Goal: Task Accomplishment & Management: Manage account settings

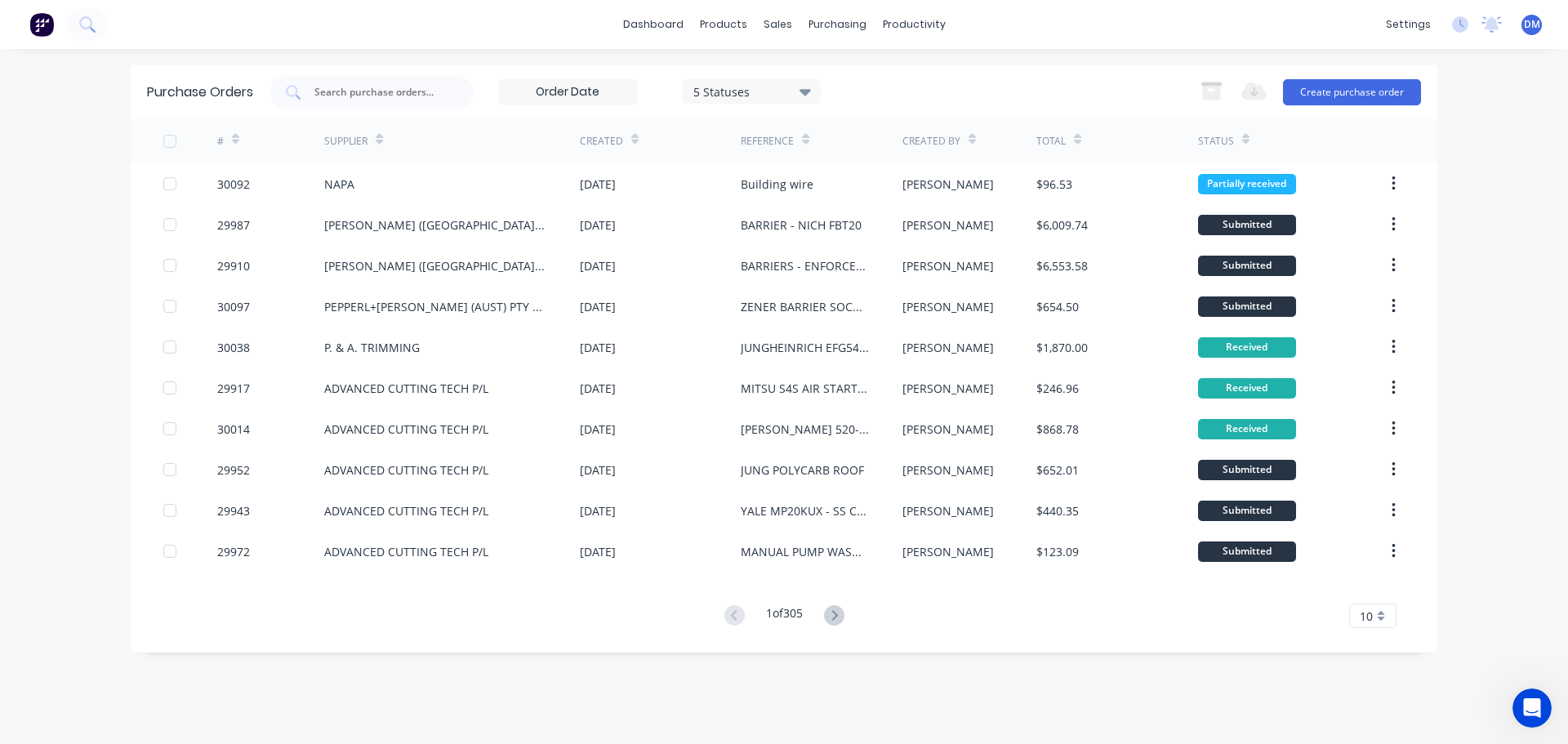
scroll to position [4037, 0]
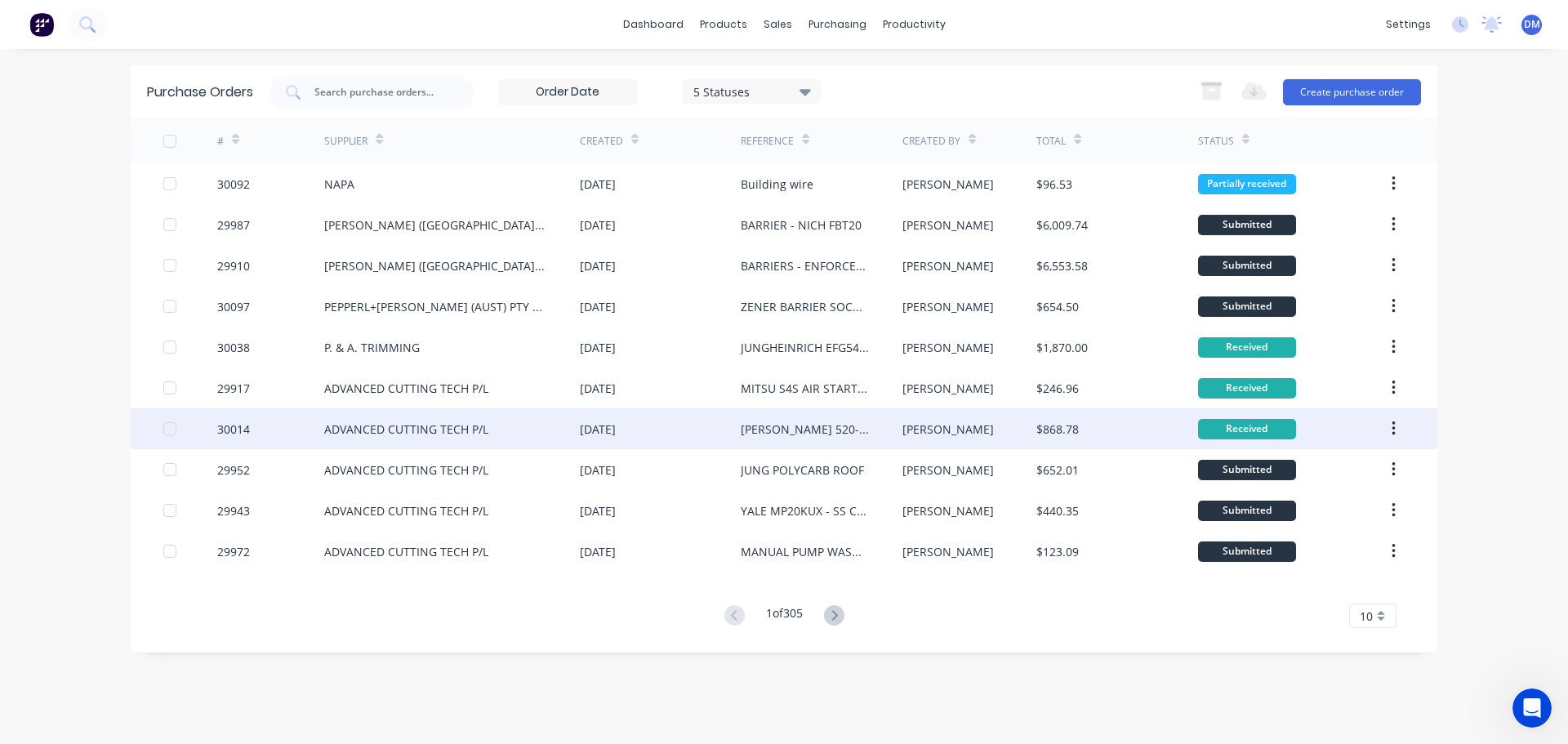
click at [616, 431] on div "[DATE]" at bounding box center [597, 430] width 36 height 17
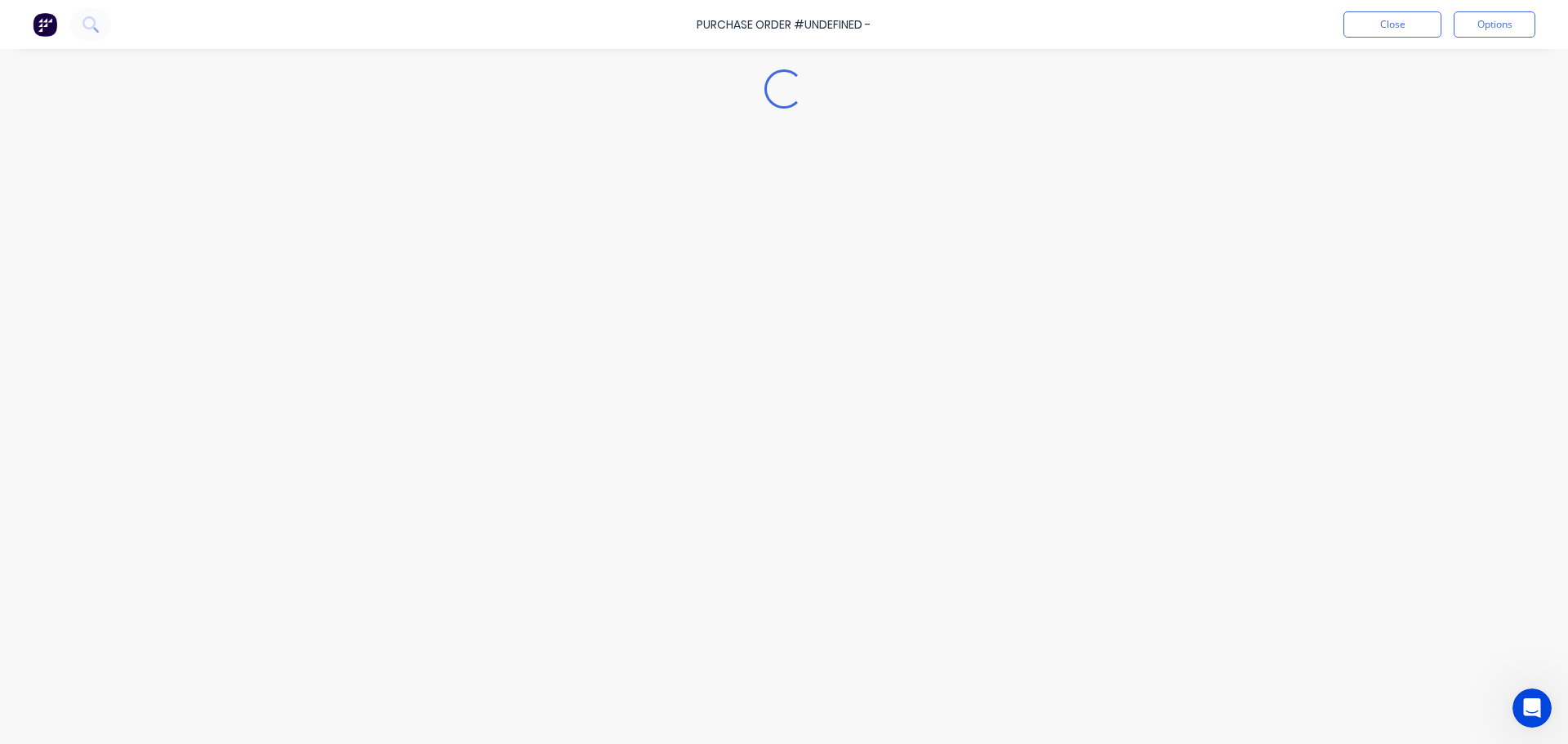
type textarea "x"
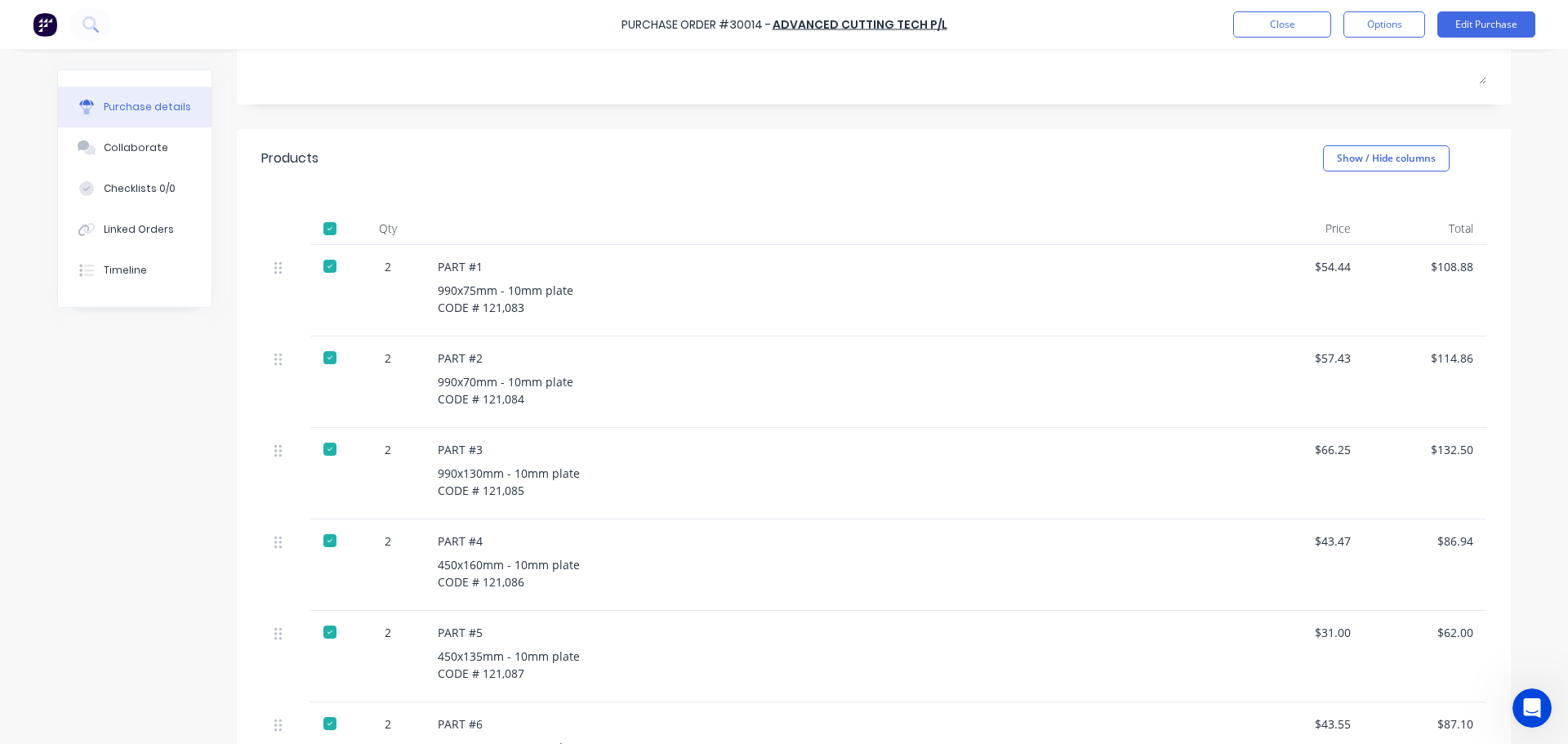
scroll to position [245, 0]
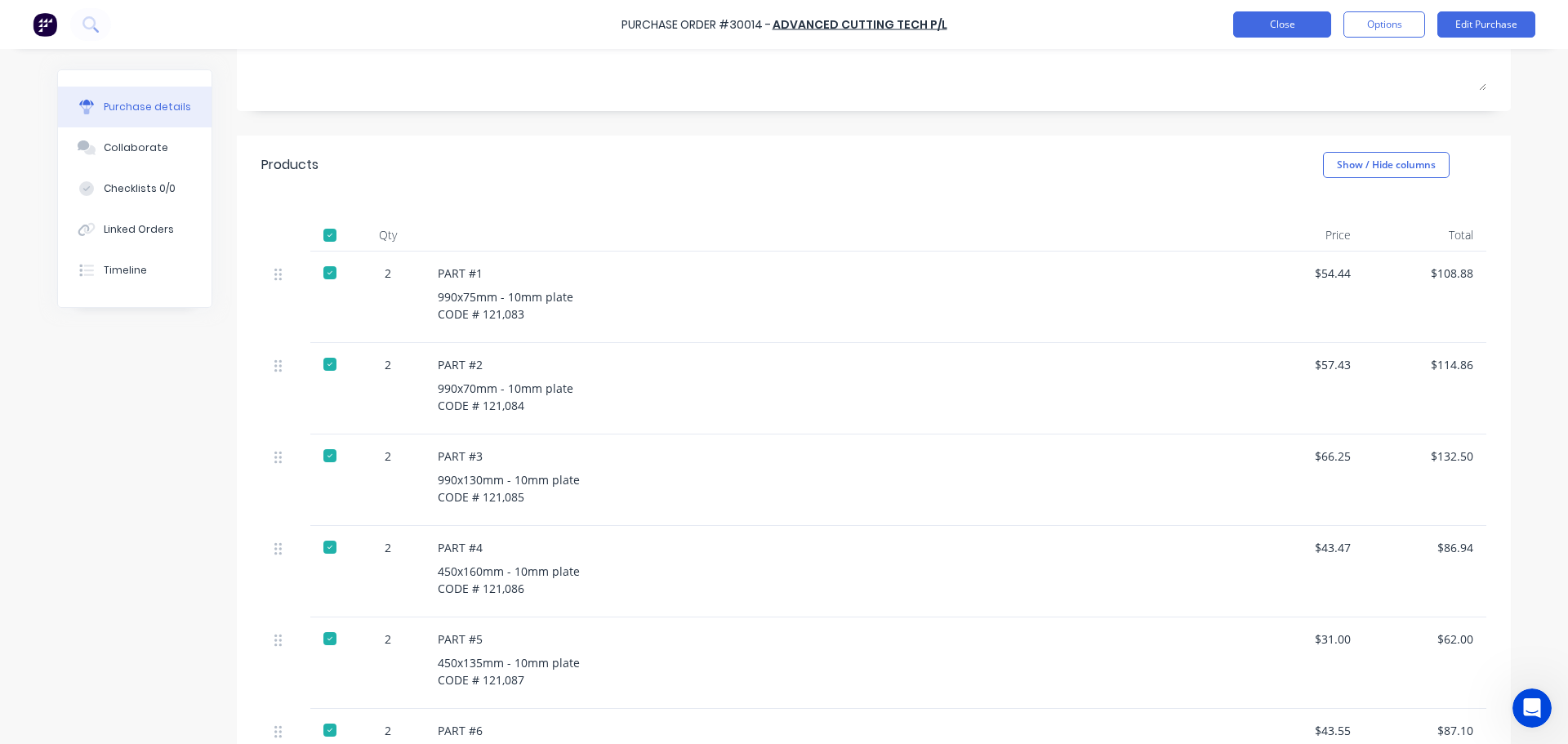
click at [1255, 19] on button "Close" at bounding box center [1282, 24] width 98 height 26
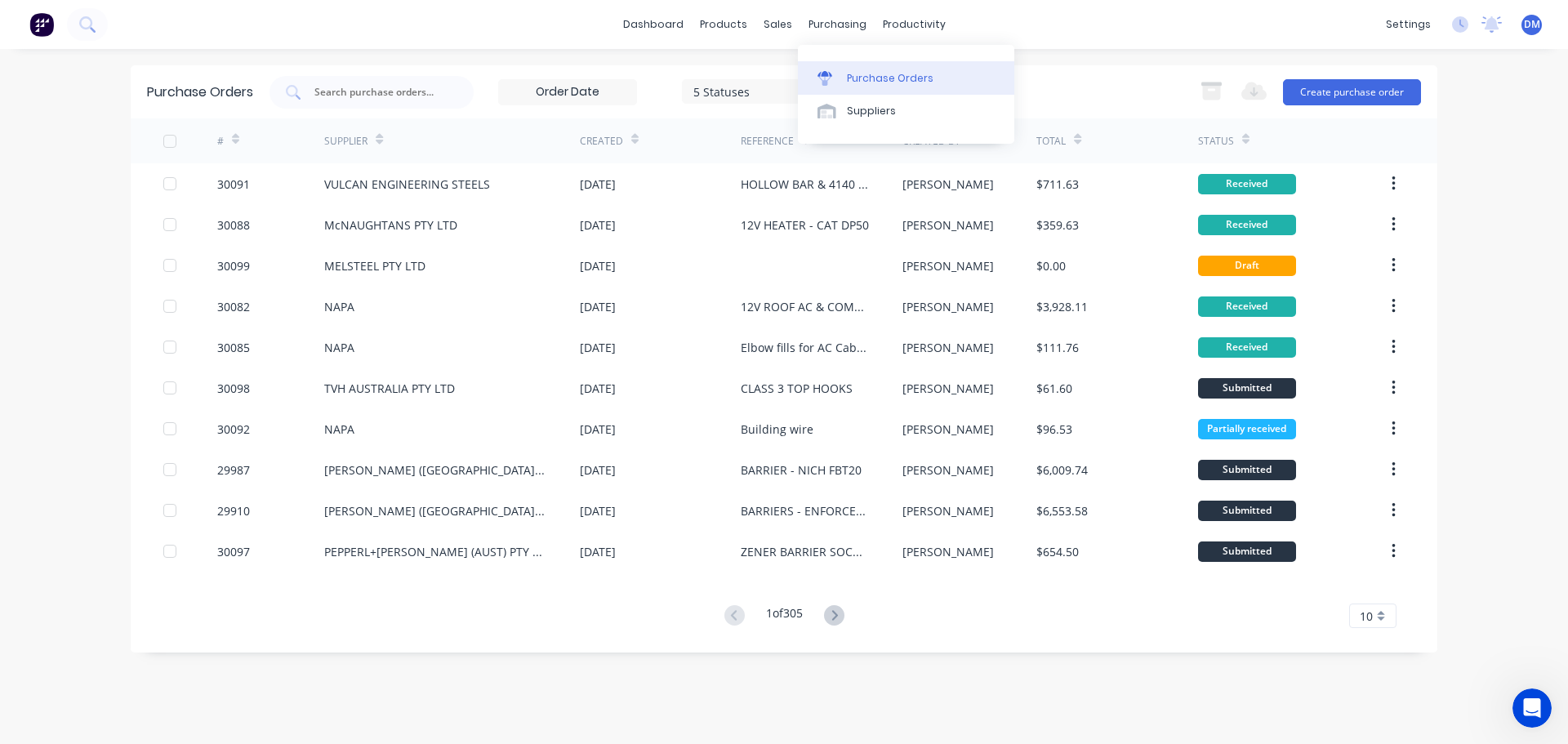
click at [867, 83] on div "Purchase Orders" at bounding box center [890, 78] width 86 height 15
click at [857, 74] on div "Purchase Orders" at bounding box center [890, 78] width 86 height 15
click at [346, 91] on input "text" at bounding box center [380, 92] width 135 height 17
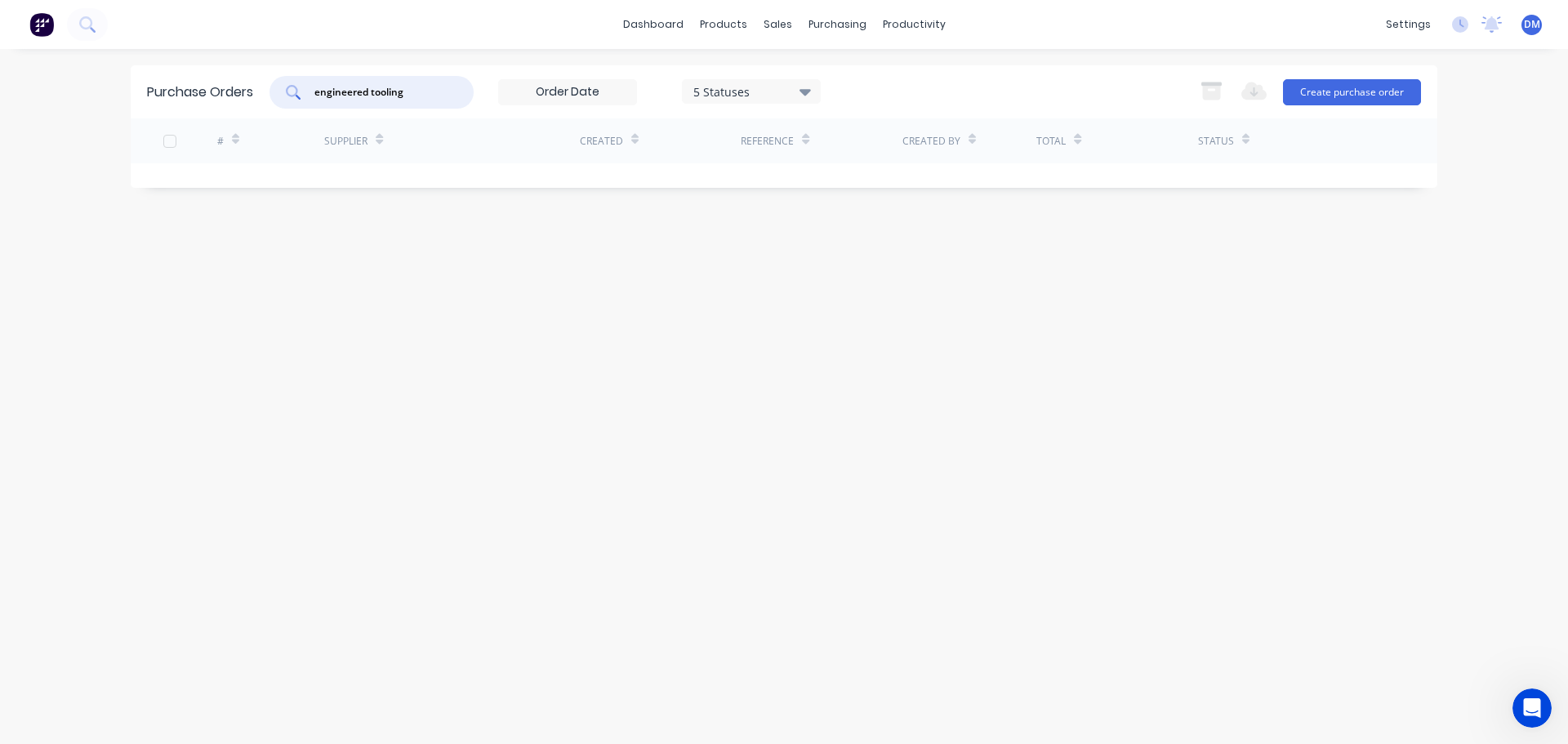
drag, startPoint x: 341, startPoint y: 100, endPoint x: -218, endPoint y: 184, distance: 565.3
click at [0, 184] on html "dashboard products sales purchasing productivity dashboard products Product Cat…" at bounding box center [784, 372] width 1568 height 744
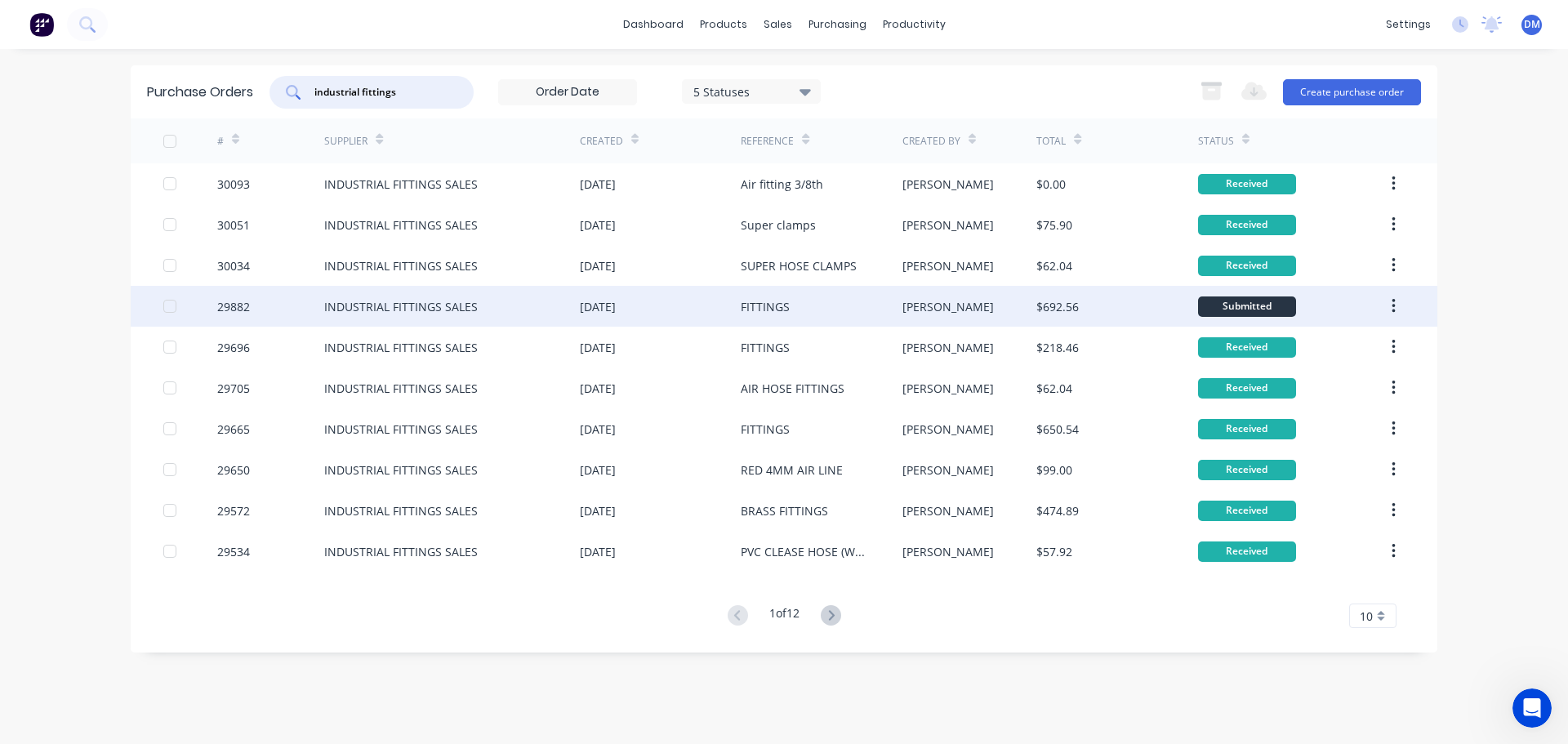
type input "industrial fittings"
click at [612, 305] on div "[DATE]" at bounding box center [597, 307] width 36 height 17
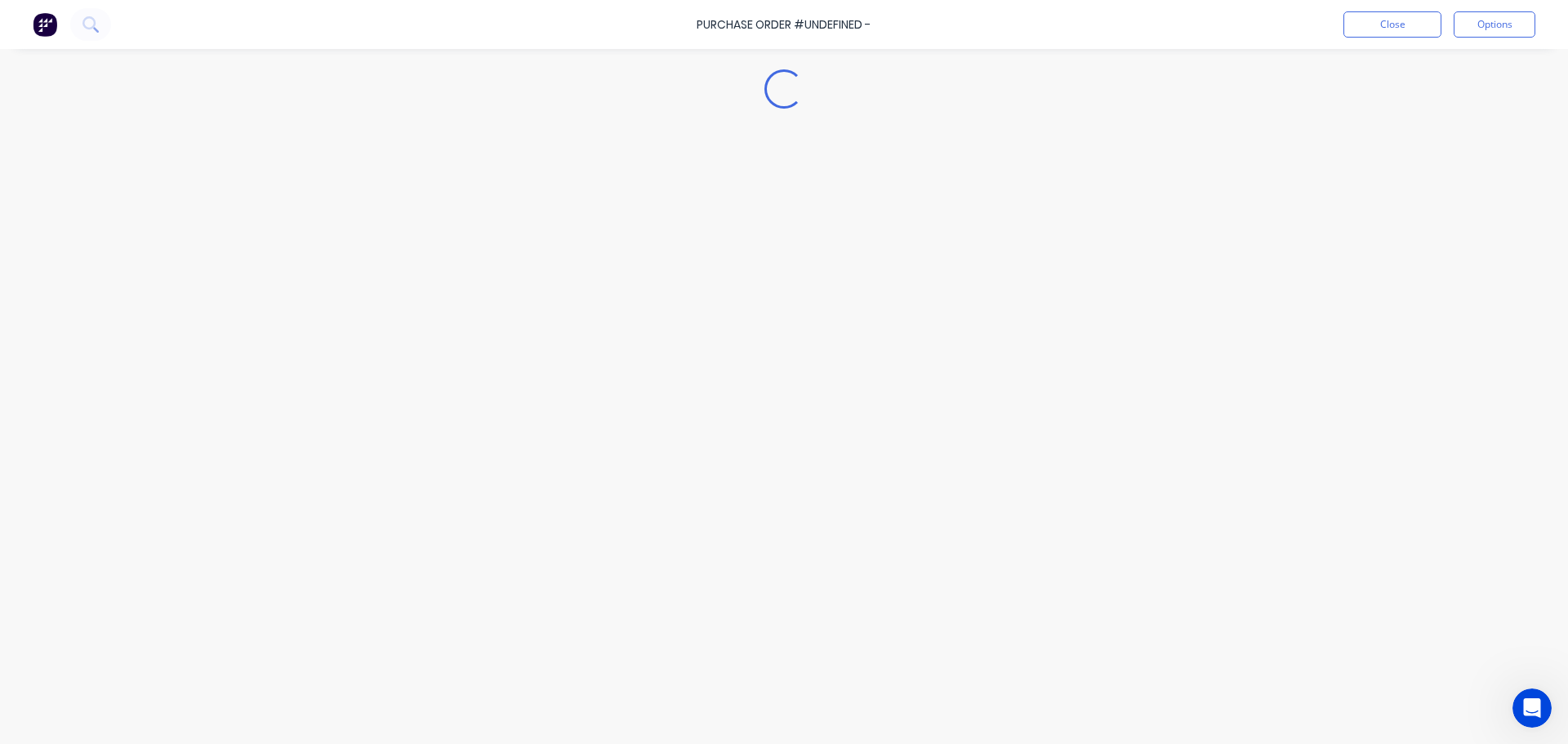
type textarea "x"
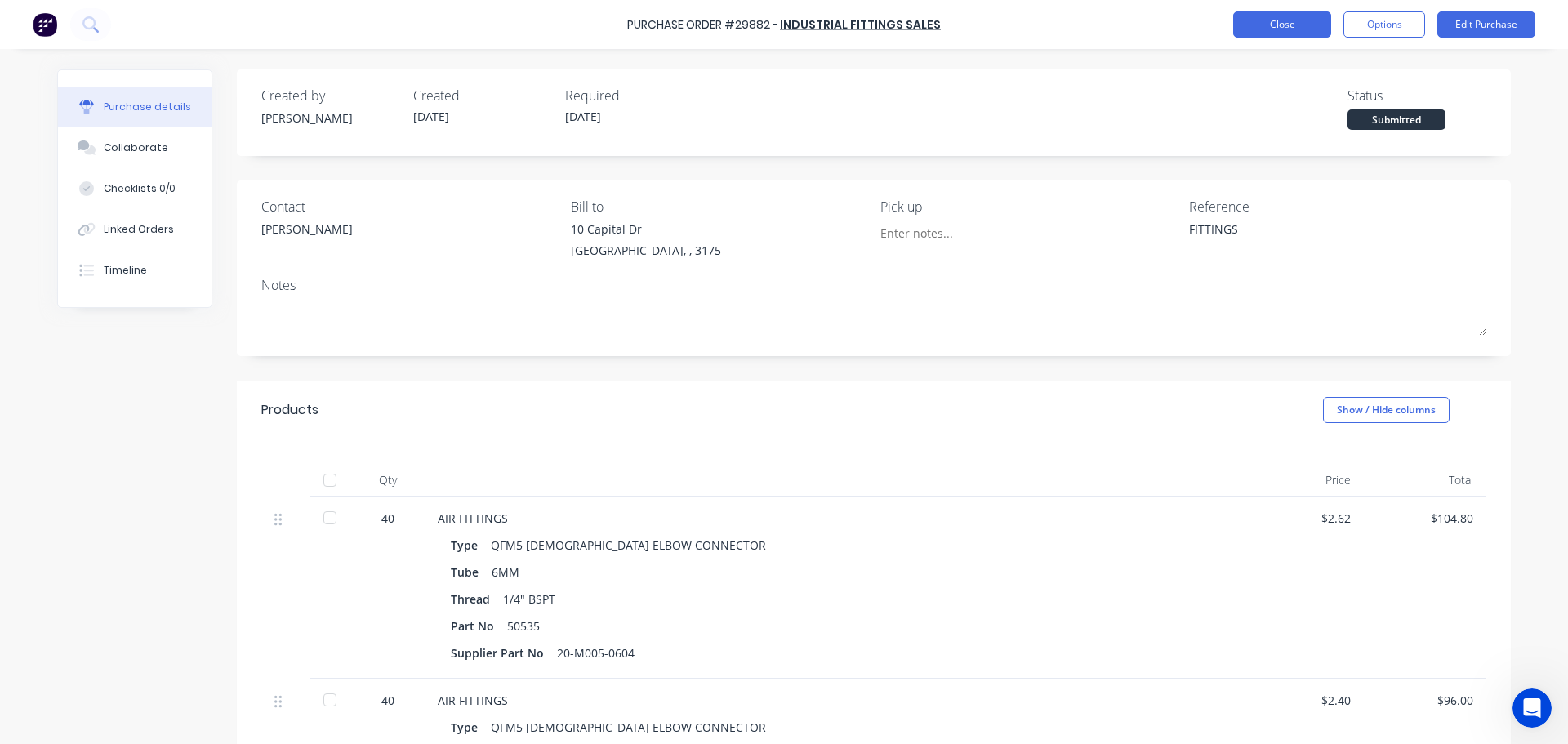
click at [1264, 23] on button "Close" at bounding box center [1282, 24] width 98 height 26
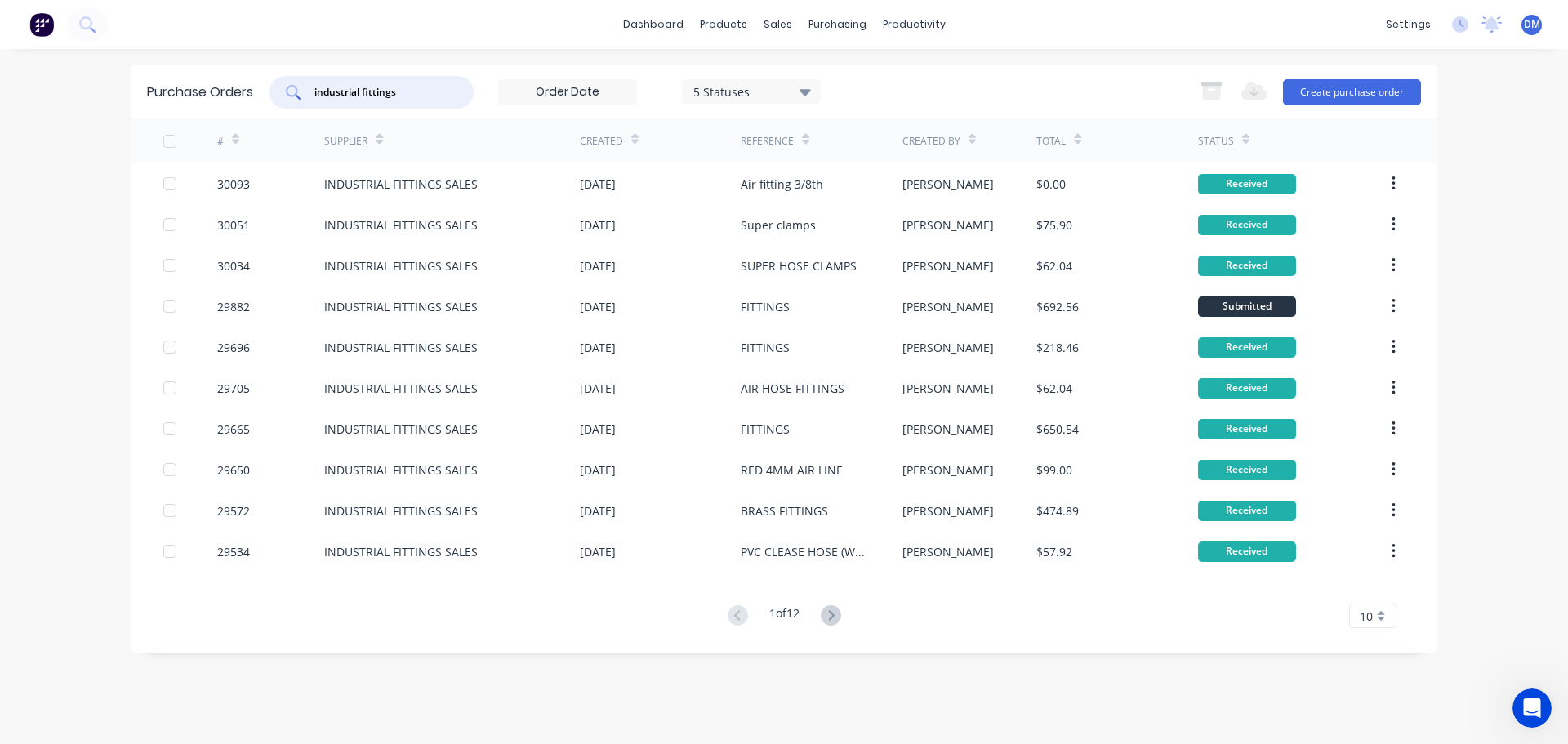
drag, startPoint x: 385, startPoint y: 90, endPoint x: 155, endPoint y: 97, distance: 230.1
click at [160, 96] on div "Purchase Orders industrial fittings 5 Statuses 5 Statuses Export to Excel (XLSX…" at bounding box center [784, 92] width 1306 height 53
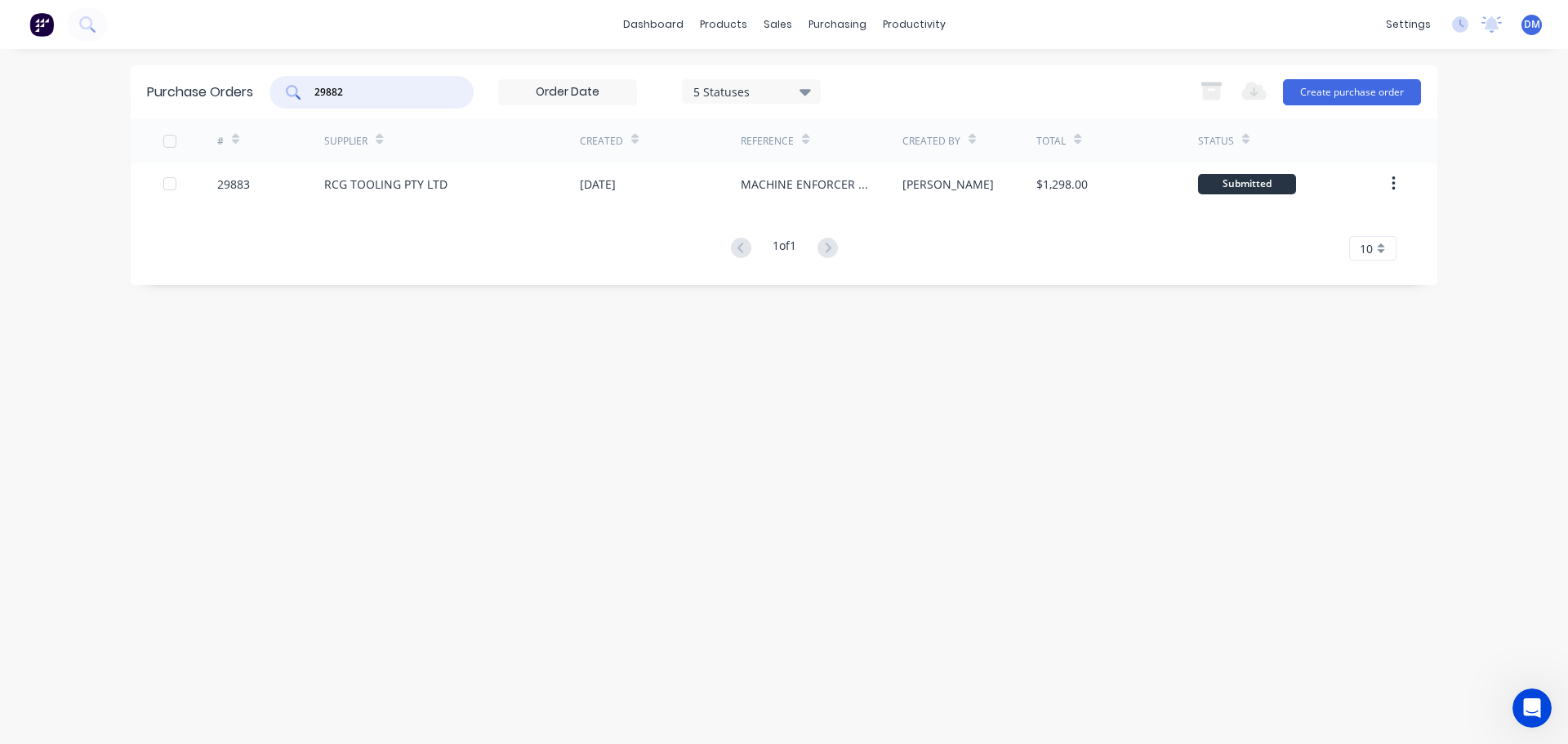
type input "29882"
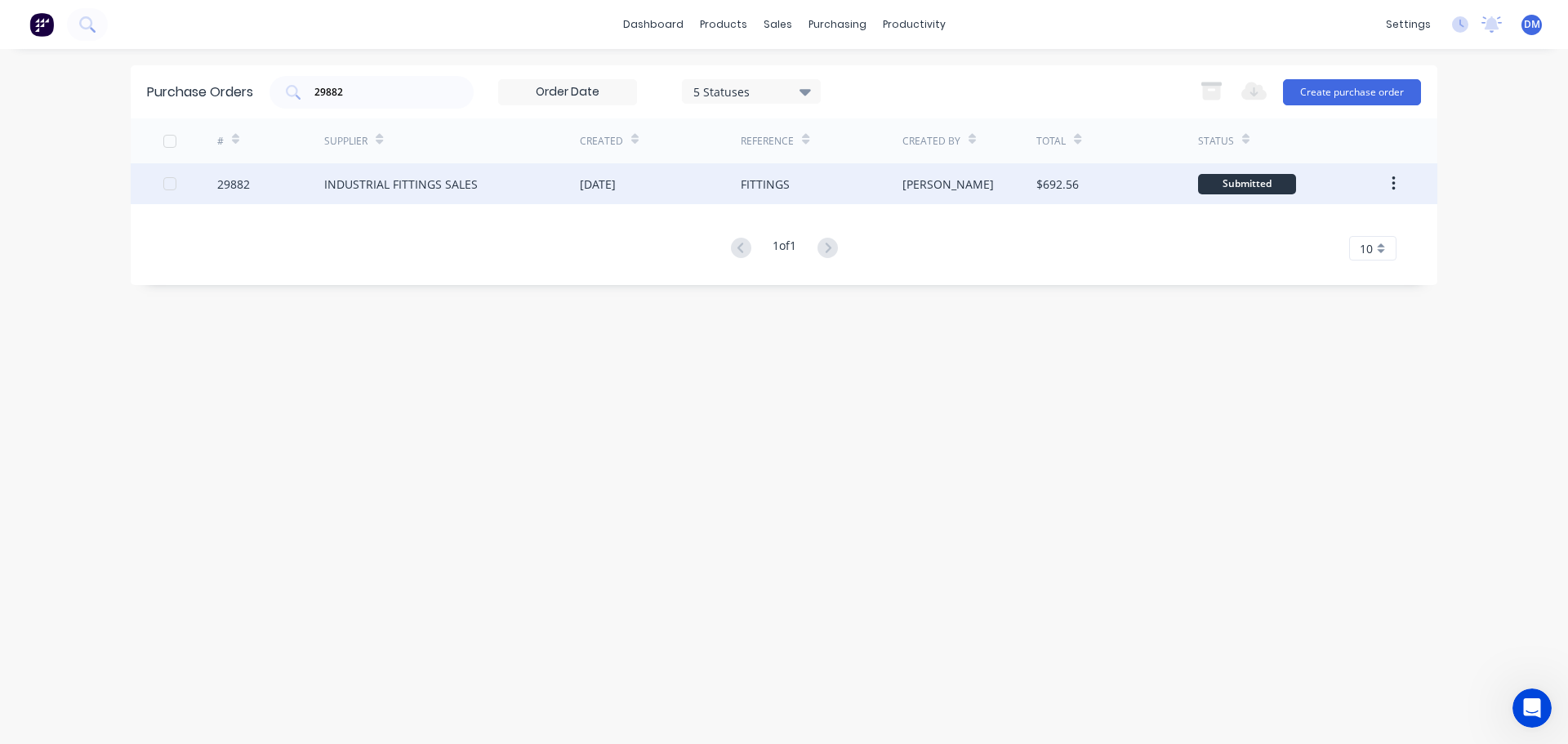
click at [606, 181] on div "[DATE]" at bounding box center [597, 184] width 36 height 17
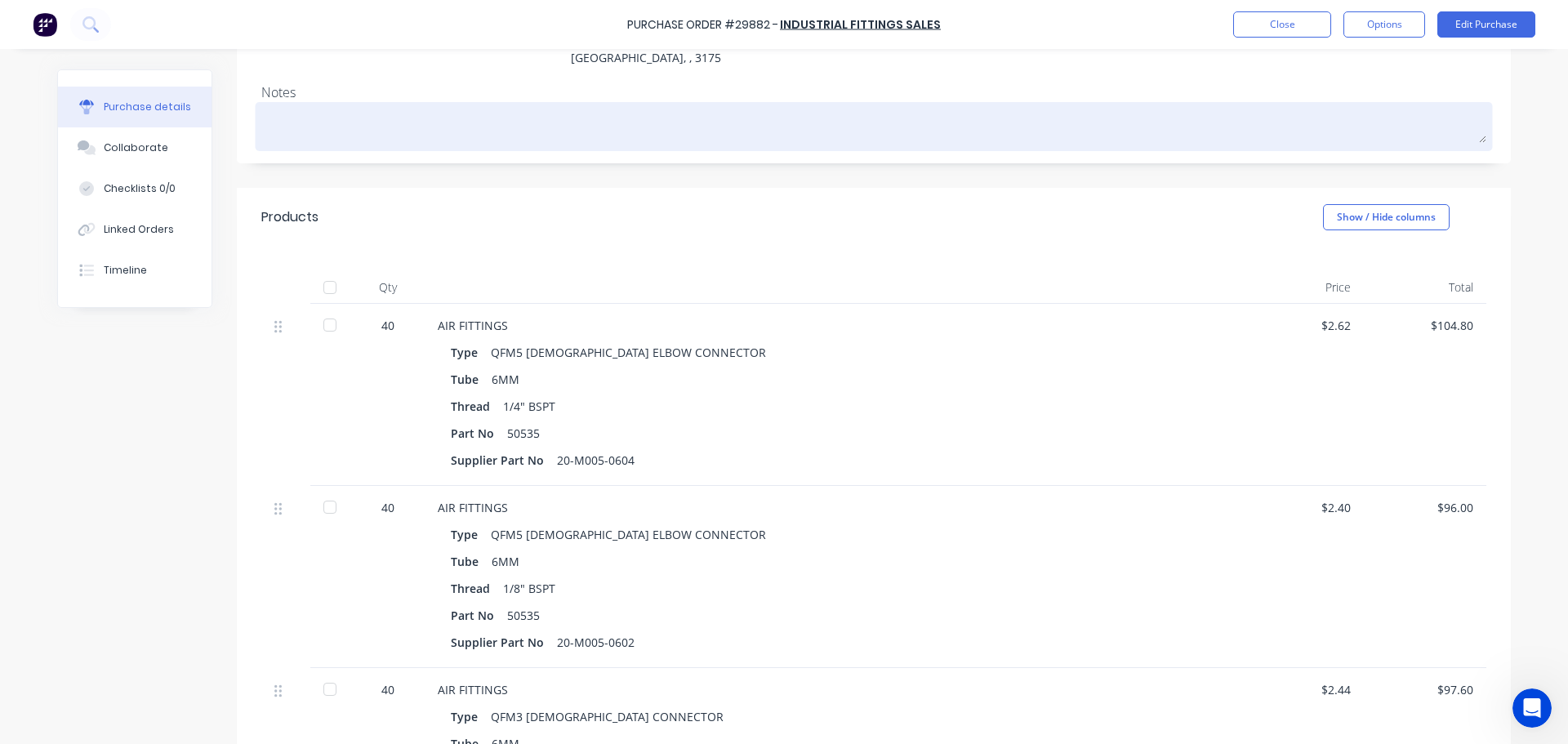
scroll to position [245, 0]
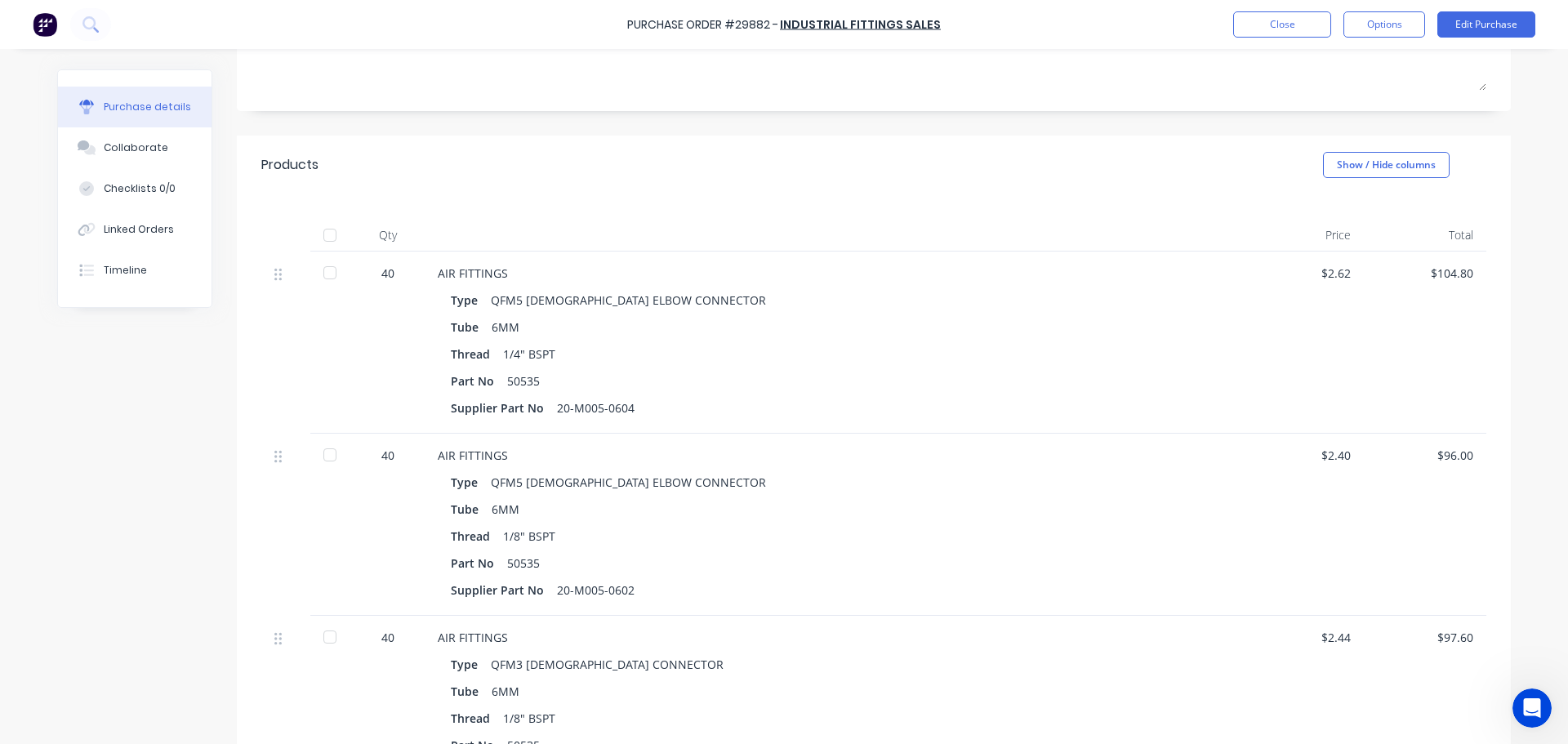
click at [327, 272] on div at bounding box center [329, 272] width 32 height 32
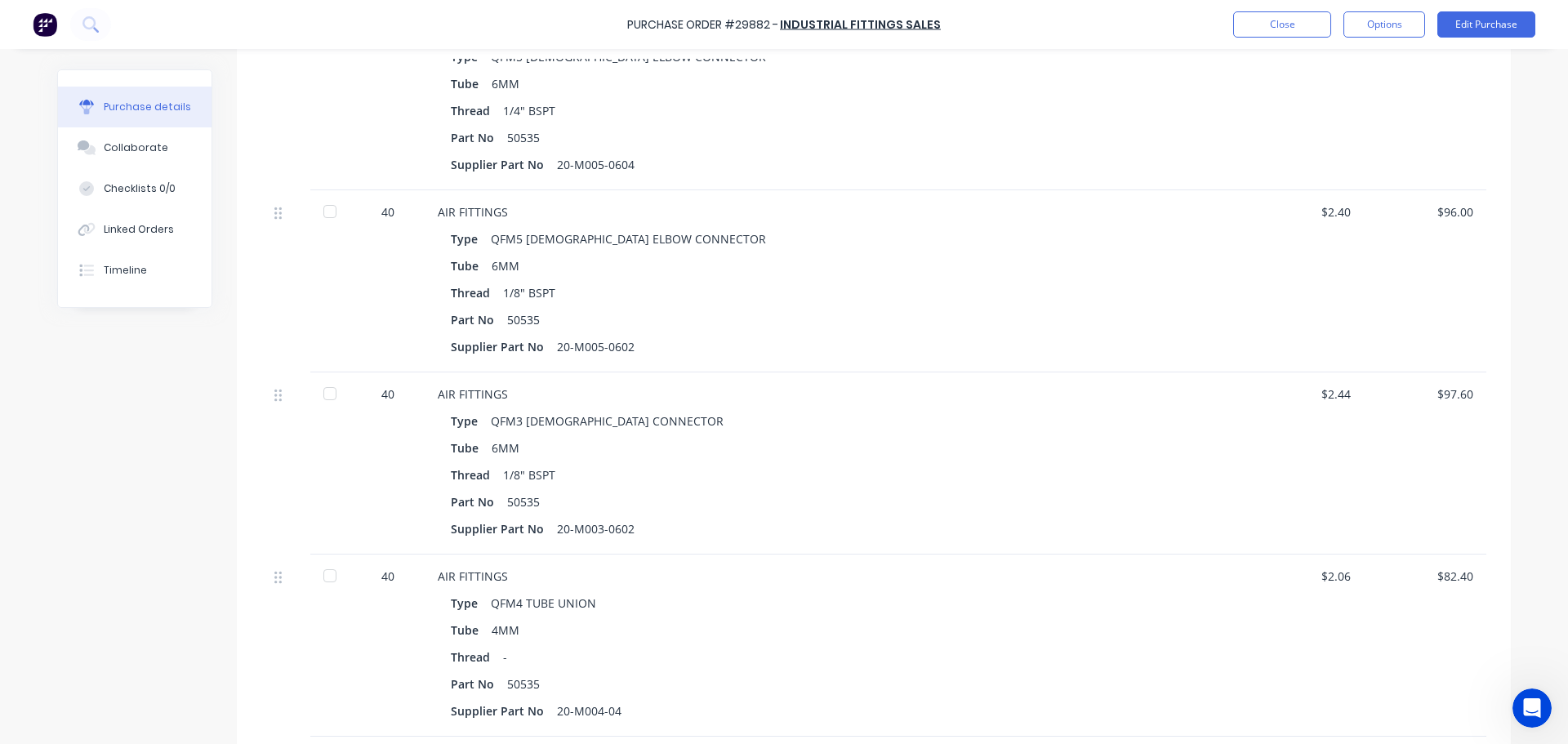
scroll to position [490, 0]
click at [1465, 31] on button "Edit Purchase" at bounding box center [1486, 24] width 98 height 26
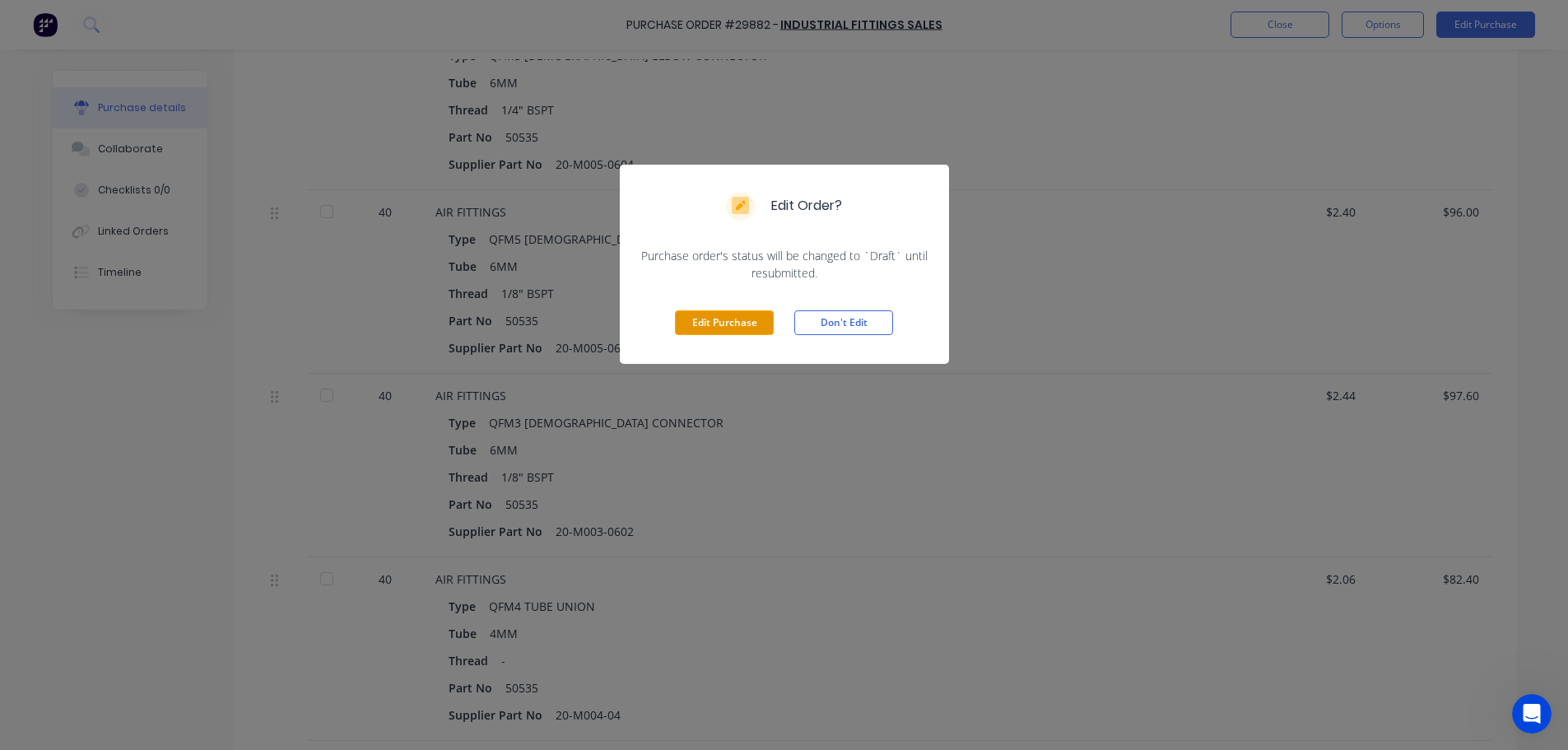
drag, startPoint x: 735, startPoint y: 320, endPoint x: 749, endPoint y: 312, distance: 16.1
click at [734, 319] on button "Edit Purchase" at bounding box center [724, 323] width 99 height 25
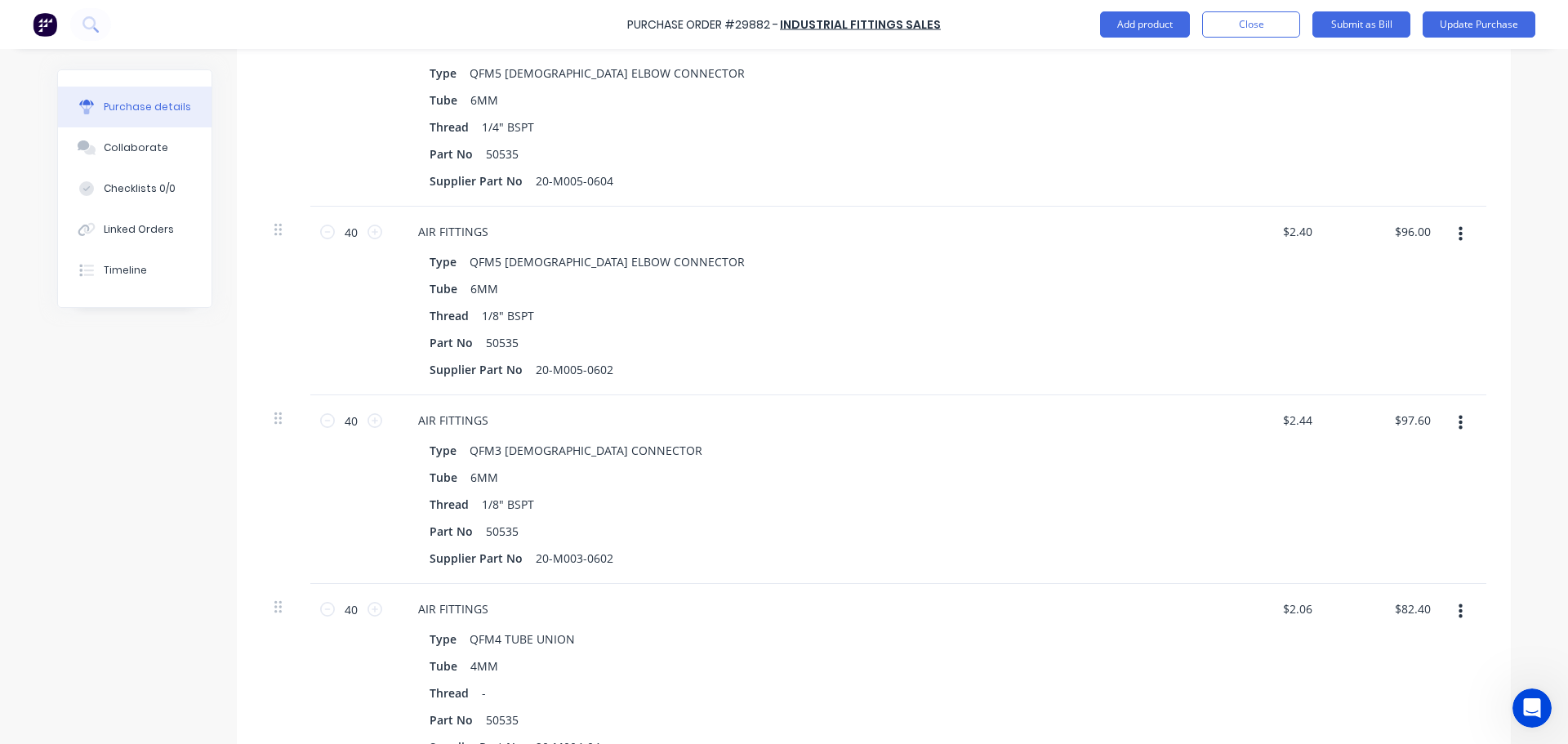
scroll to position [501, 0]
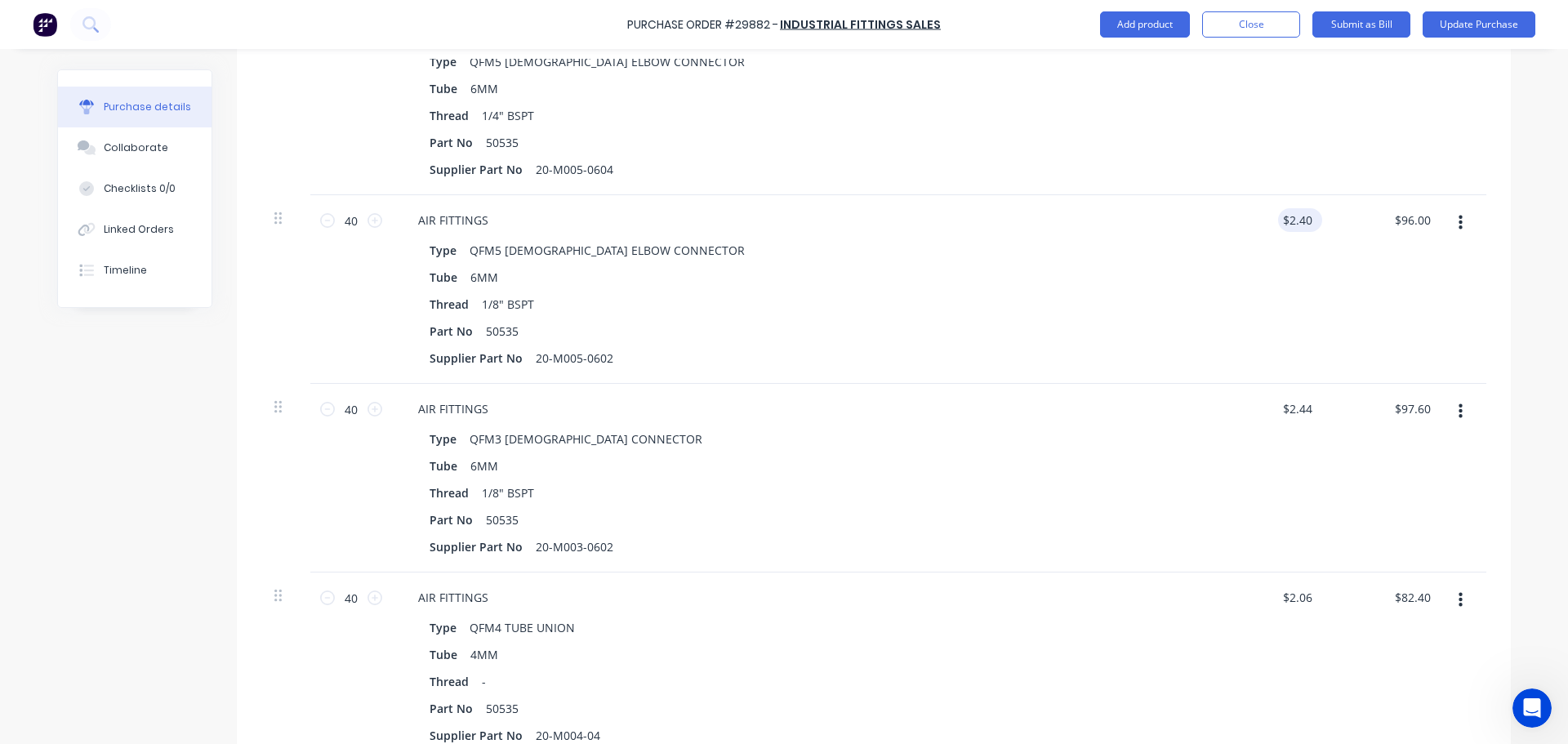
type textarea "x"
drag, startPoint x: 1295, startPoint y: 221, endPoint x: 1308, endPoint y: 224, distance: 13.3
click at [1308, 224] on input "2.40" at bounding box center [1300, 219] width 31 height 24
type input "2.39"
type input "95.60"
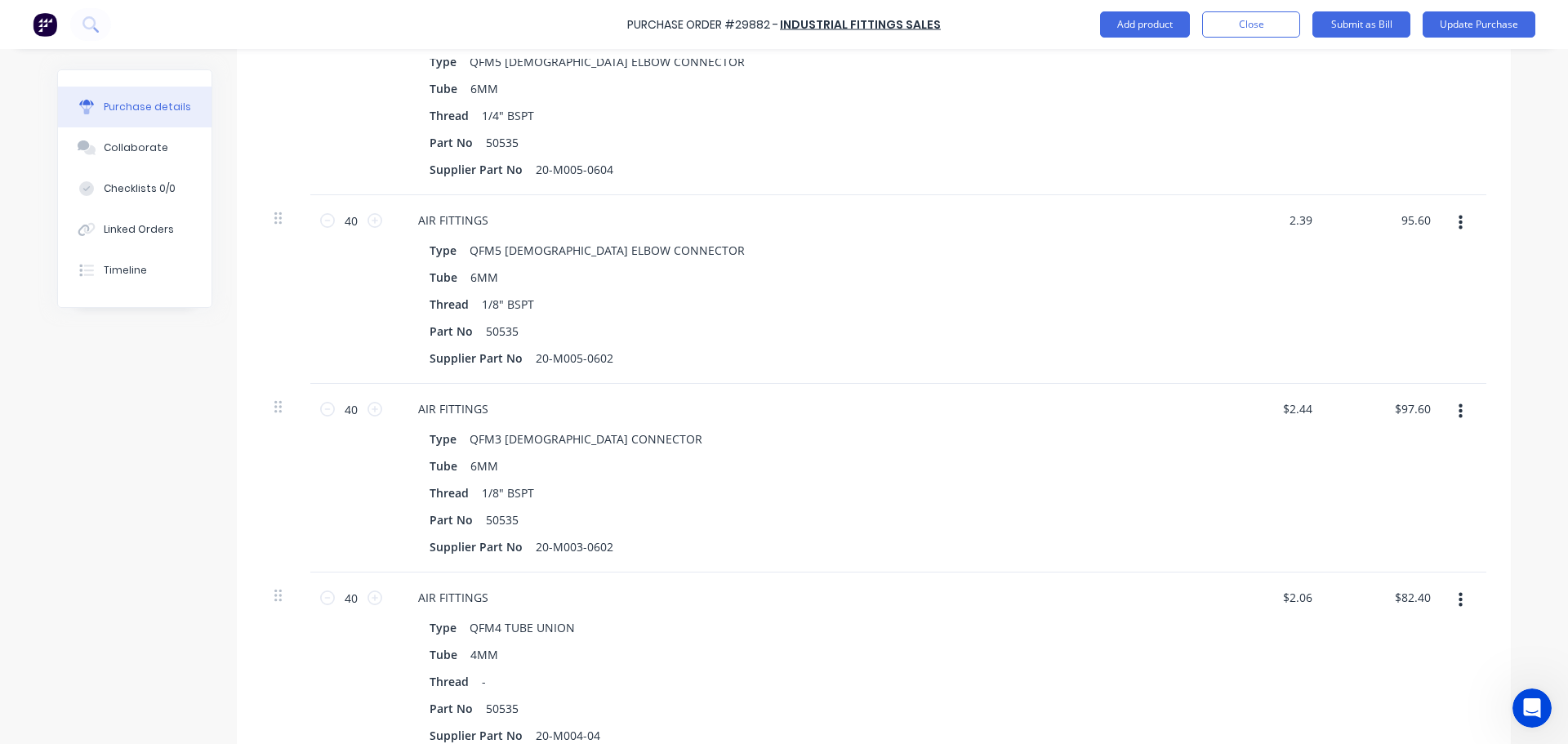
type textarea "x"
type input "$2.39"
type textarea "x"
type input "2.39"
type input "$95.60"
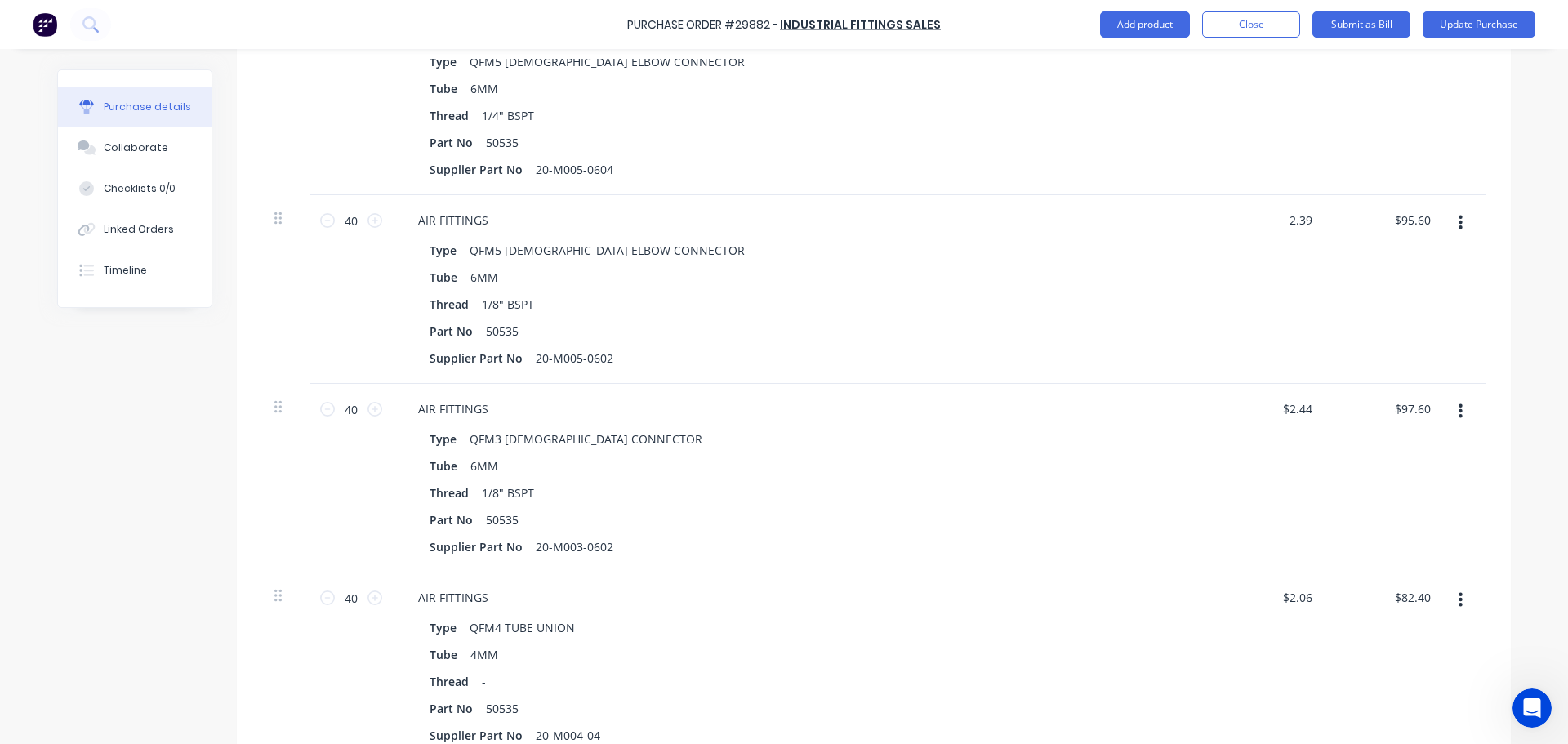
drag, startPoint x: 1308, startPoint y: 221, endPoint x: 1247, endPoint y: 221, distance: 61.0
click at [1248, 220] on div "2.39 2.39" at bounding box center [1268, 290] width 119 height 189
type input "2.40"
type textarea "x"
type input "$2.40"
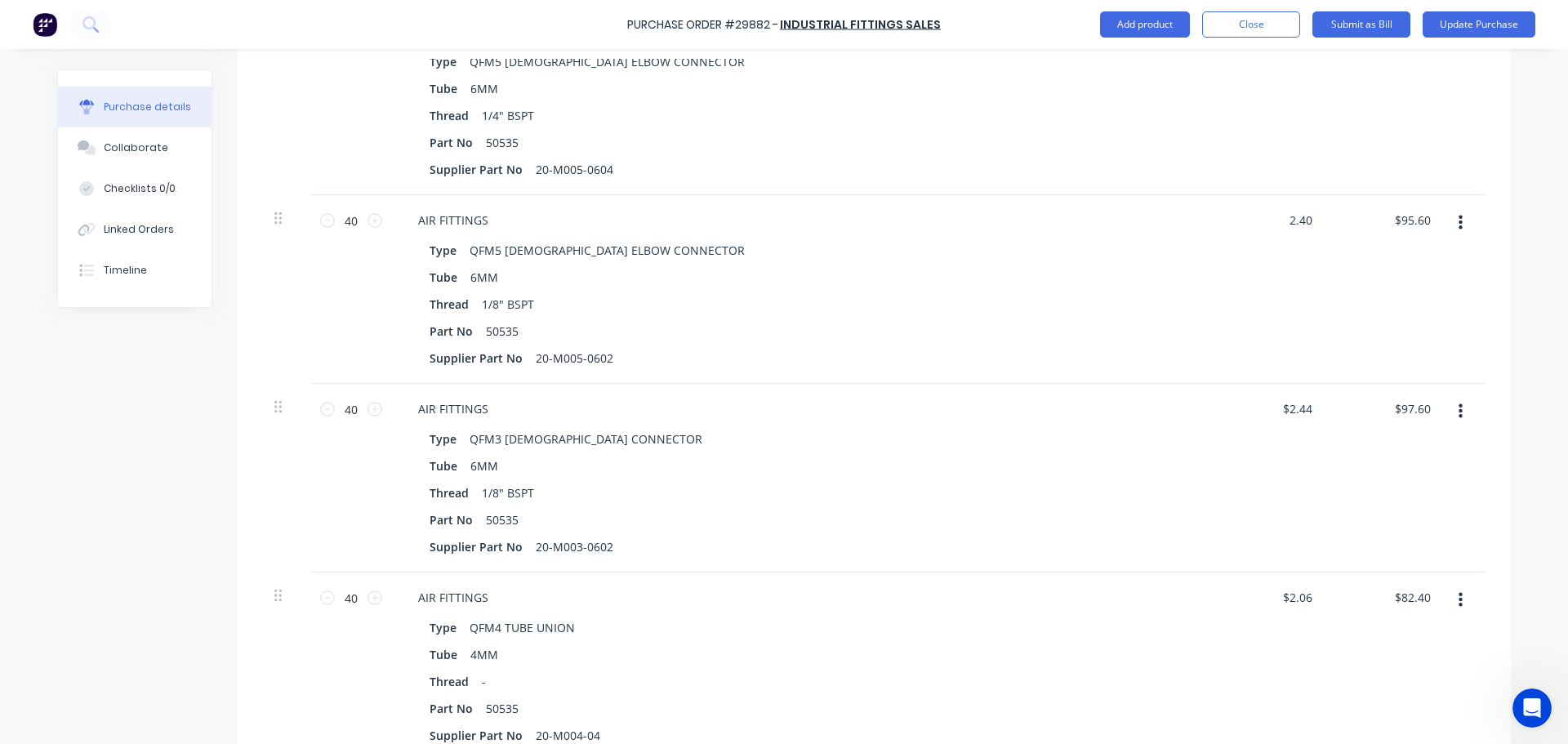
type input "96.00"
type textarea "x"
type input "2.40"
type input "$96.00"
drag, startPoint x: 1304, startPoint y: 217, endPoint x: 1190, endPoint y: 229, distance: 114.6
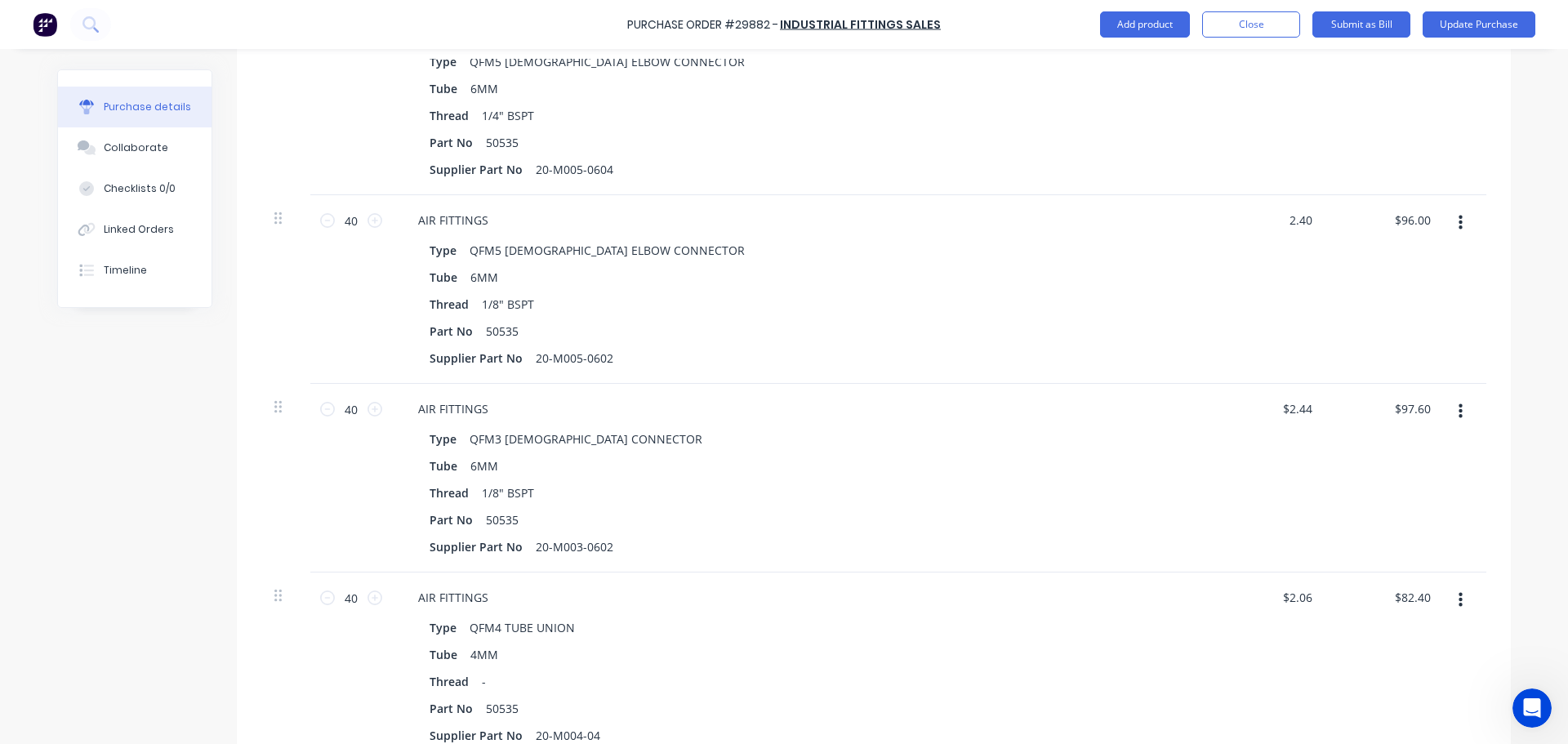
click at [1194, 228] on div "40 40 AIR FITTINGS Type QFM5 [DEMOGRAPHIC_DATA] ELBOW CONNECTOR Tube 6MM Thread…" at bounding box center [873, 290] width 1225 height 189
type input "2.39"
type textarea "x"
type input "$2.39"
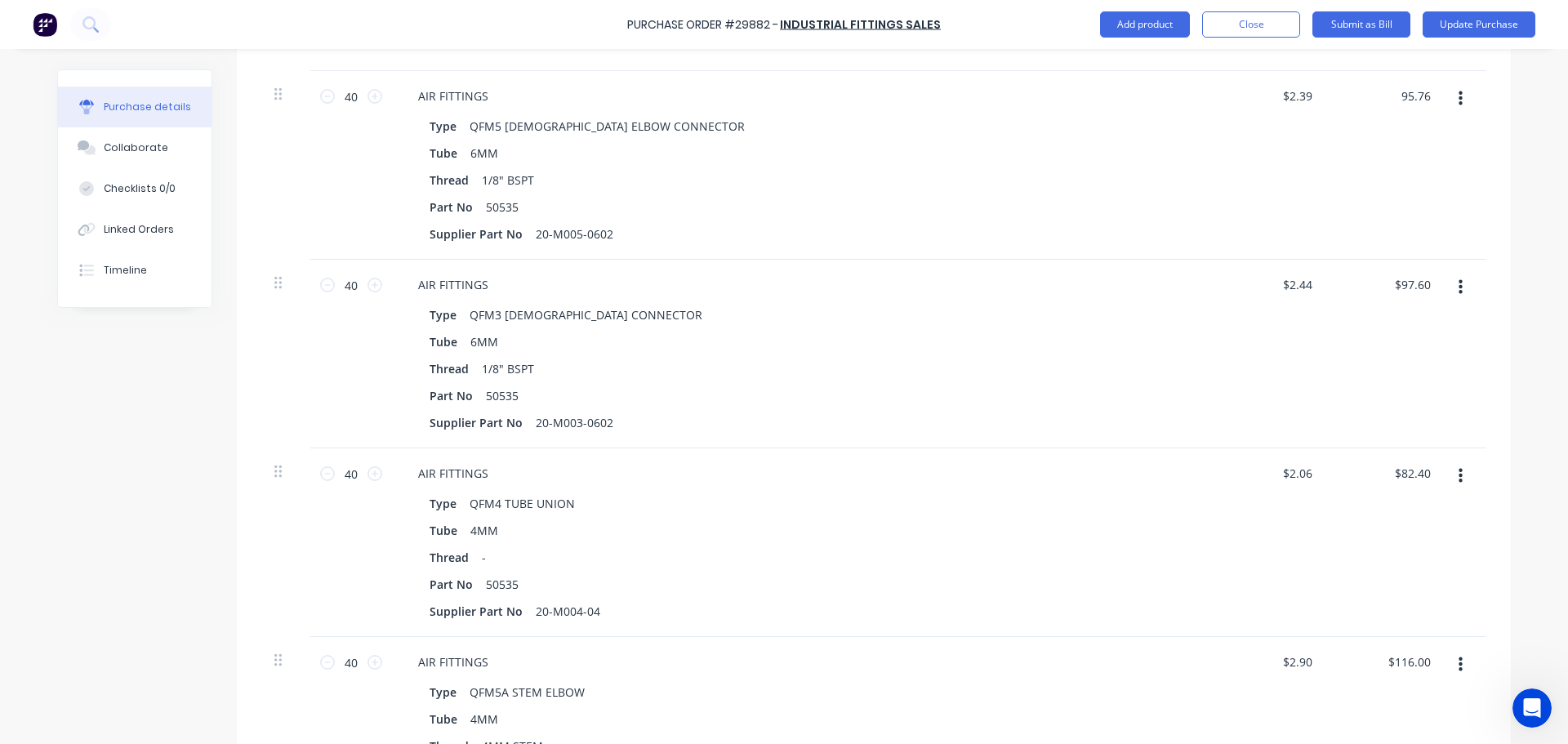
scroll to position [665, 0]
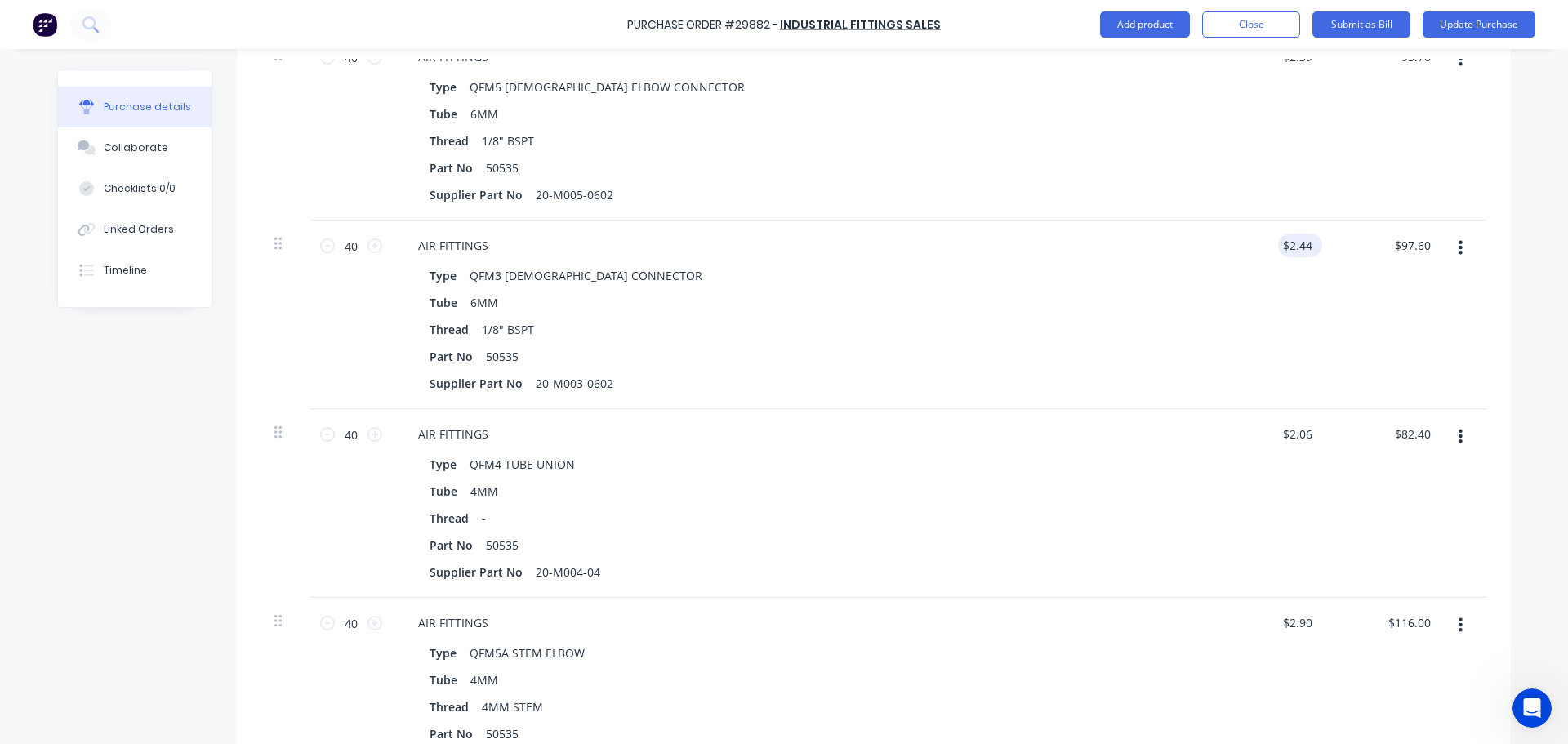
type input "95.76"
type textarea "x"
type input "$2.394"
type input "$95.76"
click at [1304, 247] on input "2.44" at bounding box center [1300, 245] width 31 height 24
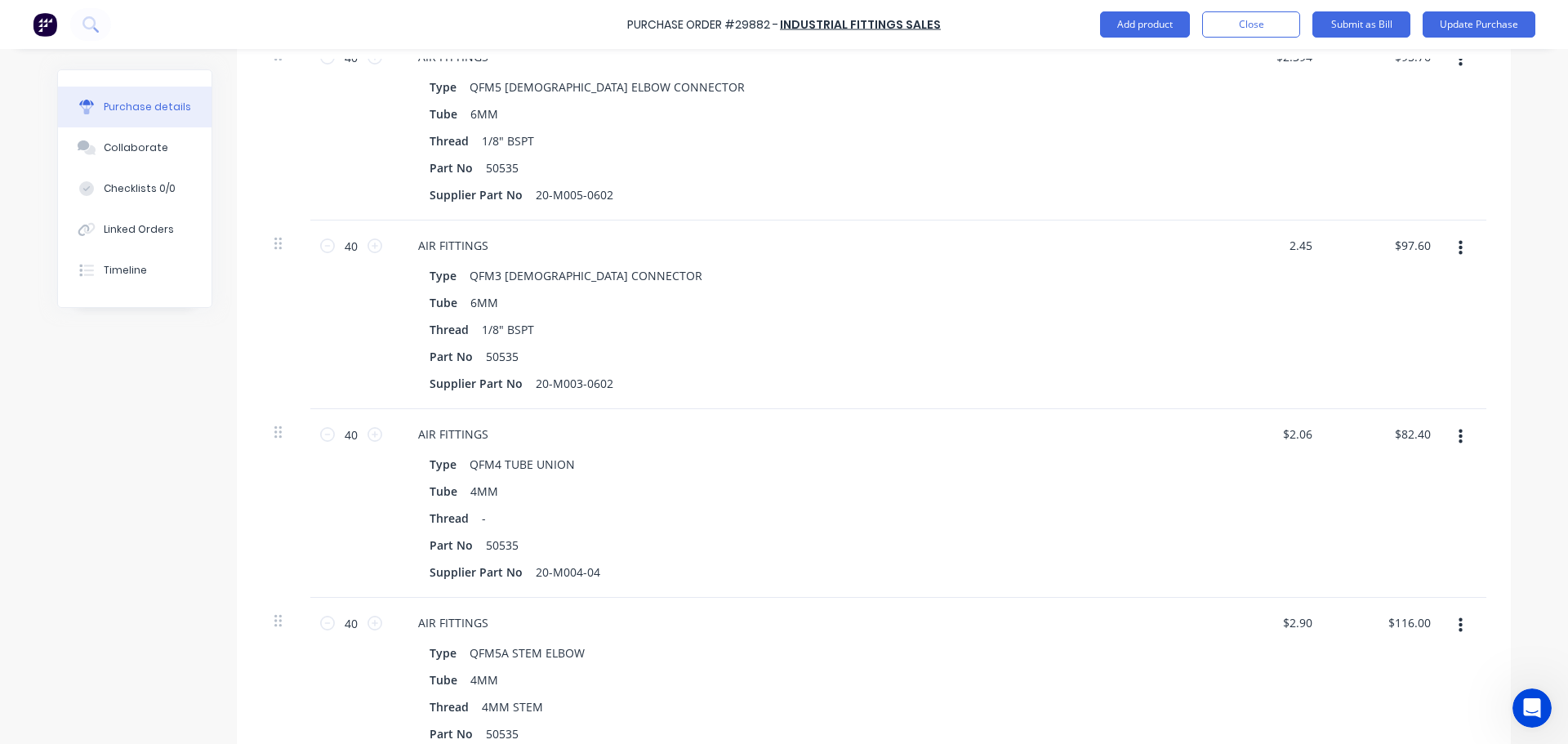
type input "2.45"
type textarea "x"
type input "$2.45"
type input "97.92"
type textarea "x"
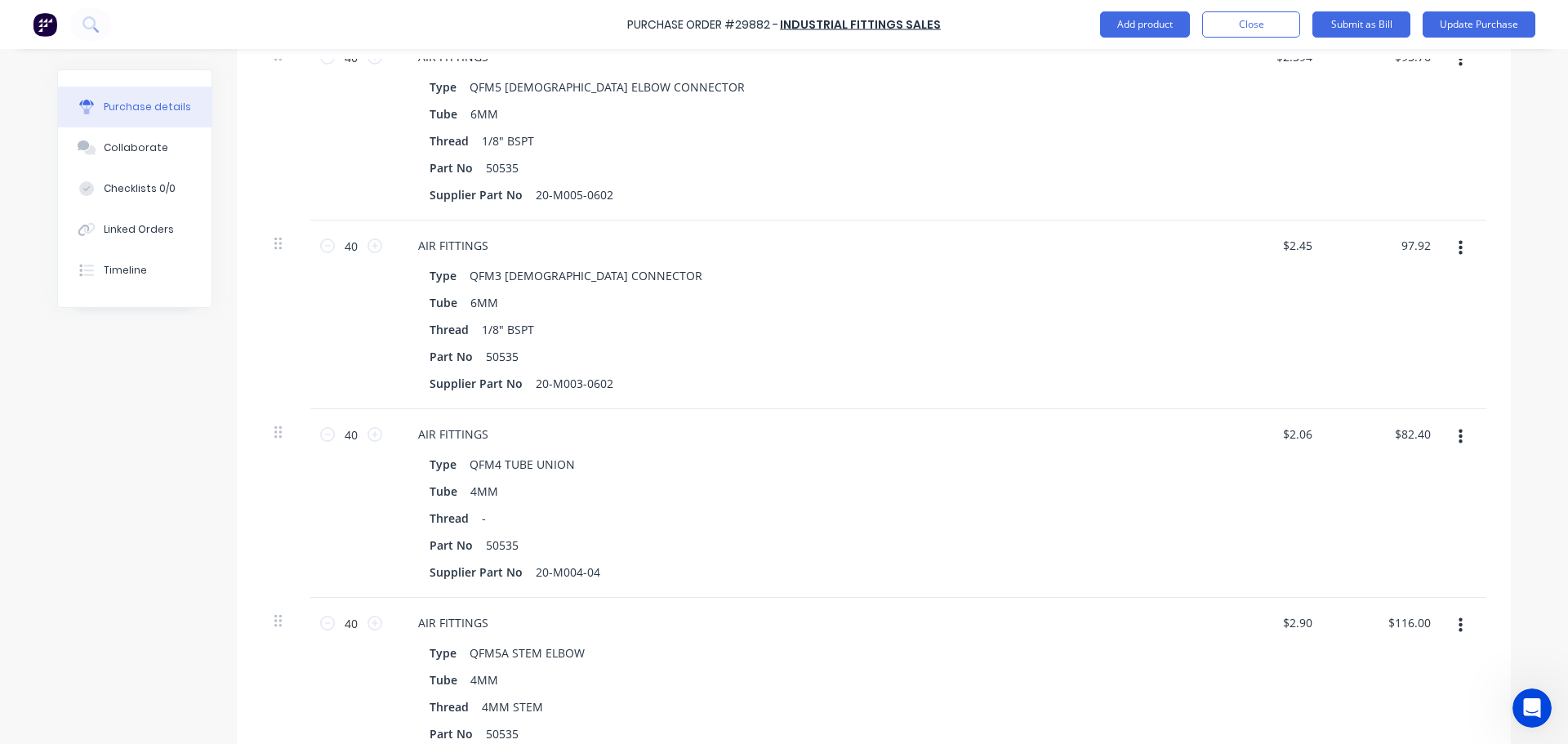
type input "$2.448"
type input "$97.92"
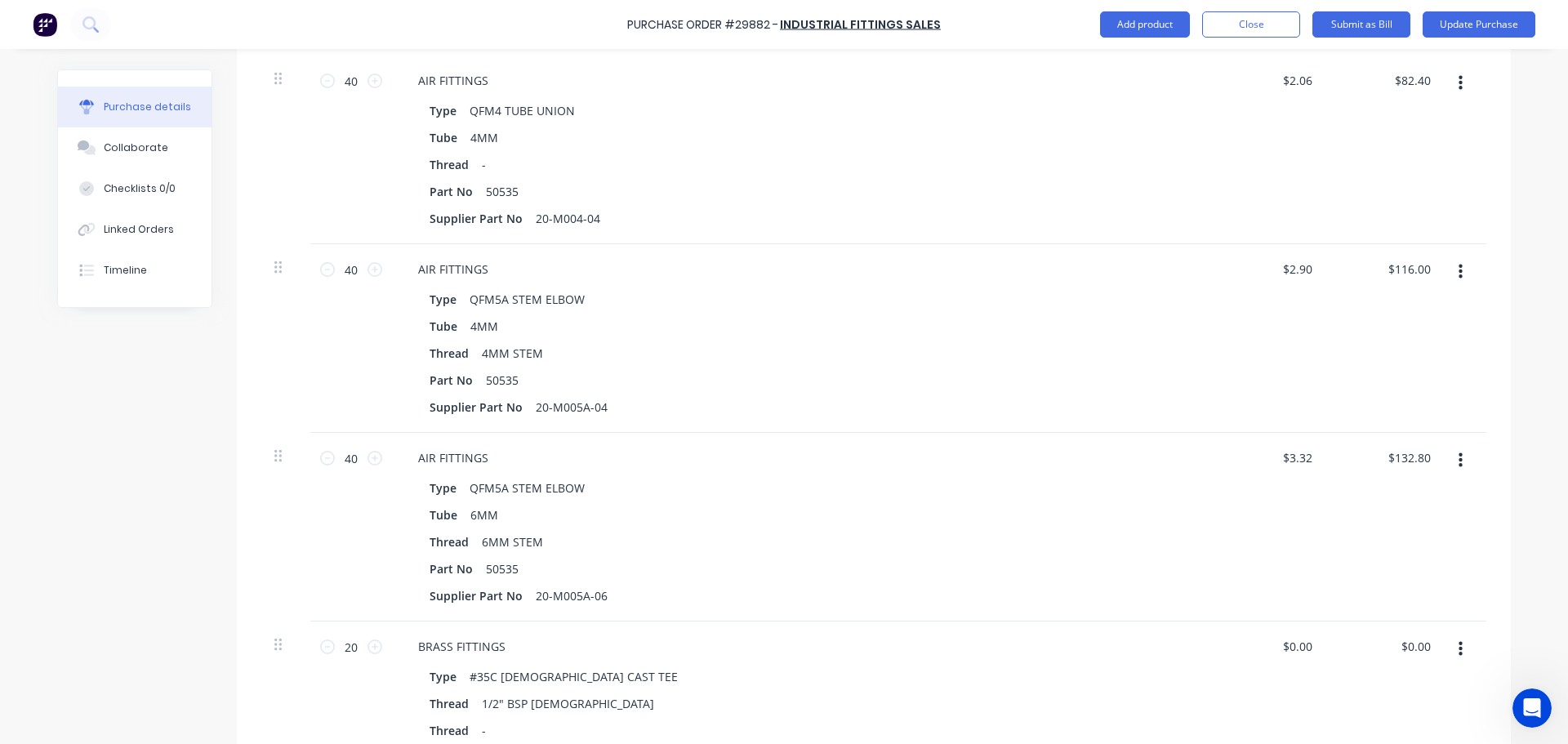
scroll to position [991, 0]
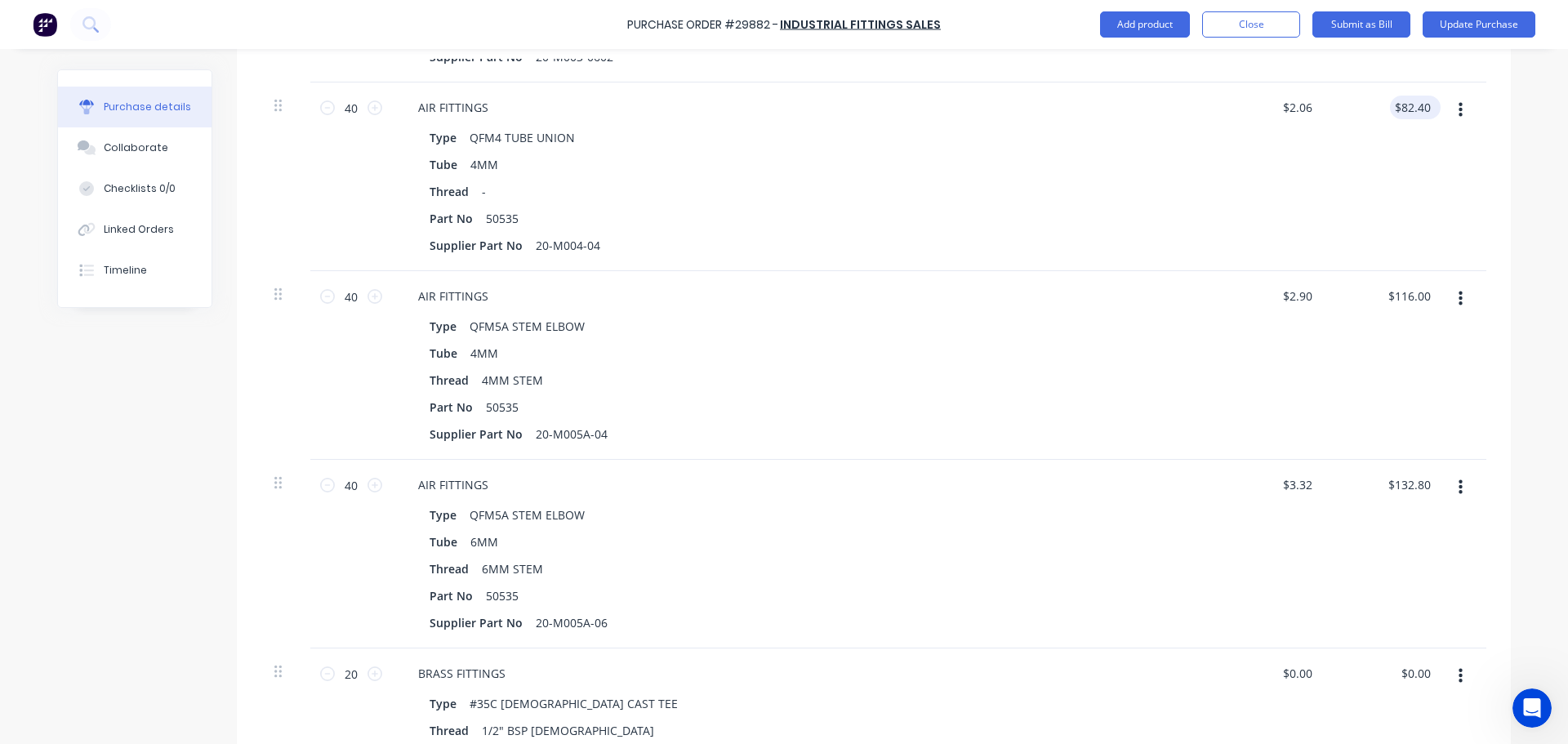
click at [1429, 107] on div "$82.40 $82.40" at bounding box center [1415, 107] width 51 height 24
type textarea "x"
click at [1427, 107] on input "82.40" at bounding box center [1414, 107] width 38 height 24
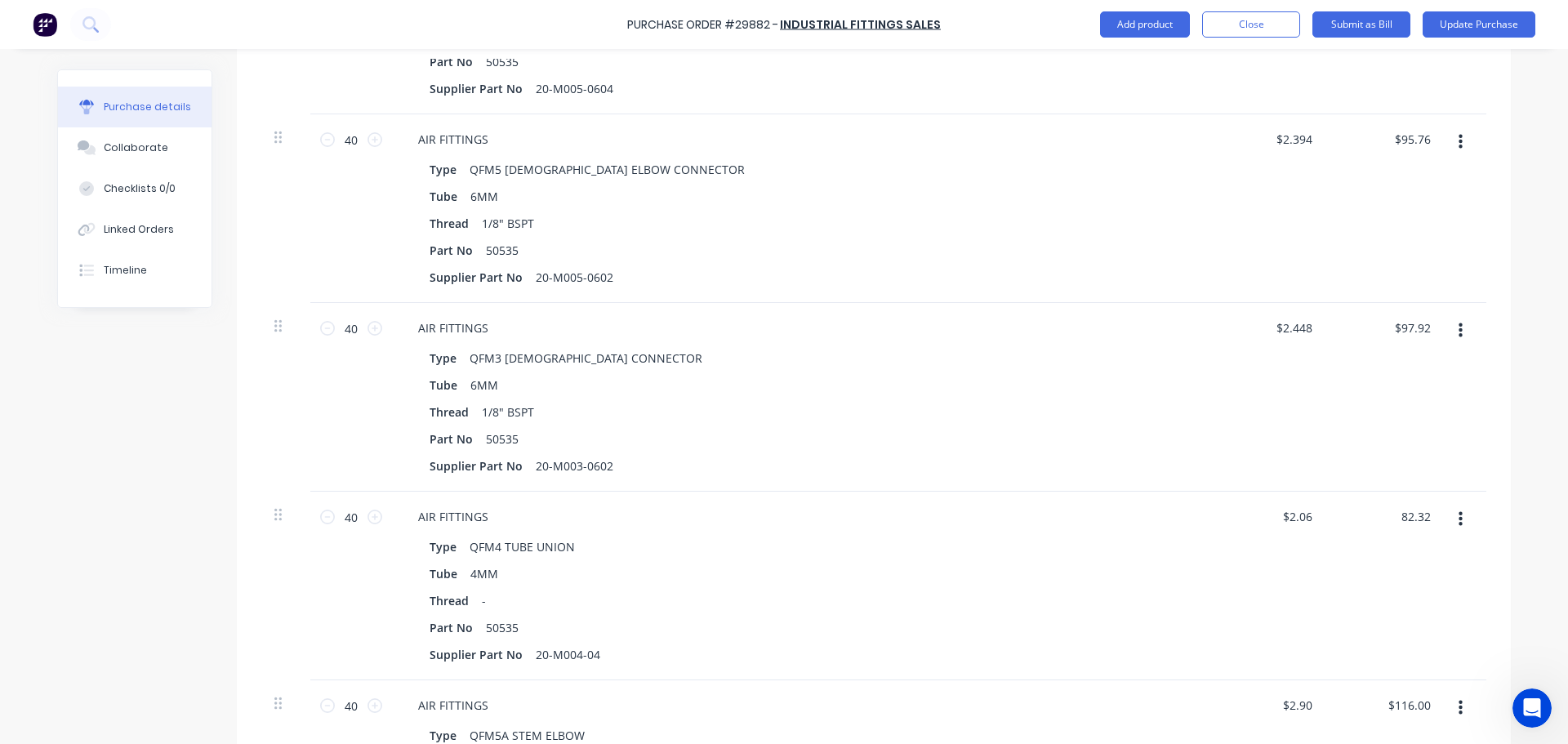
scroll to position [583, 0]
type input "82.32"
type textarea "x"
type input "2.39"
type input "$2.058"
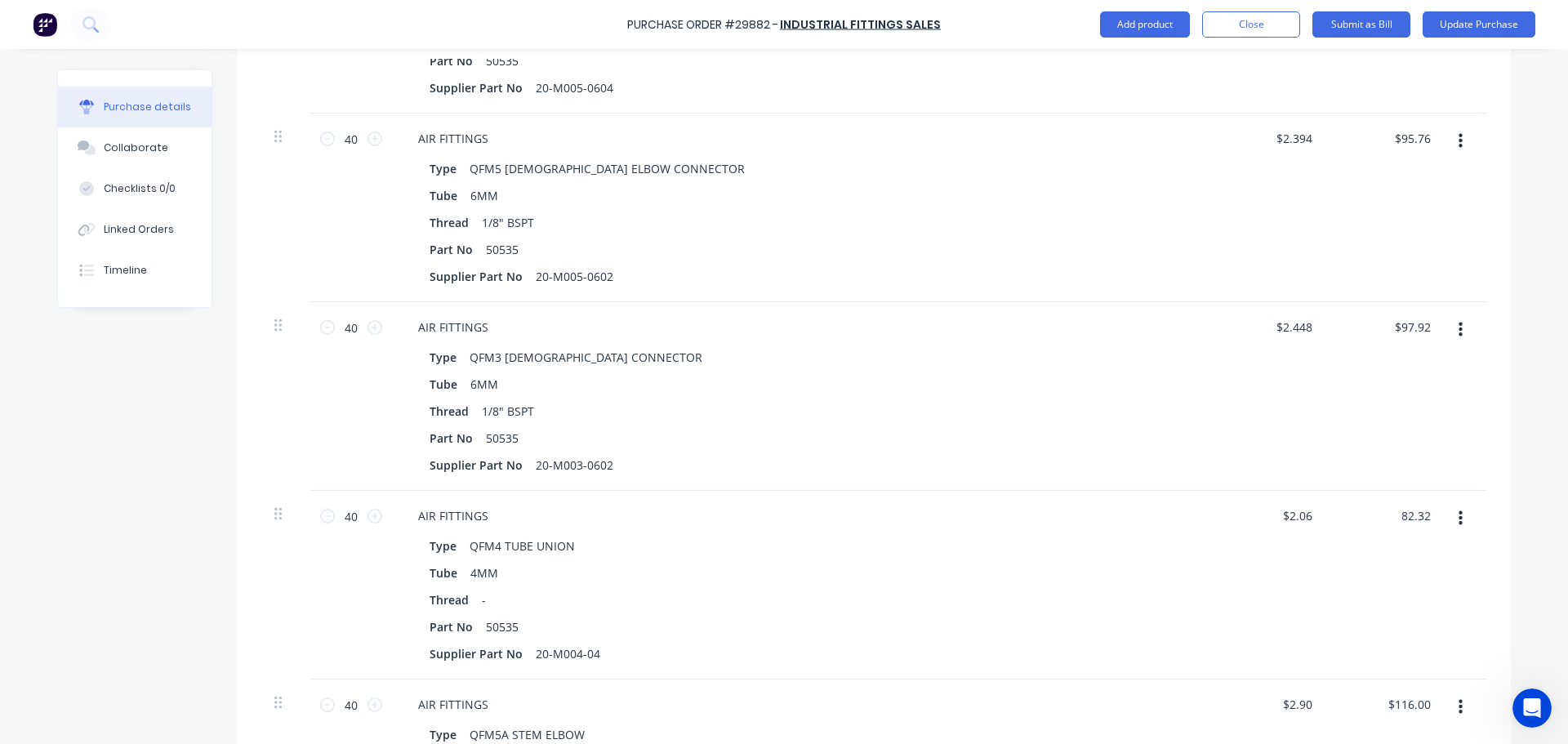
type input "$82.32"
drag, startPoint x: 1307, startPoint y: 136, endPoint x: 1229, endPoint y: 152, distance: 79.6
click at [1229, 152] on div "2.39 2.39" at bounding box center [1268, 208] width 119 height 189
type input "2.39"
type textarea "x"
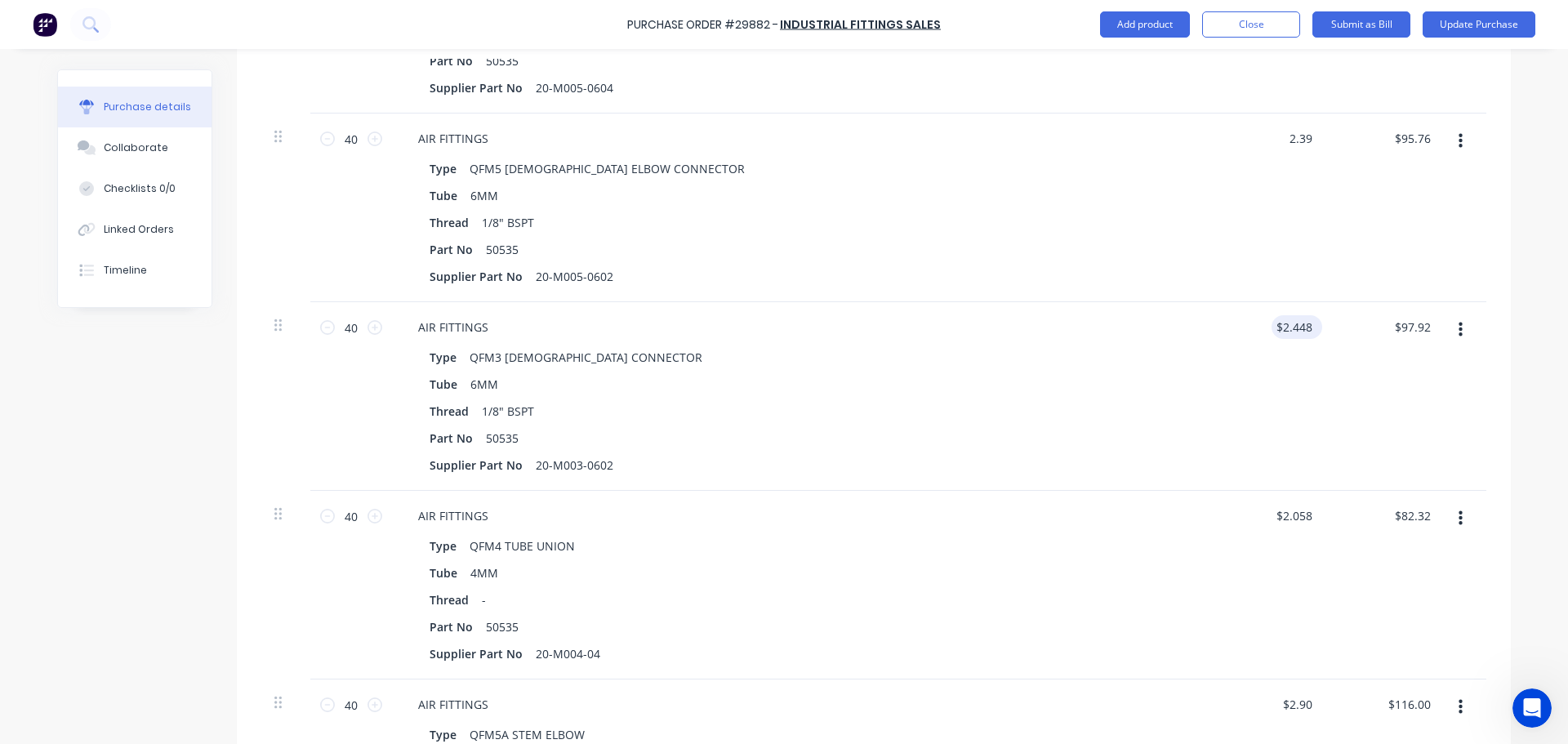
type input "$2.39"
type input "$95.60"
drag, startPoint x: 1309, startPoint y: 327, endPoint x: 1207, endPoint y: 328, distance: 102.0
click at [1208, 335] on div "2.45 2.45" at bounding box center [1268, 396] width 119 height 189
type input "2.45"
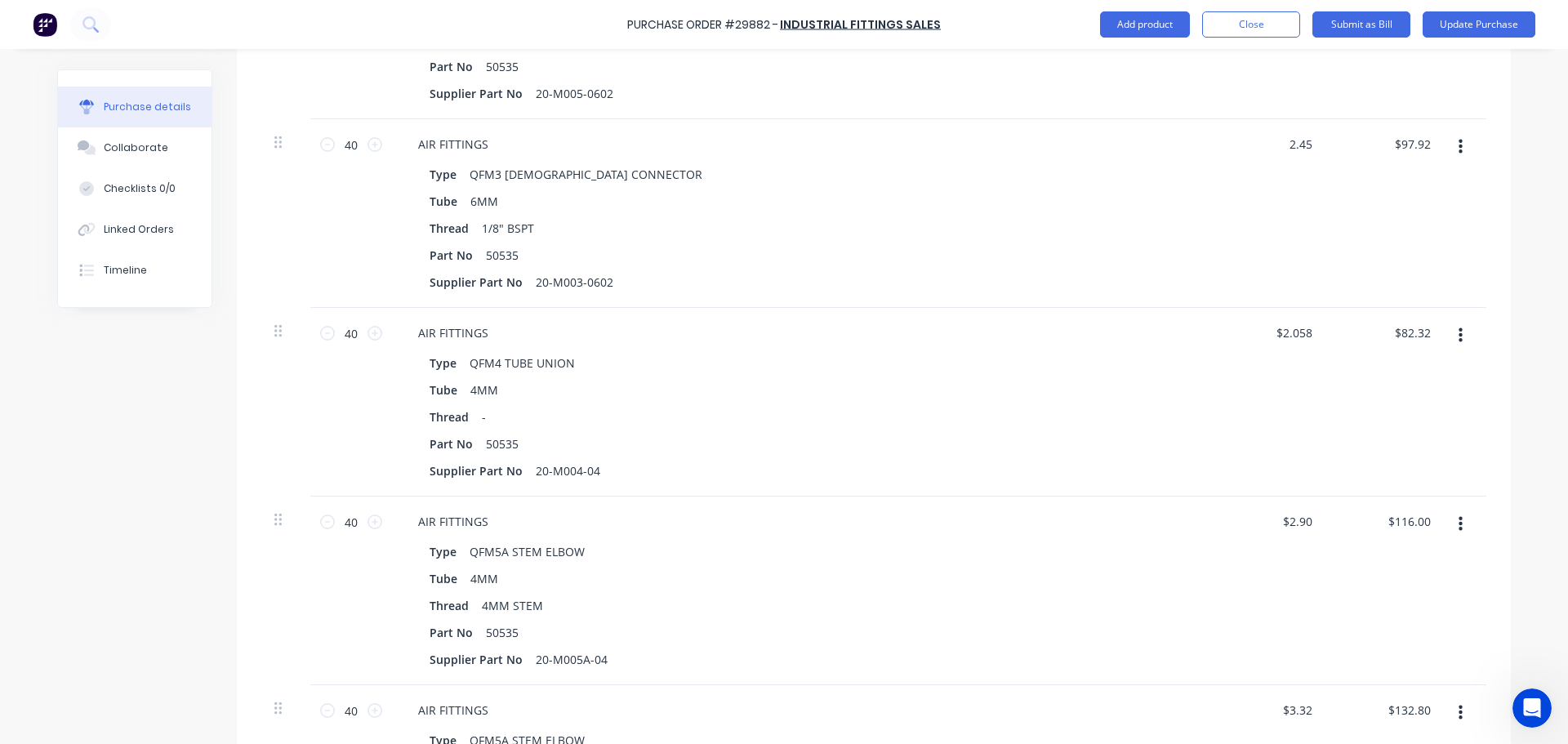
scroll to position [828, 0]
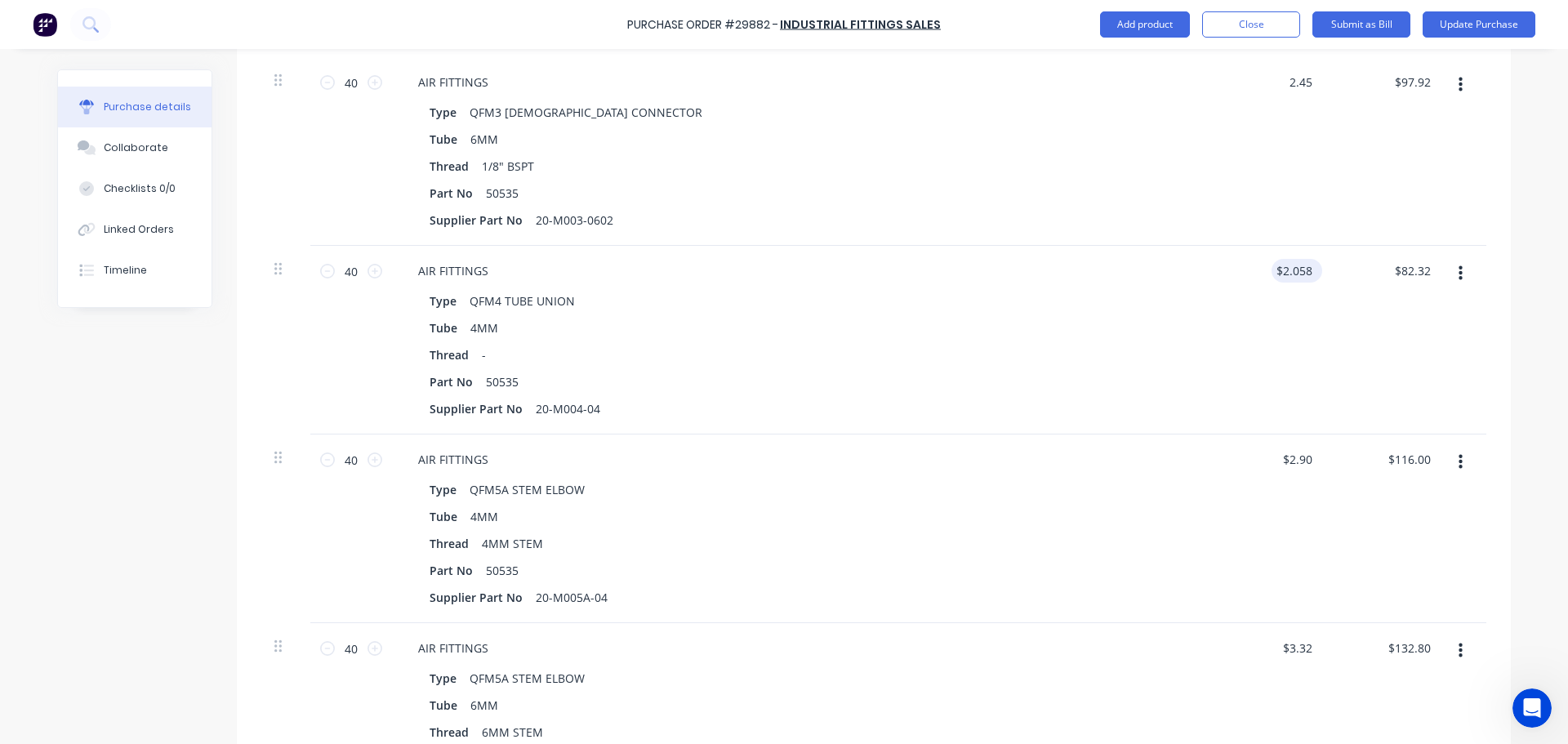
type textarea "x"
type input "$2.45"
type input "$98.00"
drag, startPoint x: 1310, startPoint y: 272, endPoint x: 1239, endPoint y: 278, distance: 71.3
click at [1241, 279] on div "$2.058 $2.058" at bounding box center [1268, 341] width 119 height 189
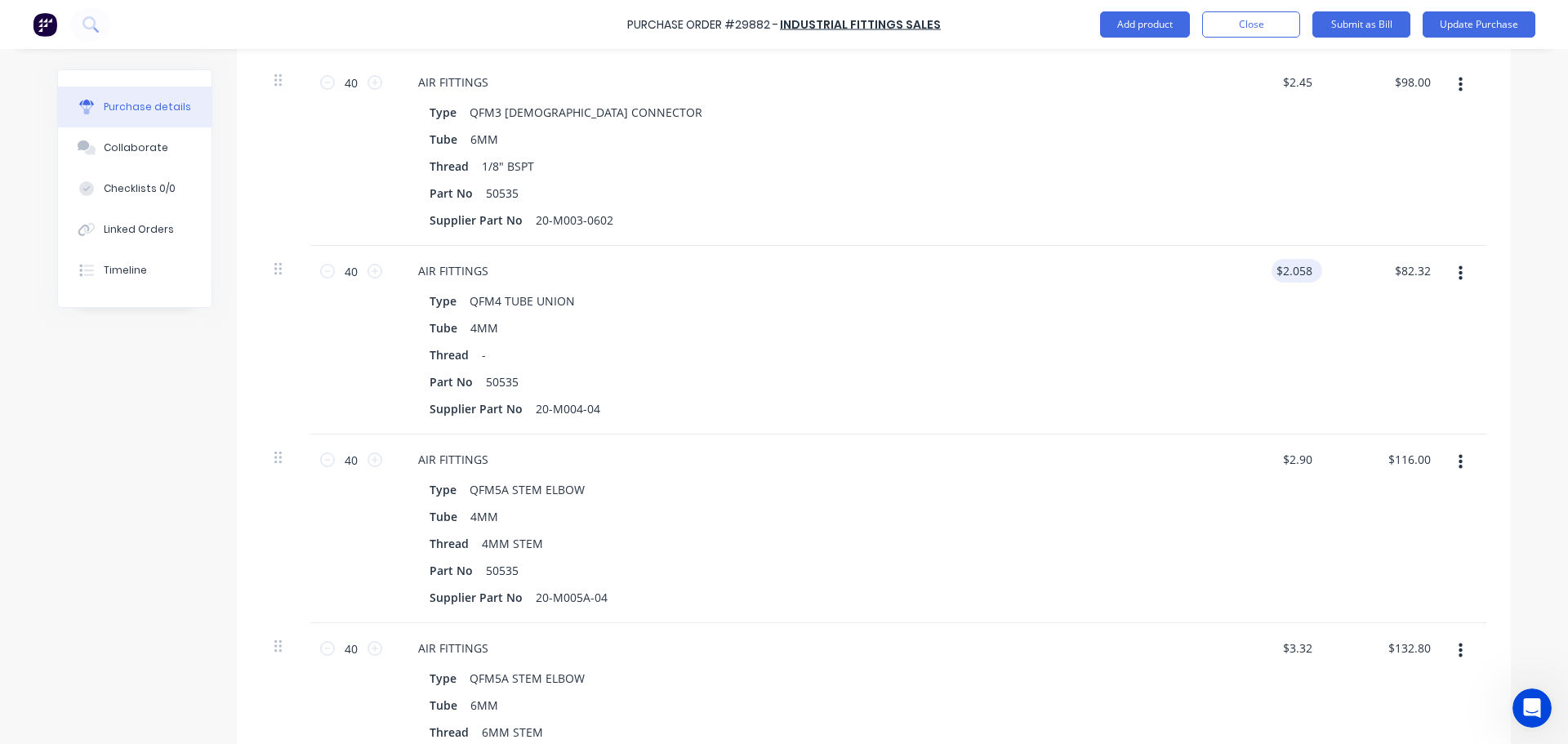
type textarea "x"
type input "2.06"
click at [1304, 271] on input "2.06" at bounding box center [1293, 270] width 45 height 24
drag, startPoint x: 1301, startPoint y: 271, endPoint x: 1272, endPoint y: 277, distance: 29.6
click at [1272, 277] on div "2.06 2.06" at bounding box center [1268, 341] width 119 height 189
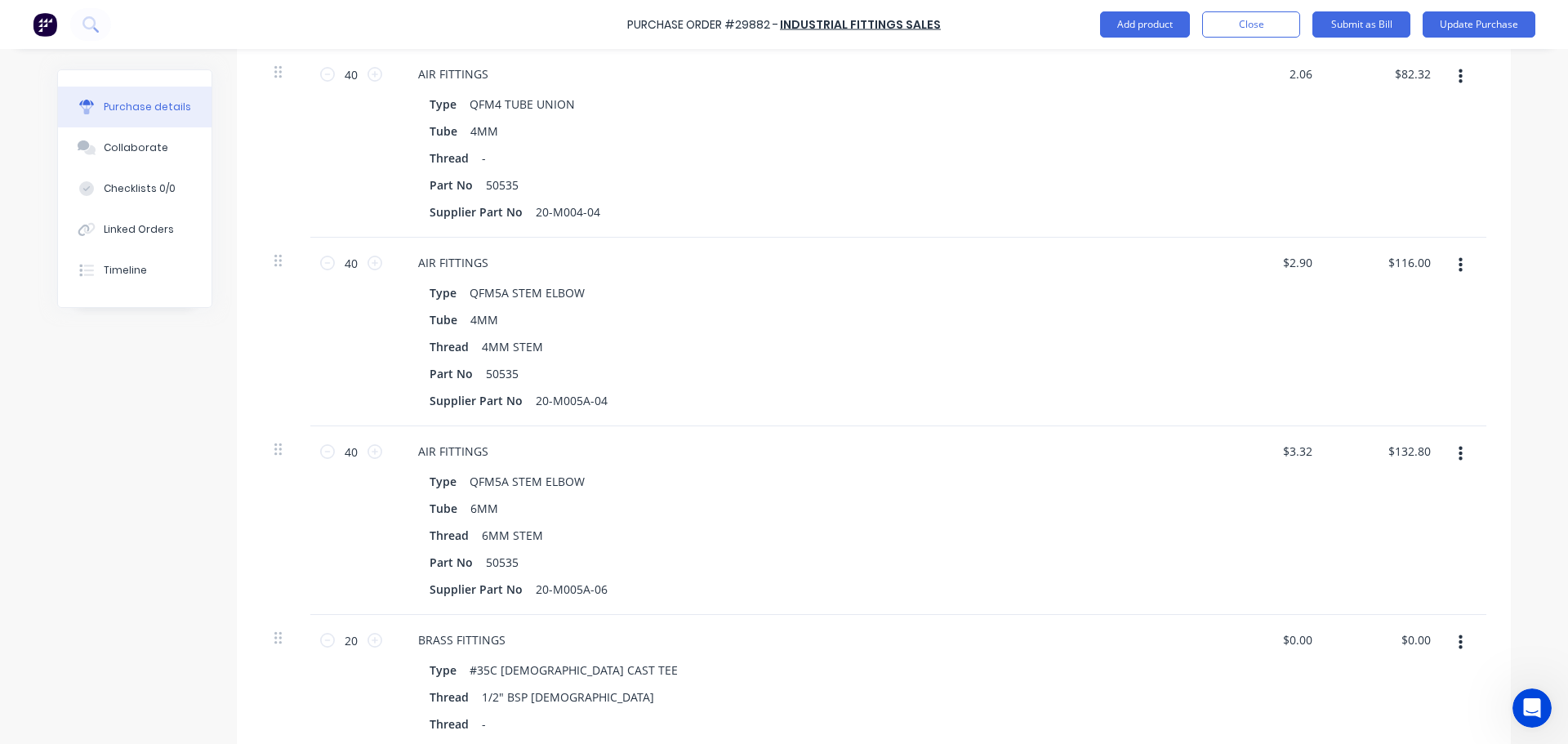
scroll to position [1073, 0]
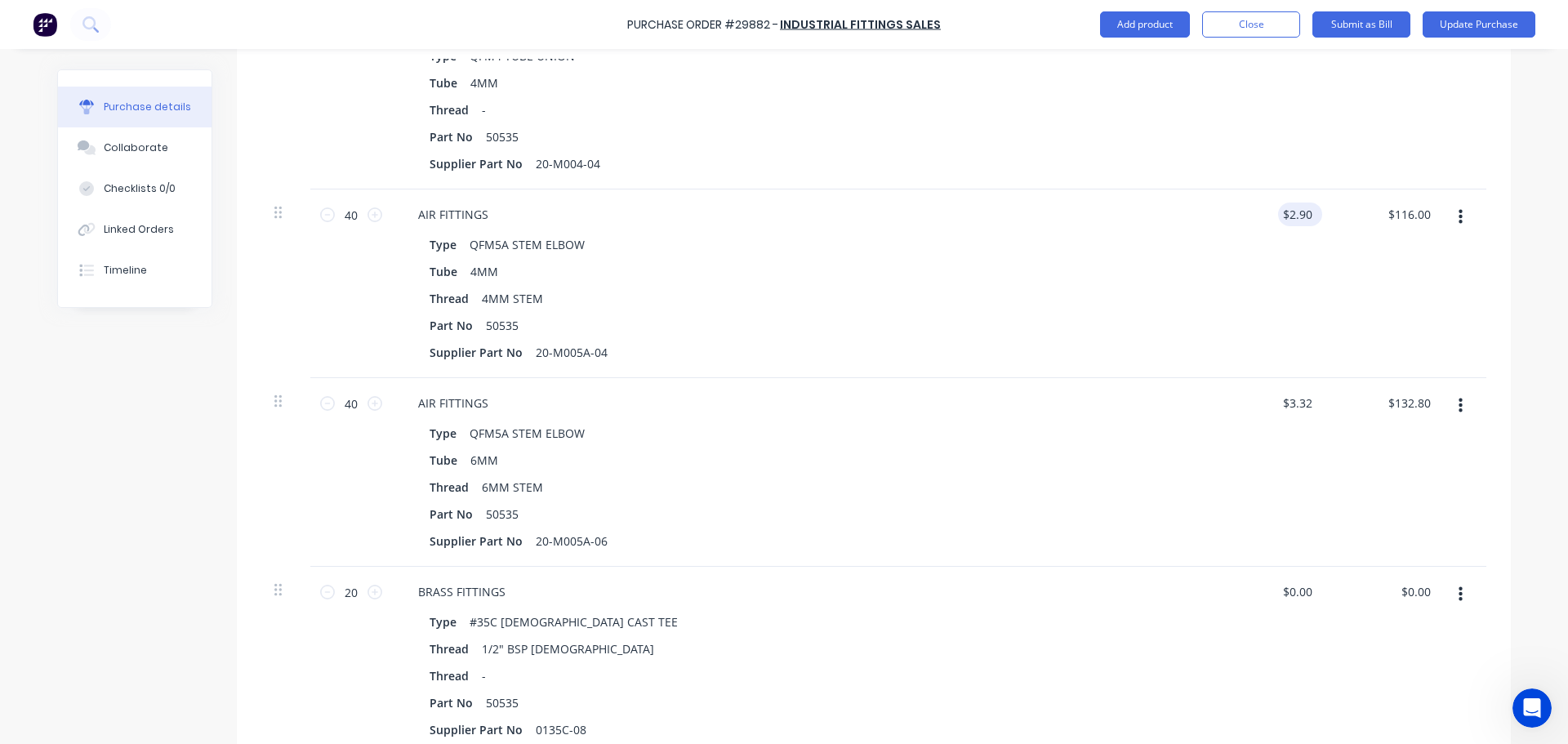
type textarea "x"
type input "$2.06"
type input "$82.40"
type input "2.90"
click at [1309, 216] on input "2.90" at bounding box center [1300, 214] width 31 height 24
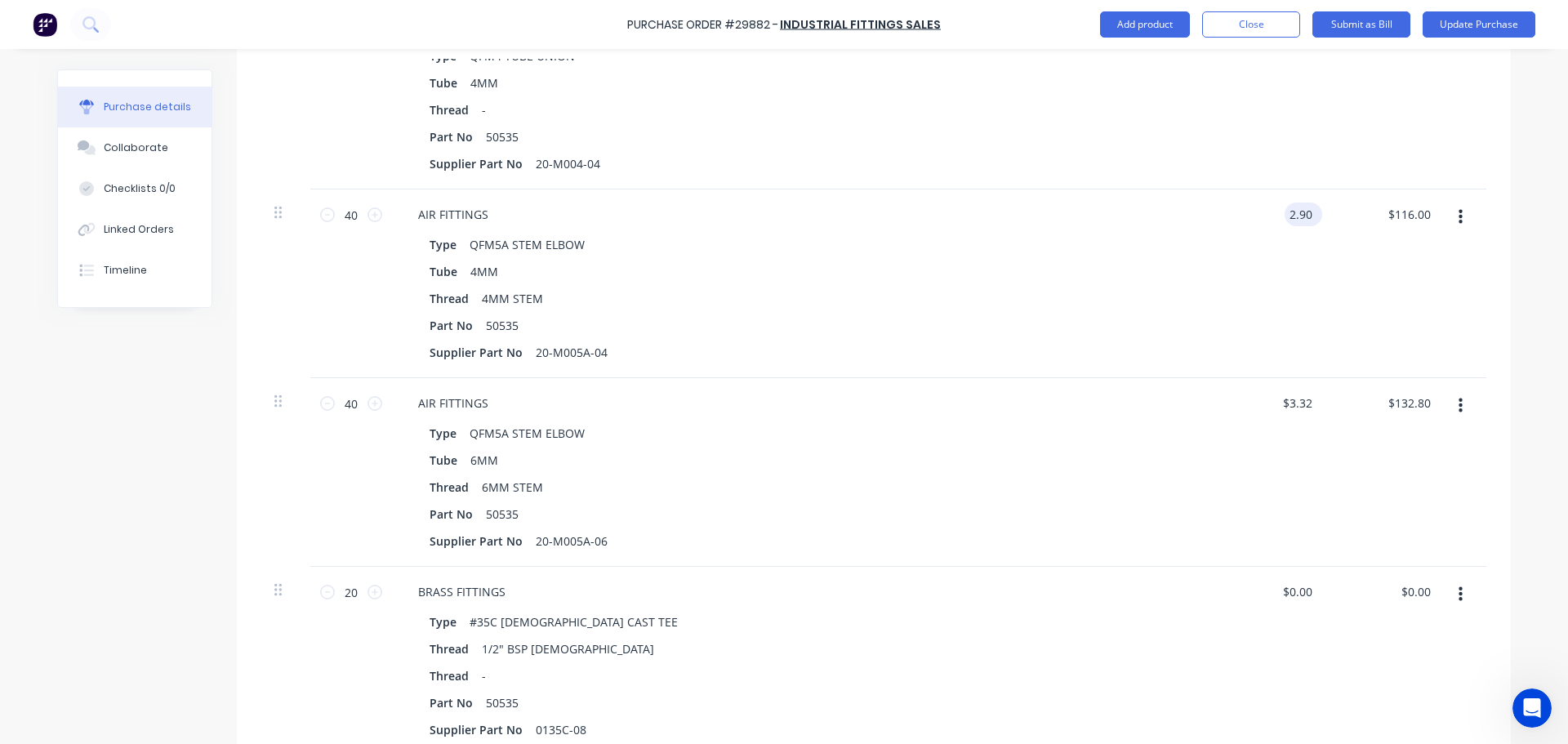
type textarea "x"
drag, startPoint x: 1309, startPoint y: 215, endPoint x: 1266, endPoint y: 218, distance: 43.1
click at [1267, 218] on div "2.90 2.90" at bounding box center [1268, 284] width 119 height 189
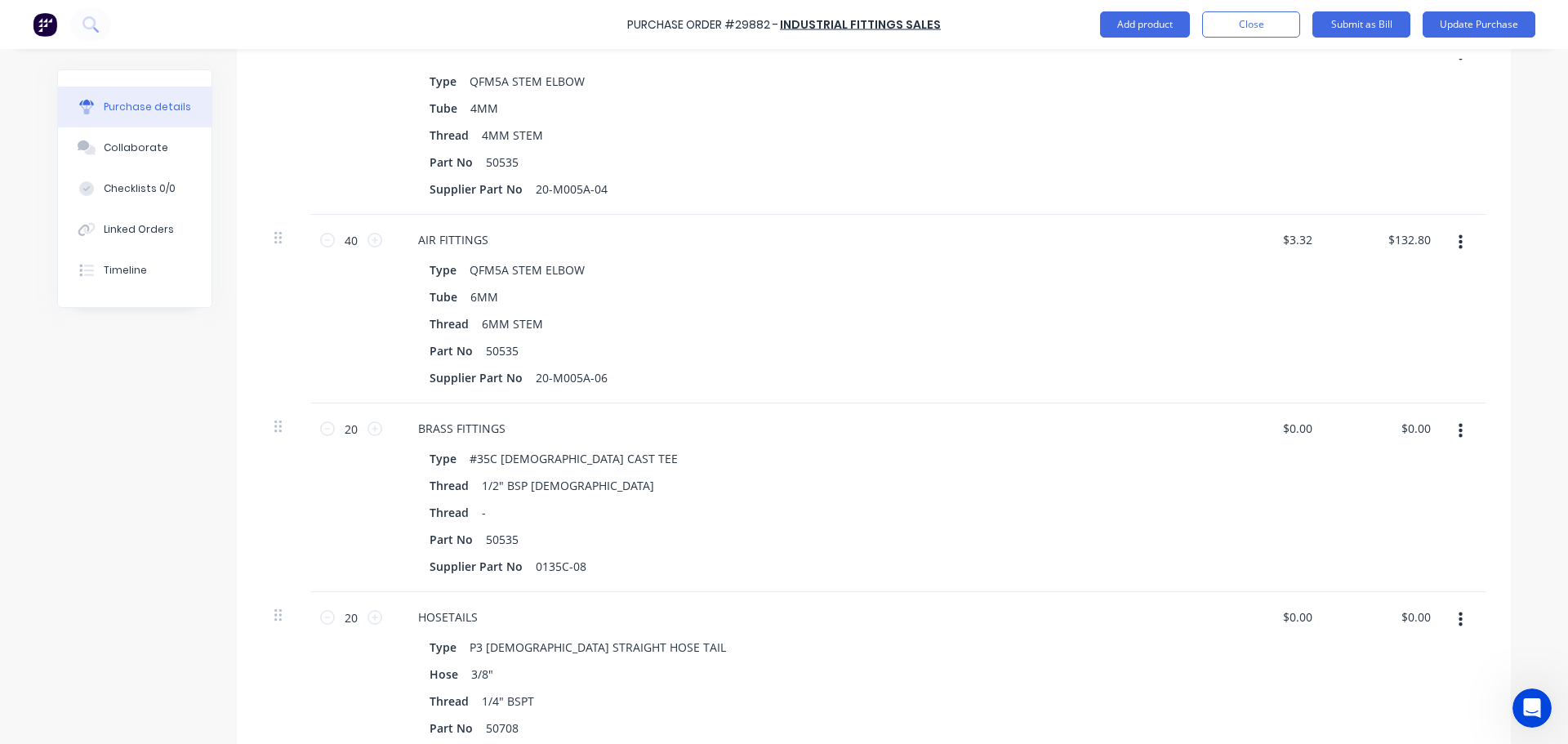
scroll to position [1318, 0]
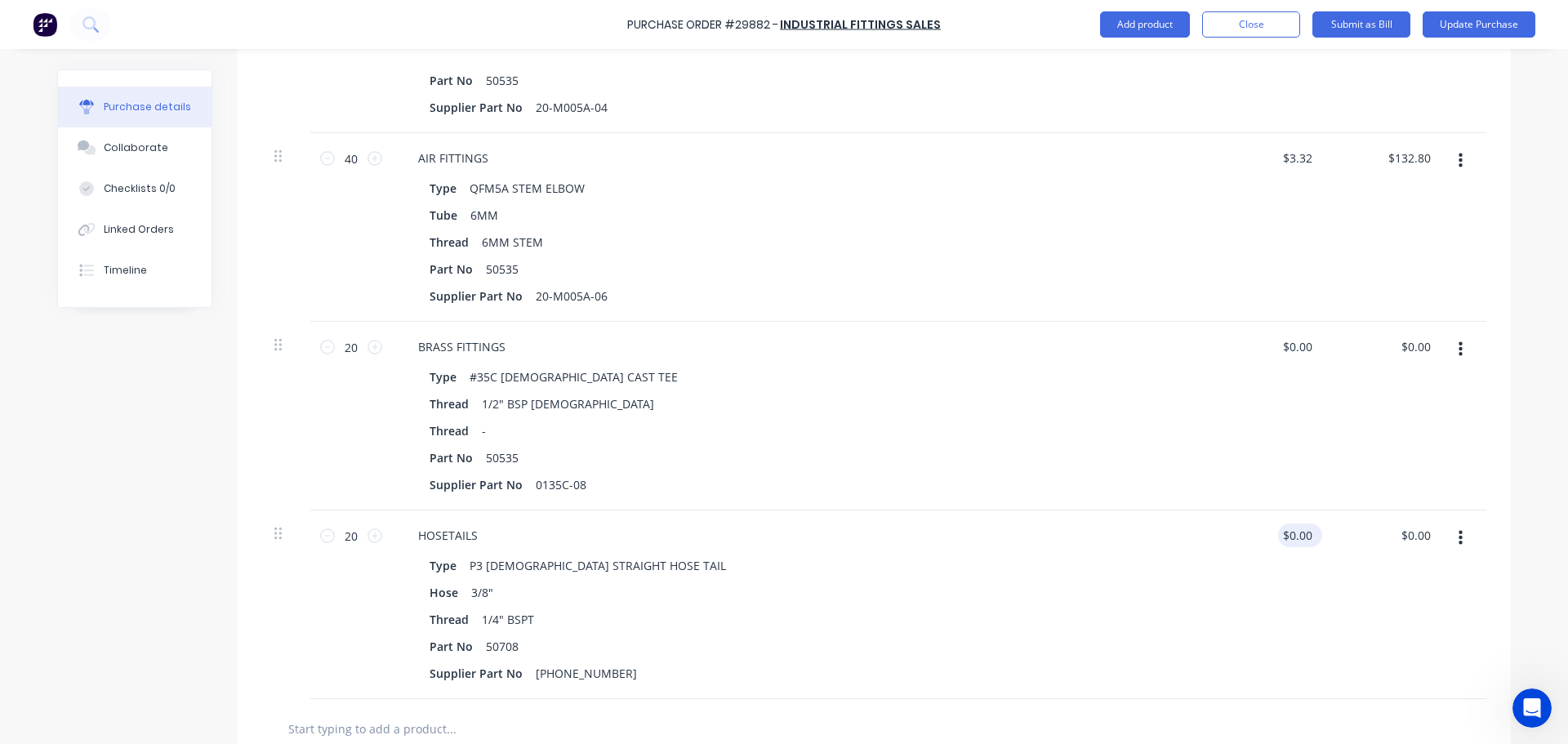
type input "2.89"
type textarea "x"
type input "$2.89"
type input "$115.60"
type input "0.00"
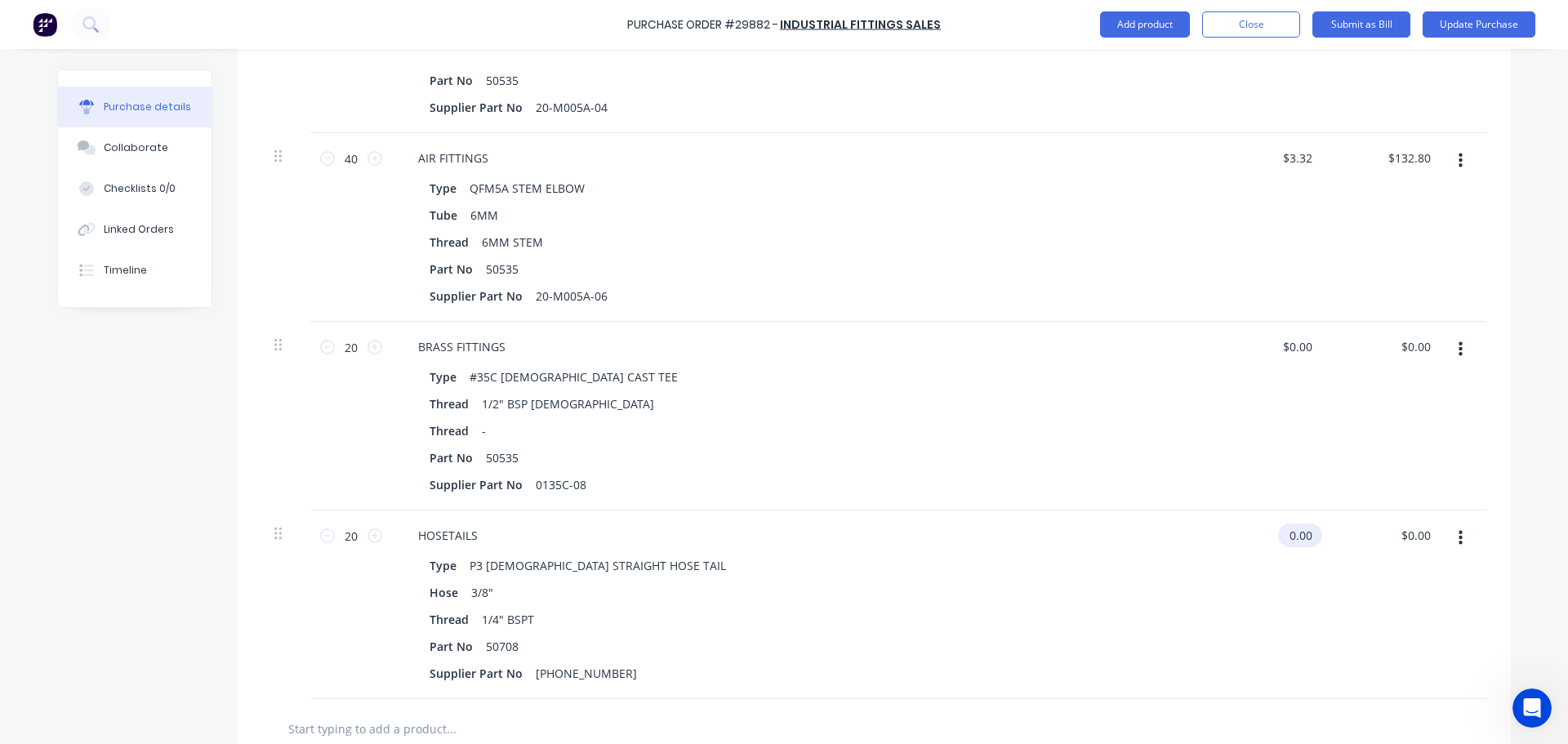
click at [1291, 535] on input "0.00" at bounding box center [1296, 534] width 38 height 24
type textarea "x"
drag, startPoint x: 1306, startPoint y: 535, endPoint x: 1248, endPoint y: 533, distance: 58.0
click at [1251, 533] on div "0.00 0.00" at bounding box center [1268, 605] width 119 height 189
type input "2.27"
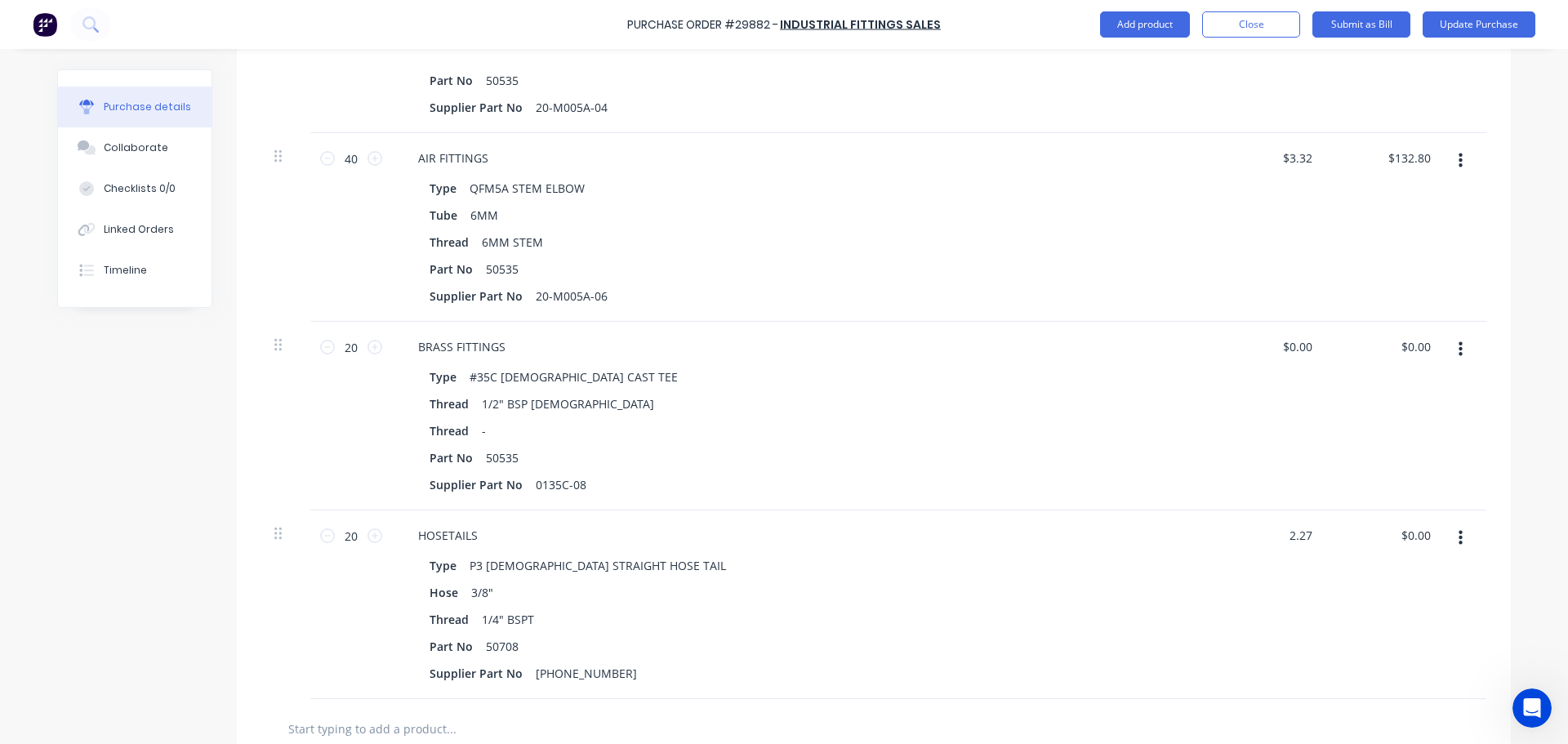
type textarea "x"
type input "$2.27"
type input "45.40"
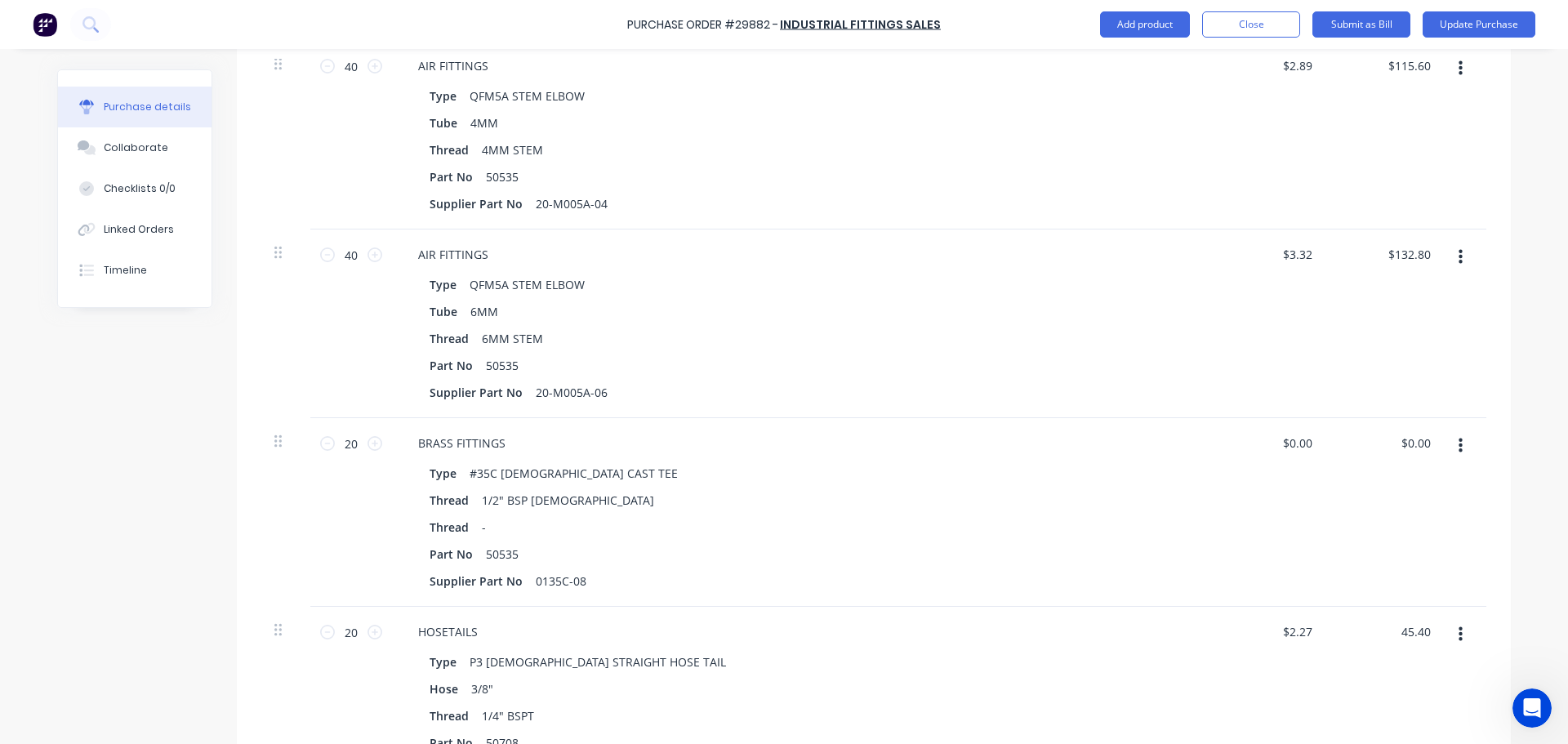
scroll to position [1209, 0]
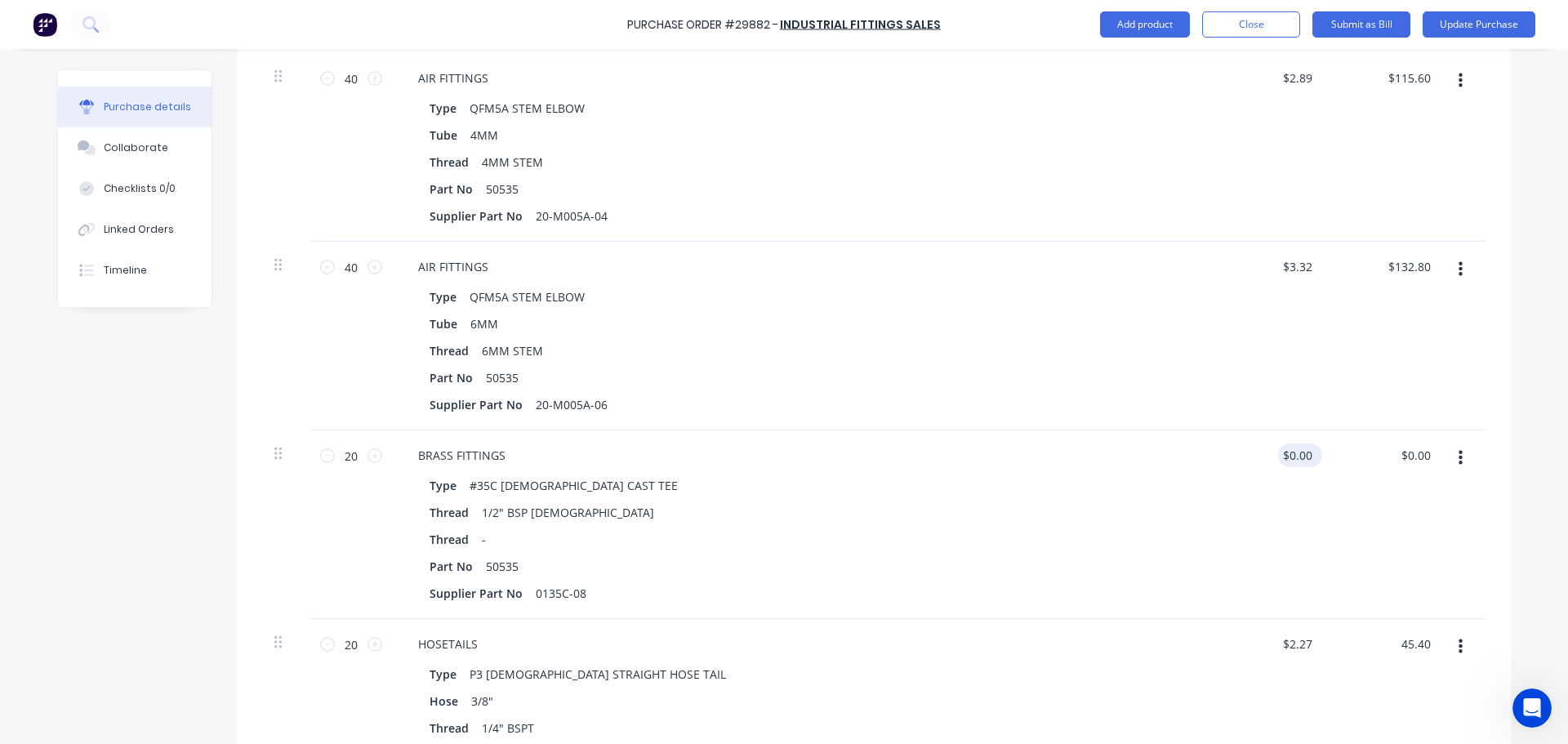
type textarea "x"
type input "0.00"
type input "$45.40"
drag, startPoint x: 1305, startPoint y: 460, endPoint x: 1238, endPoint y: 458, distance: 67.0
click at [1242, 458] on div "0.00 0.00" at bounding box center [1268, 525] width 119 height 189
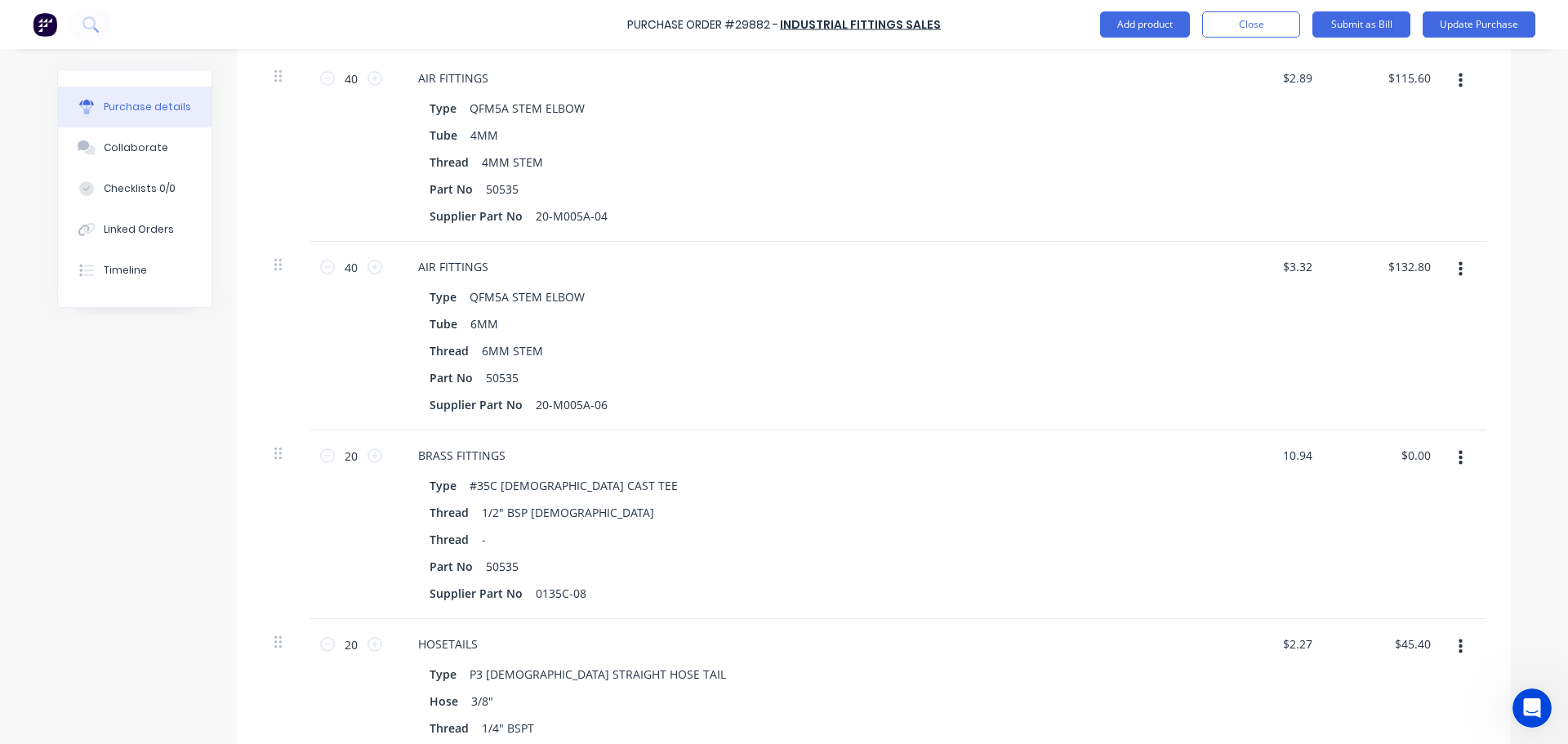
type input "10.94"
type input "218.80"
type textarea "x"
type input "$10.94"
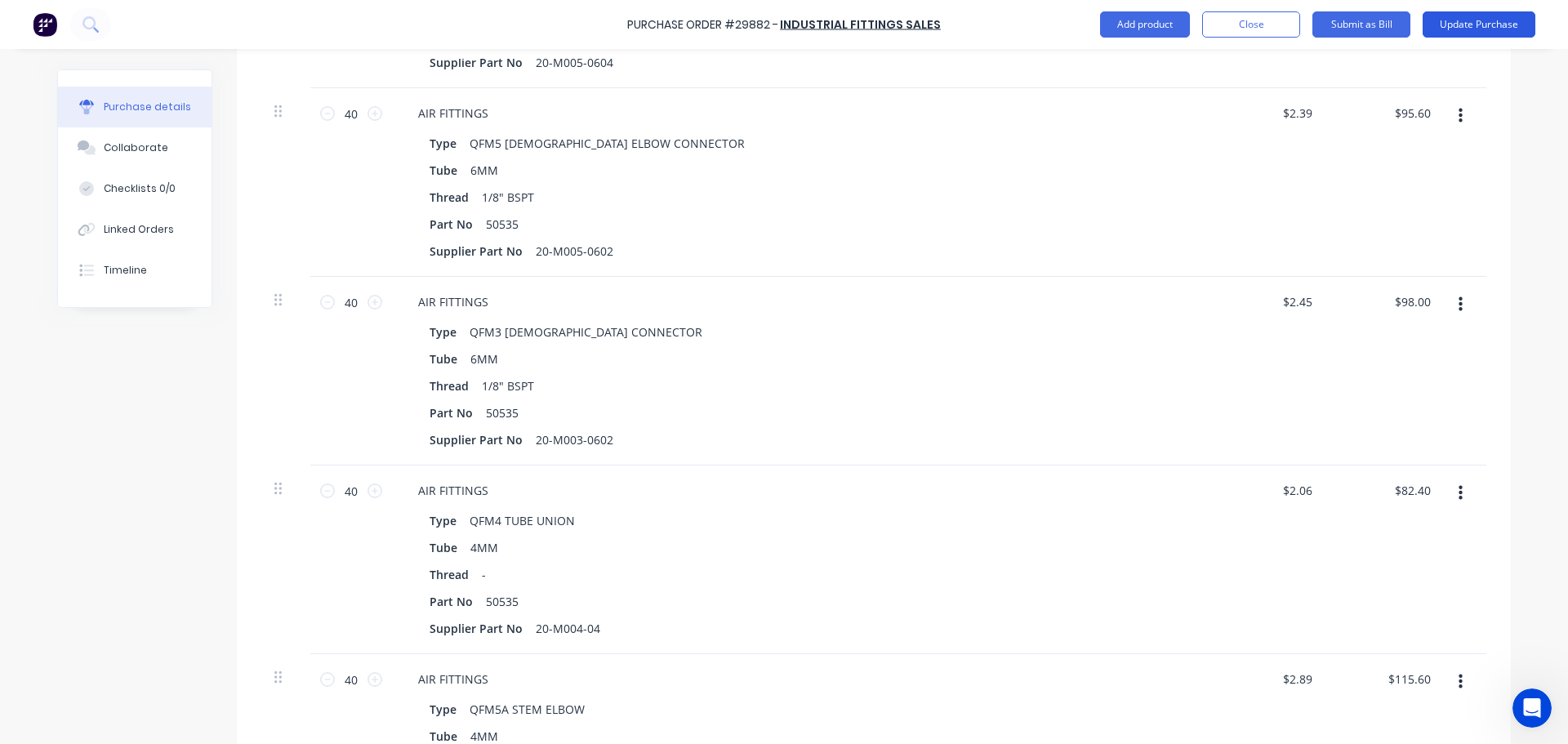
scroll to position [556, 0]
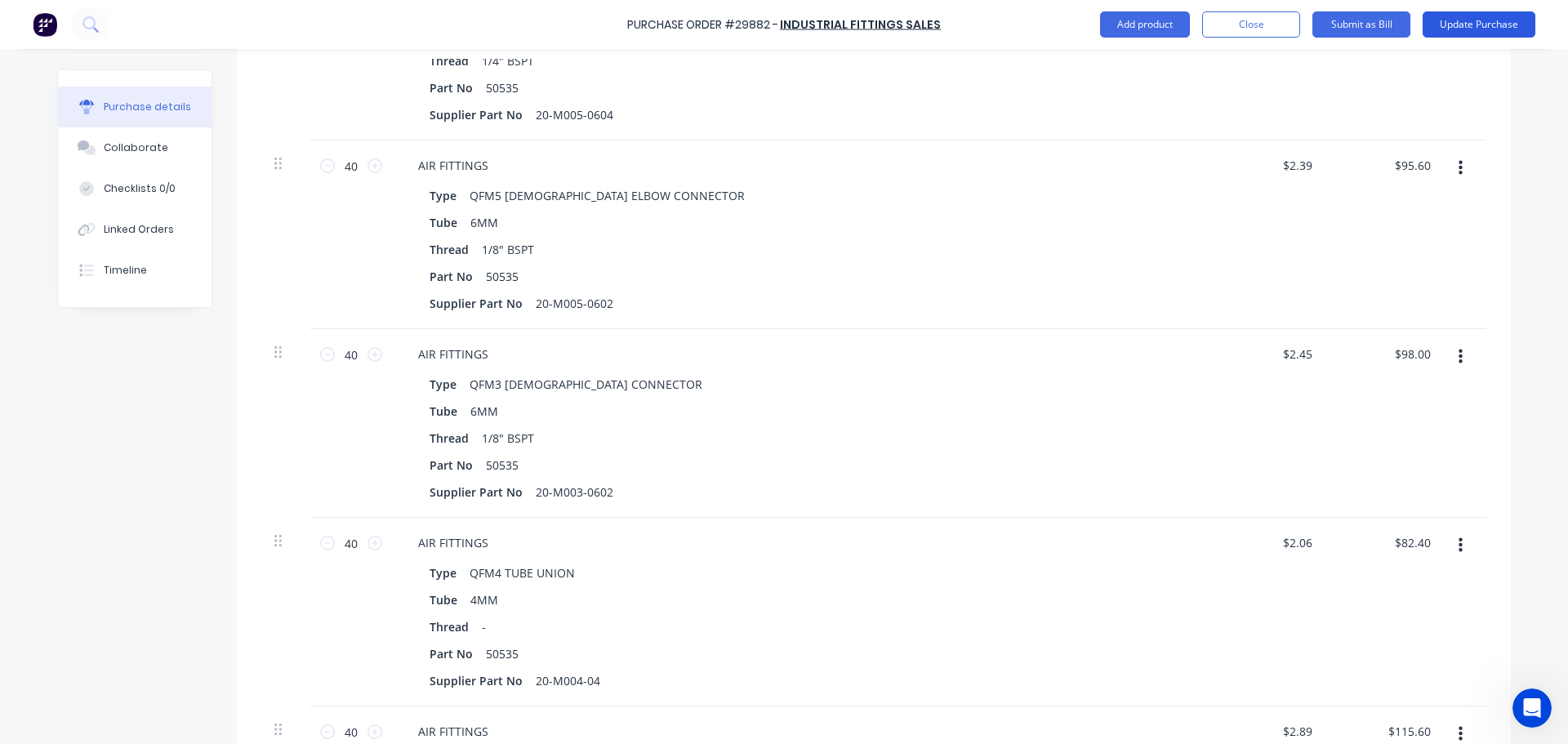
click at [1477, 28] on button "Update Purchase" at bounding box center [1478, 24] width 113 height 26
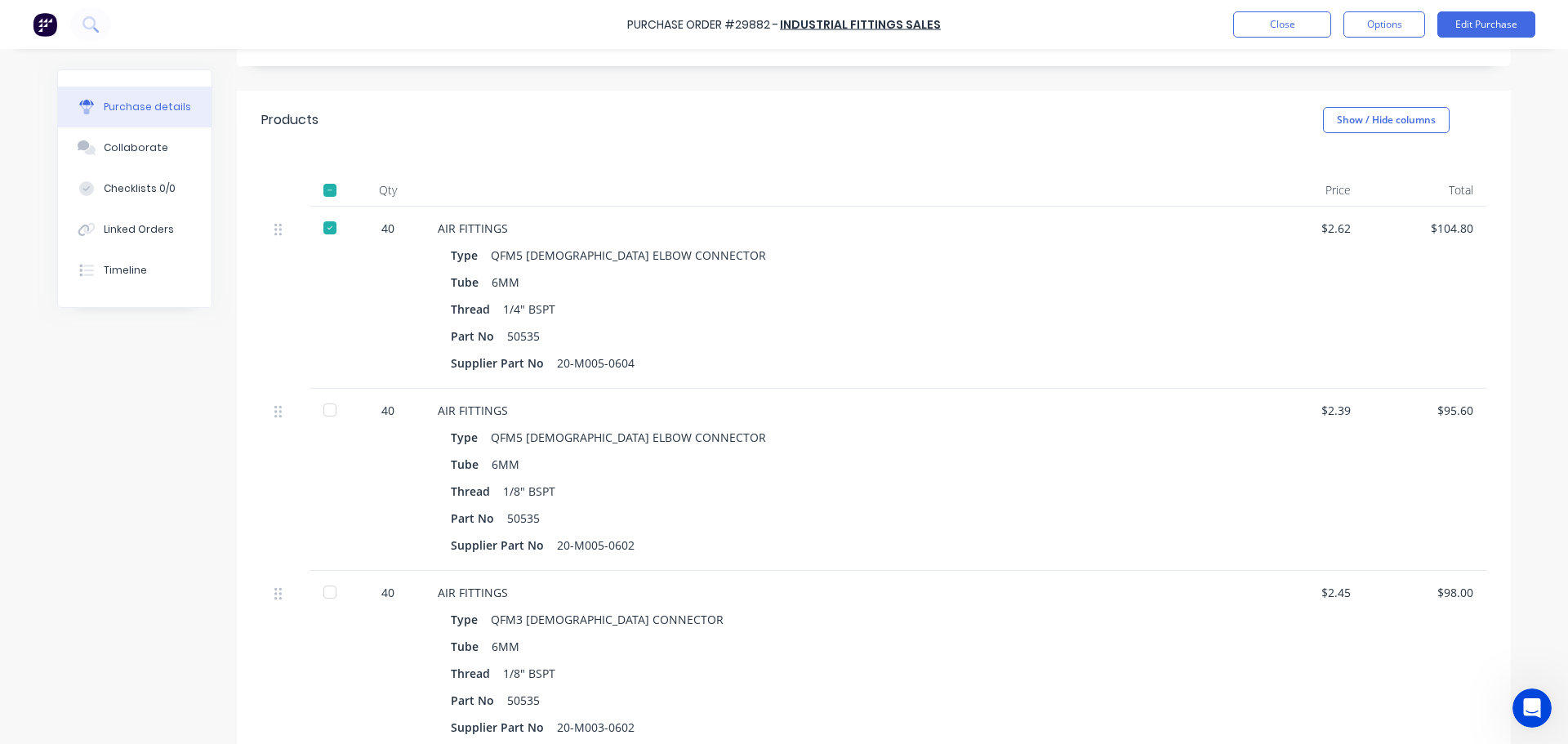
scroll to position [327, 0]
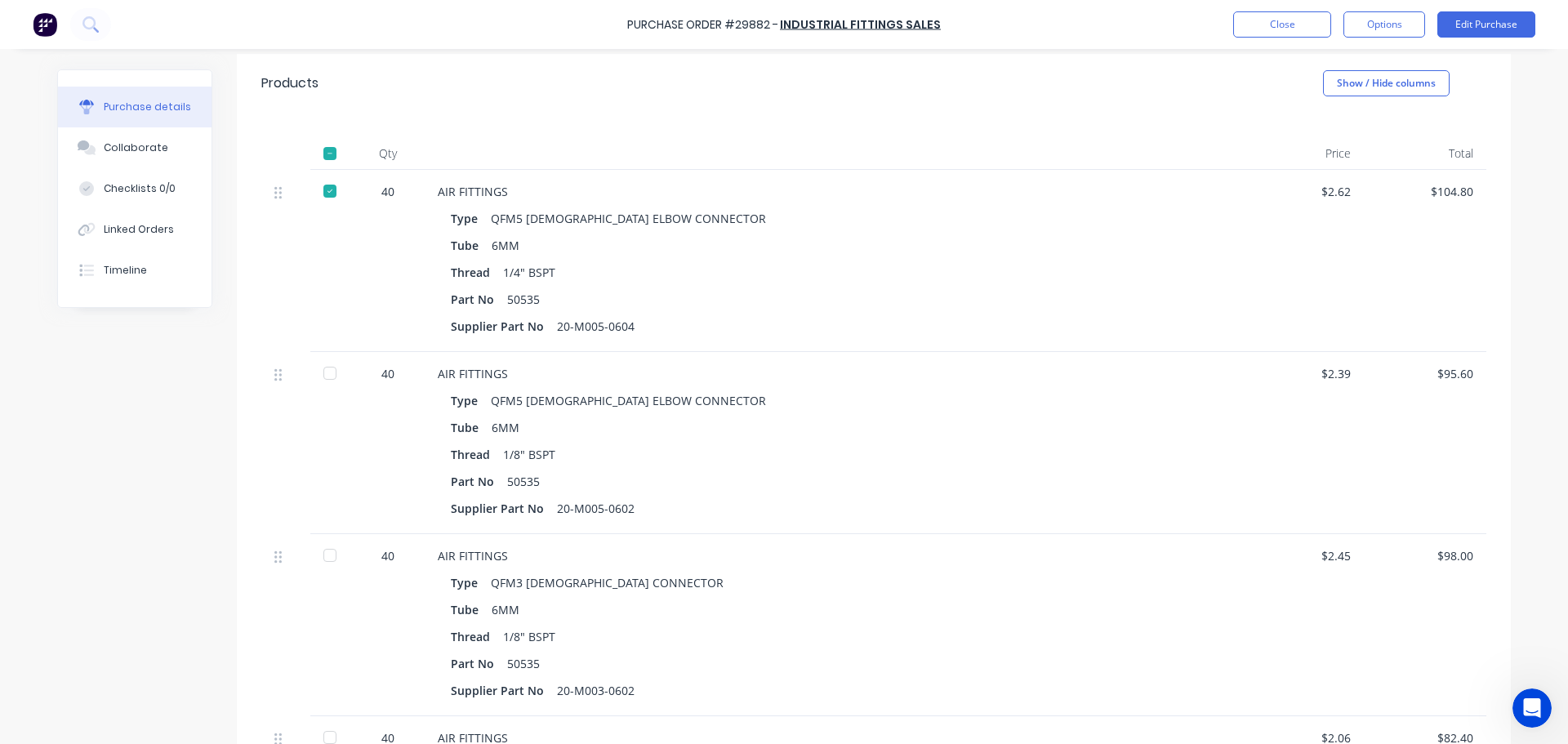
click at [320, 375] on div at bounding box center [329, 373] width 32 height 32
click at [330, 554] on div at bounding box center [329, 555] width 32 height 32
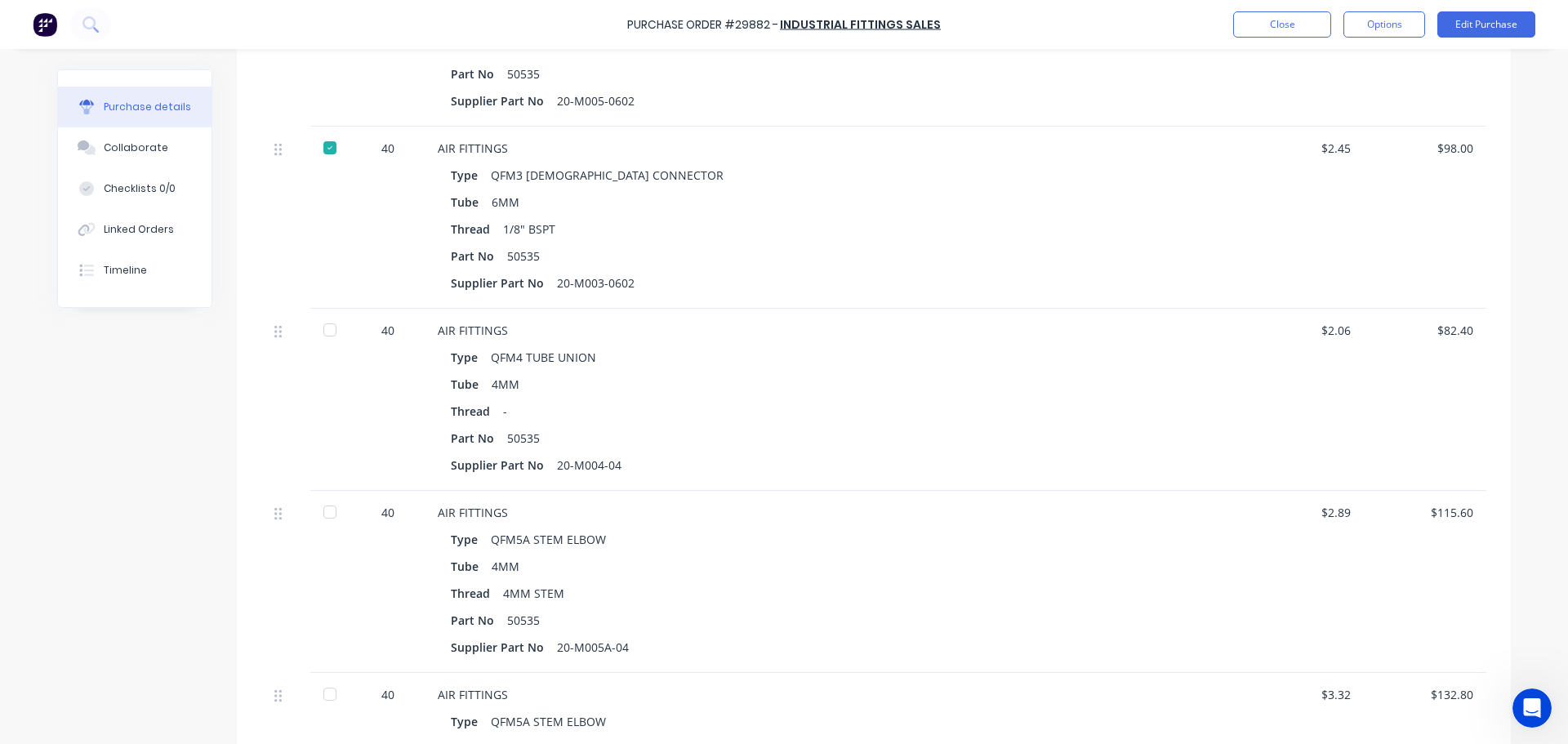
scroll to position [735, 0]
click at [324, 327] on div at bounding box center [329, 328] width 32 height 32
drag, startPoint x: 322, startPoint y: 512, endPoint x: 546, endPoint y: 407, distance: 247.4
click at [322, 508] on div at bounding box center [329, 511] width 32 height 32
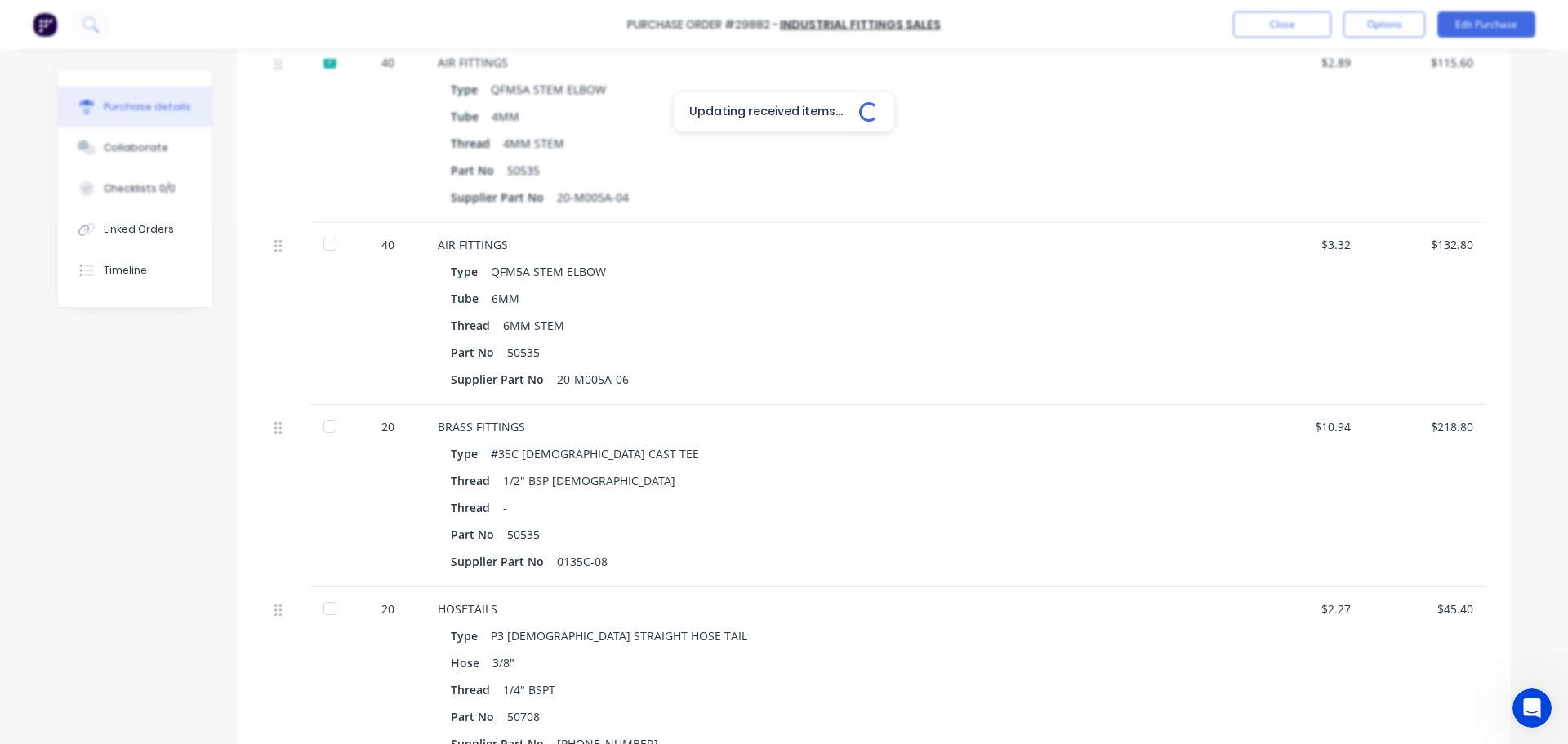
scroll to position [1225, 0]
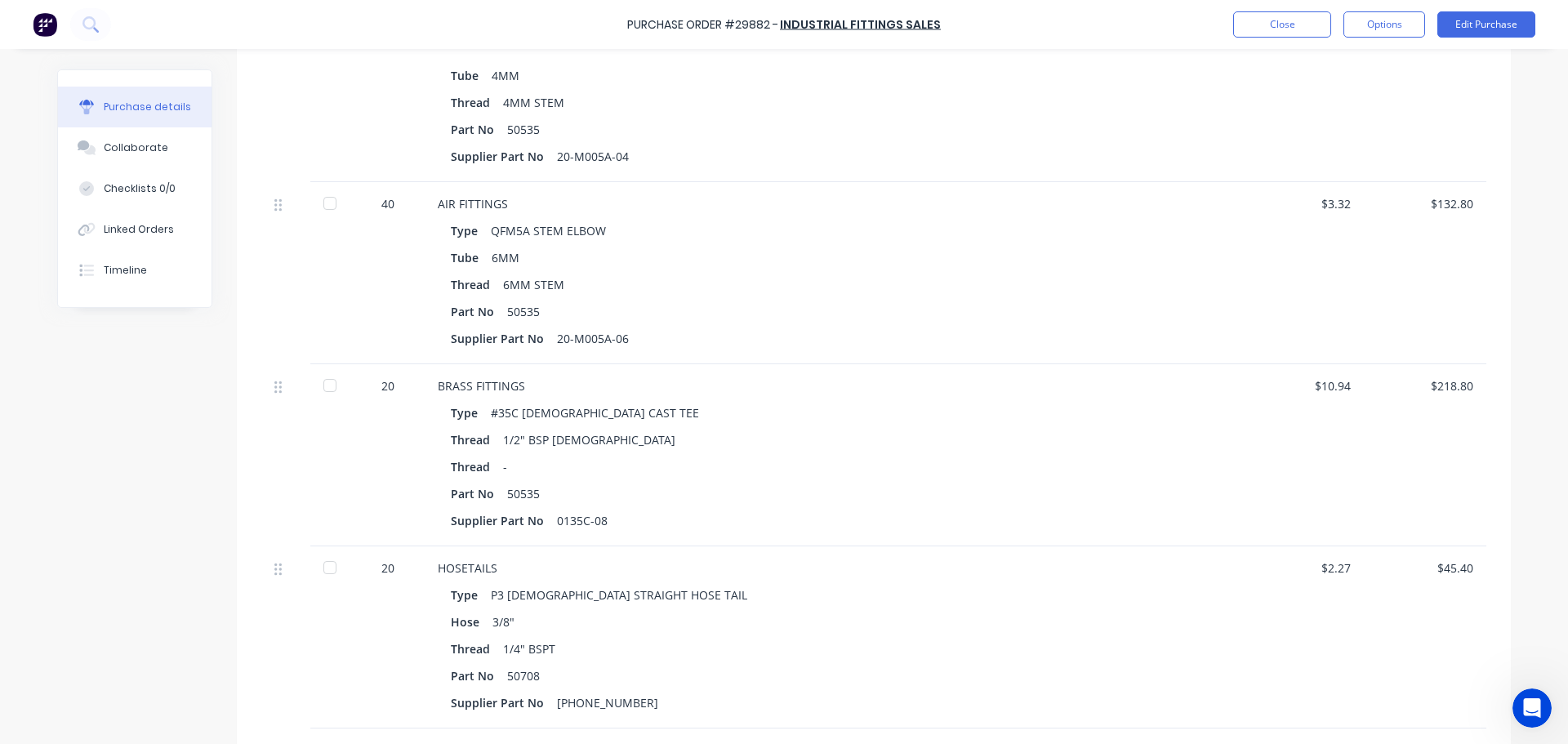
click at [326, 203] on div at bounding box center [329, 203] width 32 height 32
click at [320, 391] on div at bounding box center [329, 385] width 32 height 32
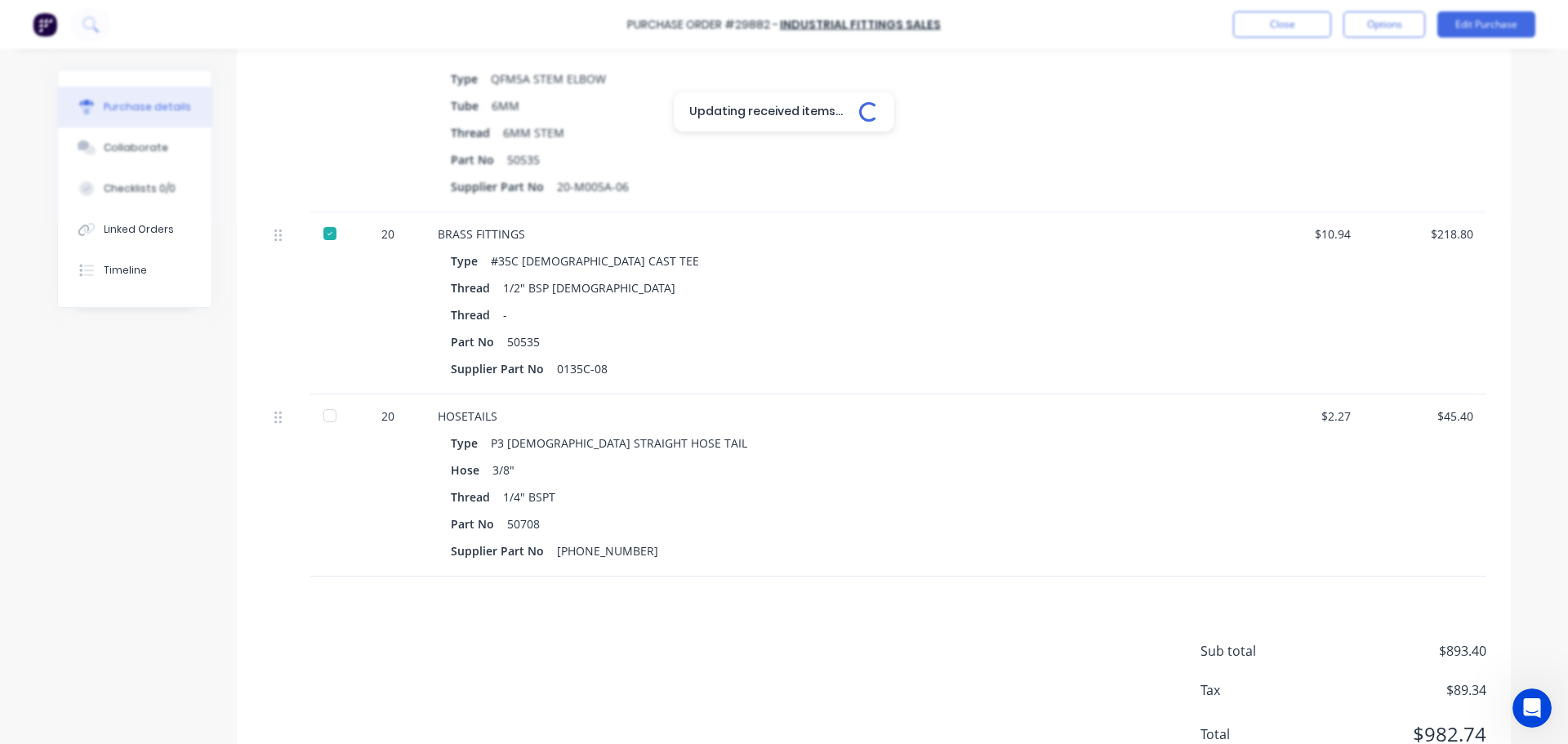
scroll to position [1443, 0]
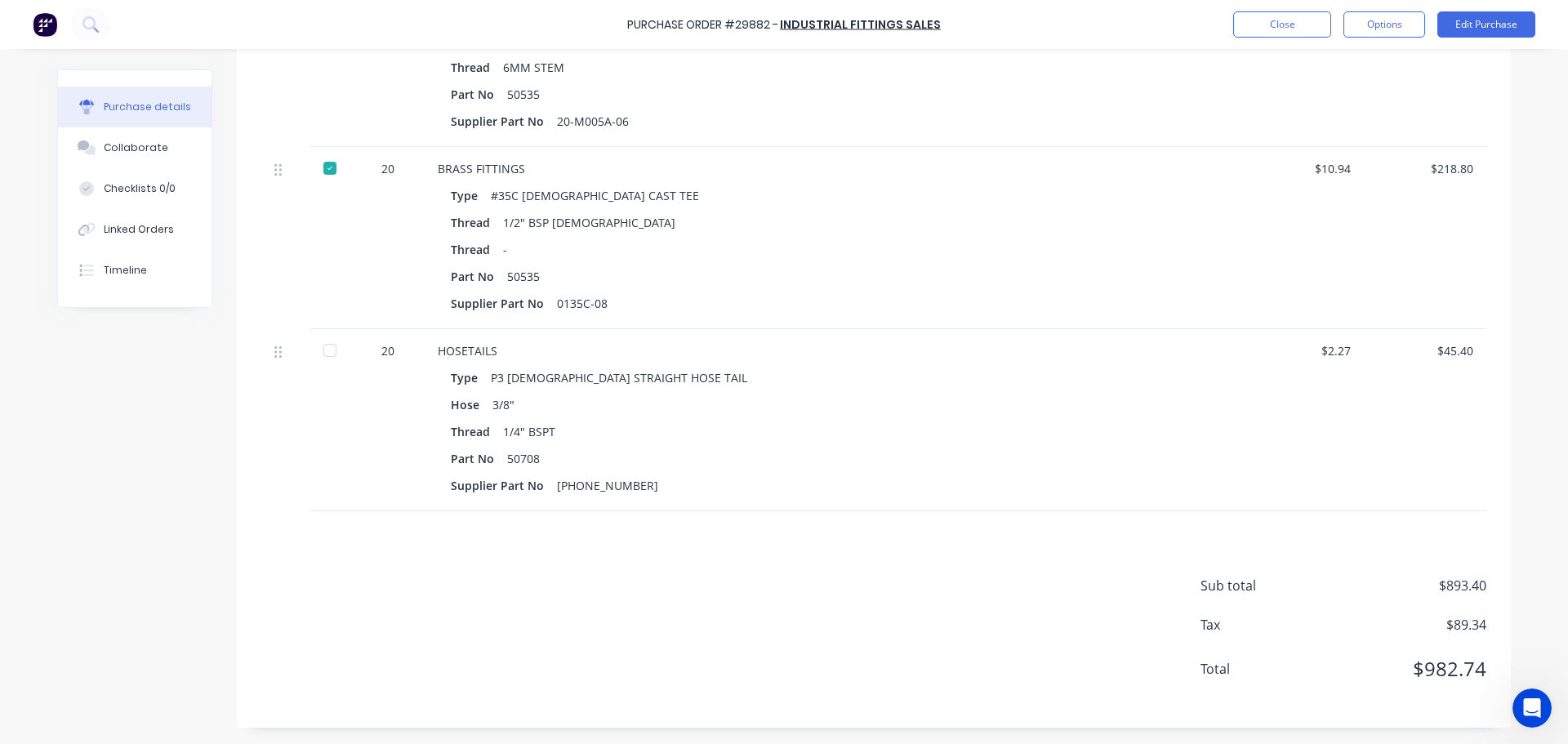
click at [324, 354] on div at bounding box center [329, 350] width 32 height 32
click at [1343, 167] on div "$10.94" at bounding box center [1303, 169] width 96 height 17
click at [1481, 24] on button "Edit Purchase" at bounding box center [1486, 24] width 98 height 26
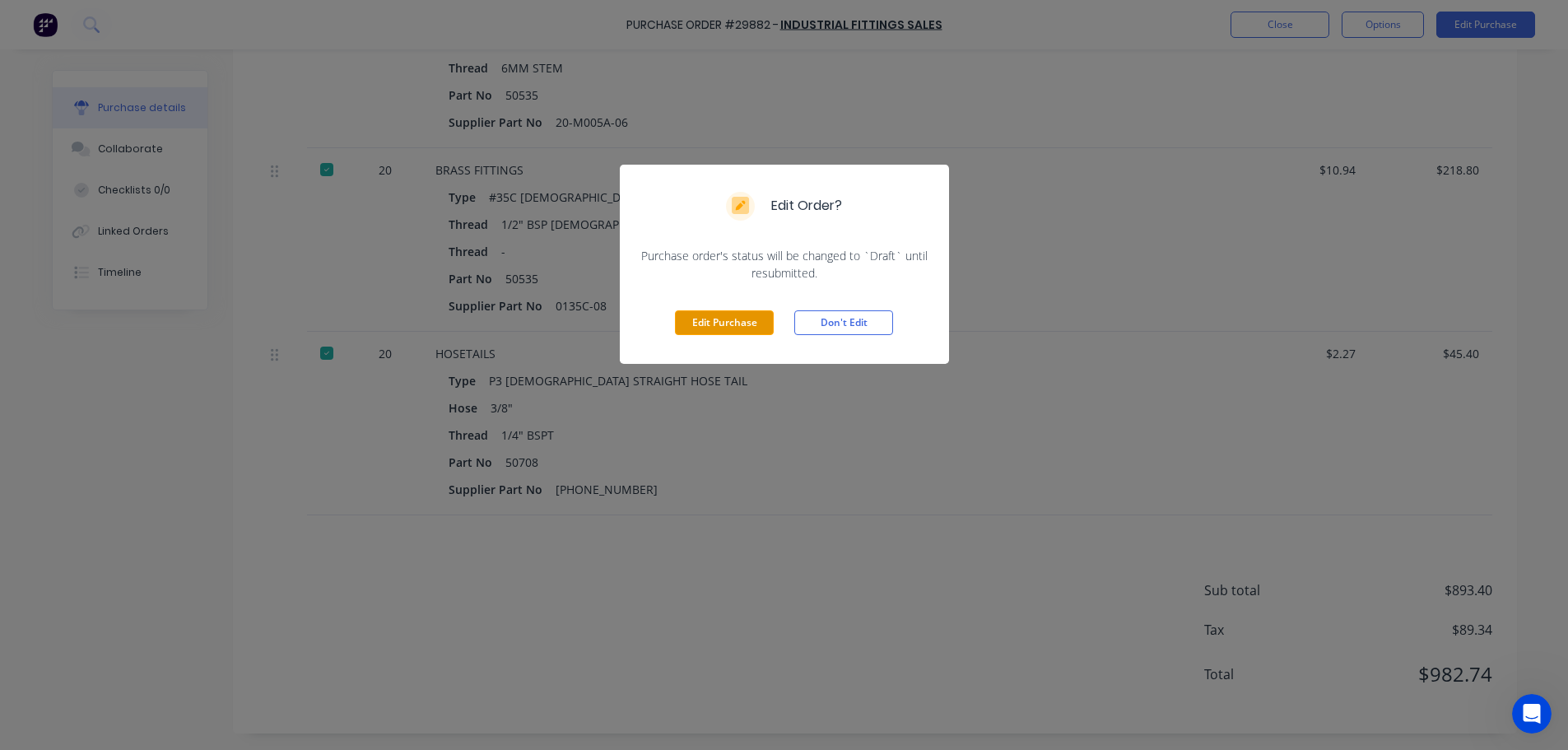
click at [681, 320] on button "Edit Purchase" at bounding box center [724, 323] width 99 height 25
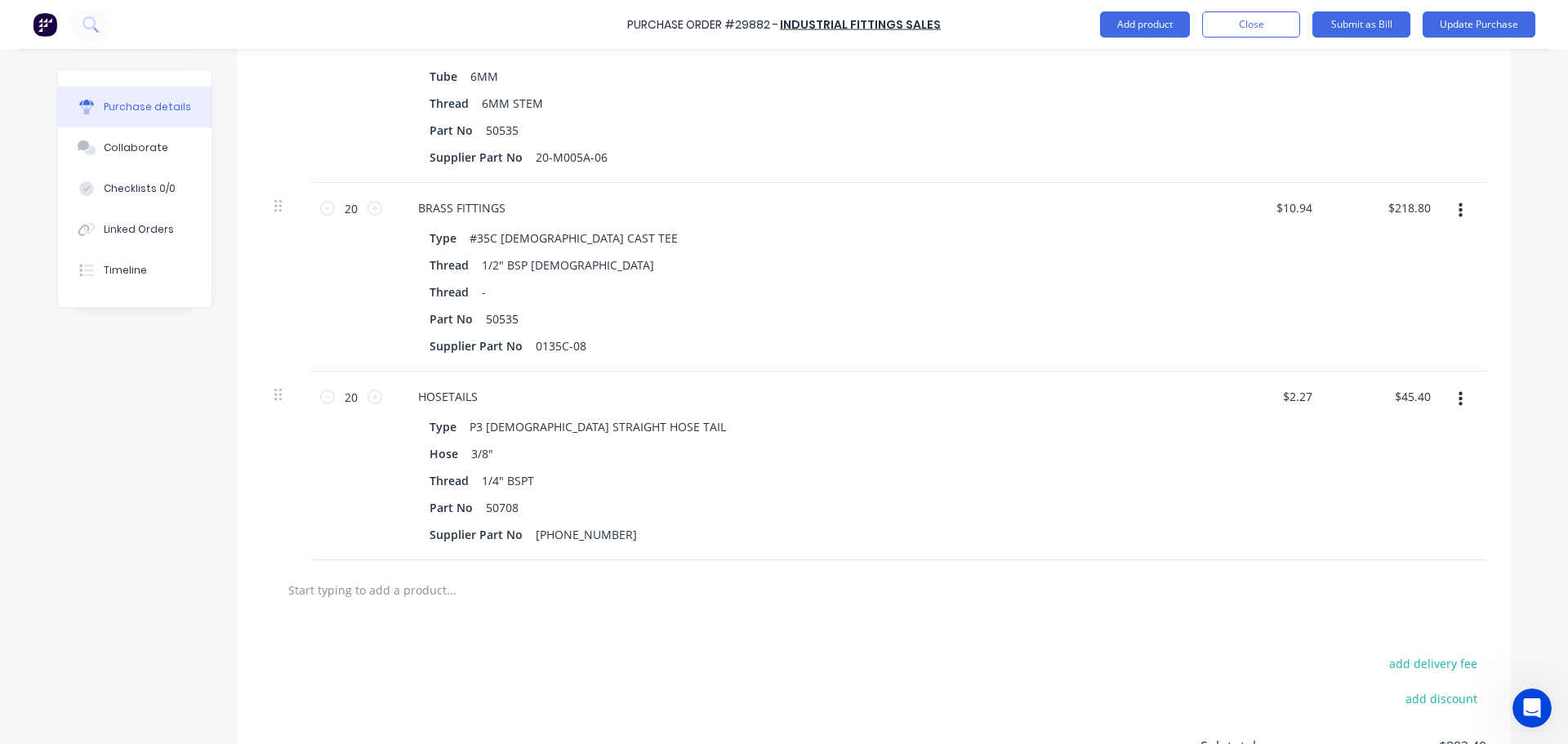
scroll to position [1455, 0]
type textarea "x"
drag, startPoint x: 1308, startPoint y: 209, endPoint x: 1184, endPoint y: 197, distance: 124.6
click at [1208, 208] on div "10.94 10.94" at bounding box center [1268, 279] width 119 height 189
type input "5.47"
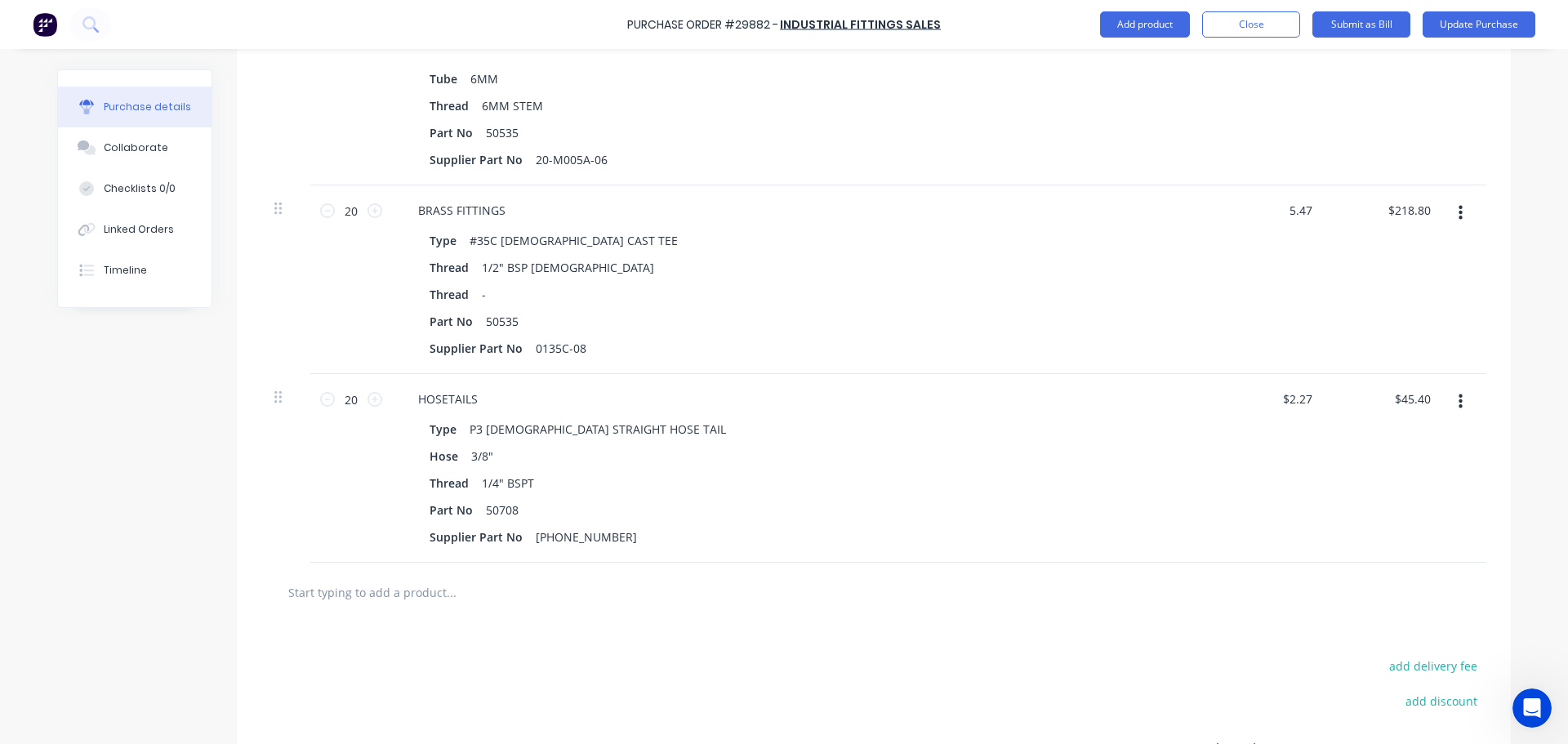
type textarea "x"
type input "$5.47"
type input "109.40"
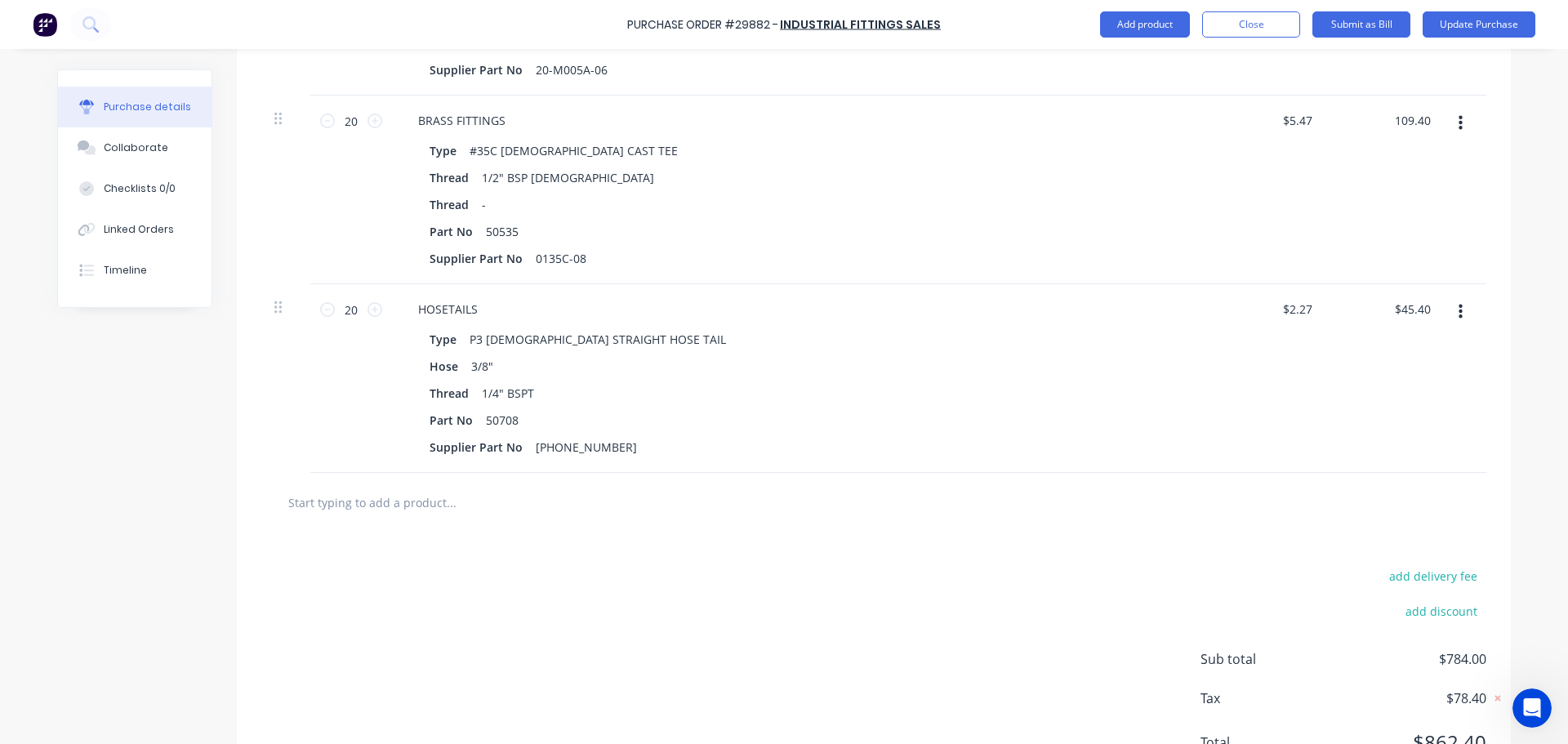
scroll to position [1373, 0]
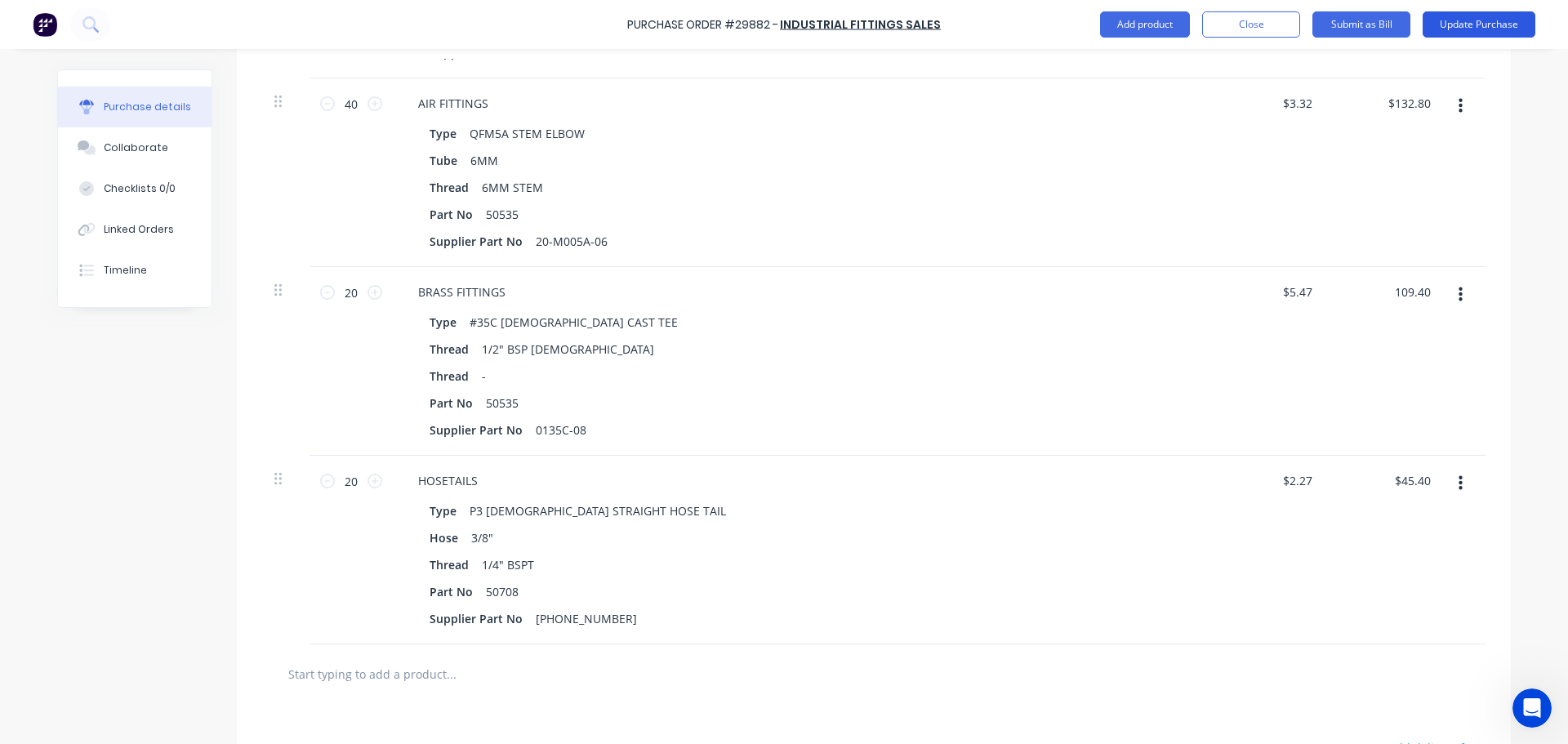
type textarea "x"
type input "$109.40"
click at [1439, 27] on button "Update Purchase" at bounding box center [1478, 24] width 113 height 26
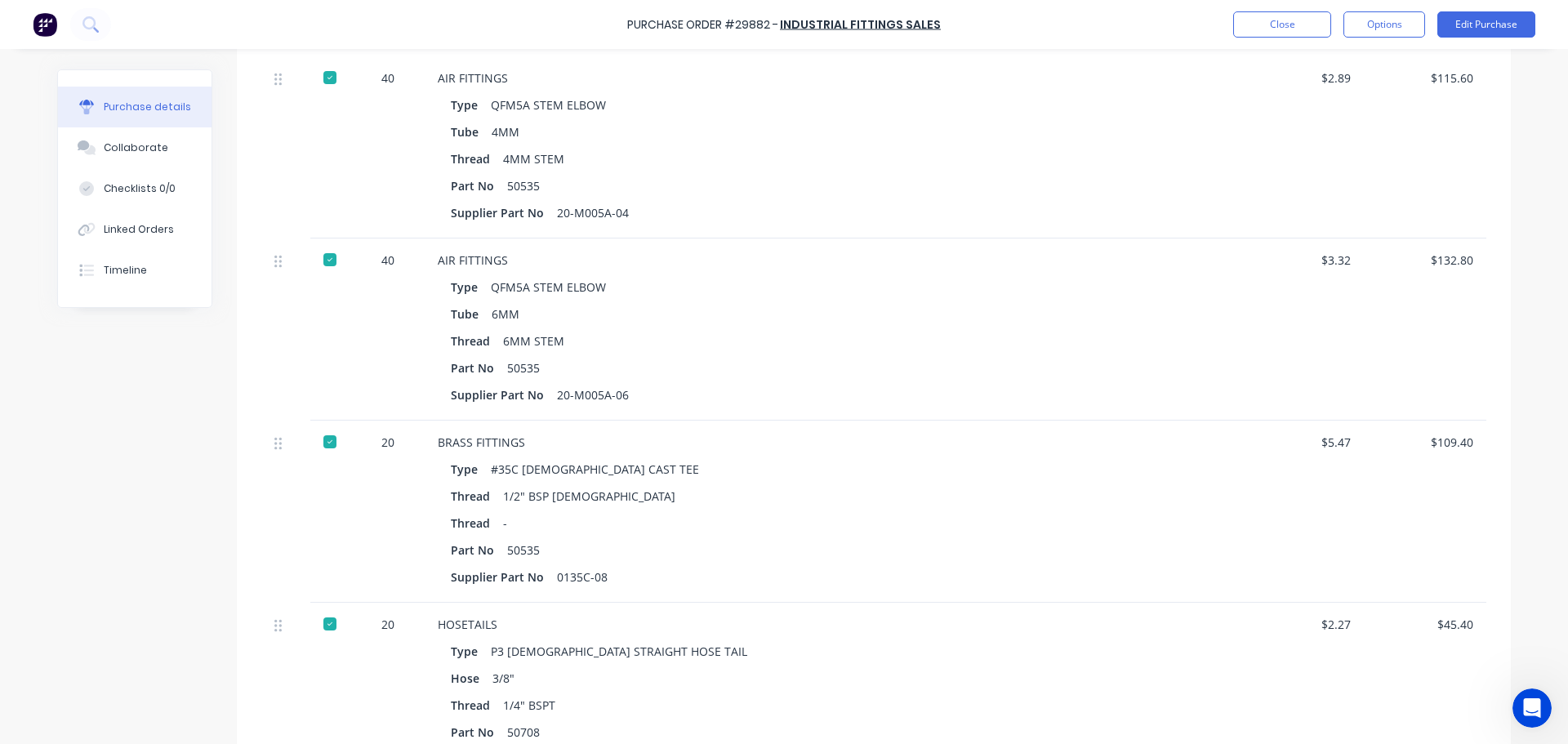
scroll to position [1197, 0]
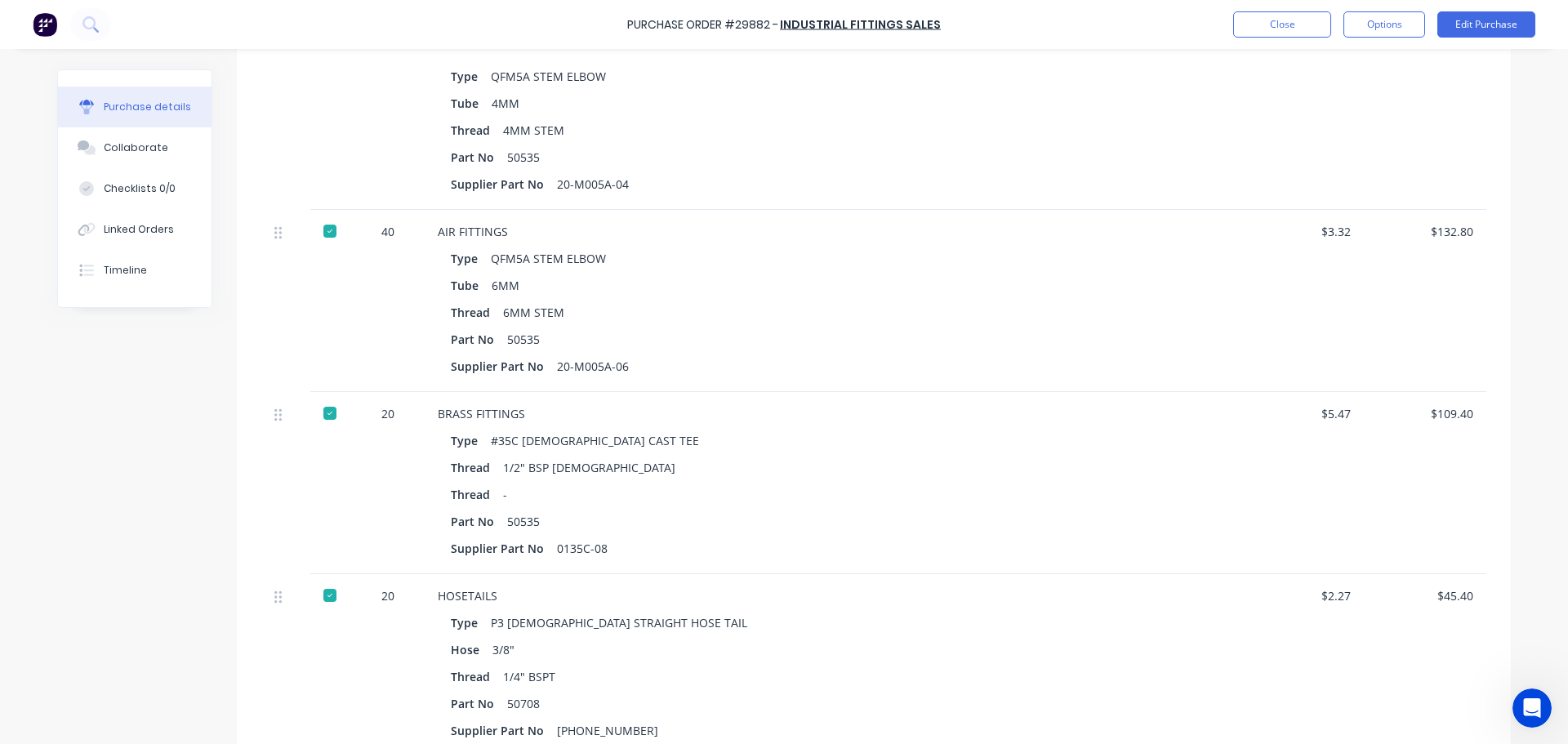
click at [1343, 592] on div "$2.27" at bounding box center [1303, 596] width 96 height 17
click at [1489, 19] on button "Edit Purchase" at bounding box center [1486, 24] width 98 height 26
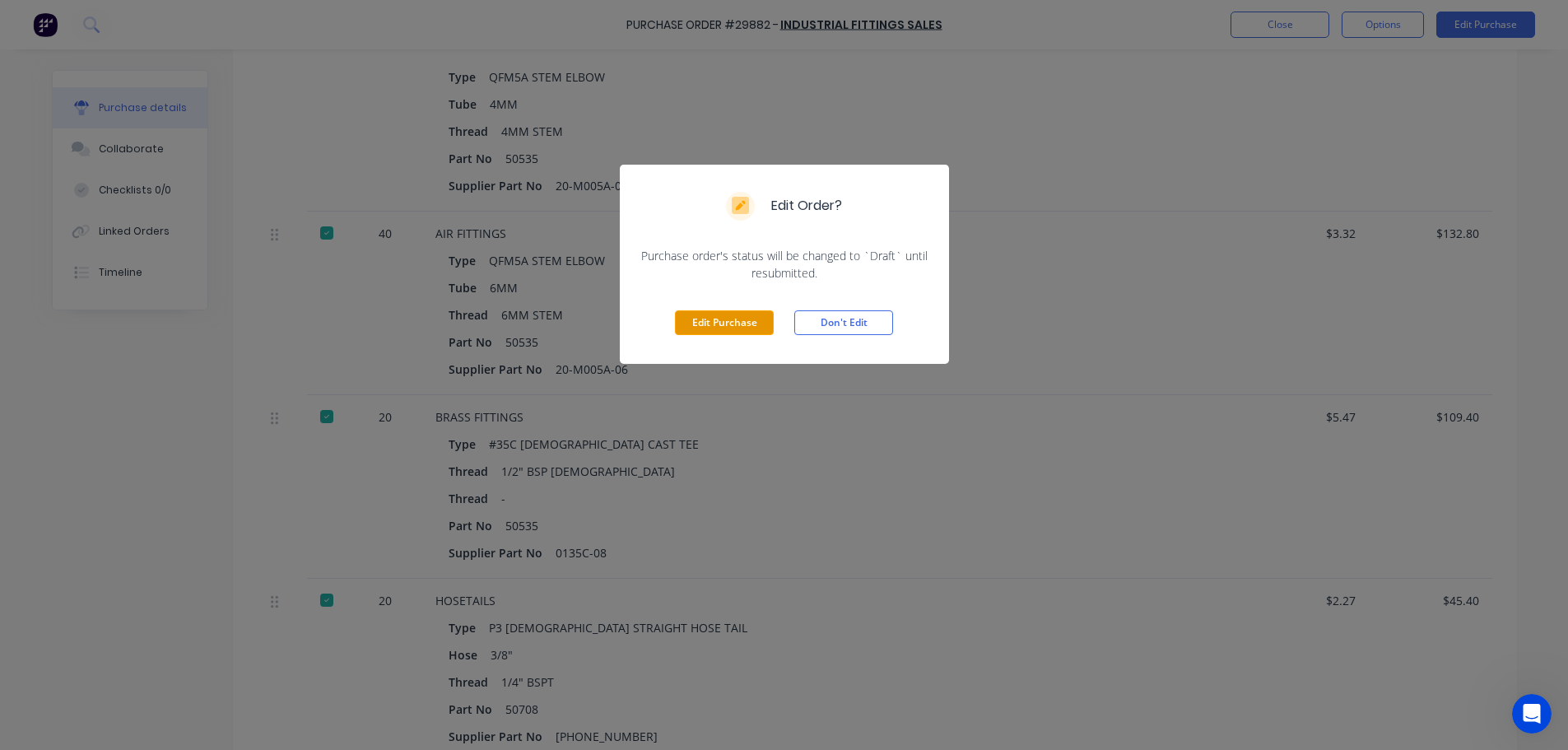
click at [732, 314] on button "Edit Purchase" at bounding box center [724, 323] width 99 height 25
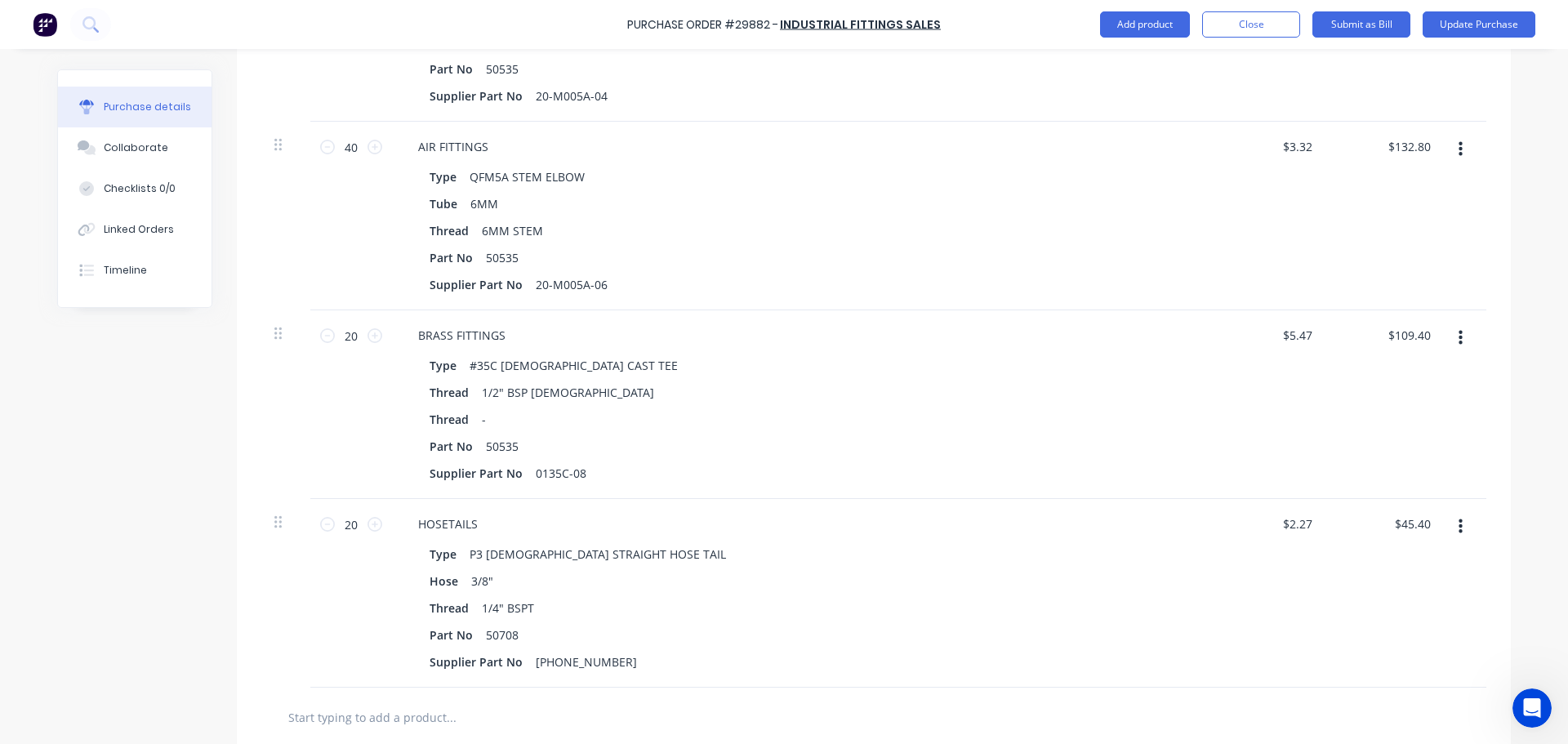
scroll to position [1372, 0]
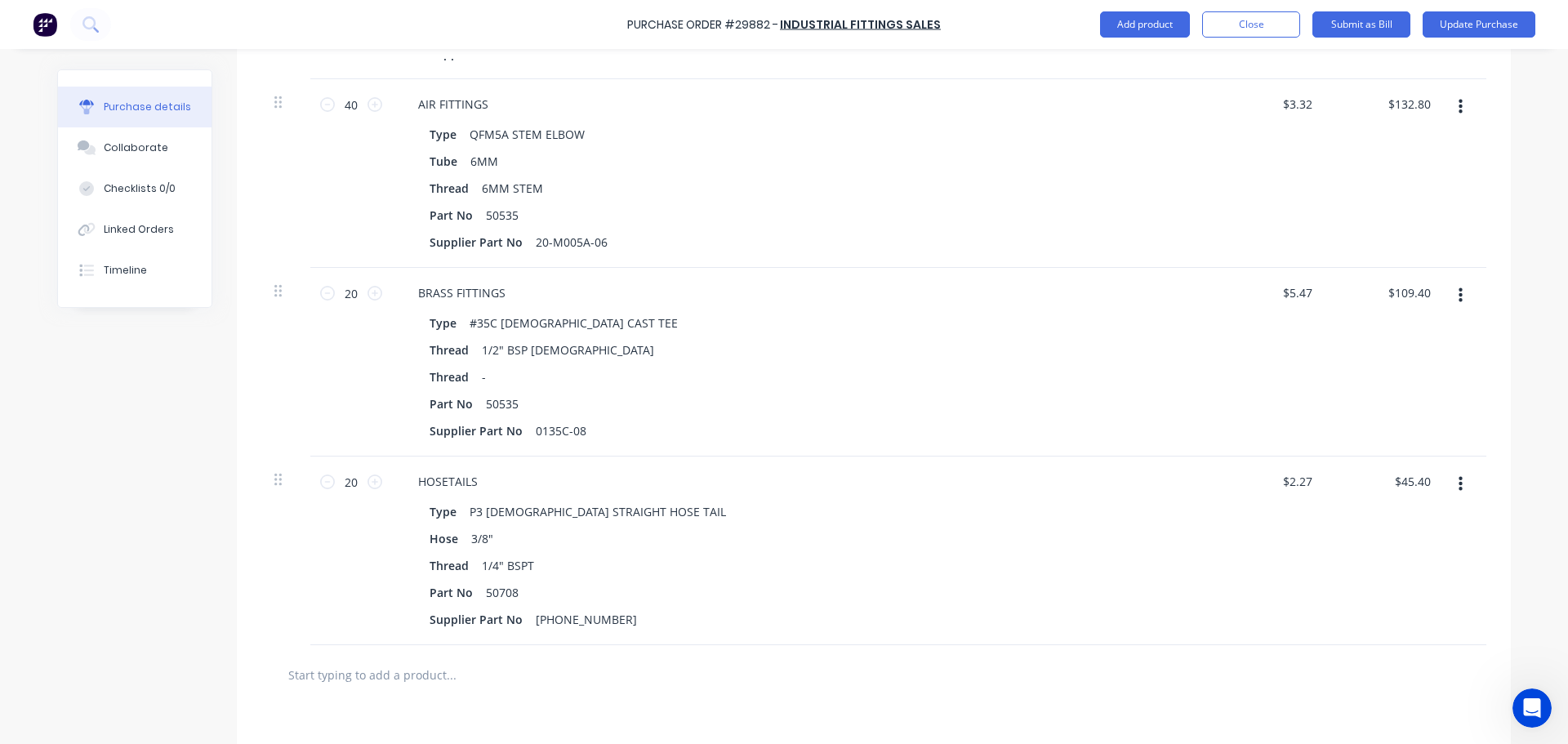
drag, startPoint x: 1310, startPoint y: 479, endPoint x: 1200, endPoint y: 489, distance: 110.5
click at [1200, 489] on div "20 20 HOSETAILS Type P3 [DEMOGRAPHIC_DATA] STRAIGHT HOSE TAIL Hose 3/8" Thread …" at bounding box center [873, 551] width 1225 height 189
type textarea "x"
type input "2.27"
click at [1288, 476] on input "2.27" at bounding box center [1296, 481] width 38 height 24
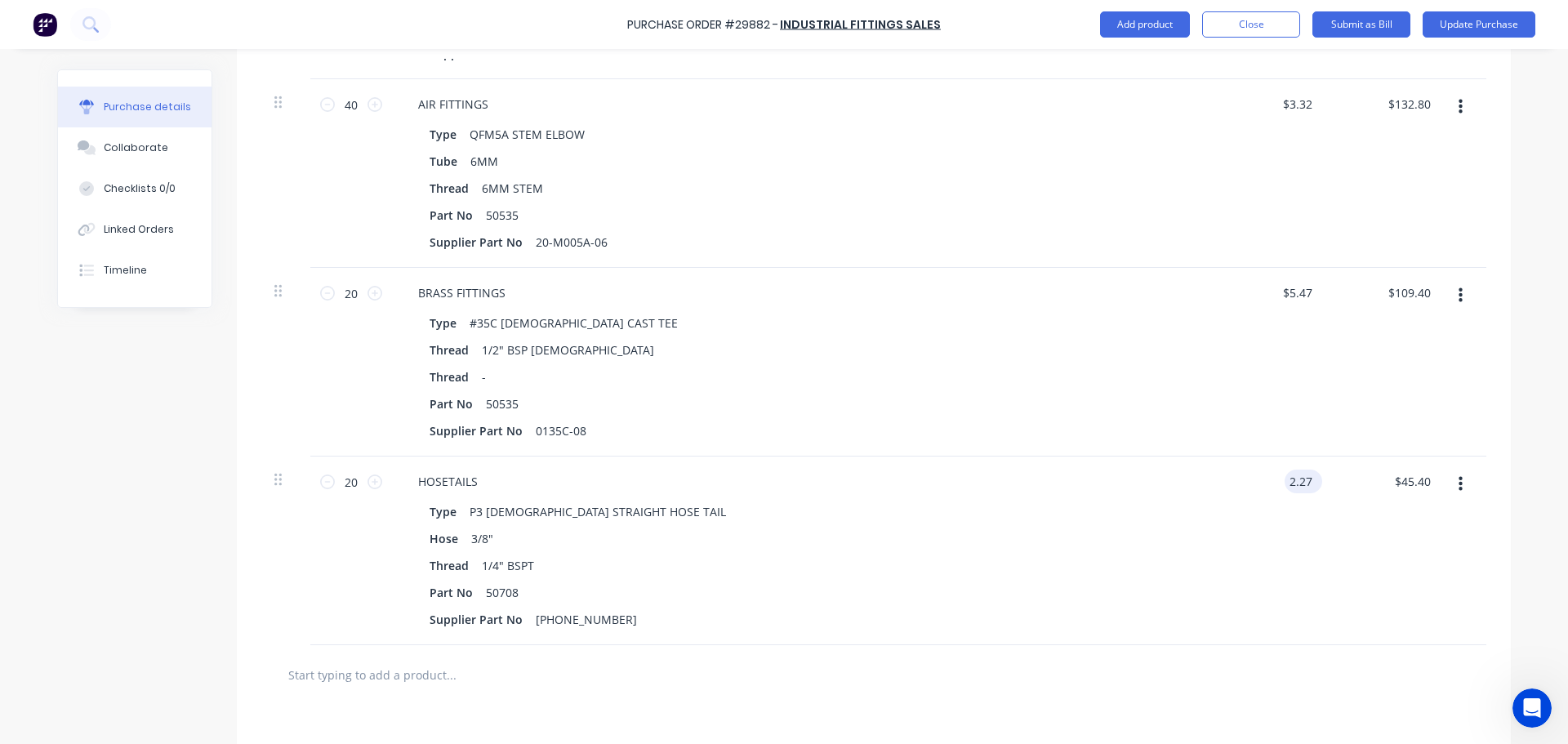
type textarea "x"
drag, startPoint x: 1307, startPoint y: 479, endPoint x: 1234, endPoint y: 479, distance: 73.0
click at [1234, 479] on div "2.27 2.27" at bounding box center [1268, 551] width 119 height 189
type input "1.36"
type textarea "x"
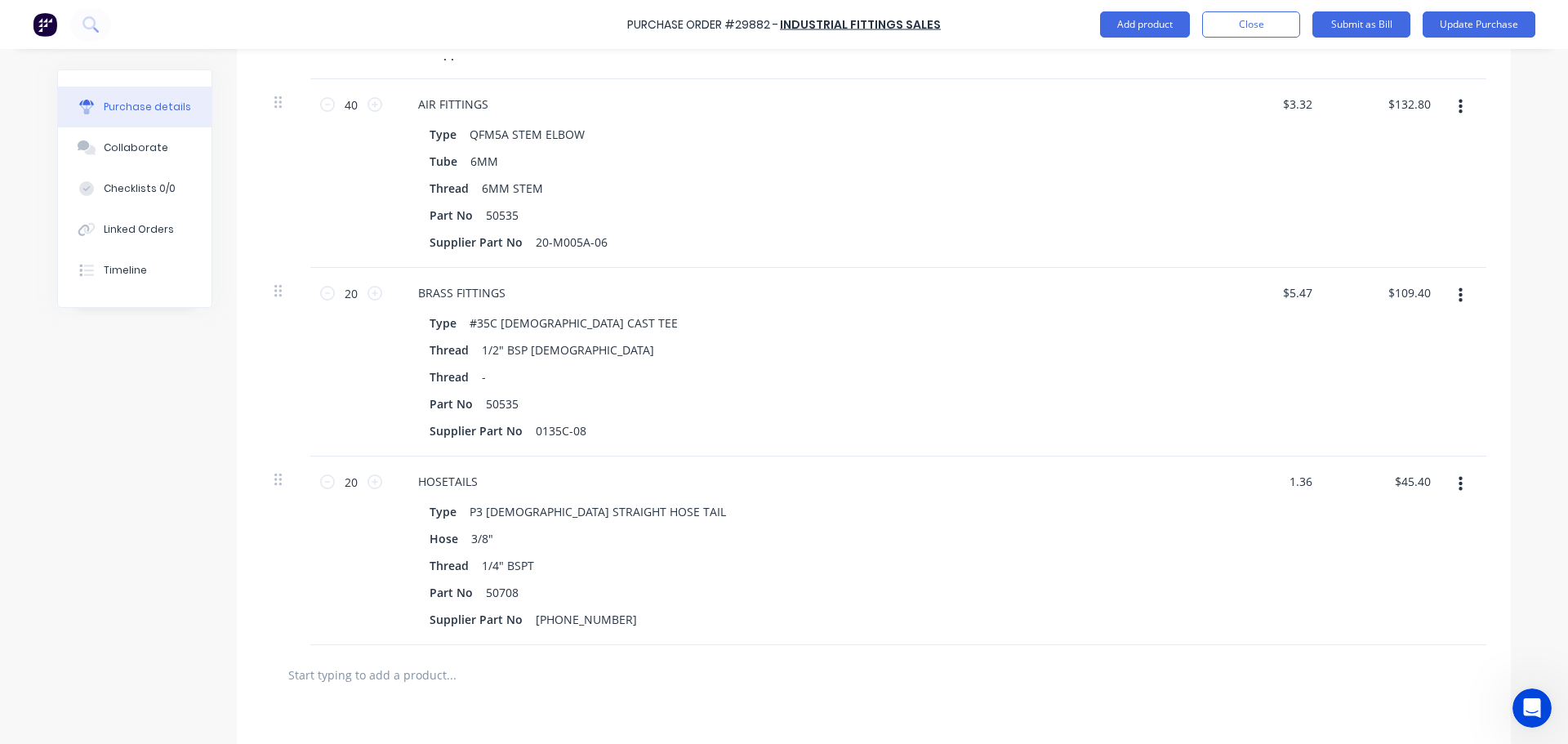
type input "$1.36"
type input "27.20"
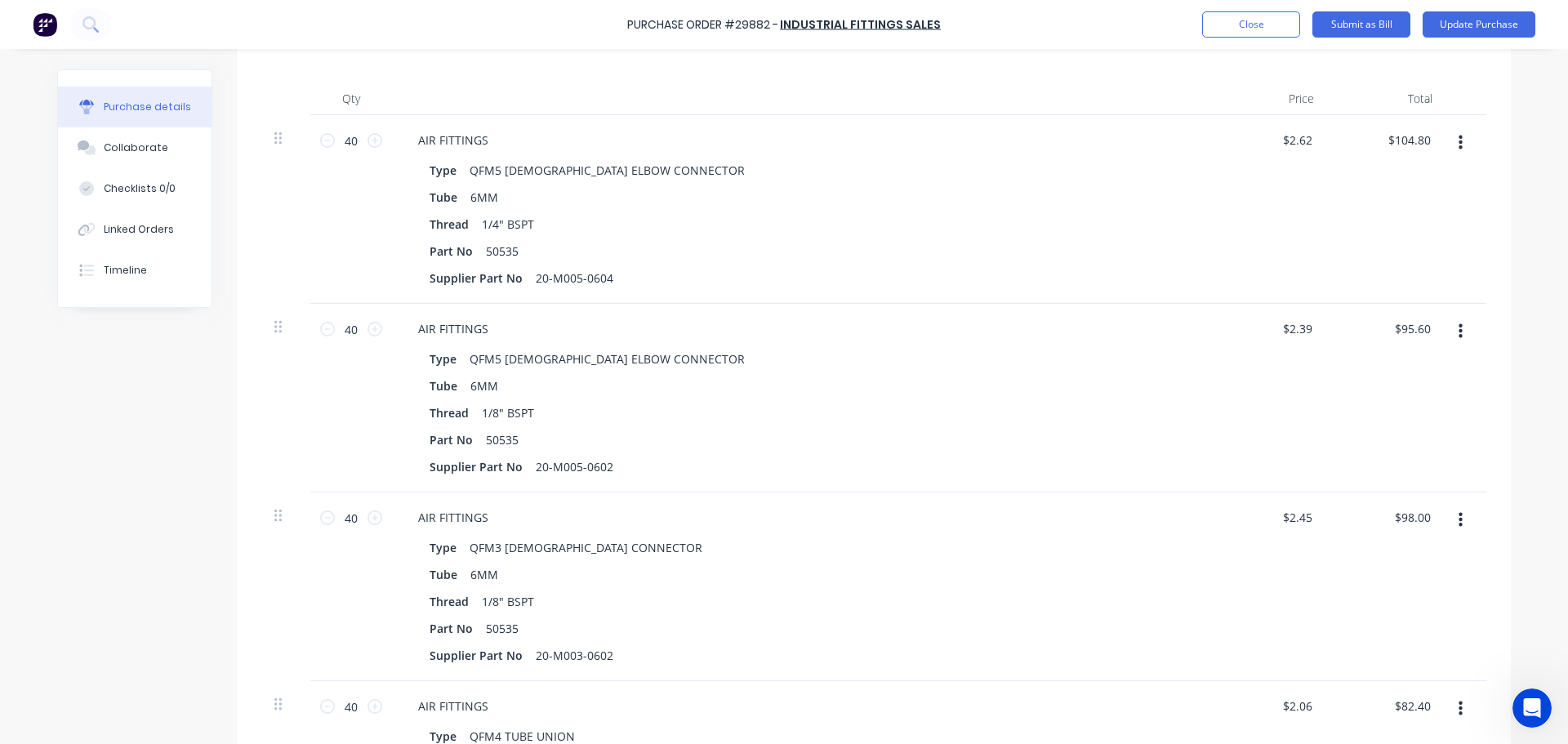
scroll to position [311, 0]
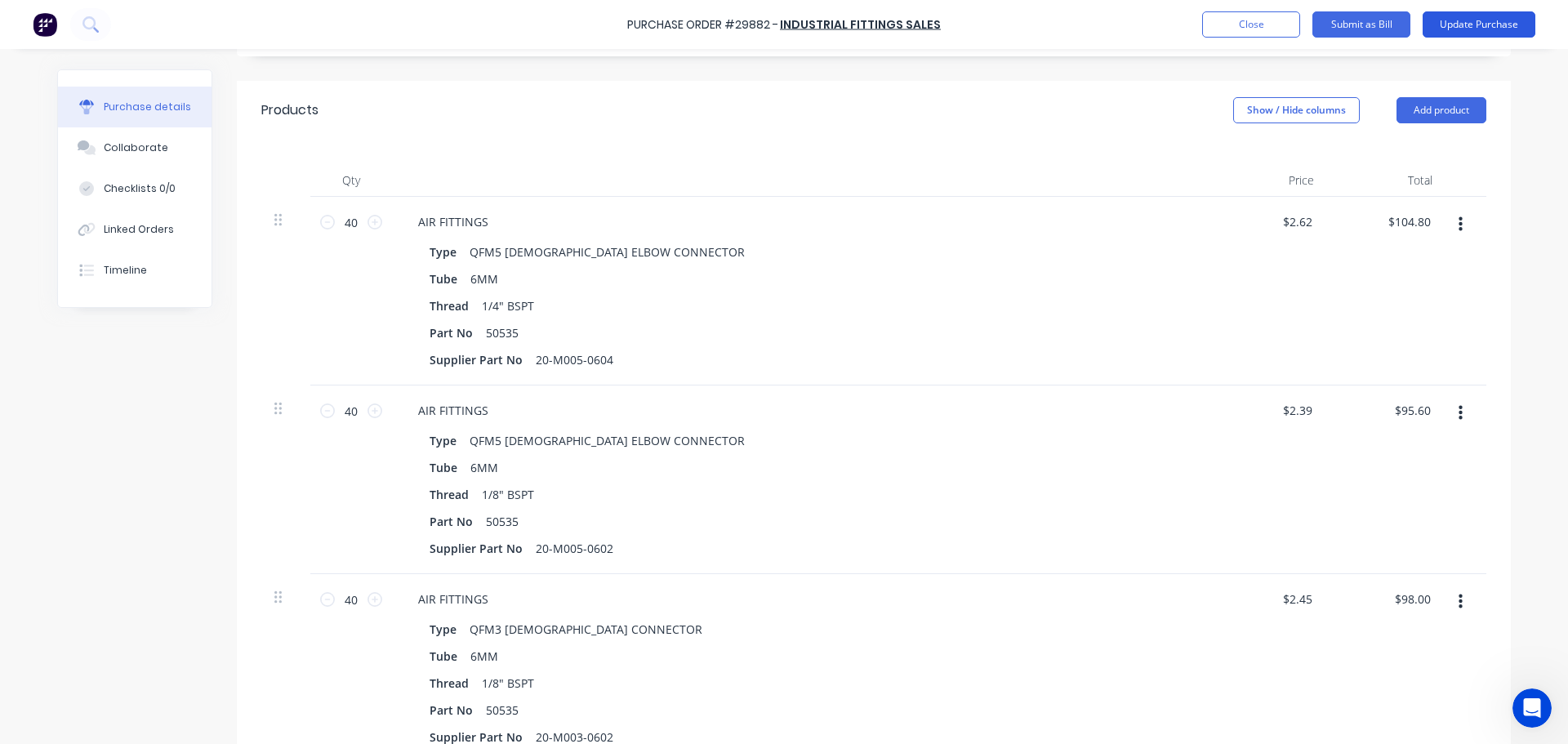
type textarea "x"
type input "$27.20"
click at [1457, 34] on button "Update Purchase" at bounding box center [1478, 24] width 113 height 26
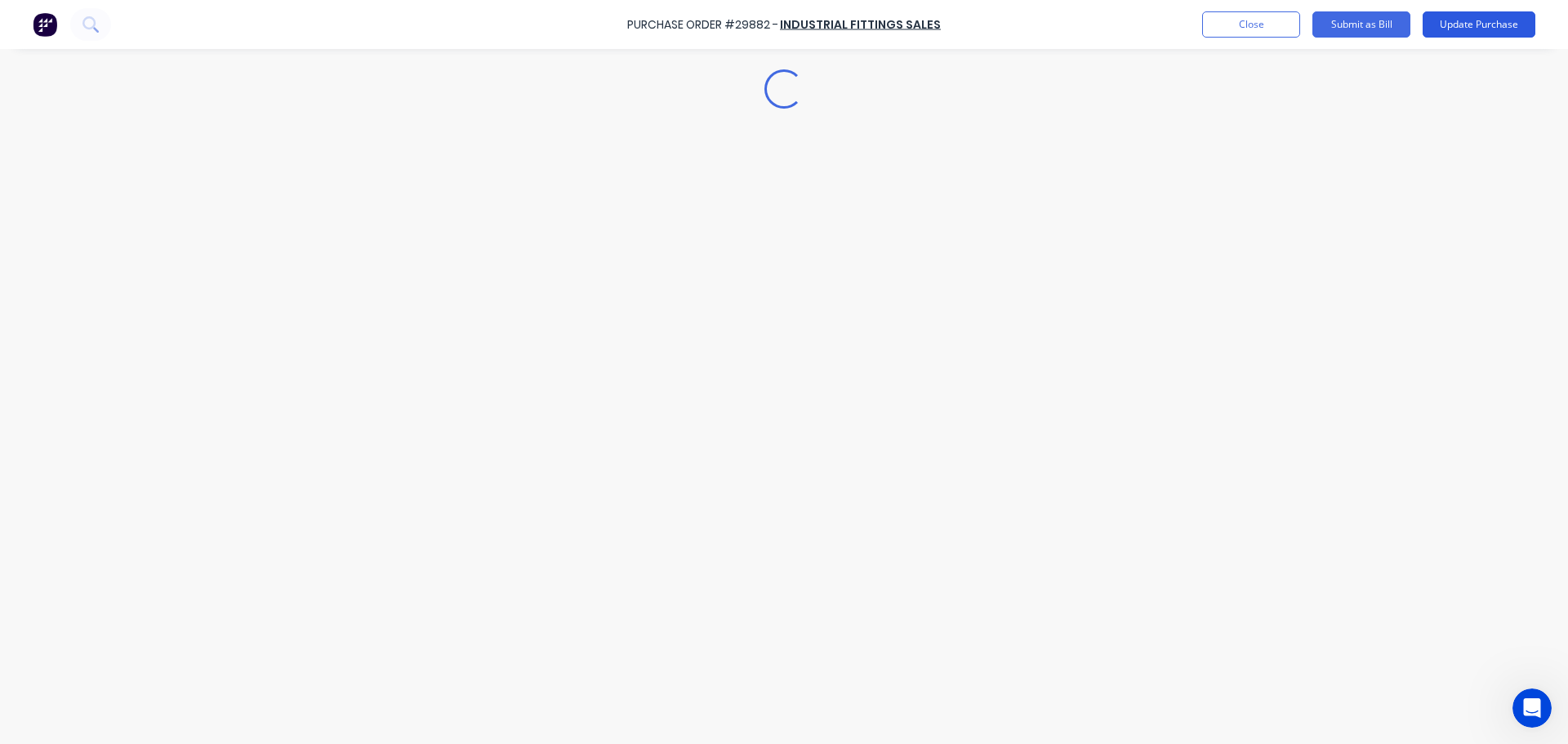
scroll to position [0, 0]
type textarea "x"
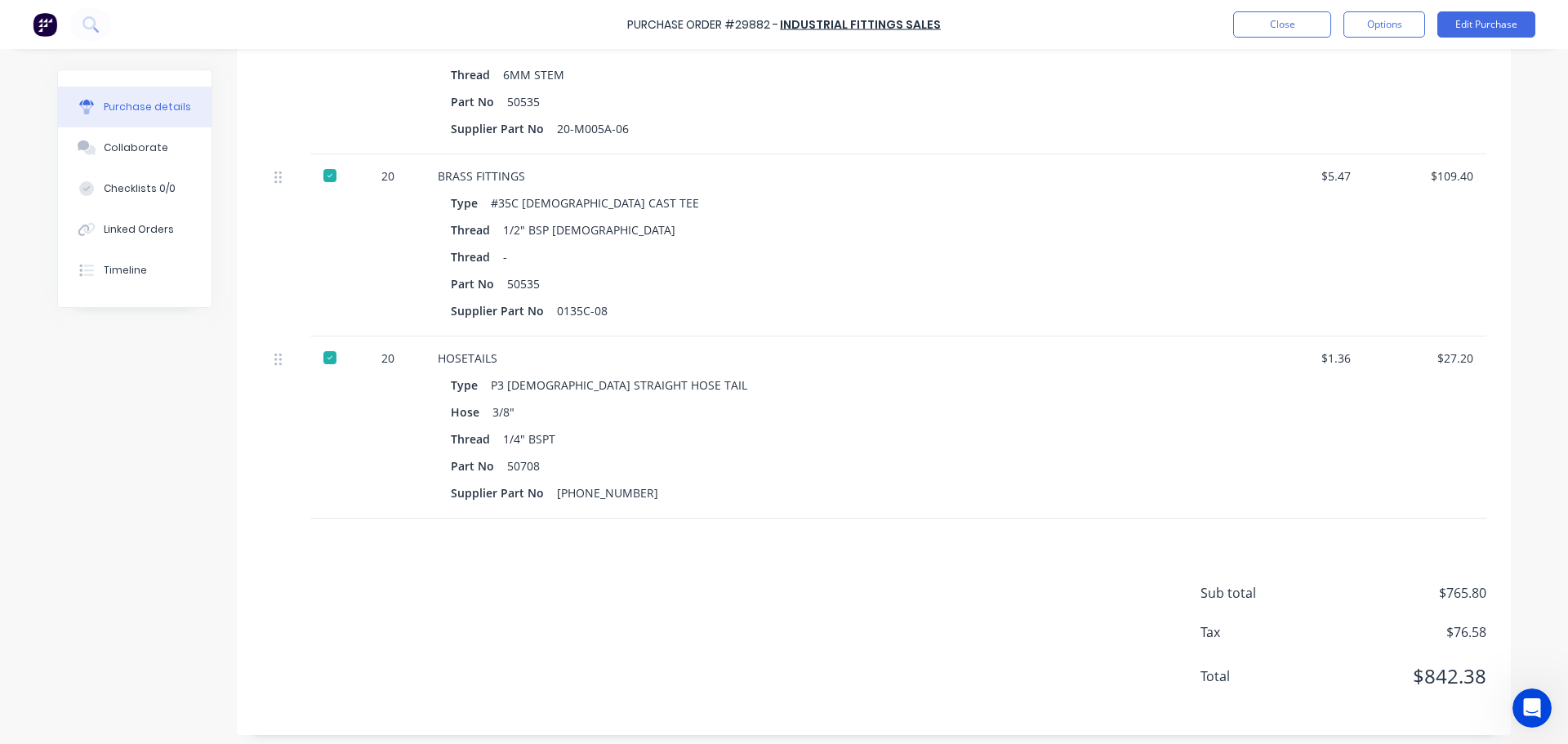
scroll to position [1443, 0]
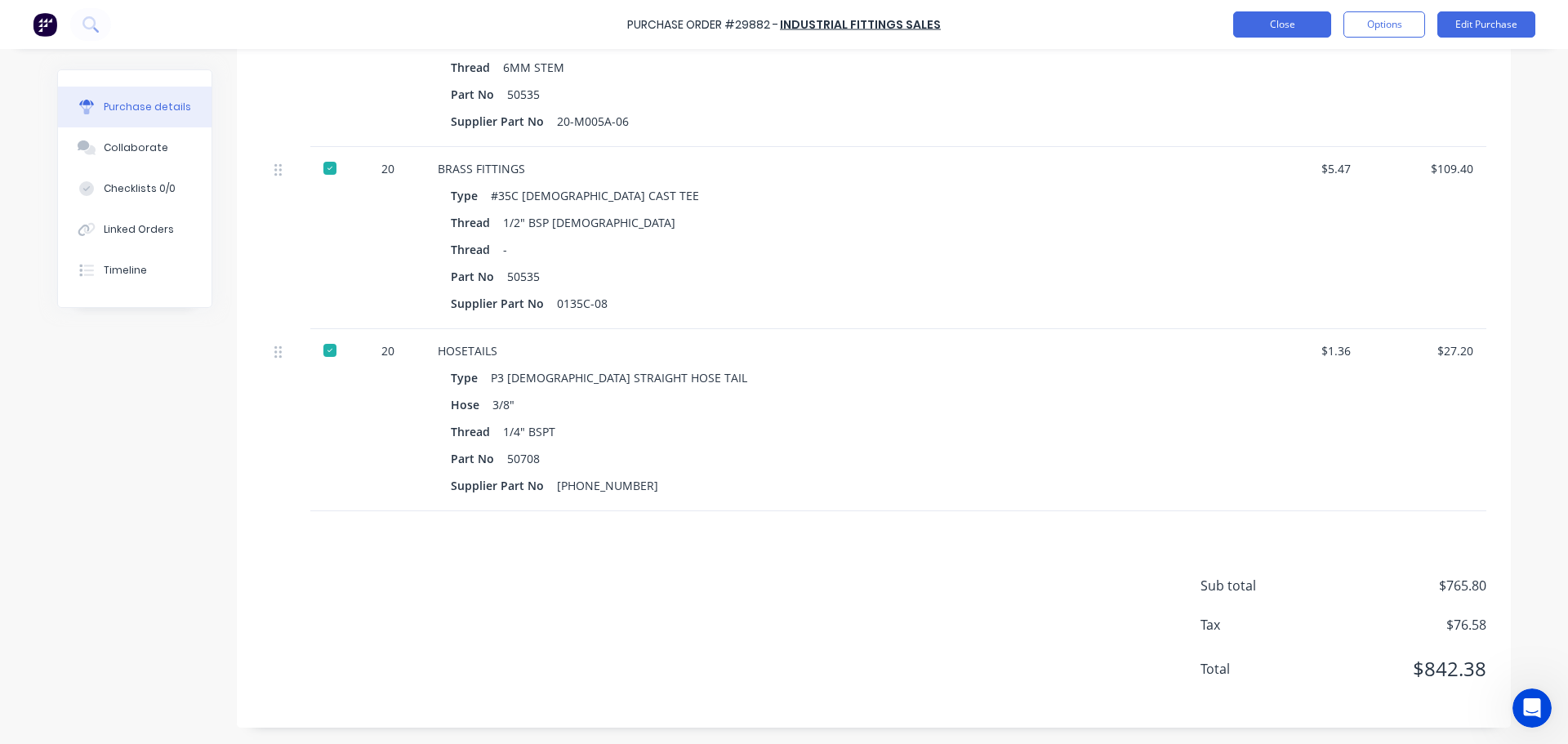
click at [1308, 24] on button "Close" at bounding box center [1282, 24] width 98 height 26
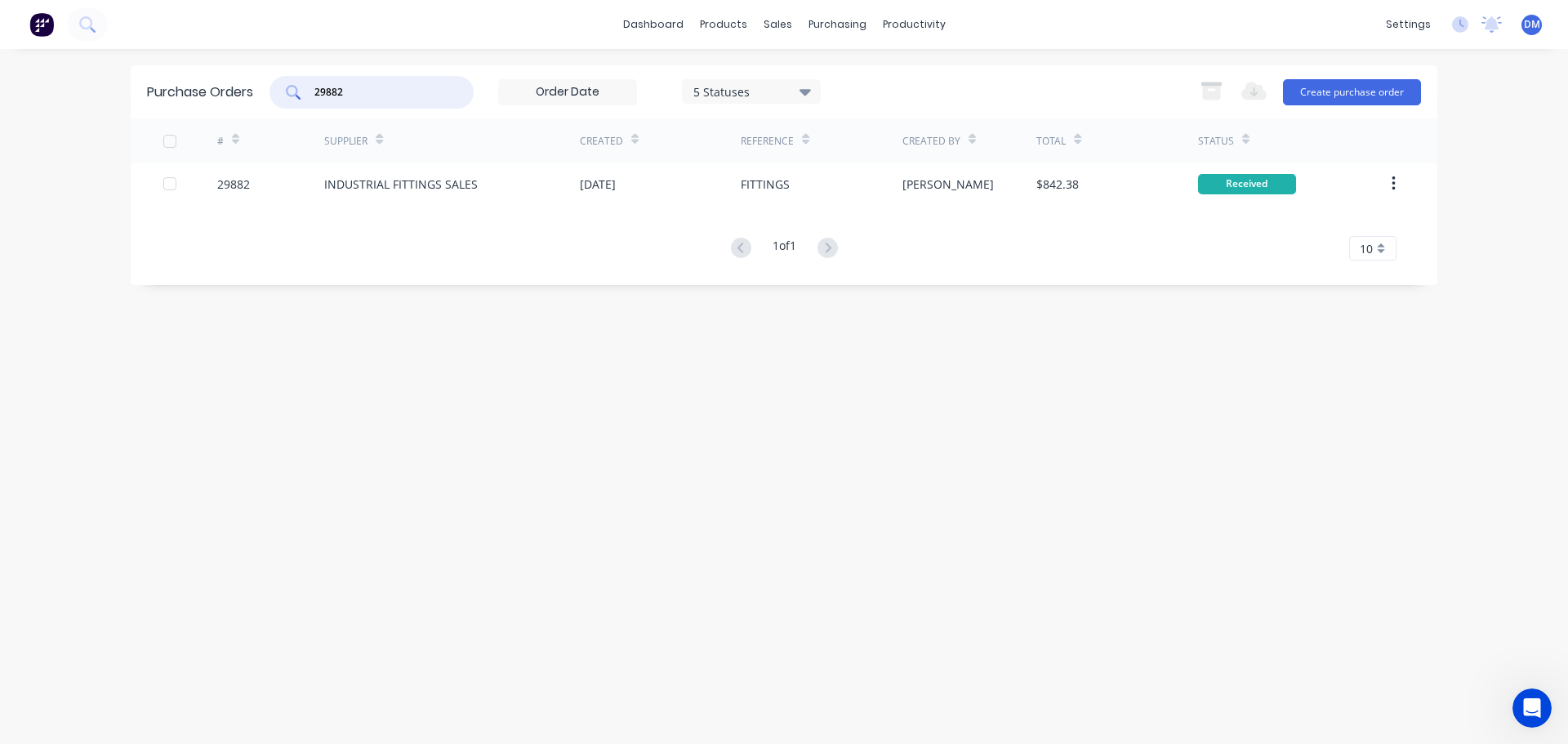
drag, startPoint x: 324, startPoint y: 86, endPoint x: 185, endPoint y: 82, distance: 139.1
click at [202, 83] on div "Purchase Orders 29882 5 Statuses 5 Statuses Export to Excel (XLSX) Create purch…" at bounding box center [784, 92] width 1306 height 53
drag, startPoint x: 379, startPoint y: 86, endPoint x: -38, endPoint y: 94, distance: 417.1
click at [0, 94] on html "dashboard products sales purchasing productivity dashboard products Product Cat…" at bounding box center [784, 372] width 1568 height 744
type input "29906"
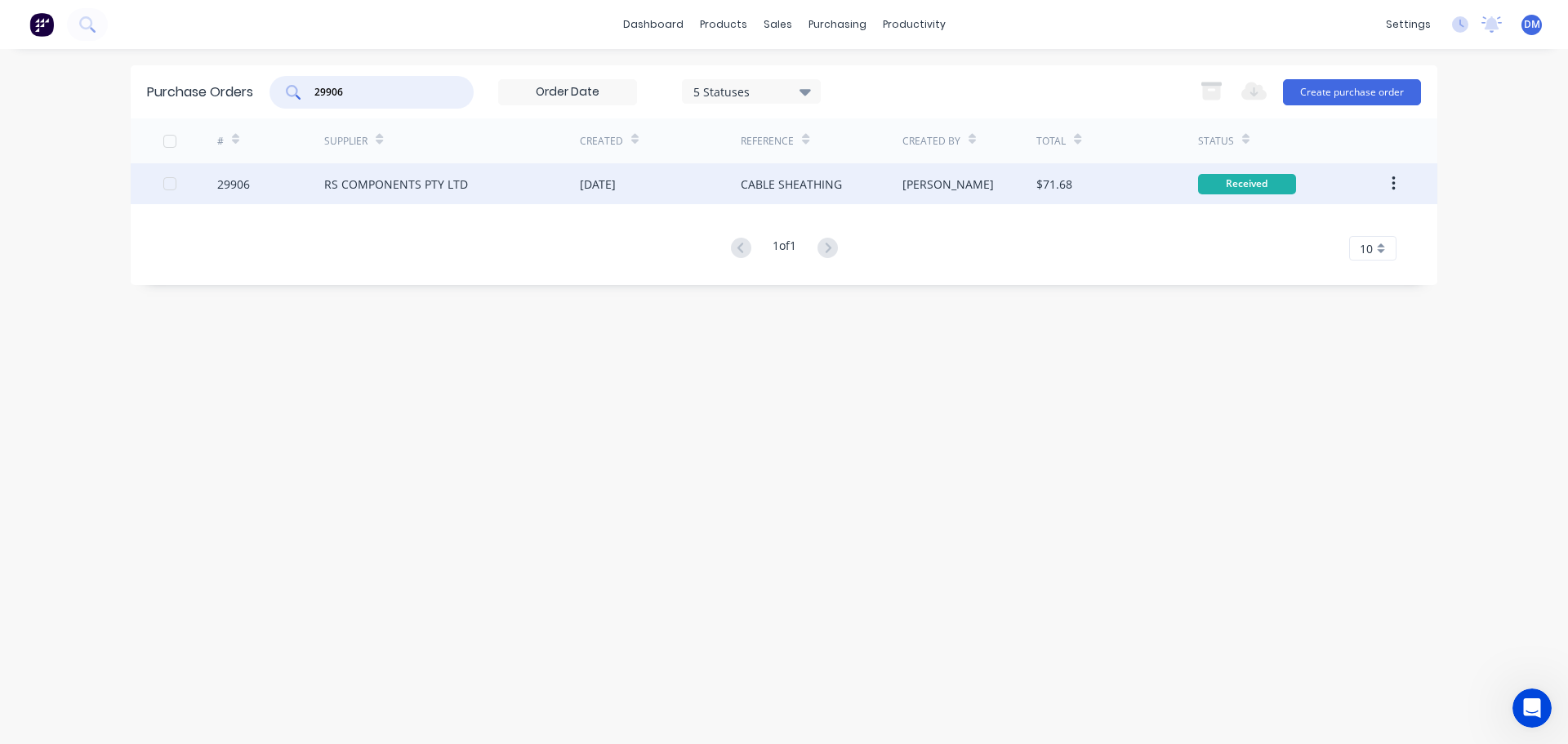
click at [607, 189] on div "[DATE]" at bounding box center [597, 184] width 36 height 17
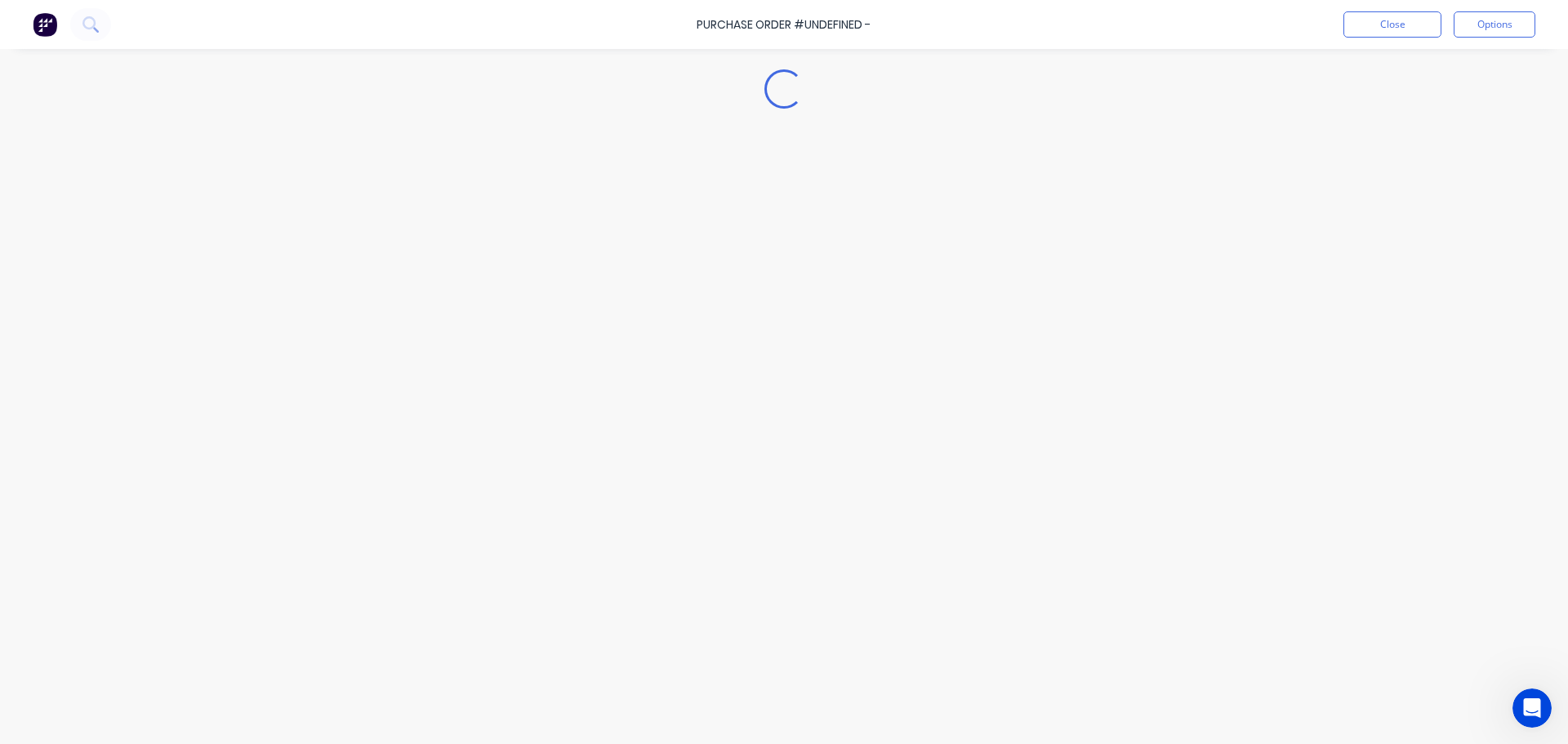
type textarea "x"
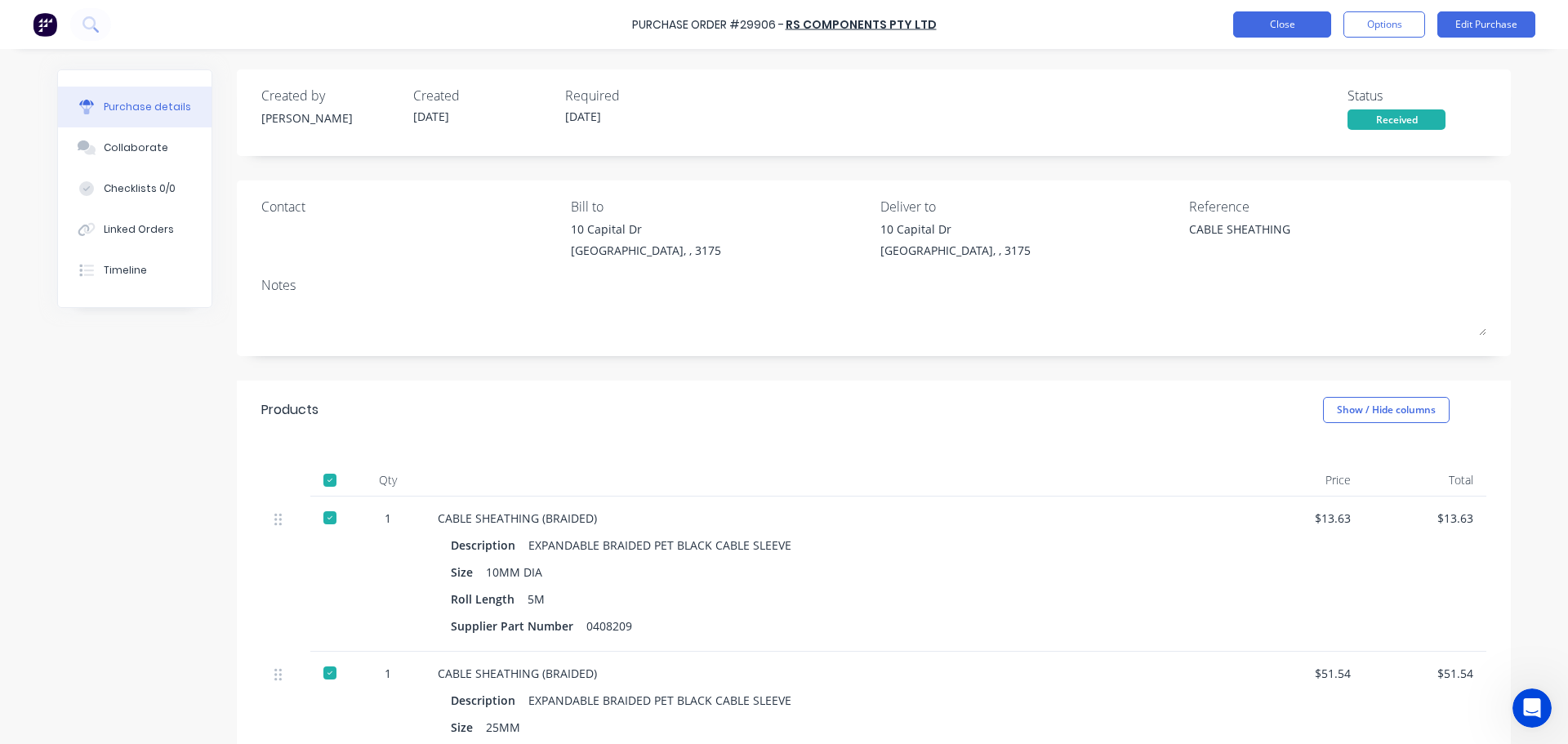
click at [1274, 23] on button "Close" at bounding box center [1282, 24] width 98 height 26
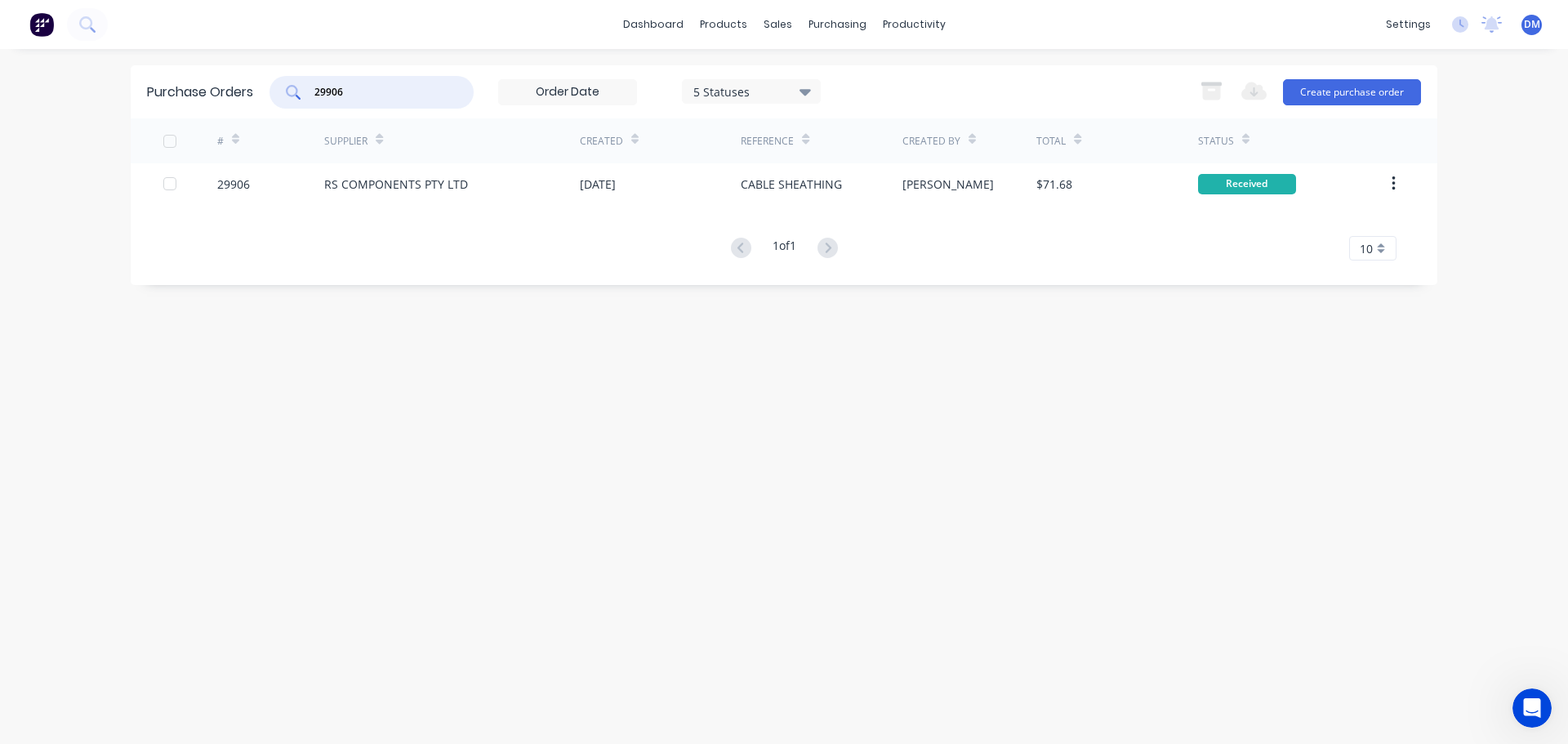
drag, startPoint x: 361, startPoint y: 91, endPoint x: 75, endPoint y: 124, distance: 287.9
click at [90, 124] on div "dashboard products sales purchasing productivity dashboard products Product Cat…" at bounding box center [784, 372] width 1568 height 744
type input "29765"
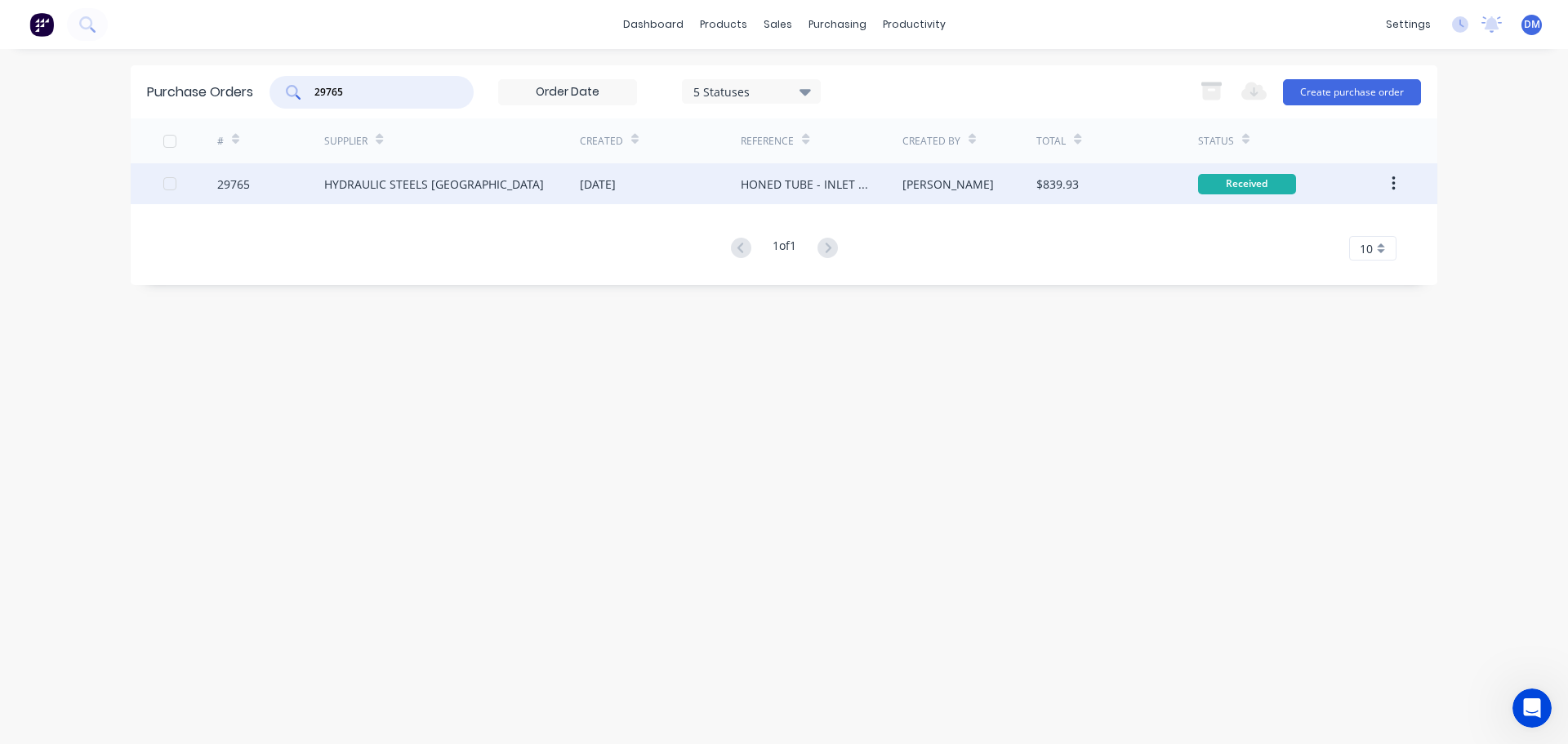
click at [612, 183] on div "[DATE]" at bounding box center [597, 184] width 36 height 17
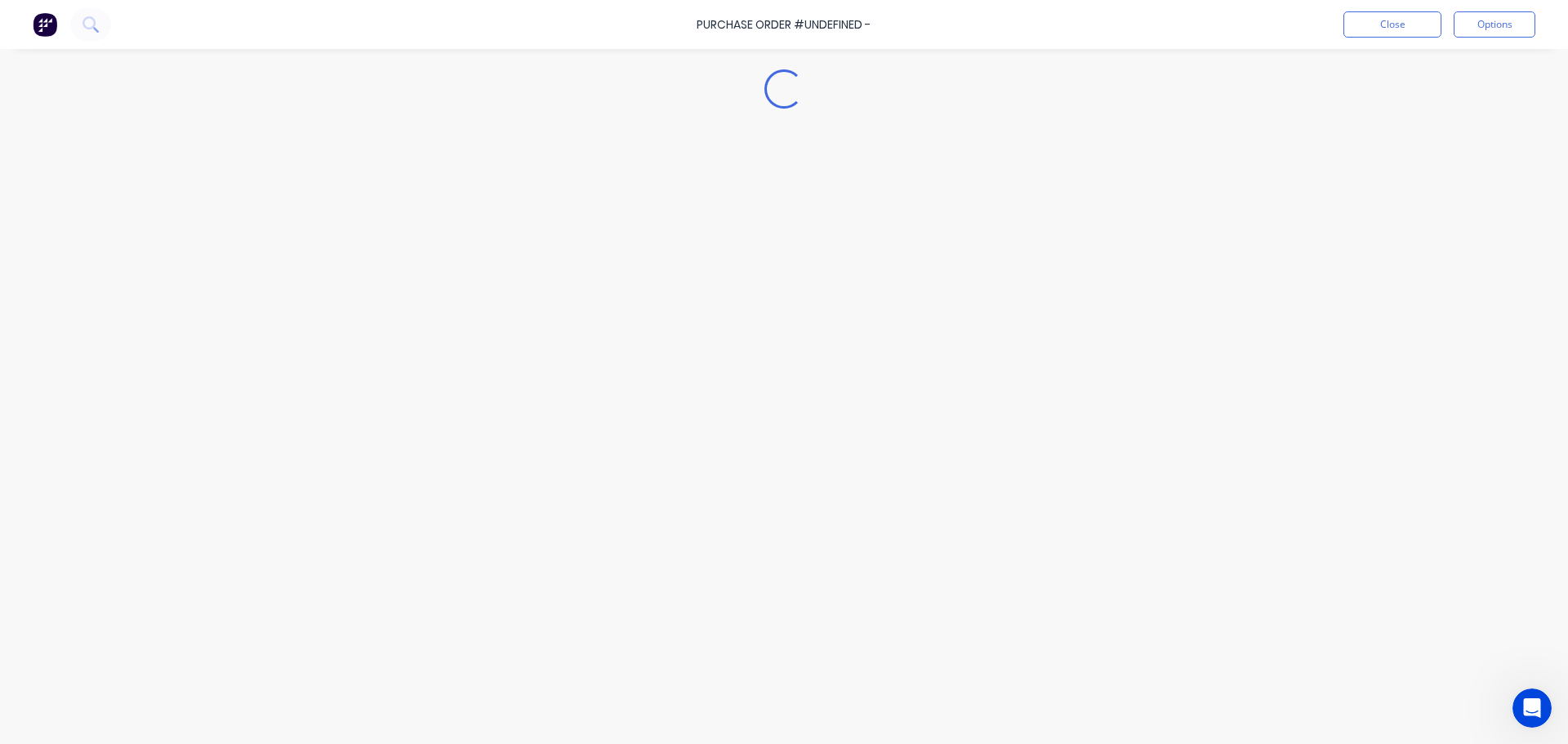
type textarea "x"
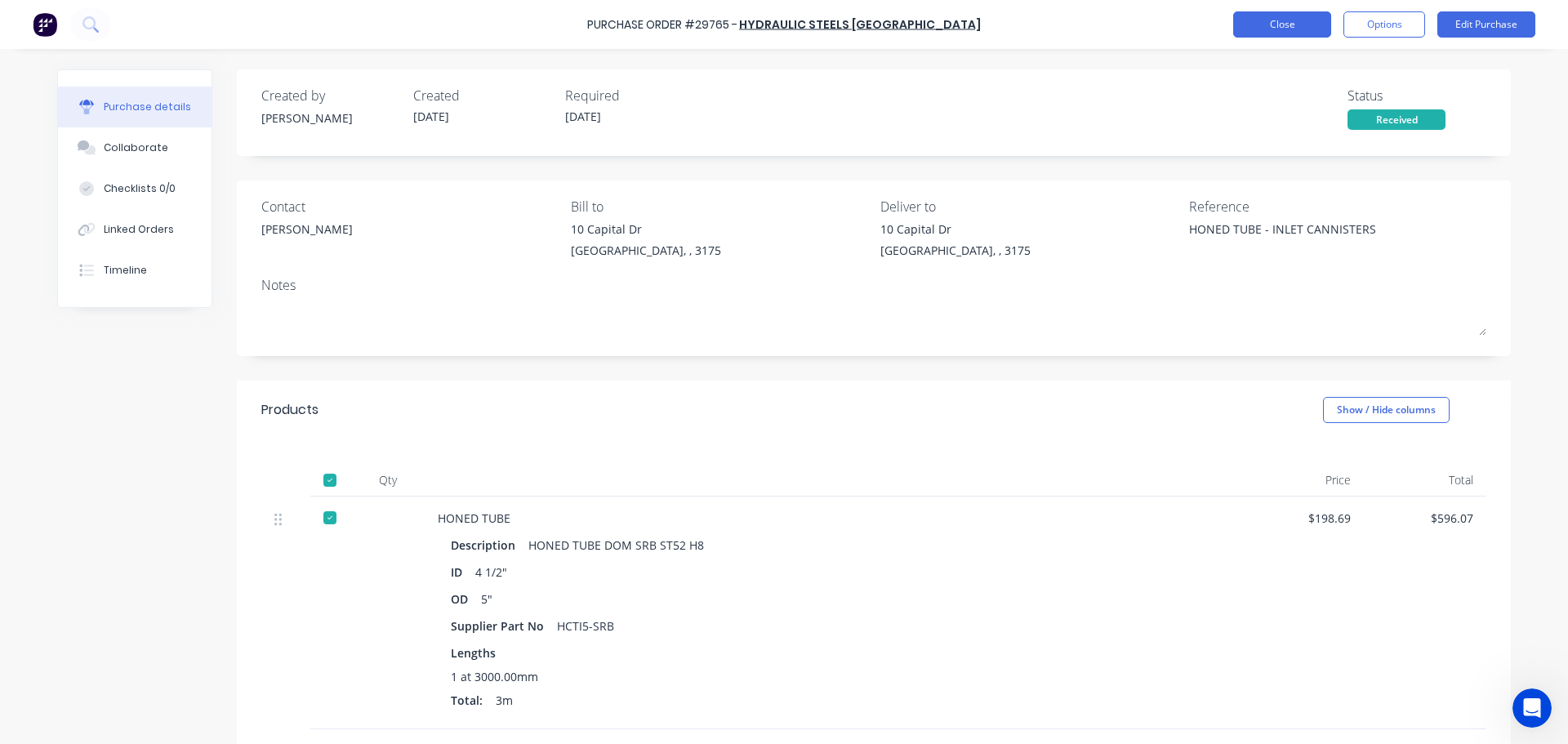
click at [1271, 18] on button "Close" at bounding box center [1282, 24] width 98 height 26
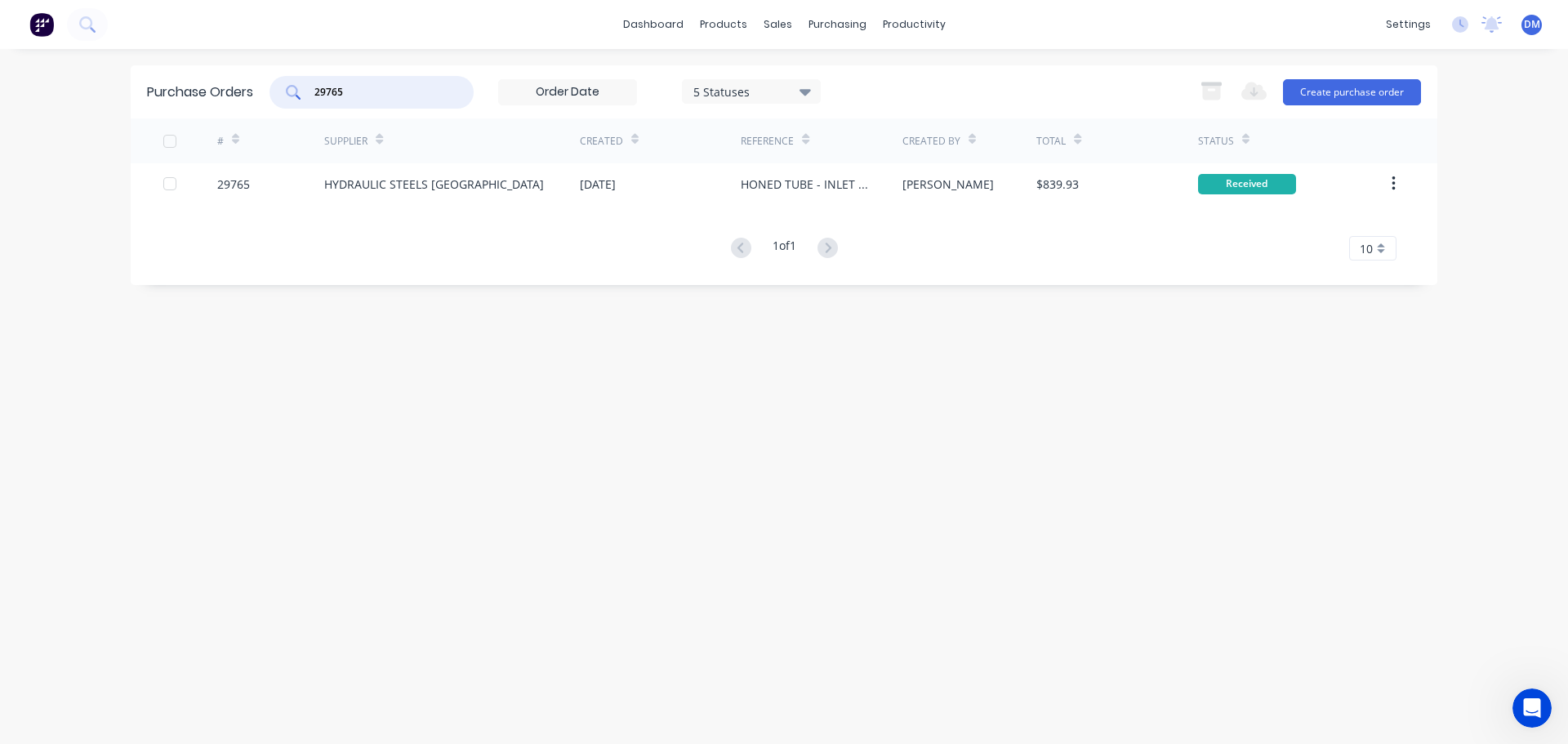
drag, startPoint x: 360, startPoint y: 93, endPoint x: 66, endPoint y: 97, distance: 294.0
click at [98, 87] on div "dashboard products sales purchasing productivity dashboard products Product Cat…" at bounding box center [784, 372] width 1568 height 744
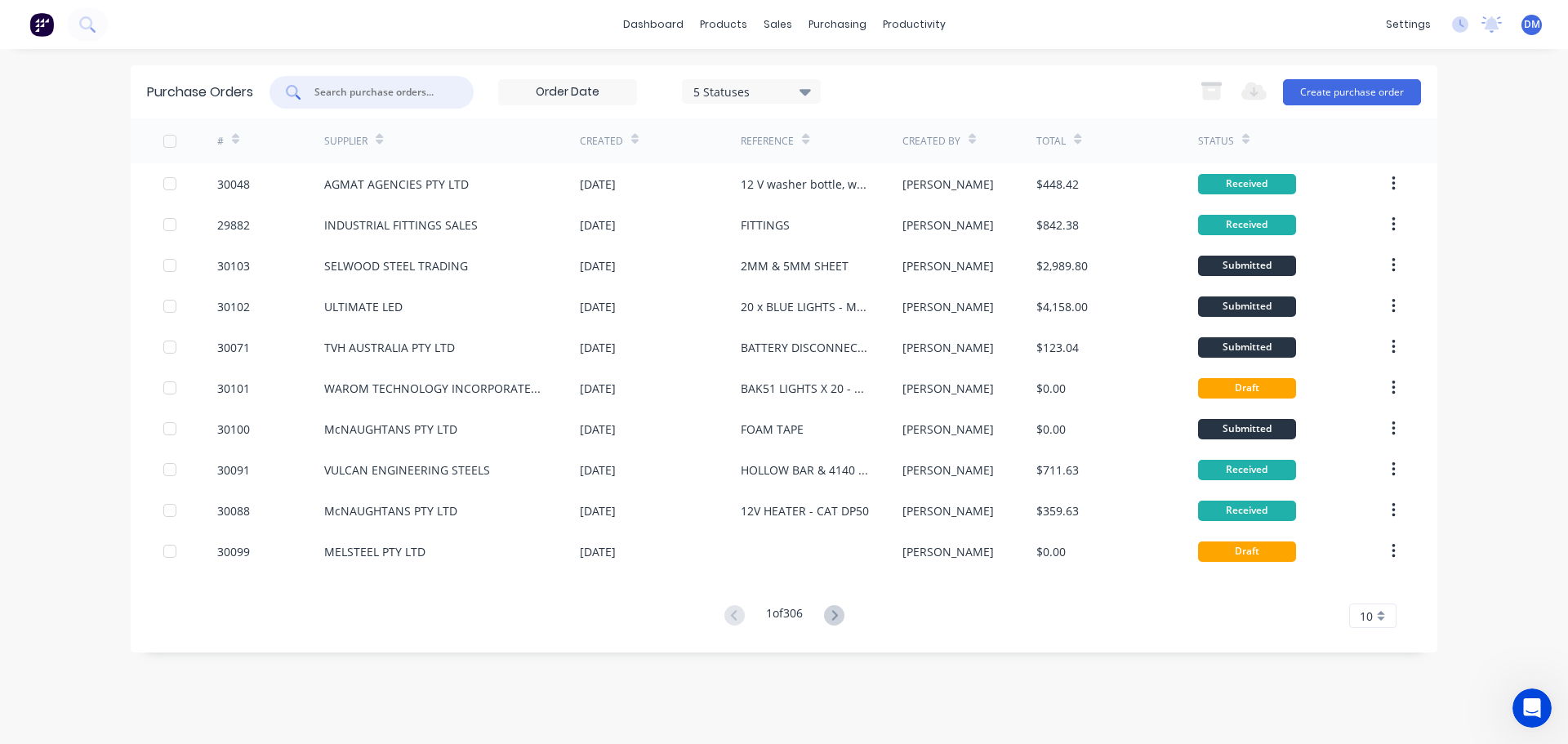
click at [352, 89] on input "text" at bounding box center [380, 92] width 135 height 17
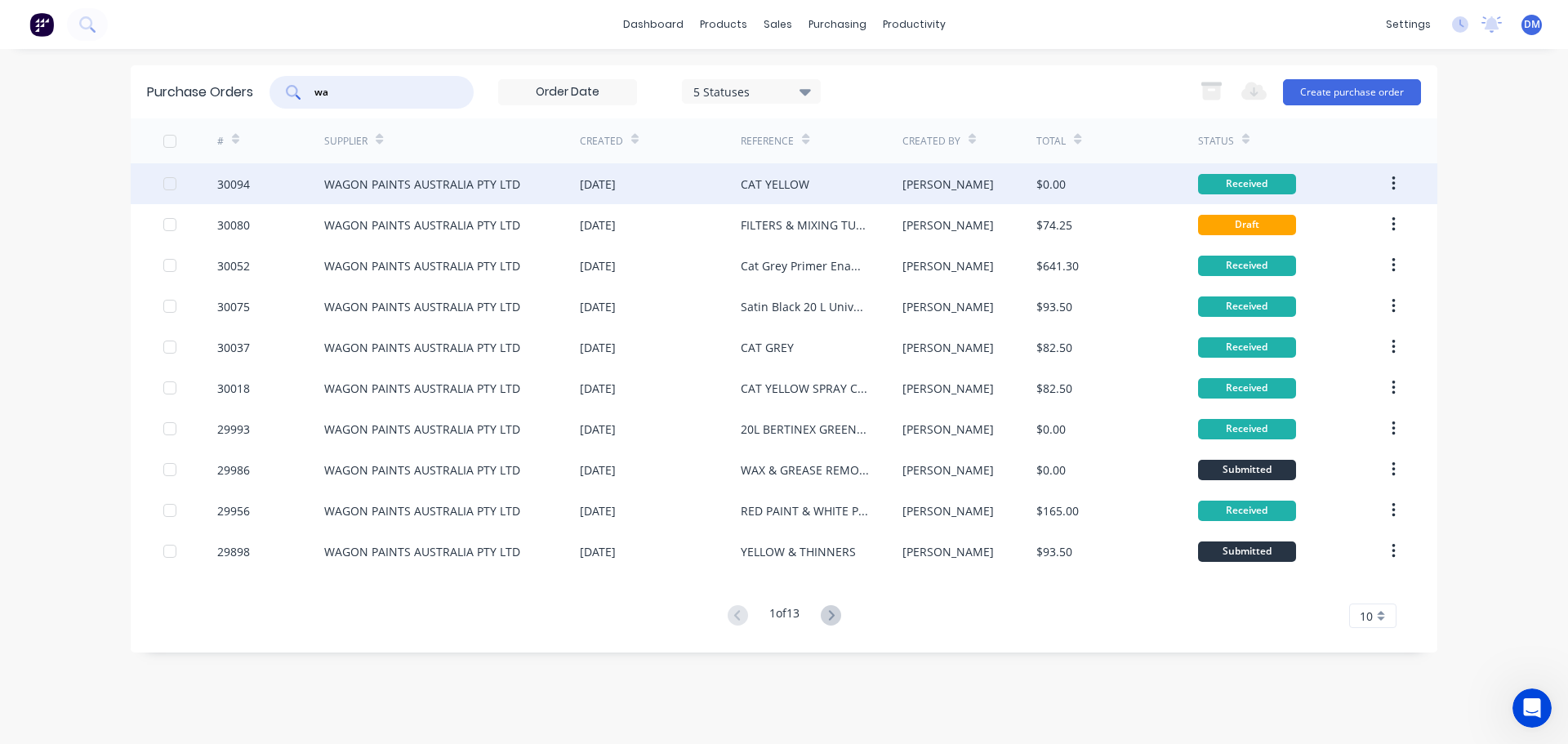
type input "w"
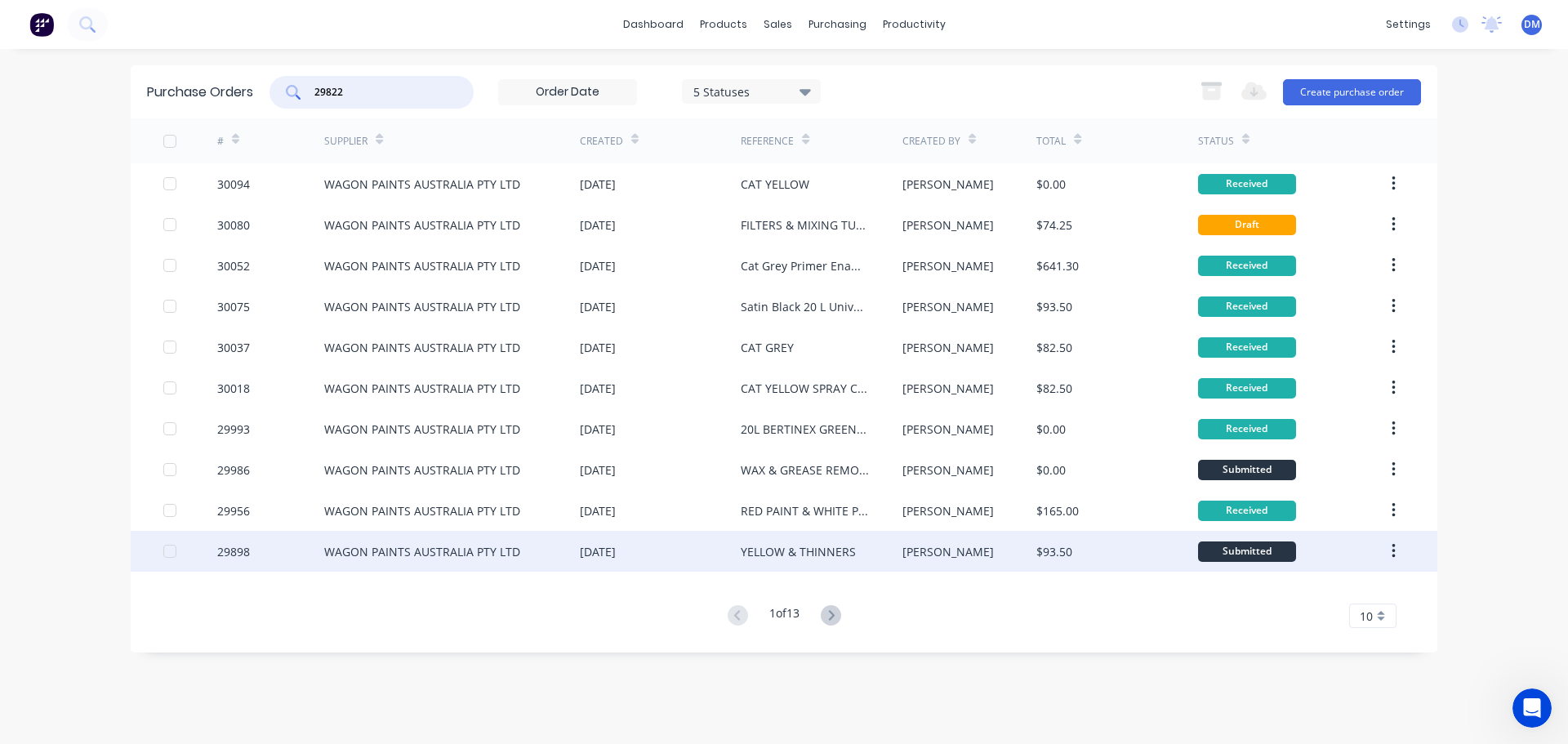
type input "29822"
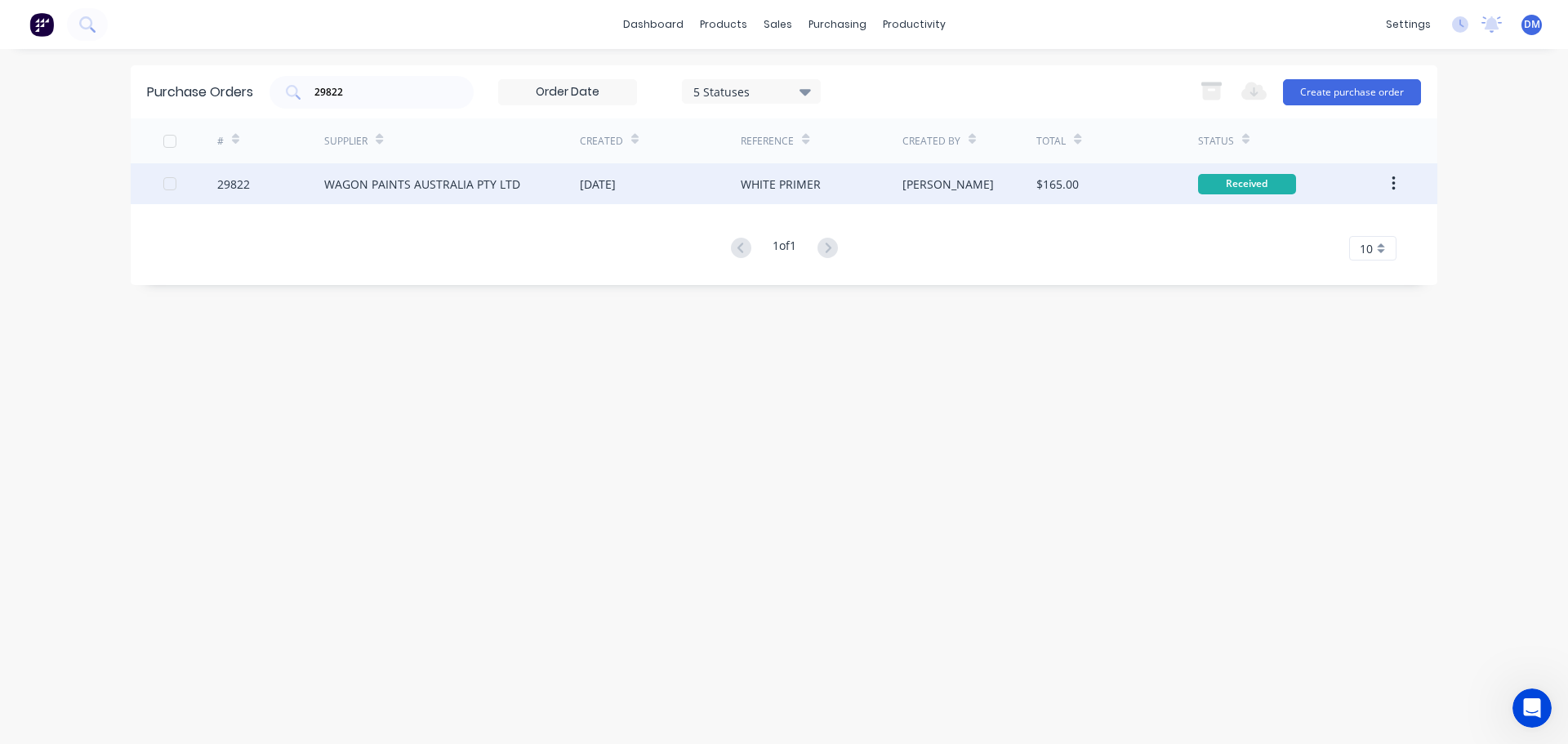
click at [594, 189] on div "[DATE]" at bounding box center [597, 184] width 36 height 17
type textarea "x"
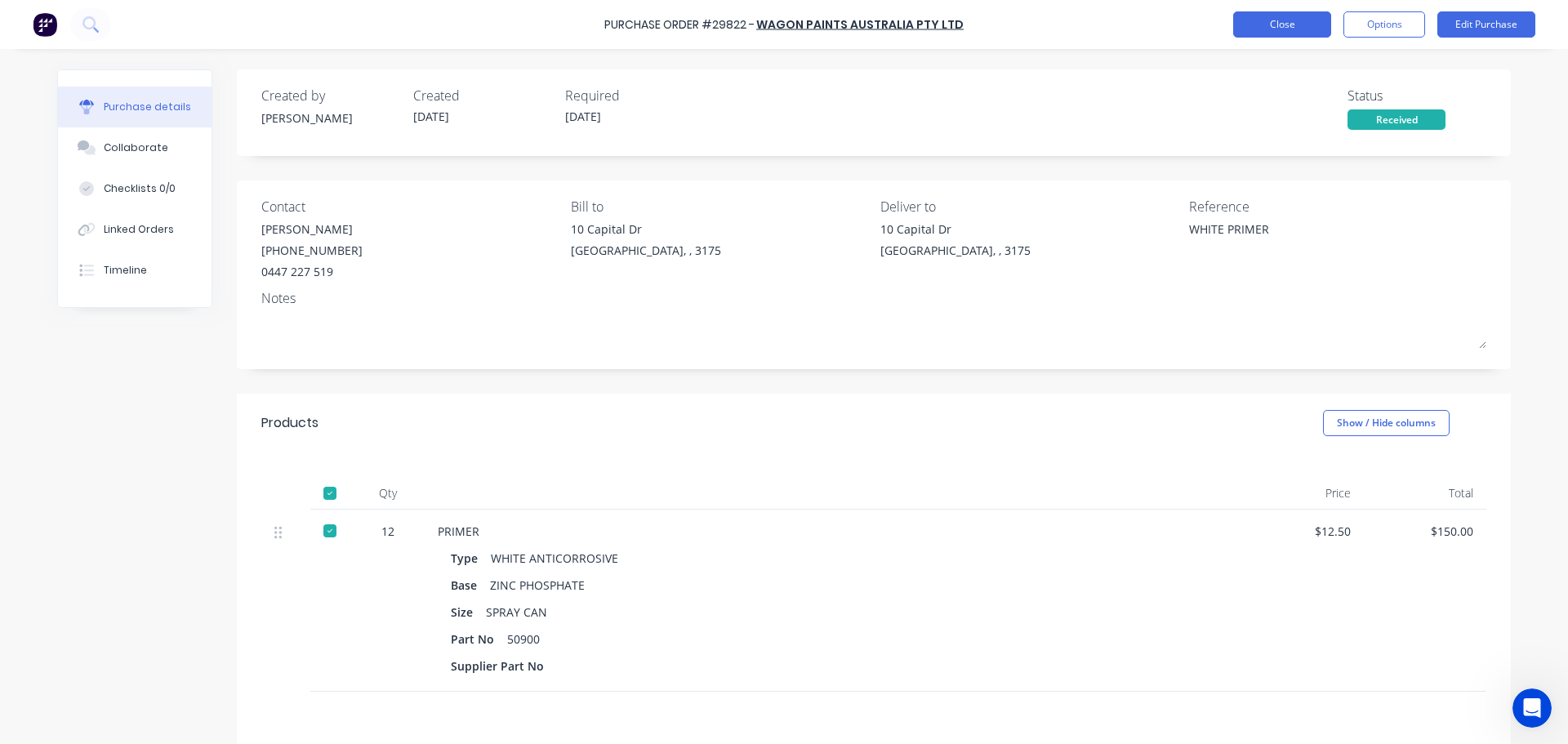
click at [1264, 23] on button "Close" at bounding box center [1282, 24] width 98 height 26
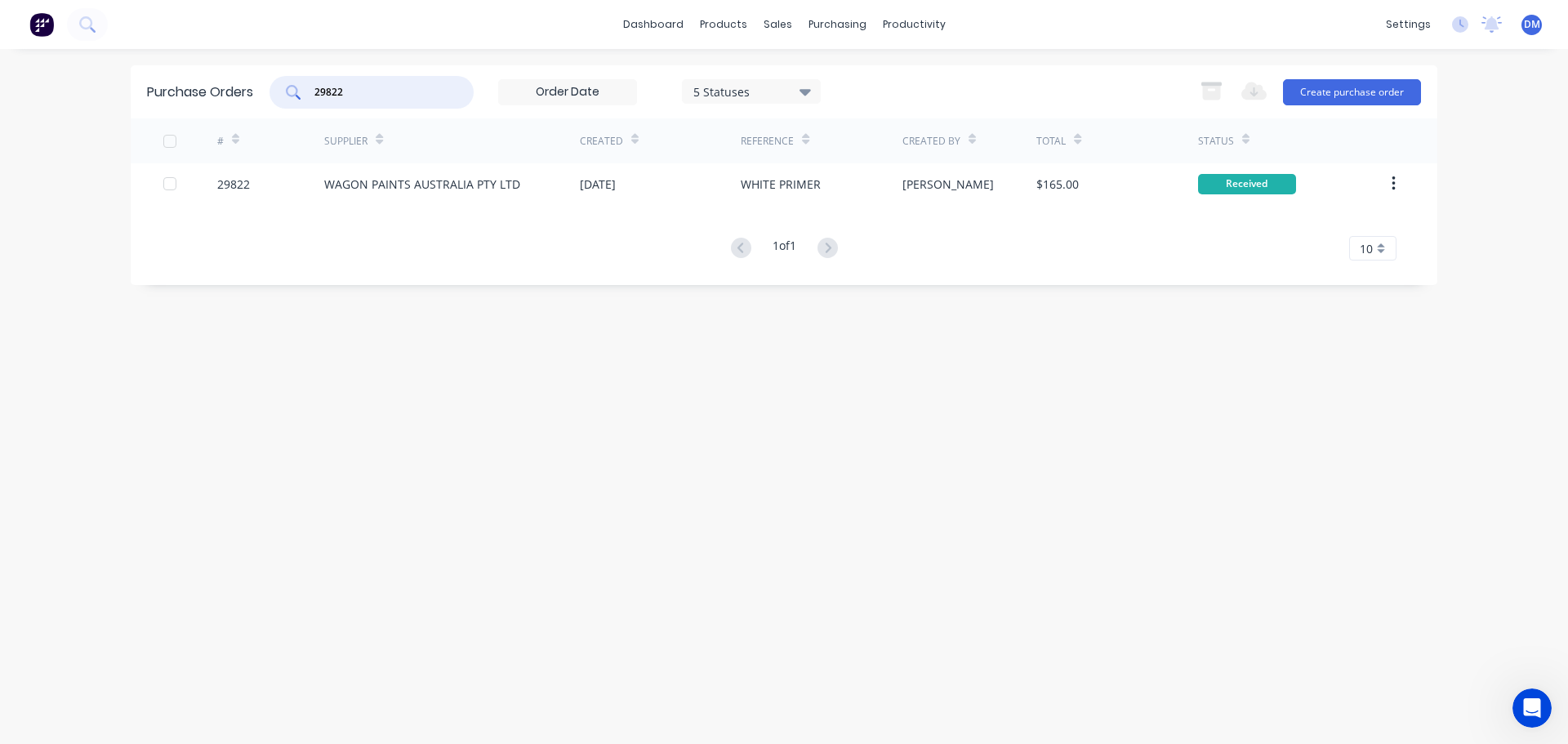
drag, startPoint x: 361, startPoint y: 95, endPoint x: 111, endPoint y: 92, distance: 250.0
click at [111, 92] on div "dashboard products sales purchasing productivity dashboard products Product Cat…" at bounding box center [784, 372] width 1568 height 744
type input "29898"
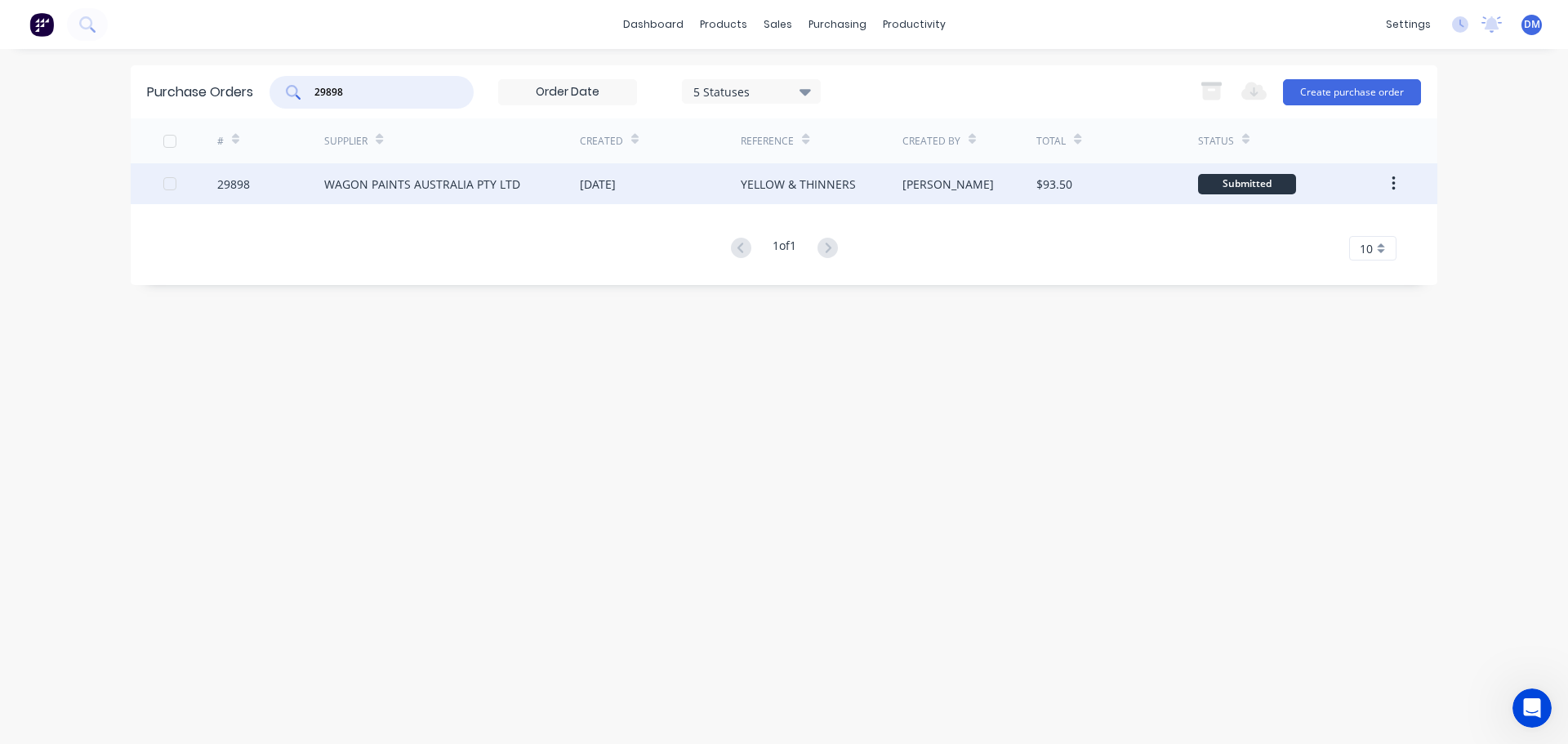
click at [616, 188] on div "[DATE]" at bounding box center [597, 184] width 36 height 17
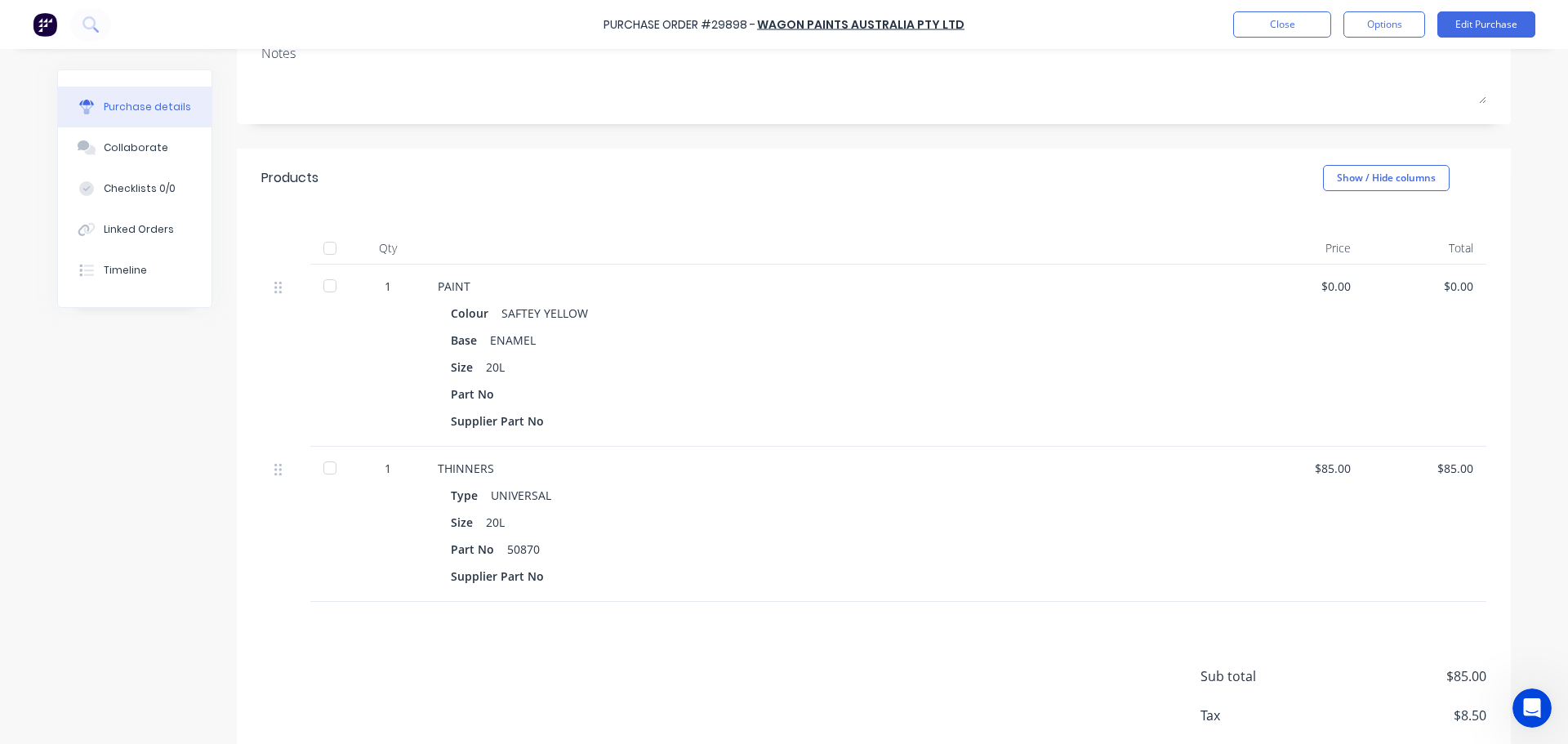
scroll to position [163, 0]
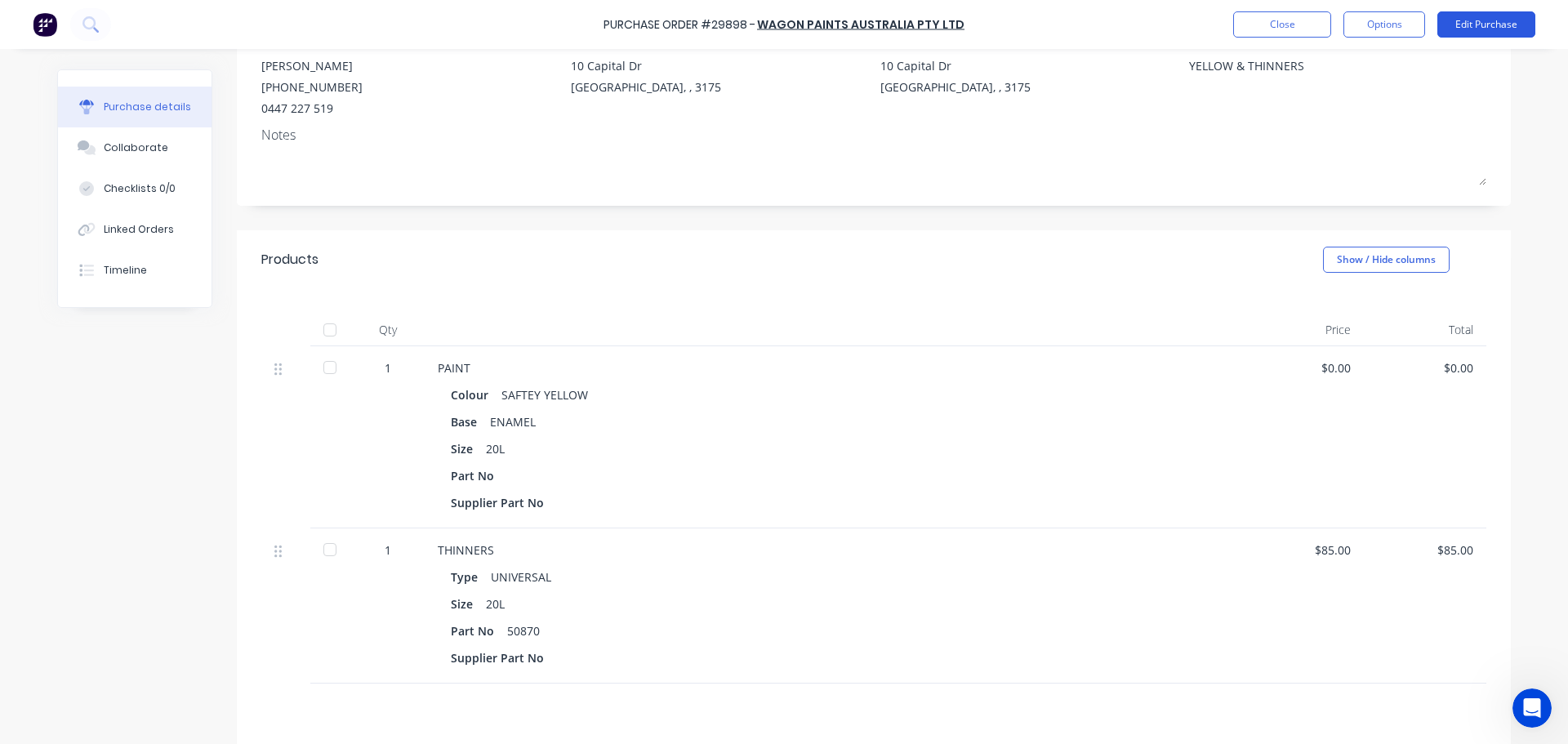
click at [1487, 24] on button "Edit Purchase" at bounding box center [1486, 24] width 98 height 26
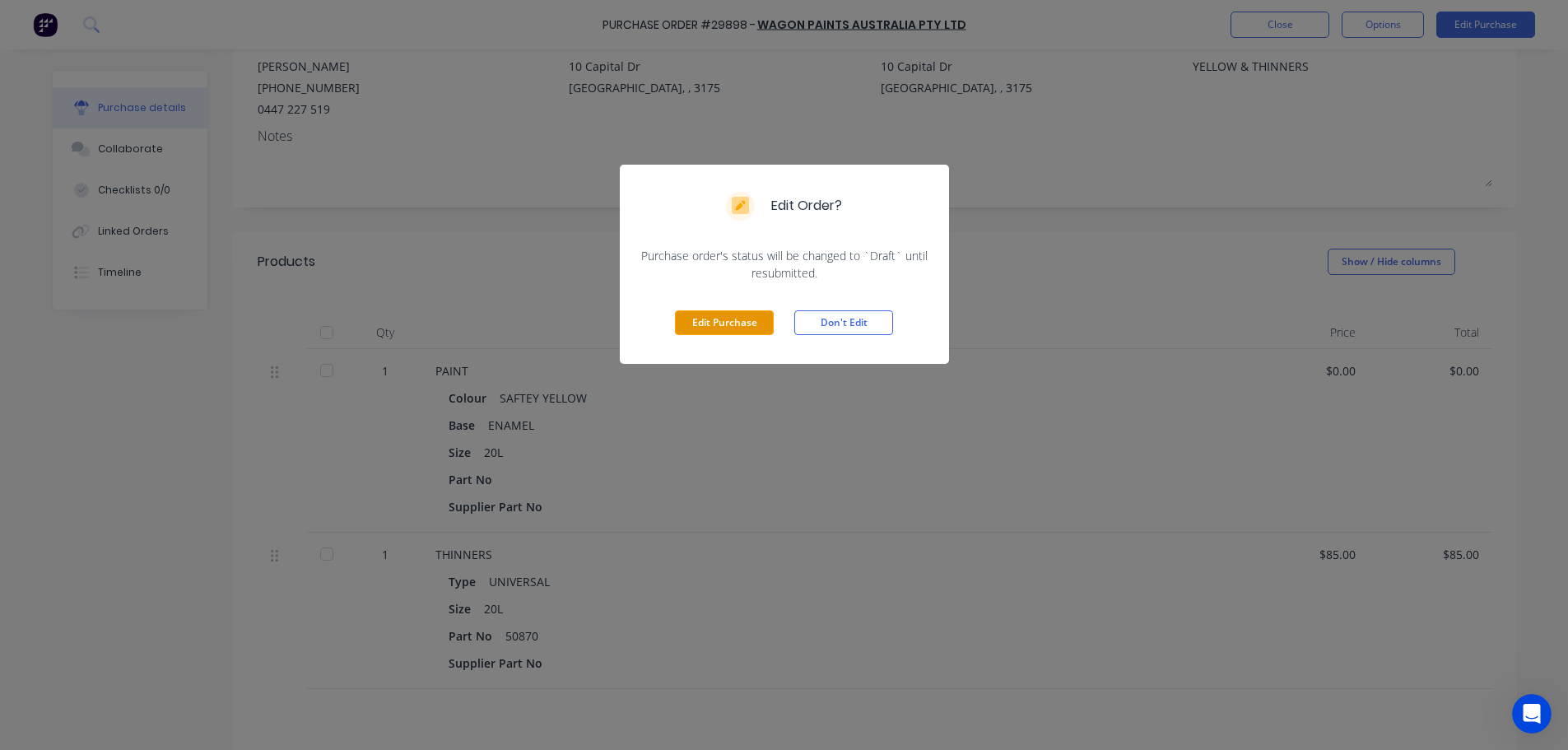
click at [710, 319] on button "Edit Purchase" at bounding box center [724, 323] width 99 height 25
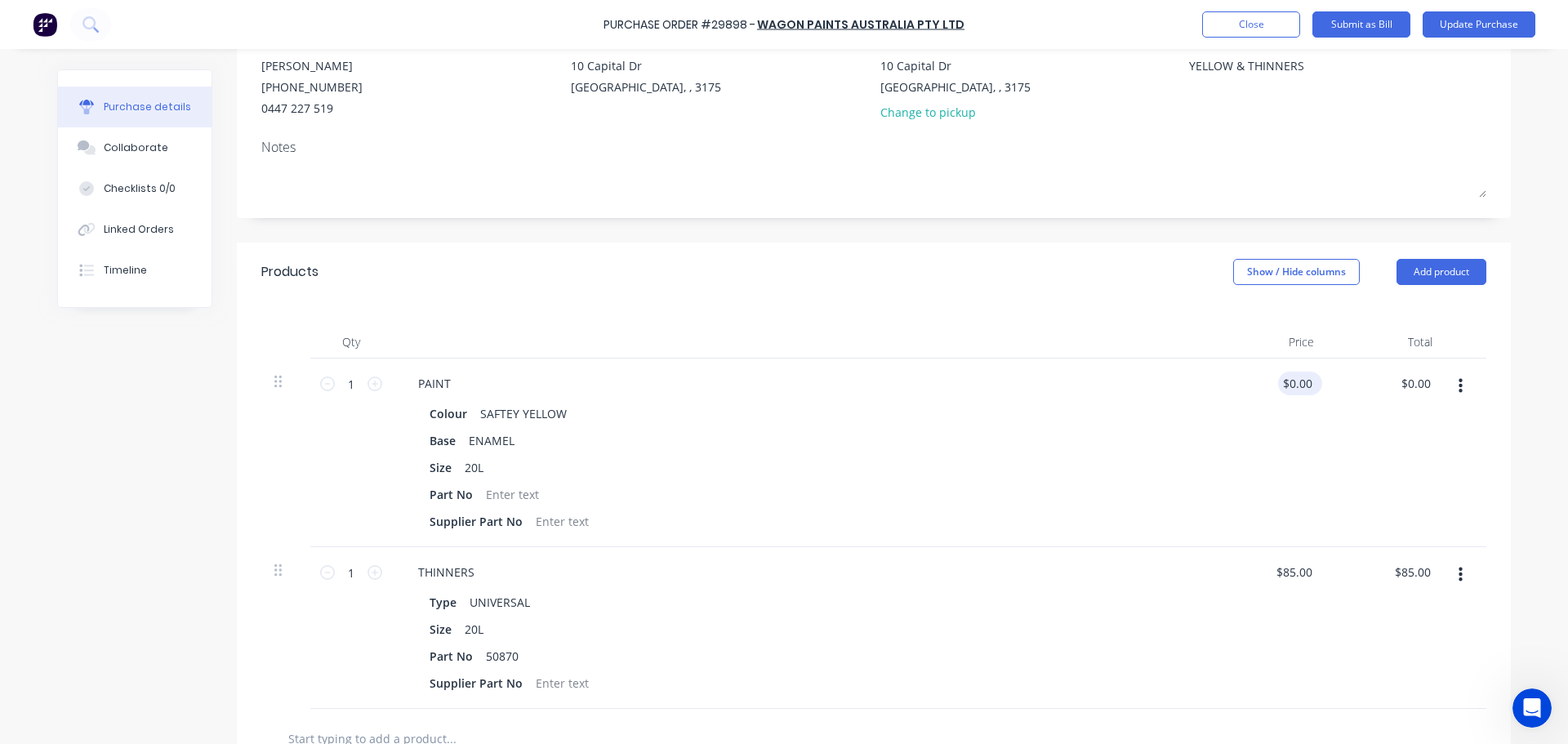
type textarea "x"
type input "0.00"
click at [1303, 381] on input "0.00" at bounding box center [1296, 383] width 38 height 24
type textarea "x"
drag, startPoint x: 1309, startPoint y: 379, endPoint x: 1199, endPoint y: 372, distance: 110.2
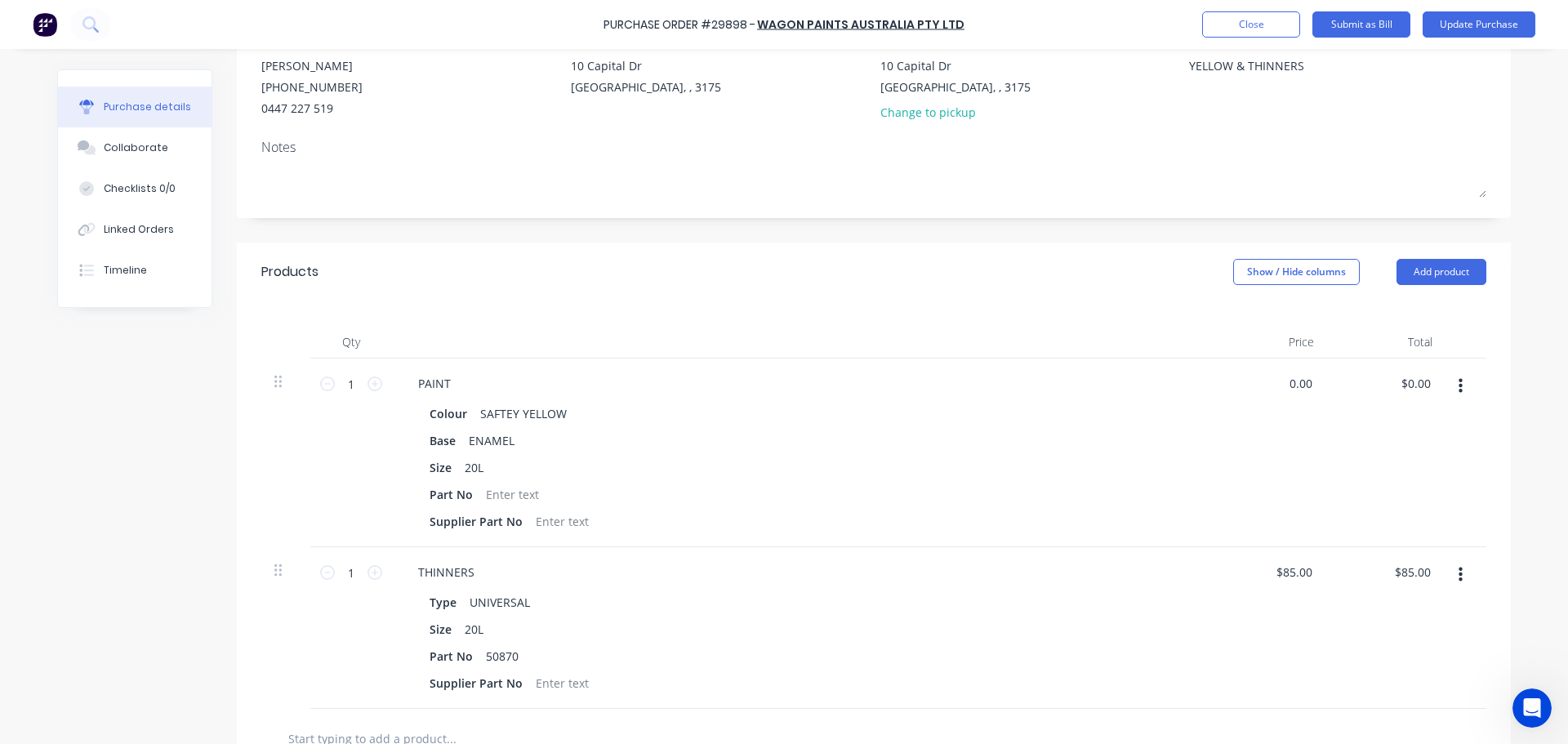
click at [1208, 373] on div "0.00 0.00" at bounding box center [1268, 453] width 119 height 189
type input "225"
type textarea "x"
type input "$225.00"
type input "225.00"
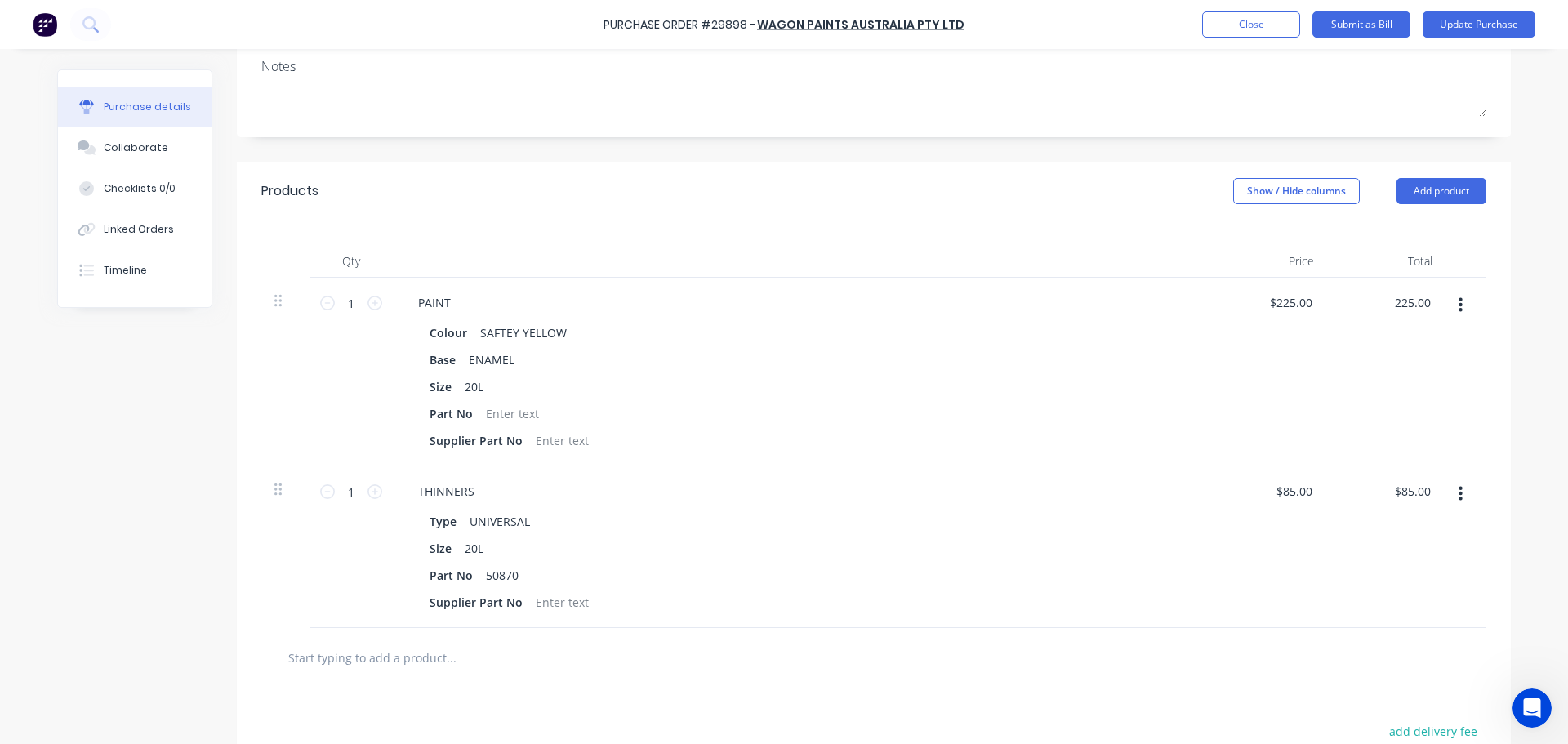
scroll to position [245, 0]
click at [1438, 24] on button "Update Purchase" at bounding box center [1478, 24] width 113 height 26
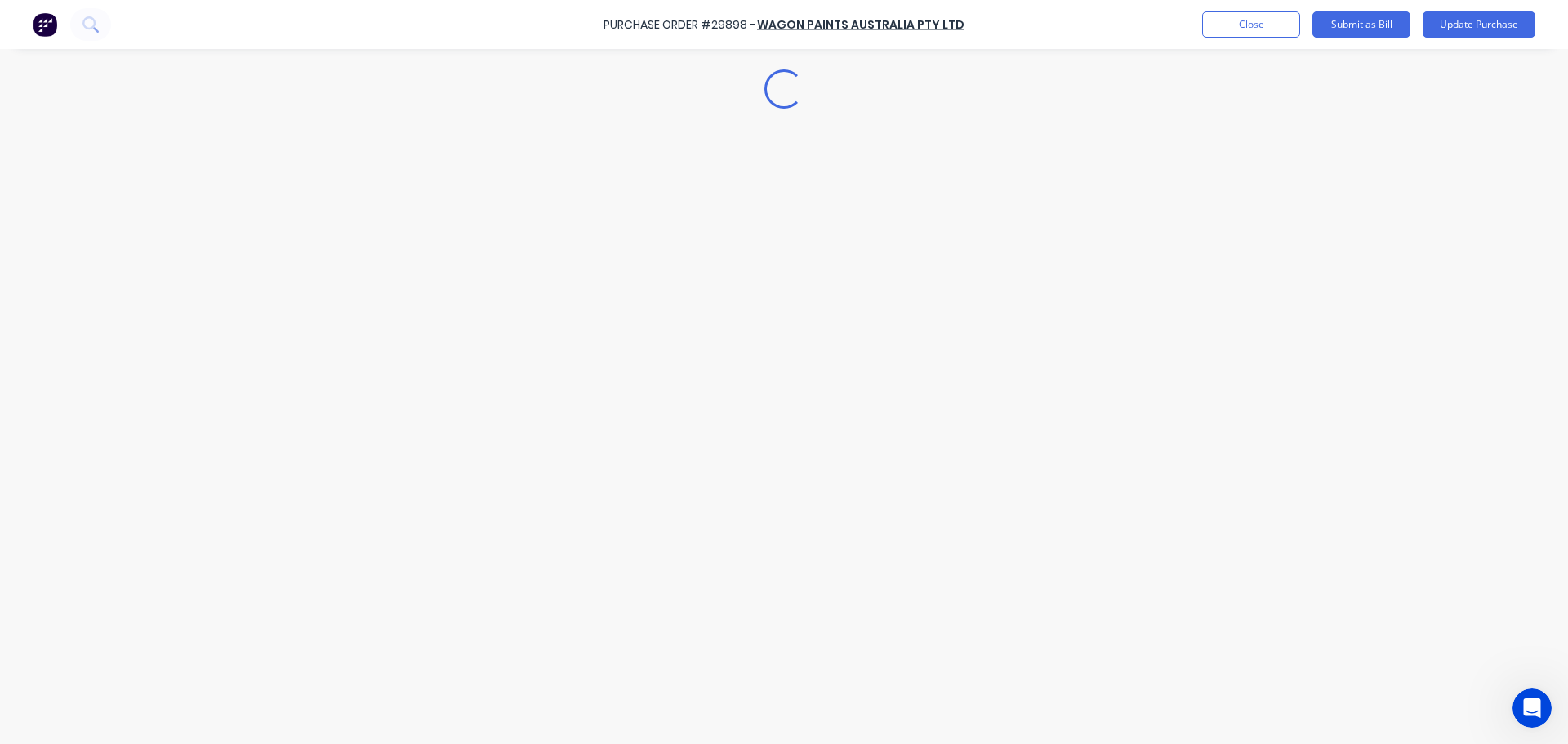
scroll to position [0, 0]
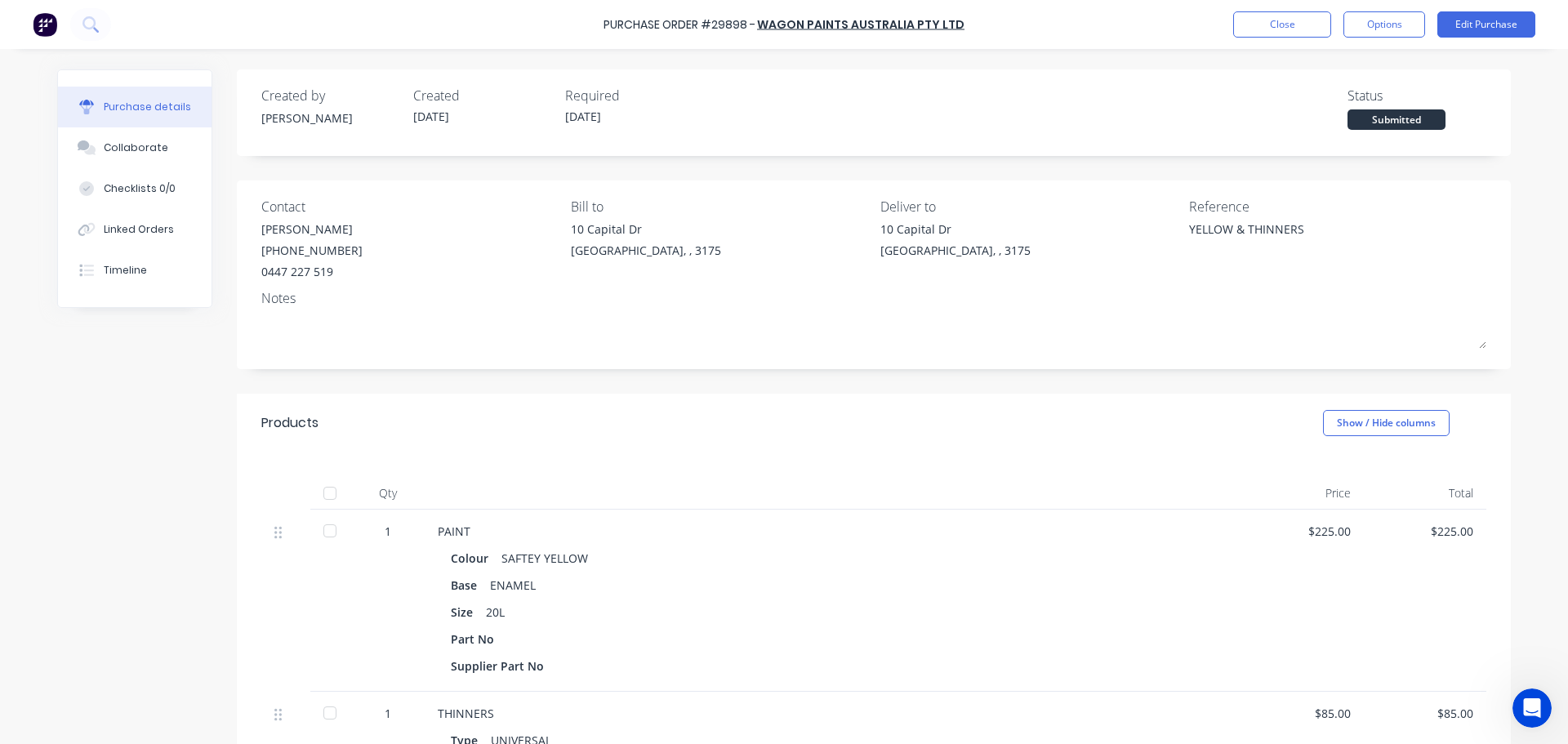
click at [324, 494] on div at bounding box center [329, 493] width 32 height 32
type textarea "x"
click at [1285, 25] on button "Close" at bounding box center [1282, 24] width 98 height 26
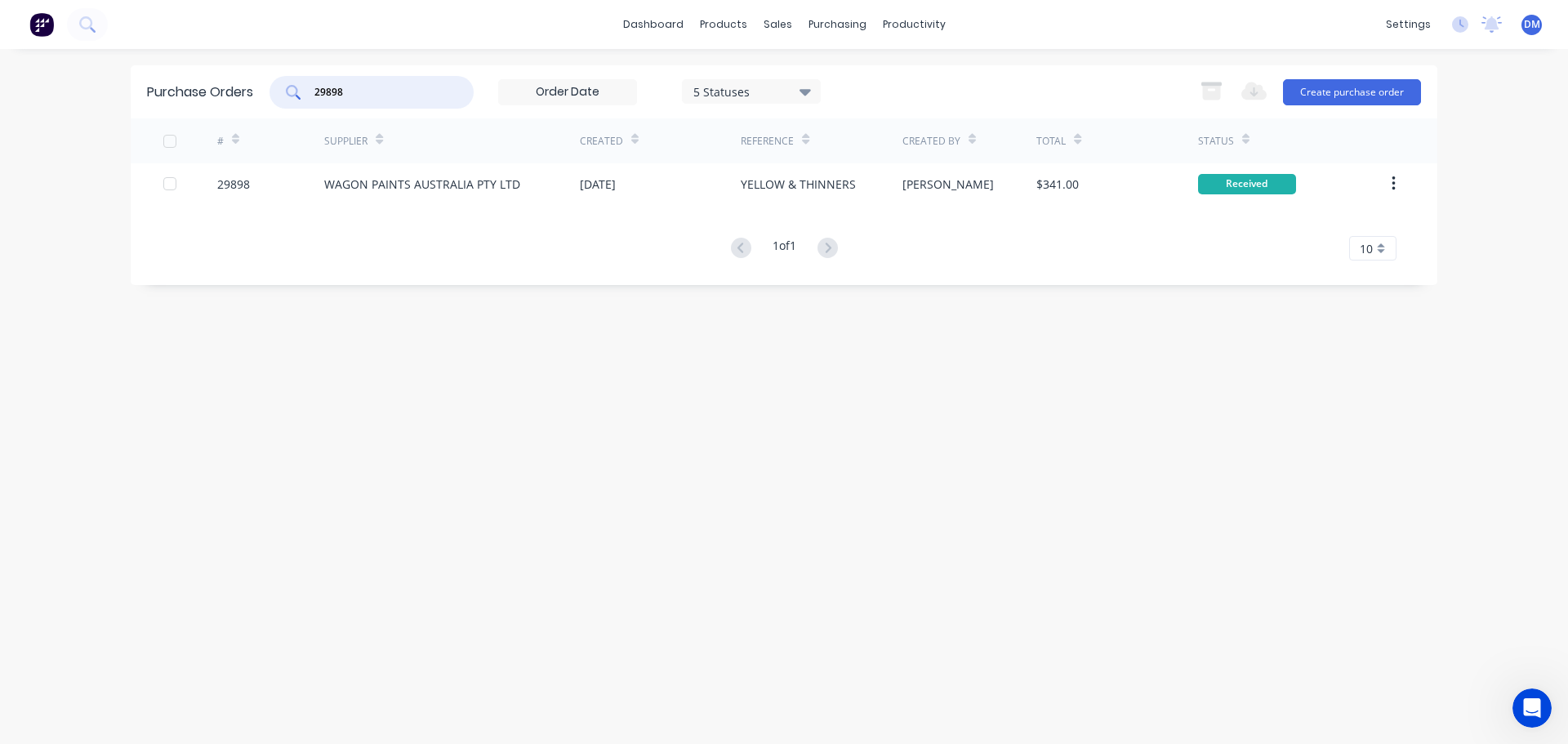
drag, startPoint x: 356, startPoint y: 95, endPoint x: 218, endPoint y: 93, distance: 138.0
click at [228, 90] on div "Purchase Orders 29898 5 Statuses 5 Statuses Export to Excel (XLSX) Create purch…" at bounding box center [784, 92] width 1306 height 53
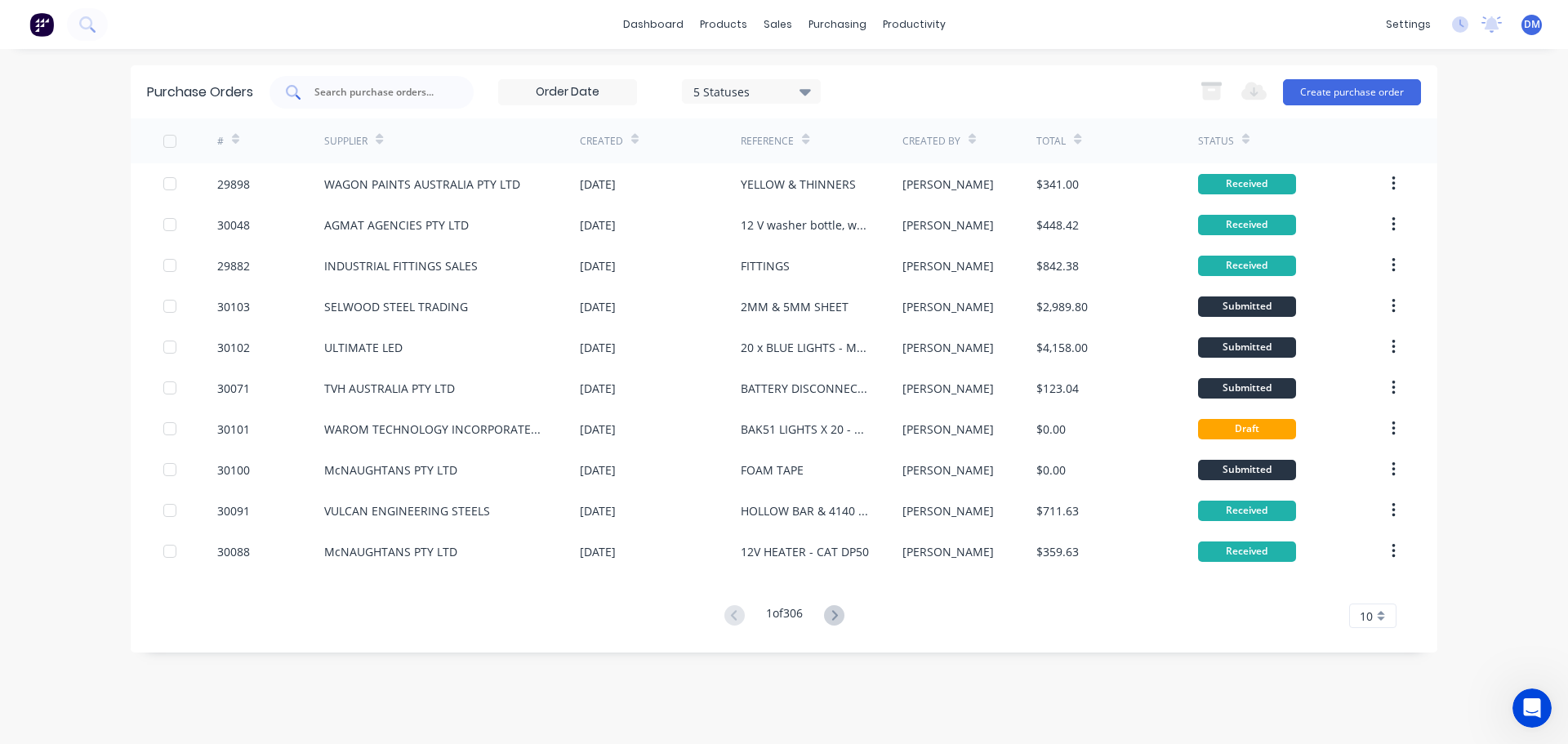
click at [419, 79] on div at bounding box center [372, 92] width 204 height 32
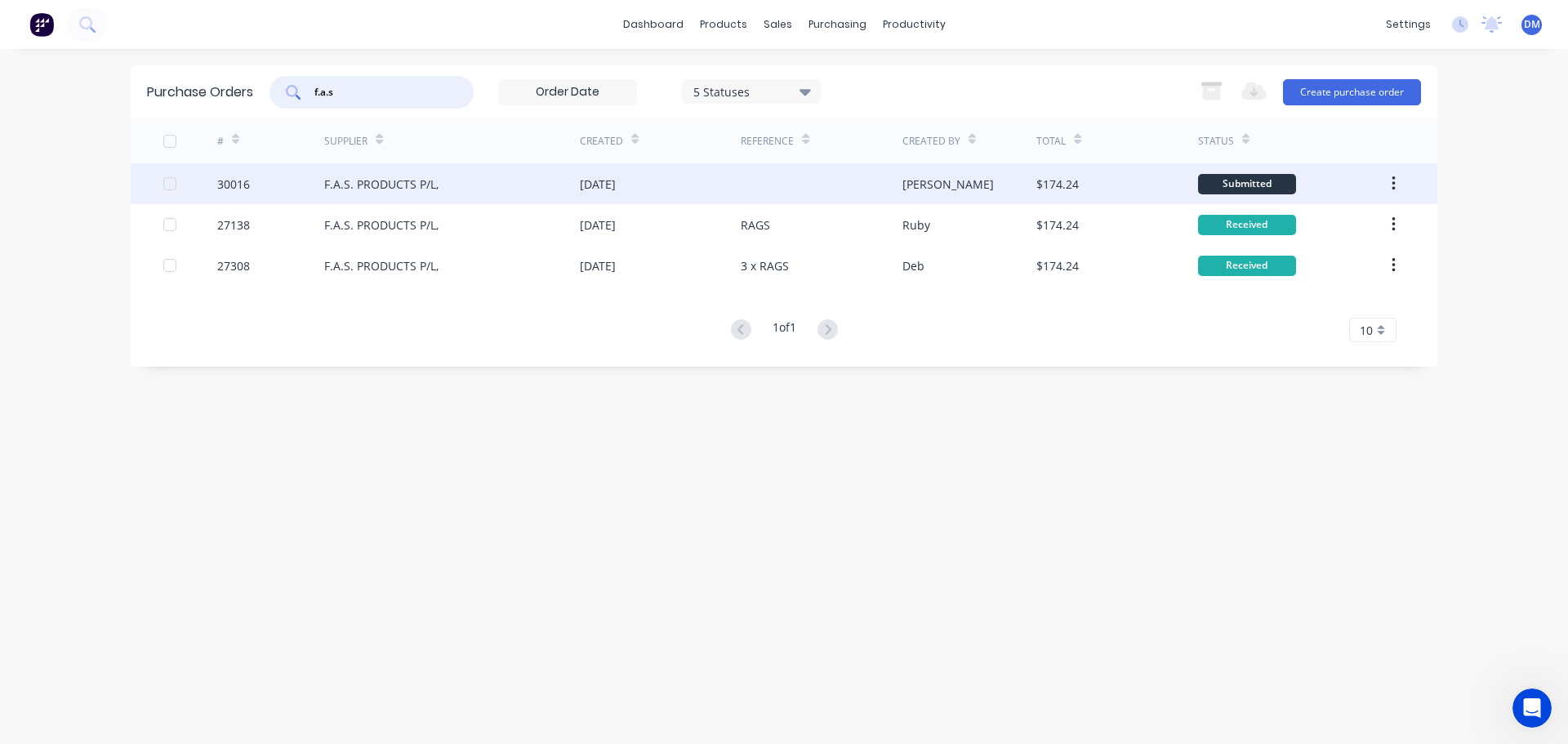
type input "f.a.s"
click at [622, 174] on div "[DATE]" at bounding box center [660, 183] width 161 height 41
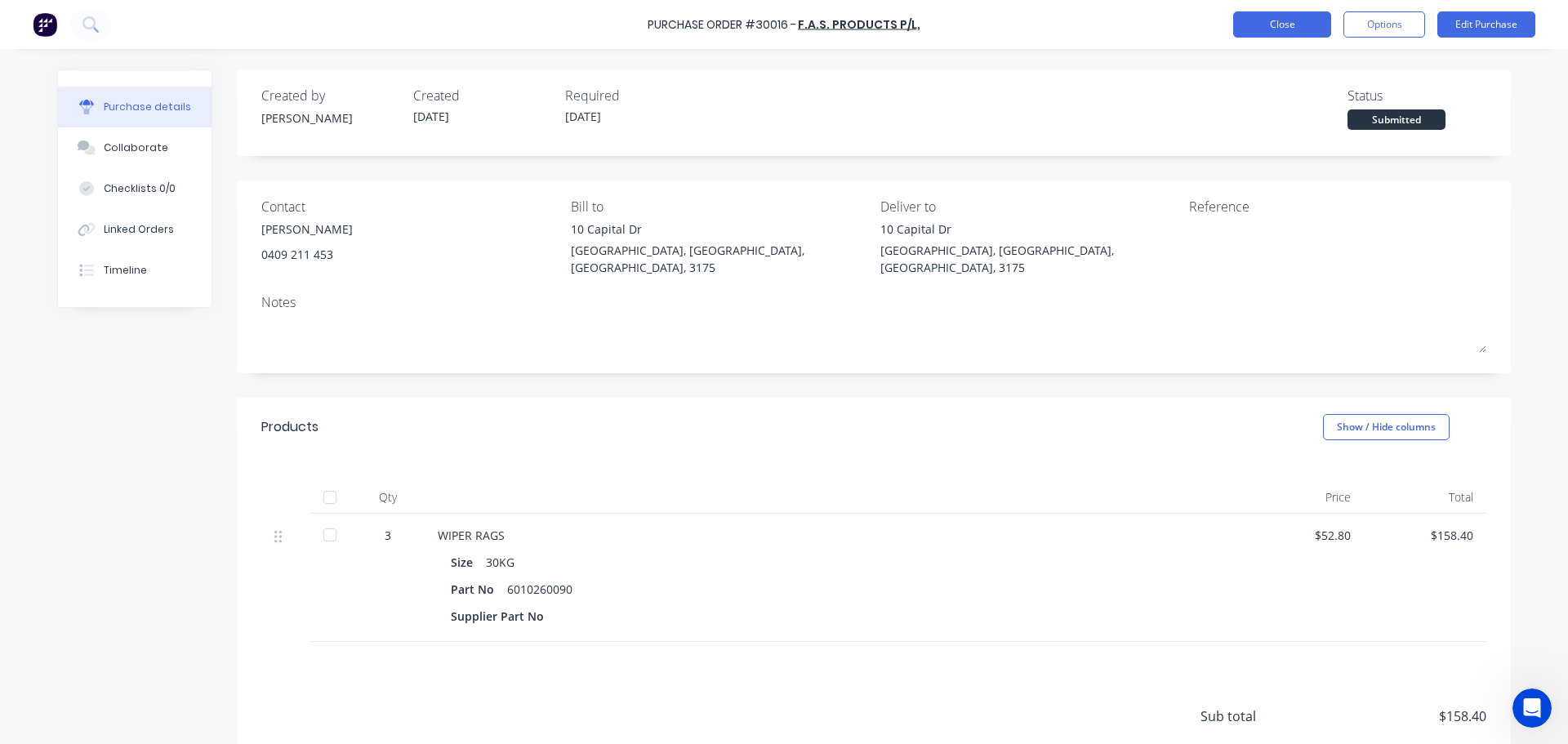
click at [1276, 24] on button "Close" at bounding box center [1282, 24] width 98 height 26
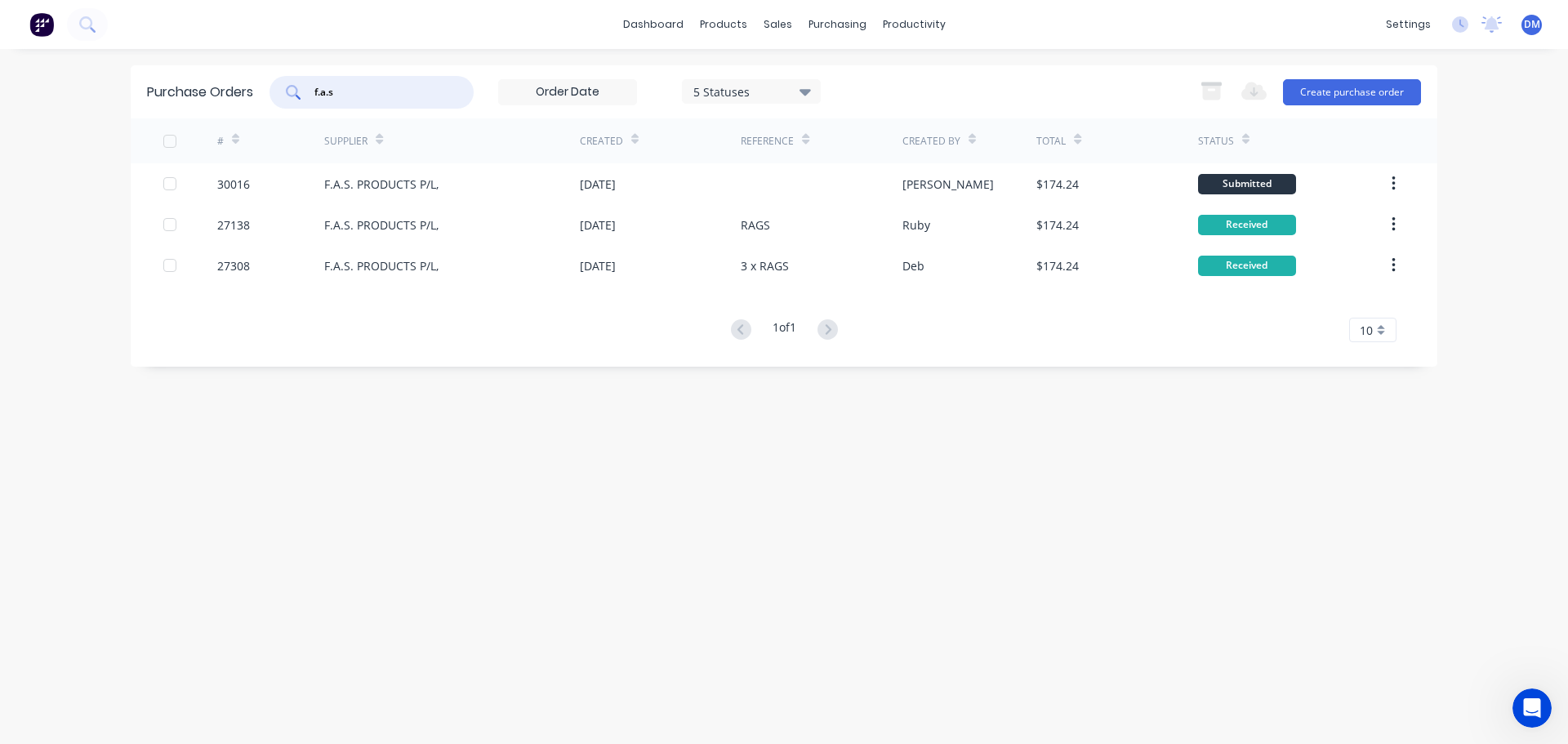
drag, startPoint x: 348, startPoint y: 90, endPoint x: 19, endPoint y: 133, distance: 331.8
click at [182, 101] on div "Purchase Orders f.a.s 5 Statuses 5 Statuses Export to Excel (XLSX) Create purch…" at bounding box center [784, 92] width 1306 height 53
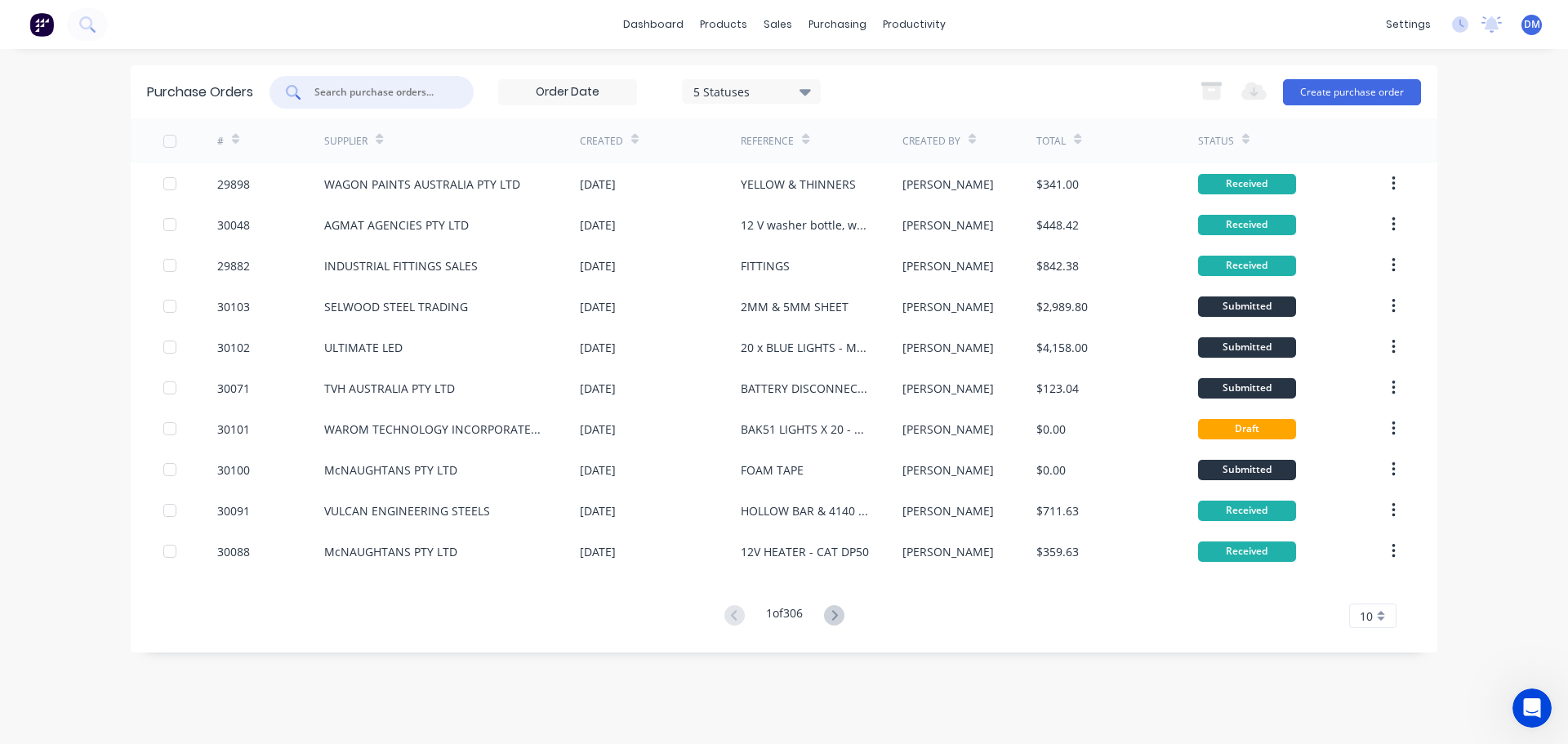
click at [30, 31] on img at bounding box center [42, 24] width 24 height 24
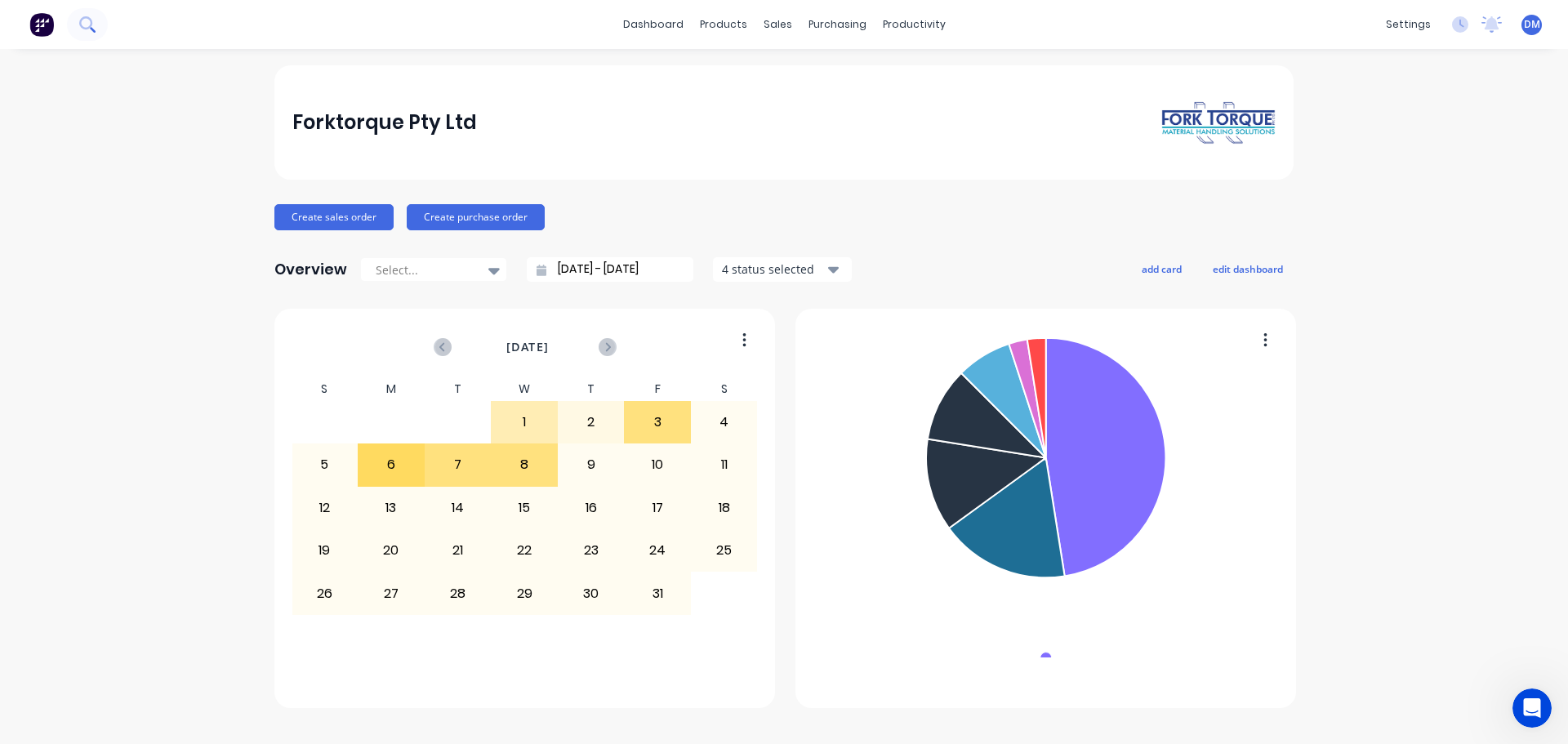
click at [96, 16] on button at bounding box center [87, 24] width 41 height 32
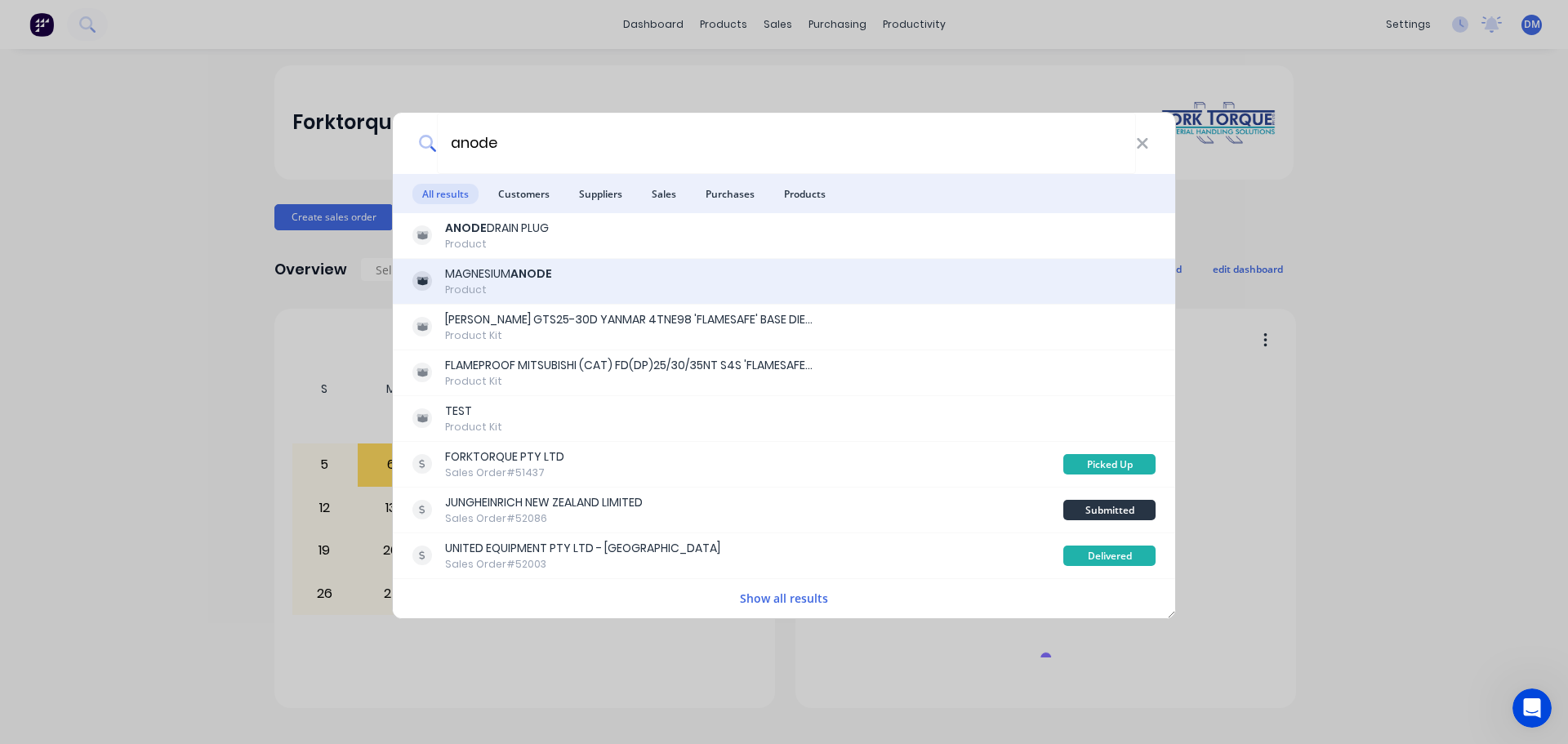
type input "anode"
click at [477, 279] on div "MAGNESIUM ANODE" at bounding box center [499, 274] width 107 height 17
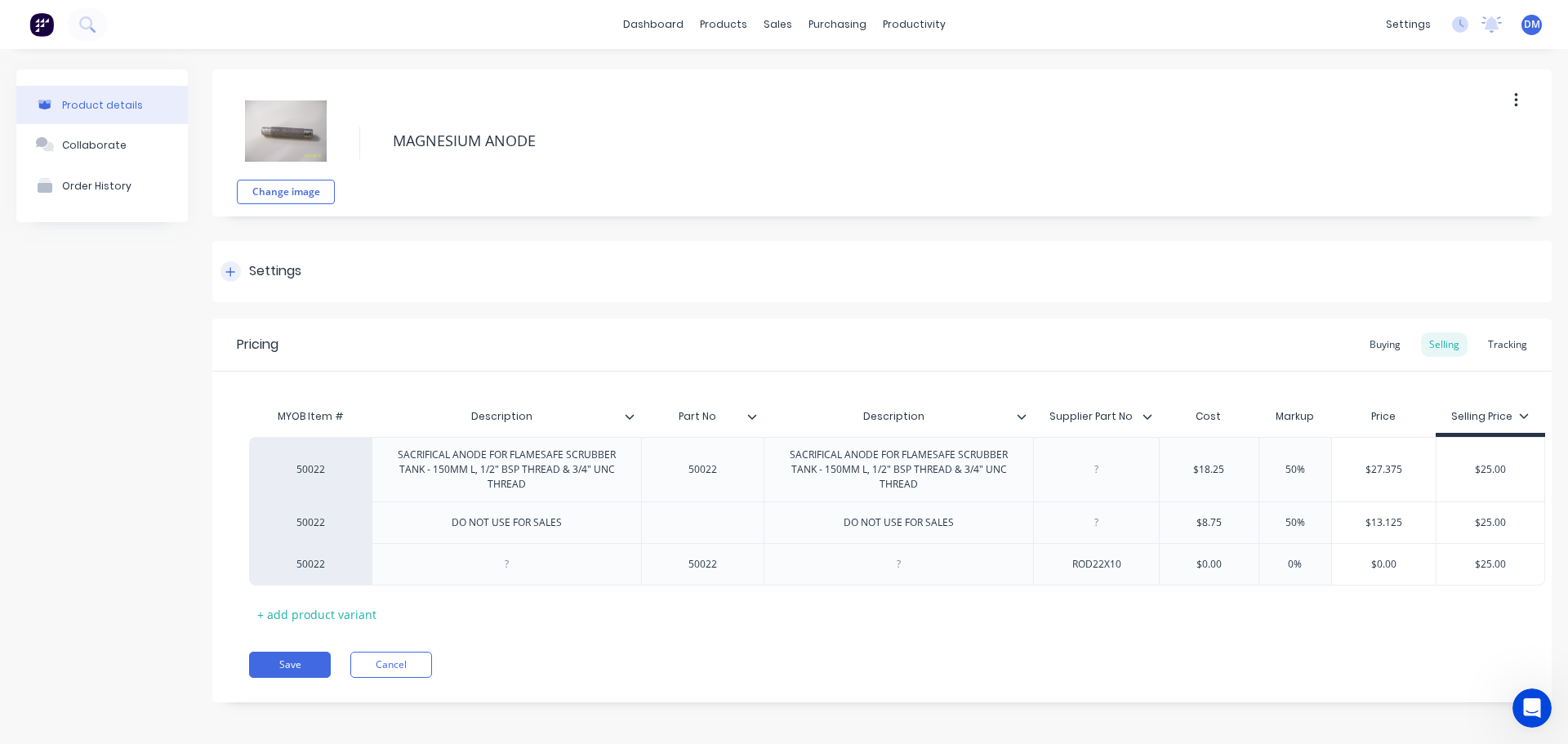
type textarea "x"
click at [42, 23] on img at bounding box center [42, 24] width 24 height 24
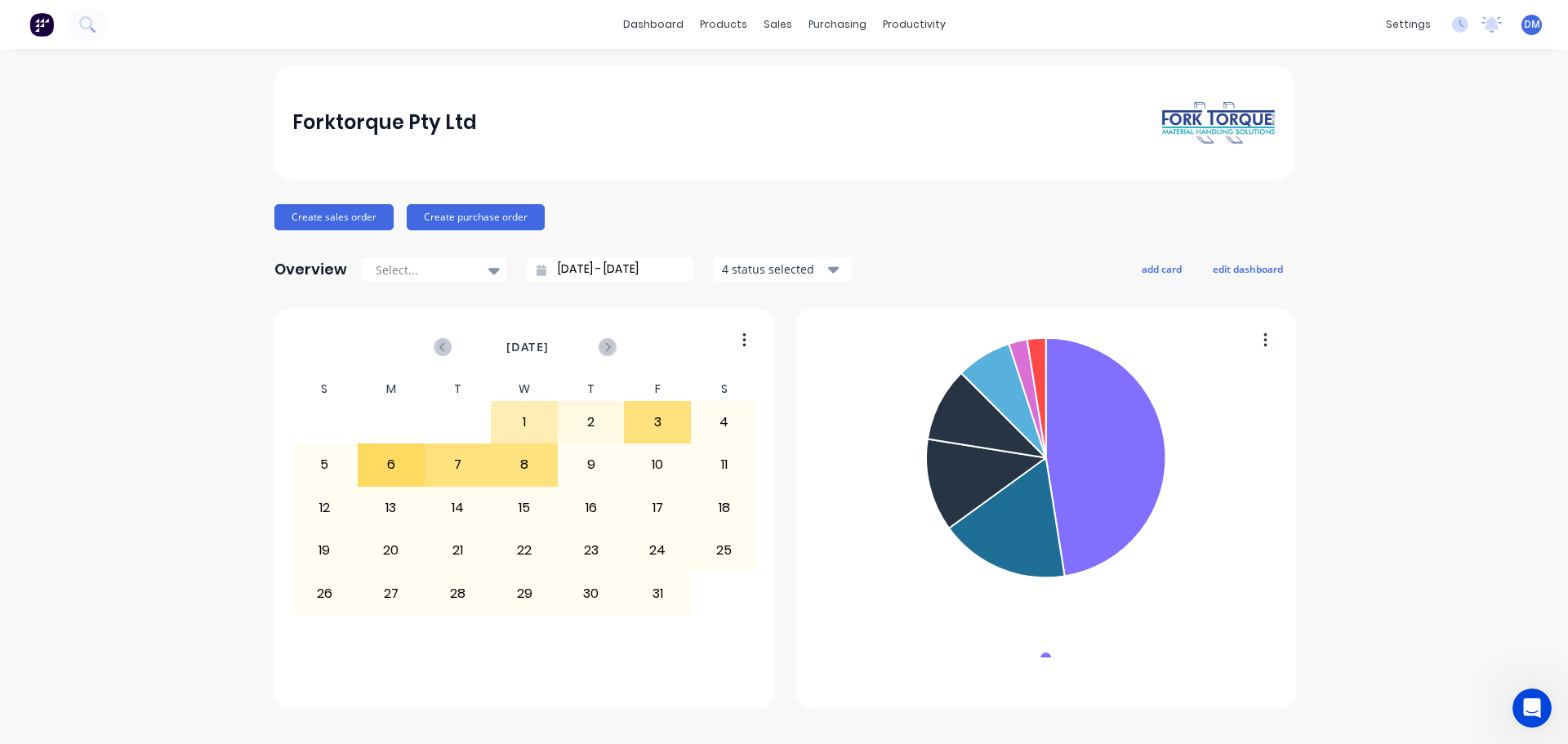
scroll to position [4037, 0]
click at [816, 75] on div "Sales Orders" at bounding box center [837, 78] width 67 height 15
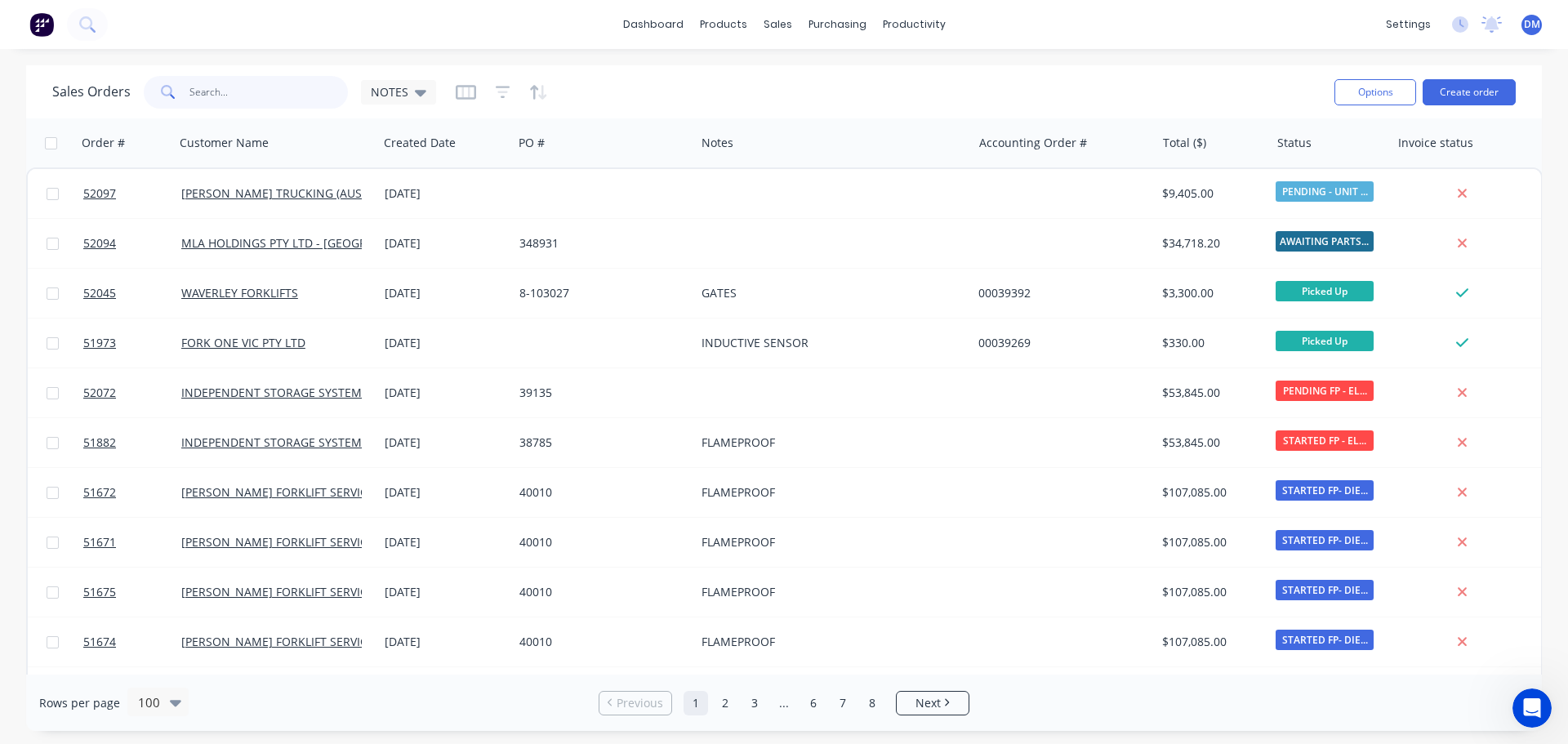
click at [214, 91] on input "text" at bounding box center [269, 92] width 159 height 32
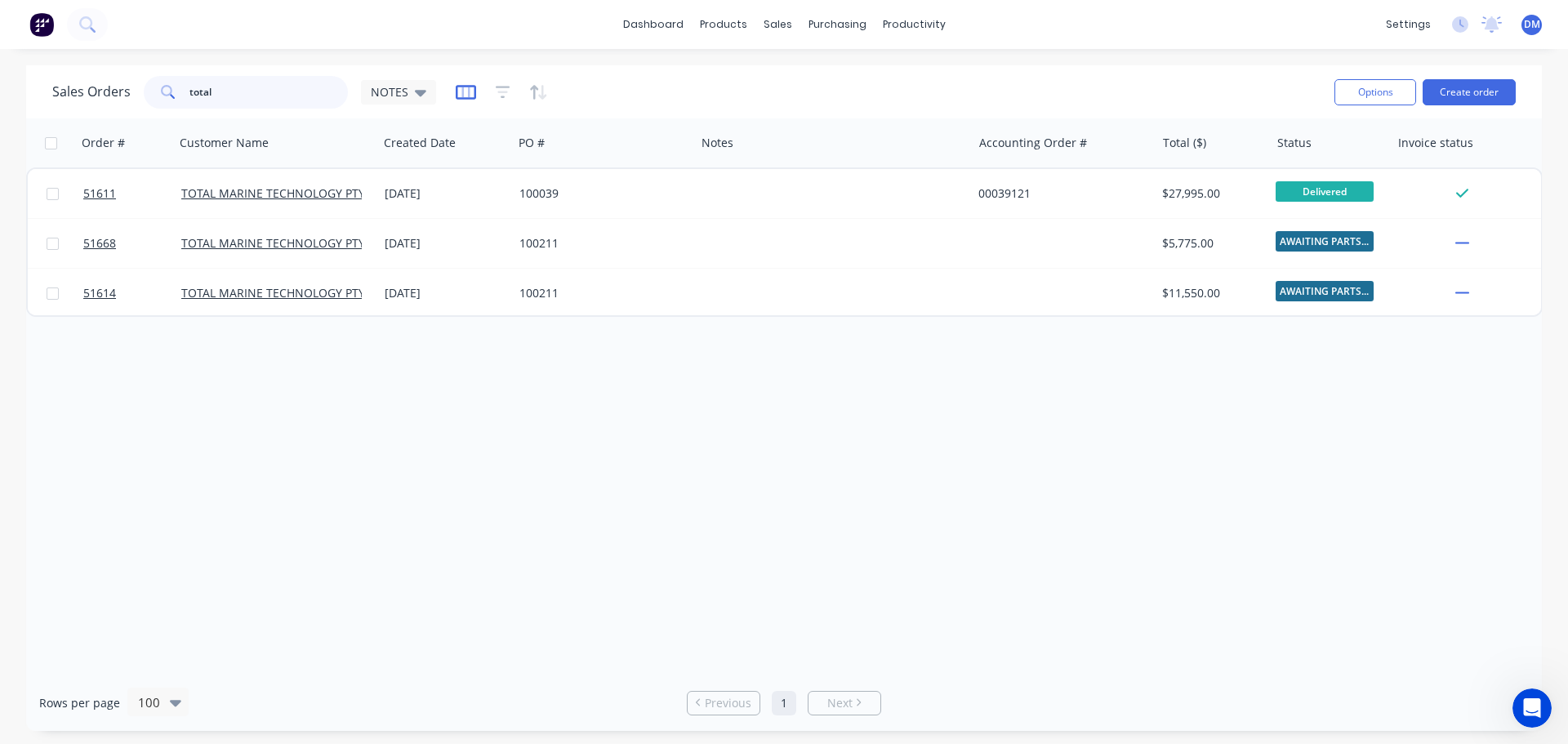
type input "total"
click at [461, 95] on icon "button" at bounding box center [464, 92] width 8 height 10
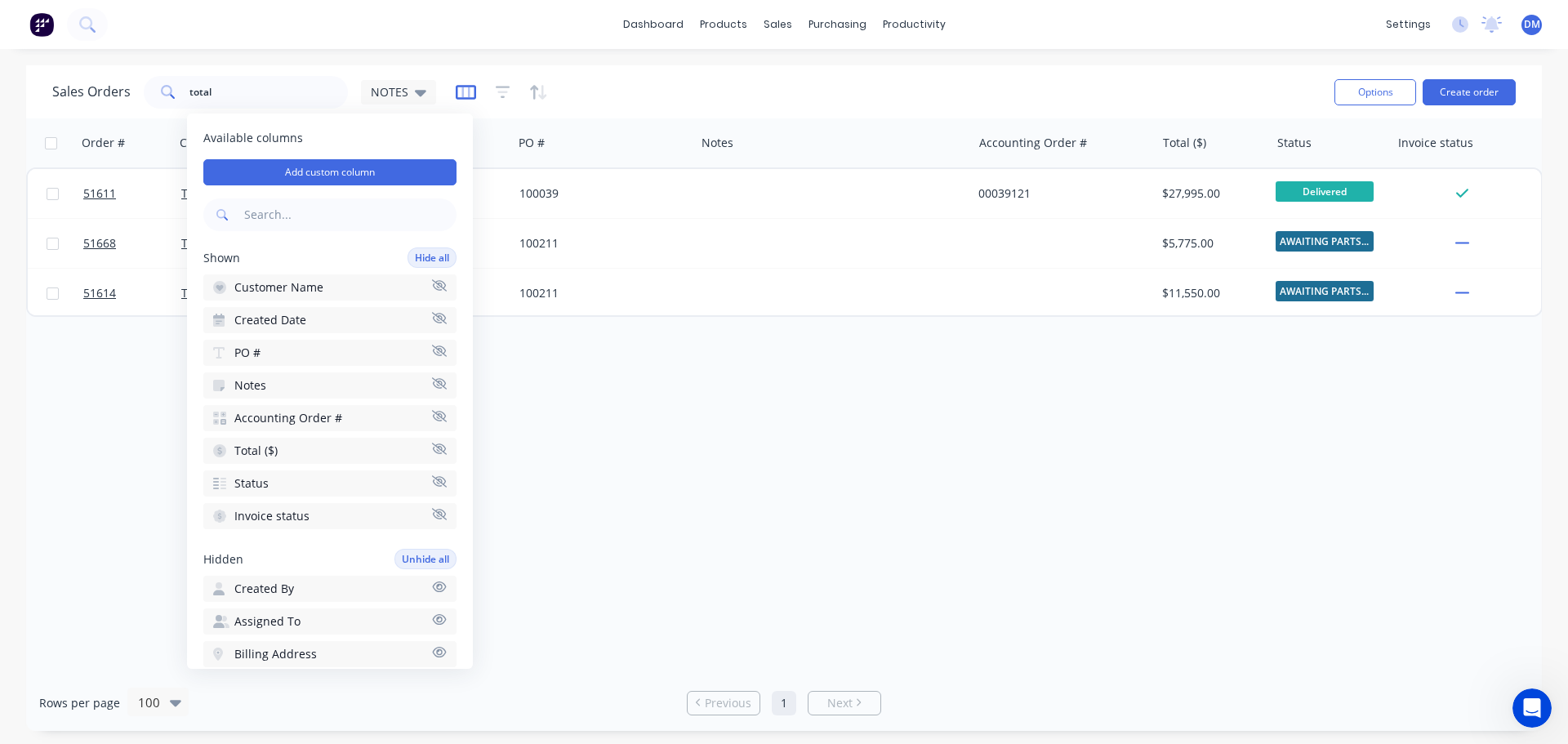
click at [461, 95] on icon "button" at bounding box center [464, 92] width 8 height 10
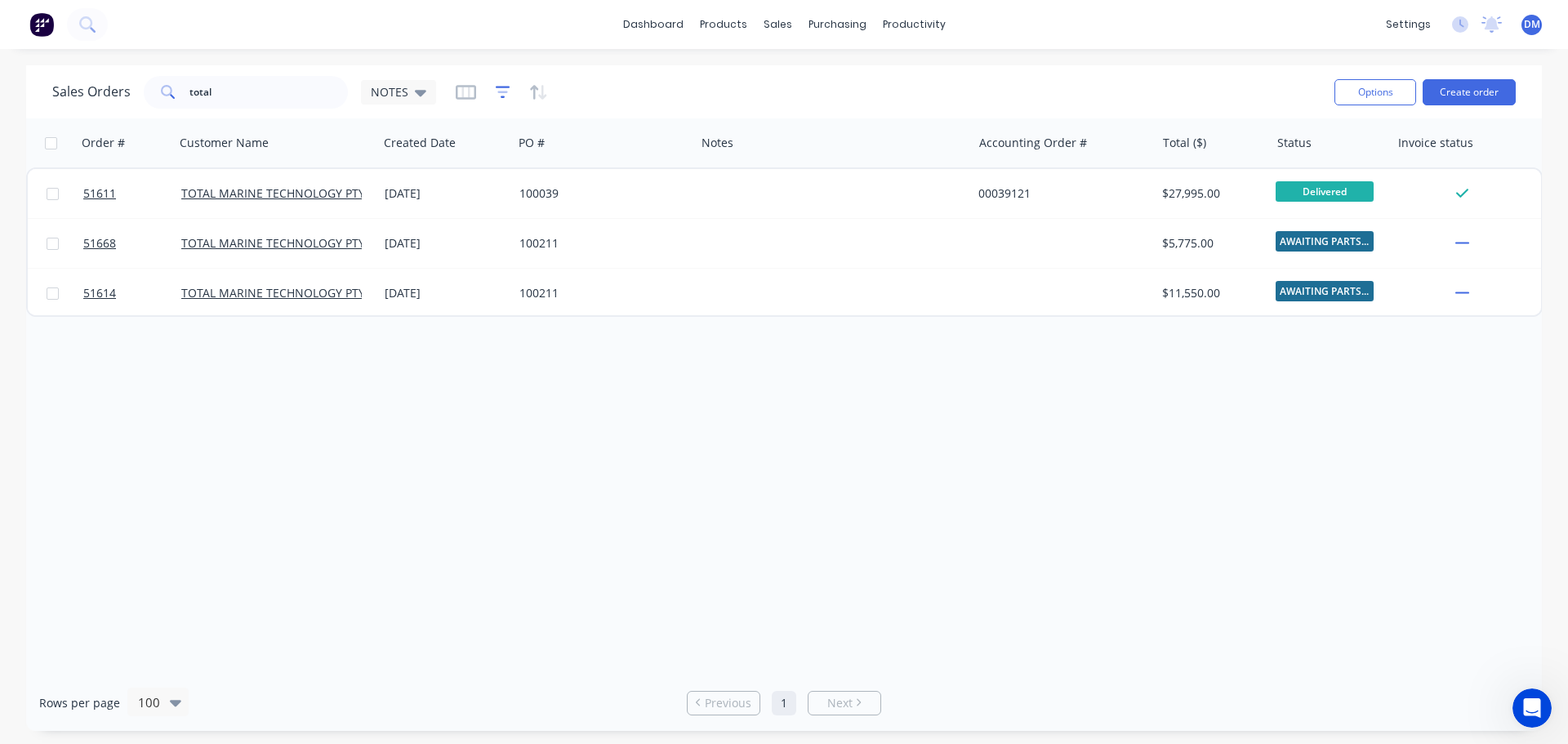
click at [505, 94] on icon "button" at bounding box center [503, 92] width 15 height 17
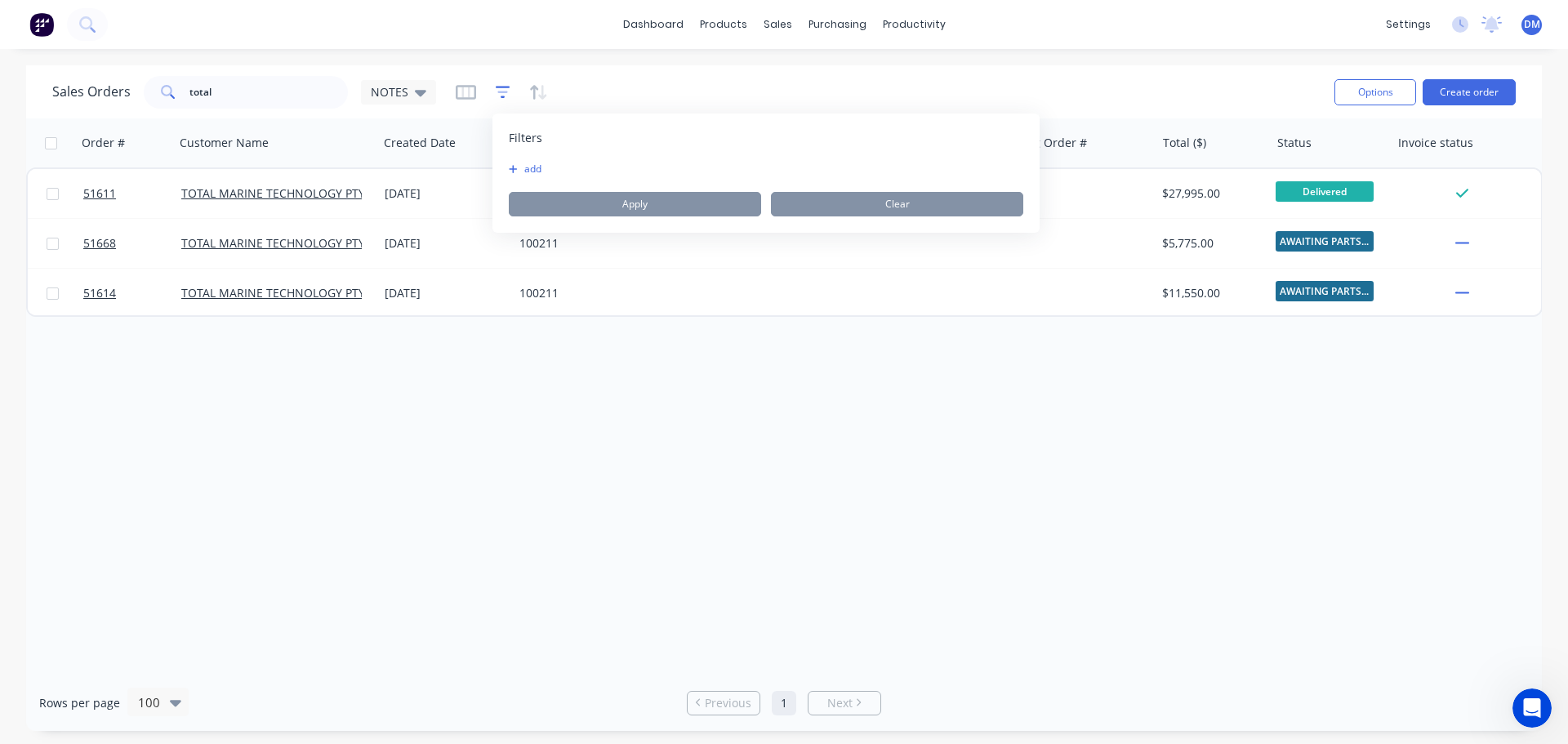
click at [501, 91] on icon "button" at bounding box center [503, 92] width 15 height 17
click at [587, 399] on div "Order # Customer Name Created Date PO # Notes Accounting Order # Total ($) Stat…" at bounding box center [784, 396] width 1516 height 556
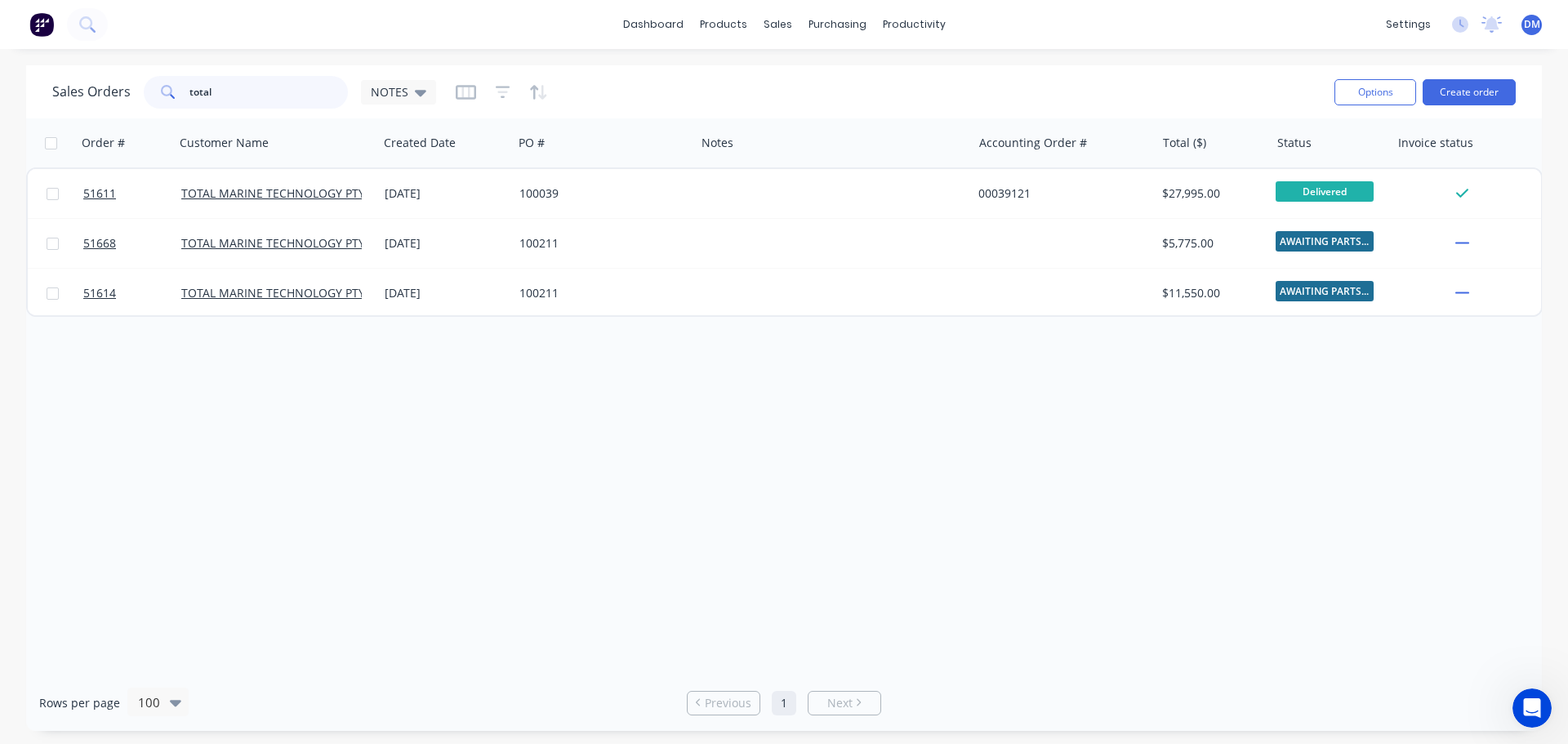
drag, startPoint x: 199, startPoint y: 84, endPoint x: 49, endPoint y: 109, distance: 152.1
click at [130, 86] on div "Sales Orders total NOTES" at bounding box center [244, 92] width 384 height 32
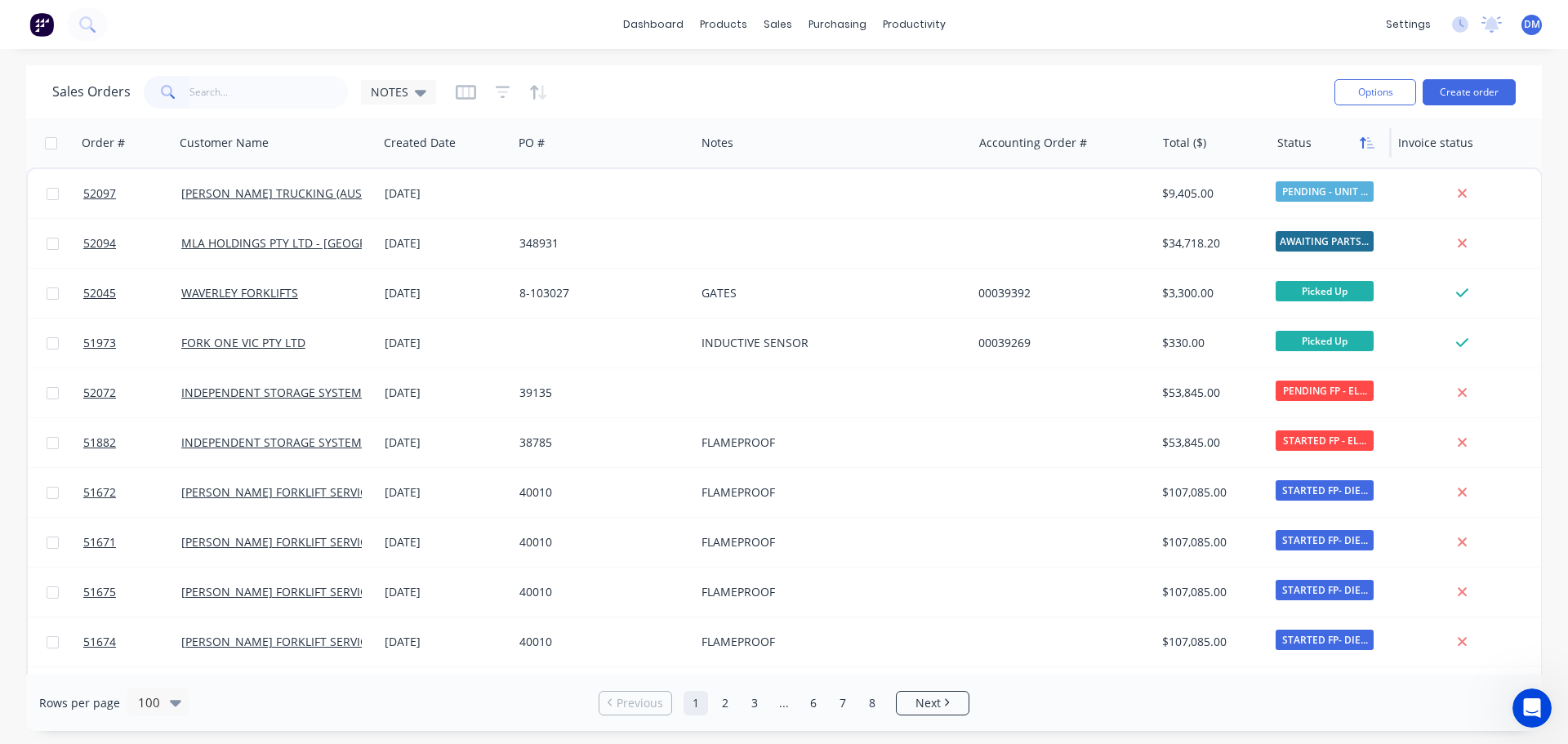
click at [1370, 144] on icon "button" at bounding box center [1371, 142] width 7 height 11
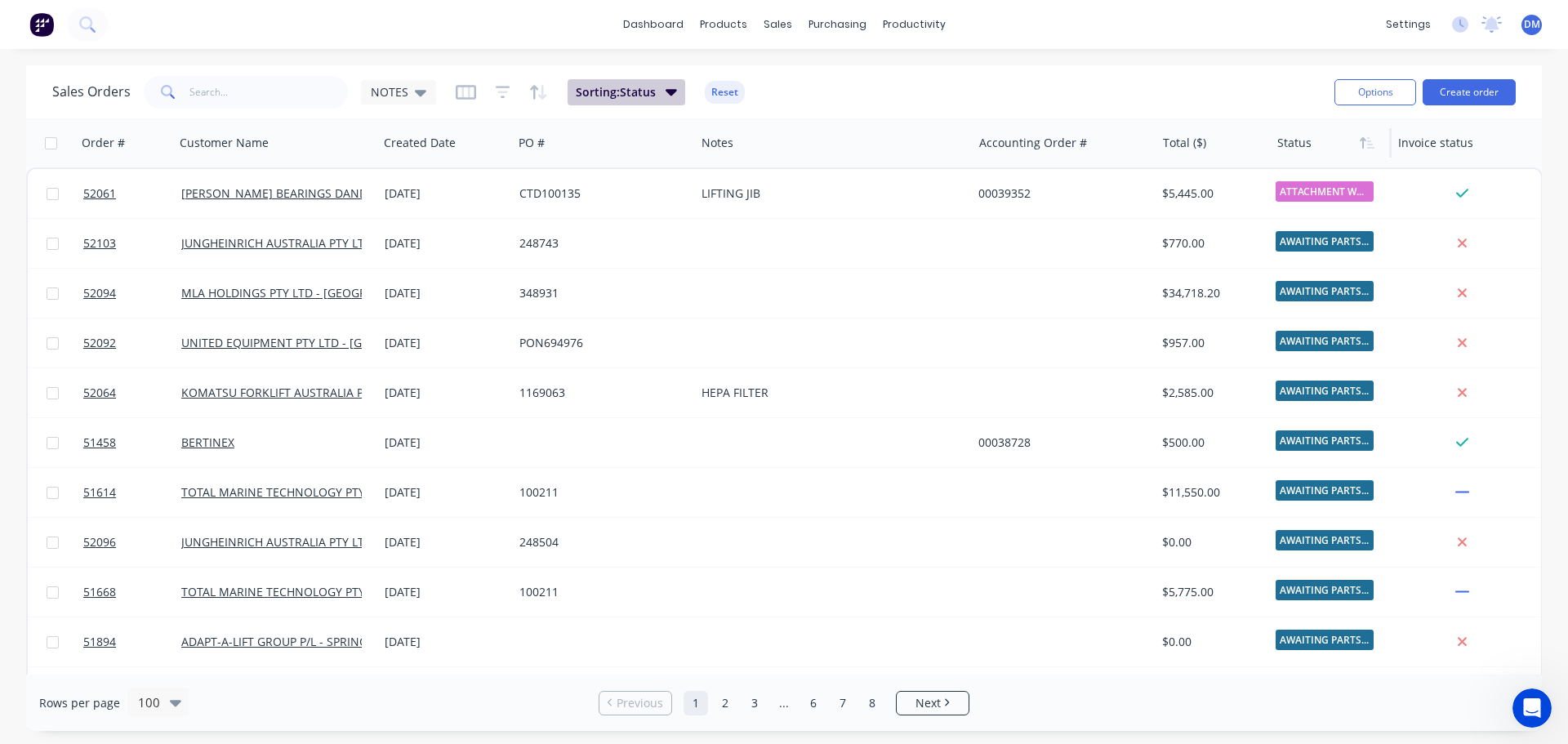
click at [615, 91] on span "Sorting: Status" at bounding box center [616, 92] width 80 height 17
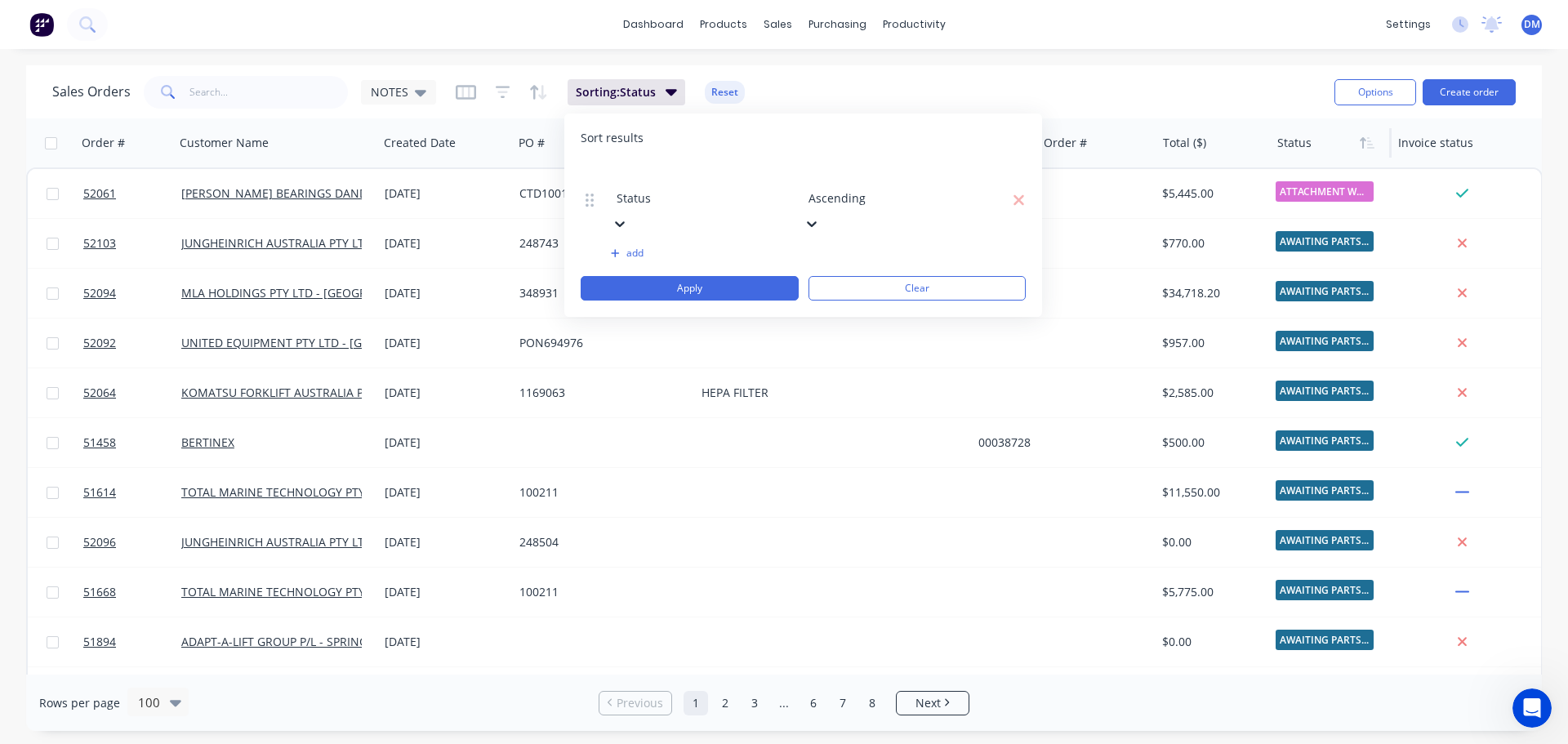
click at [636, 246] on button "add" at bounding box center [702, 252] width 182 height 13
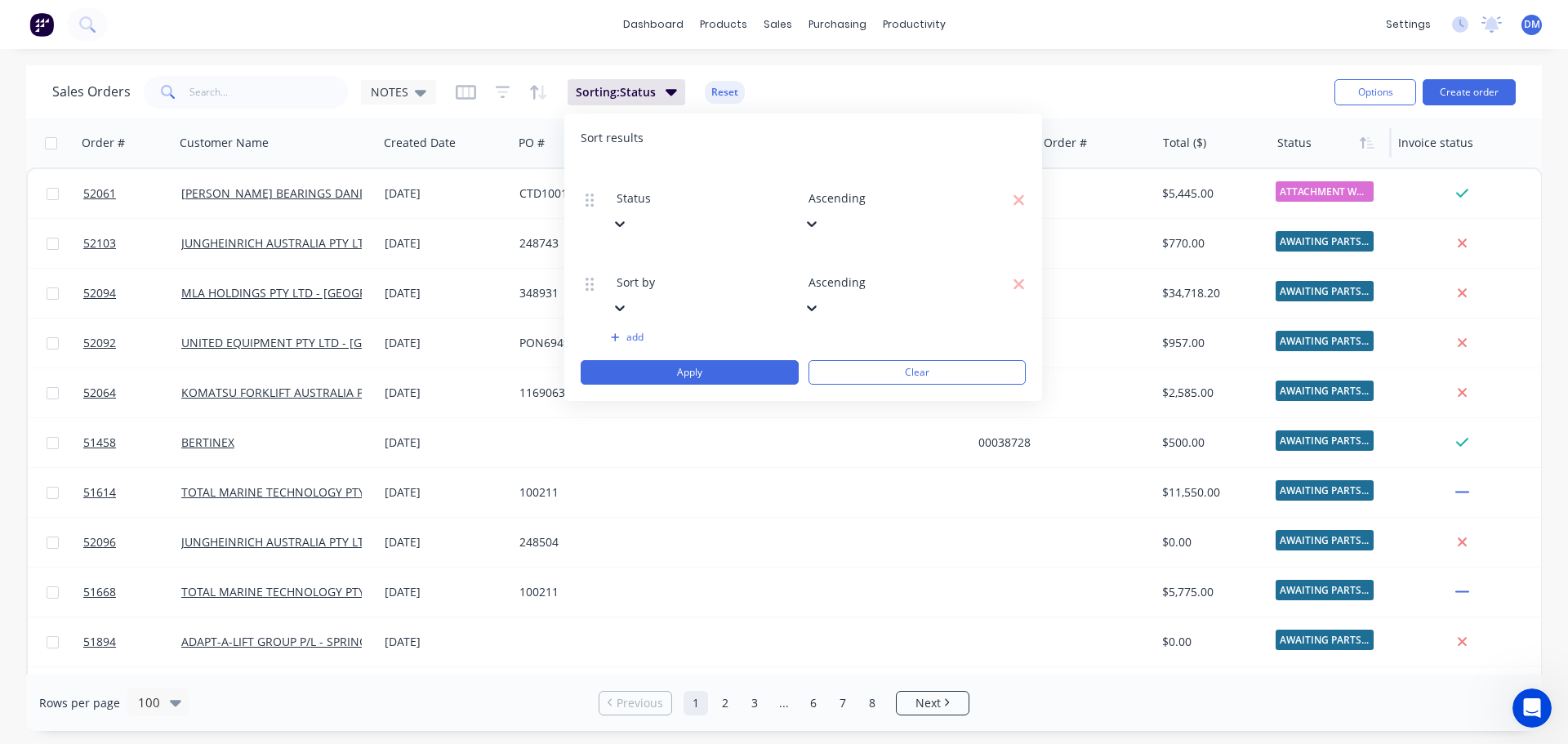
click at [721, 250] on div at bounding box center [733, 259] width 235 height 20
click at [836, 250] on div at bounding box center [925, 259] width 235 height 20
click at [1003, 360] on button "Clear" at bounding box center [918, 372] width 218 height 24
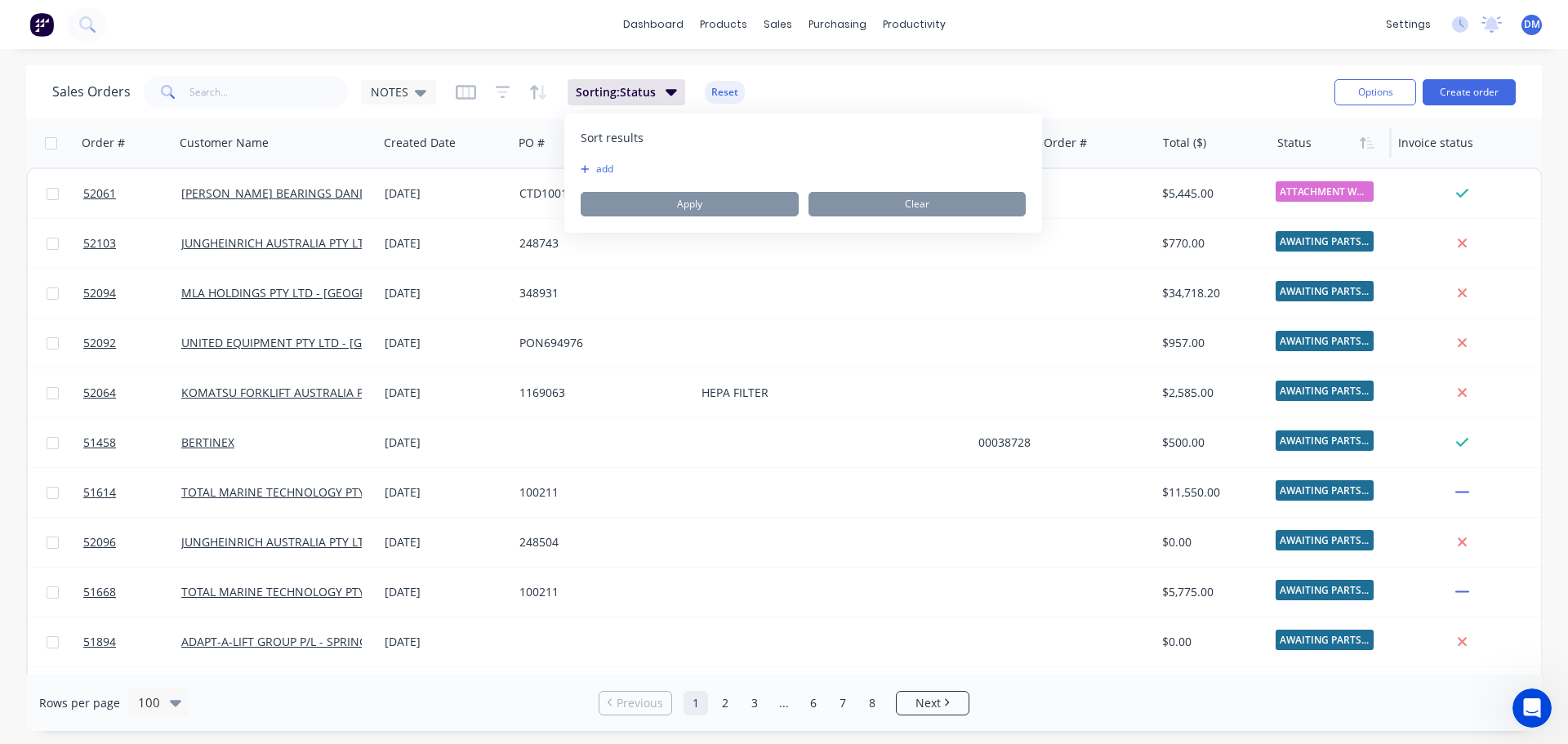
click at [601, 169] on button "add" at bounding box center [590, 169] width 20 height 13
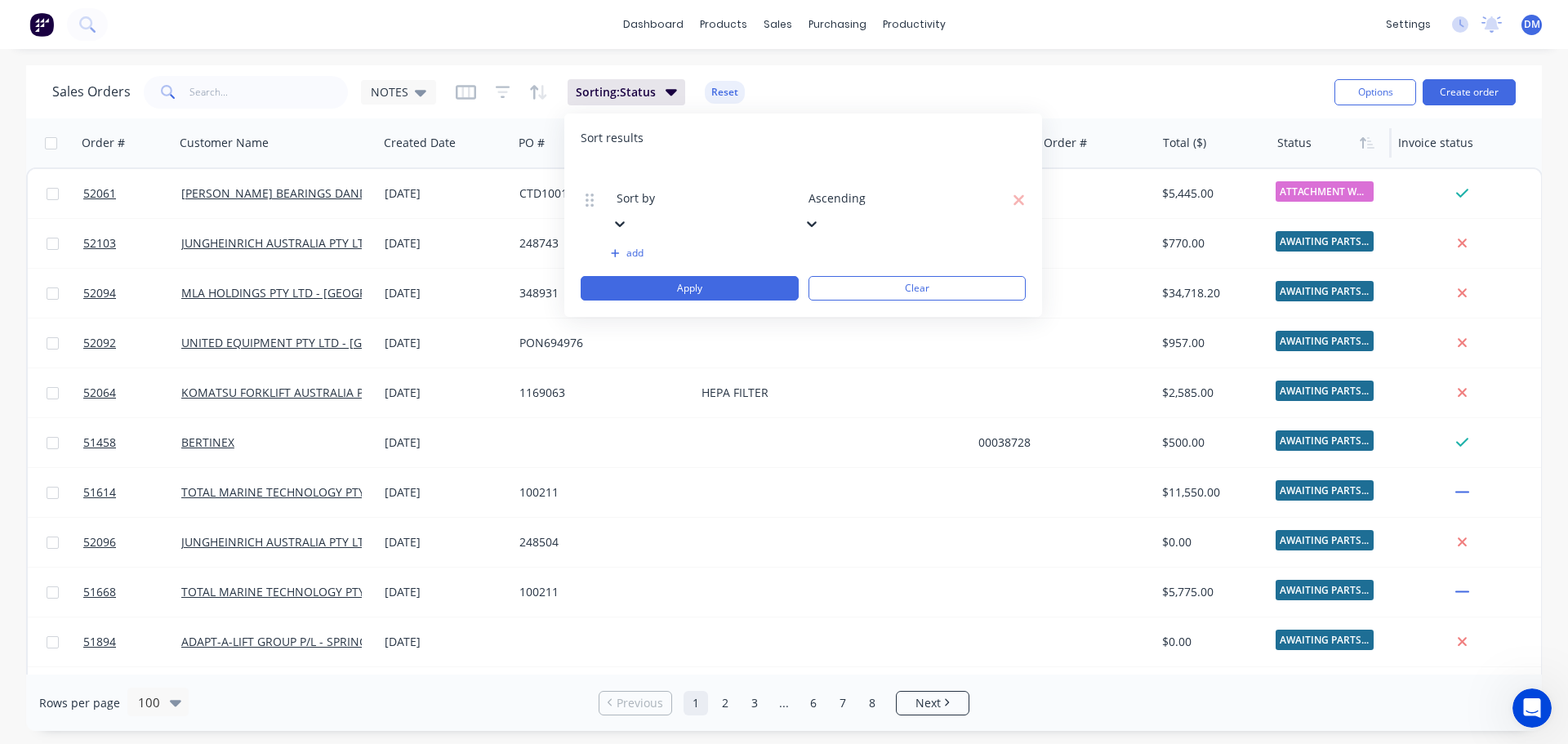
click at [624, 221] on icon at bounding box center [619, 224] width 10 height 6
click at [820, 216] on icon at bounding box center [811, 224] width 17 height 17
click at [805, 141] on div "Sort results" at bounding box center [803, 138] width 445 height 17
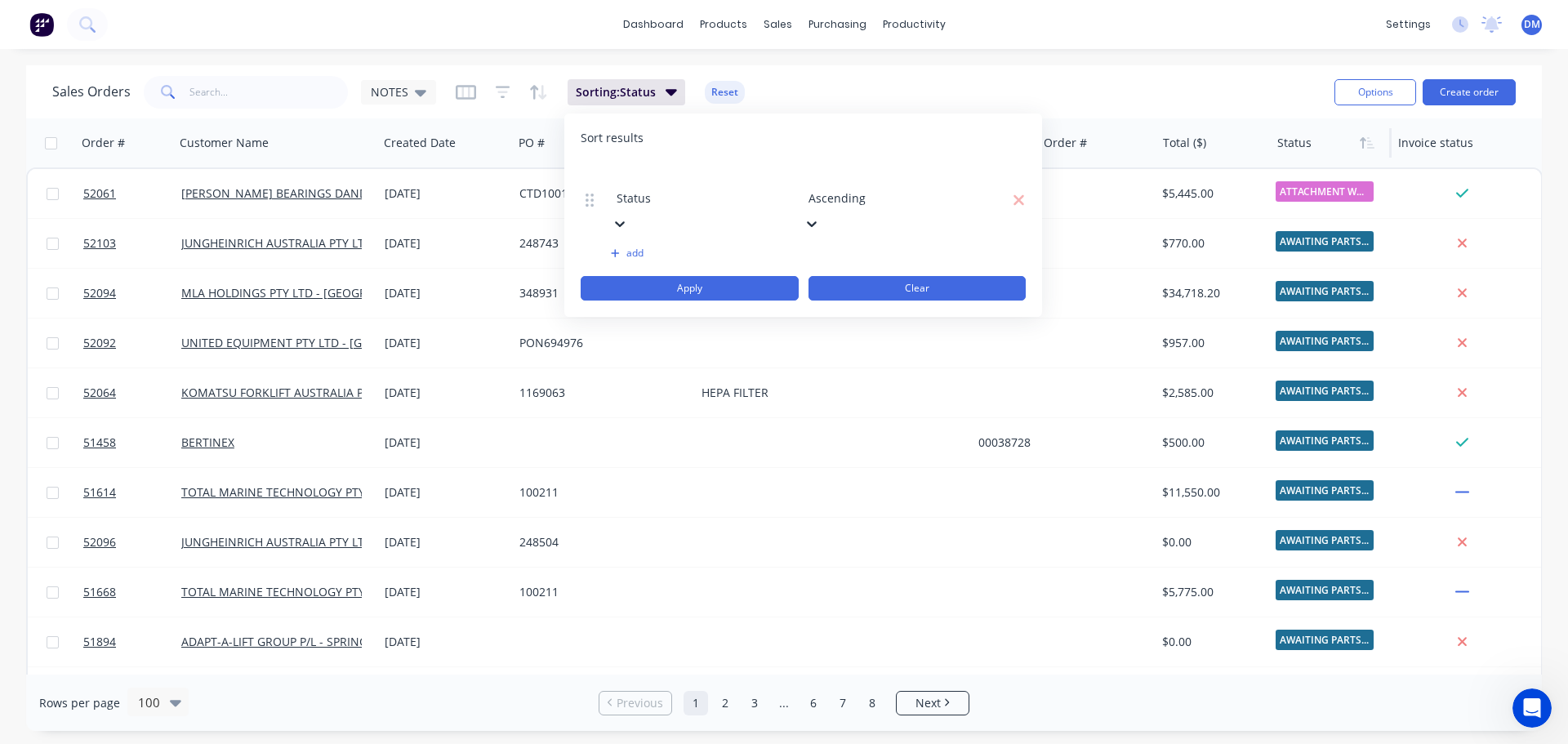
click at [832, 276] on button "Clear" at bounding box center [918, 288] width 218 height 24
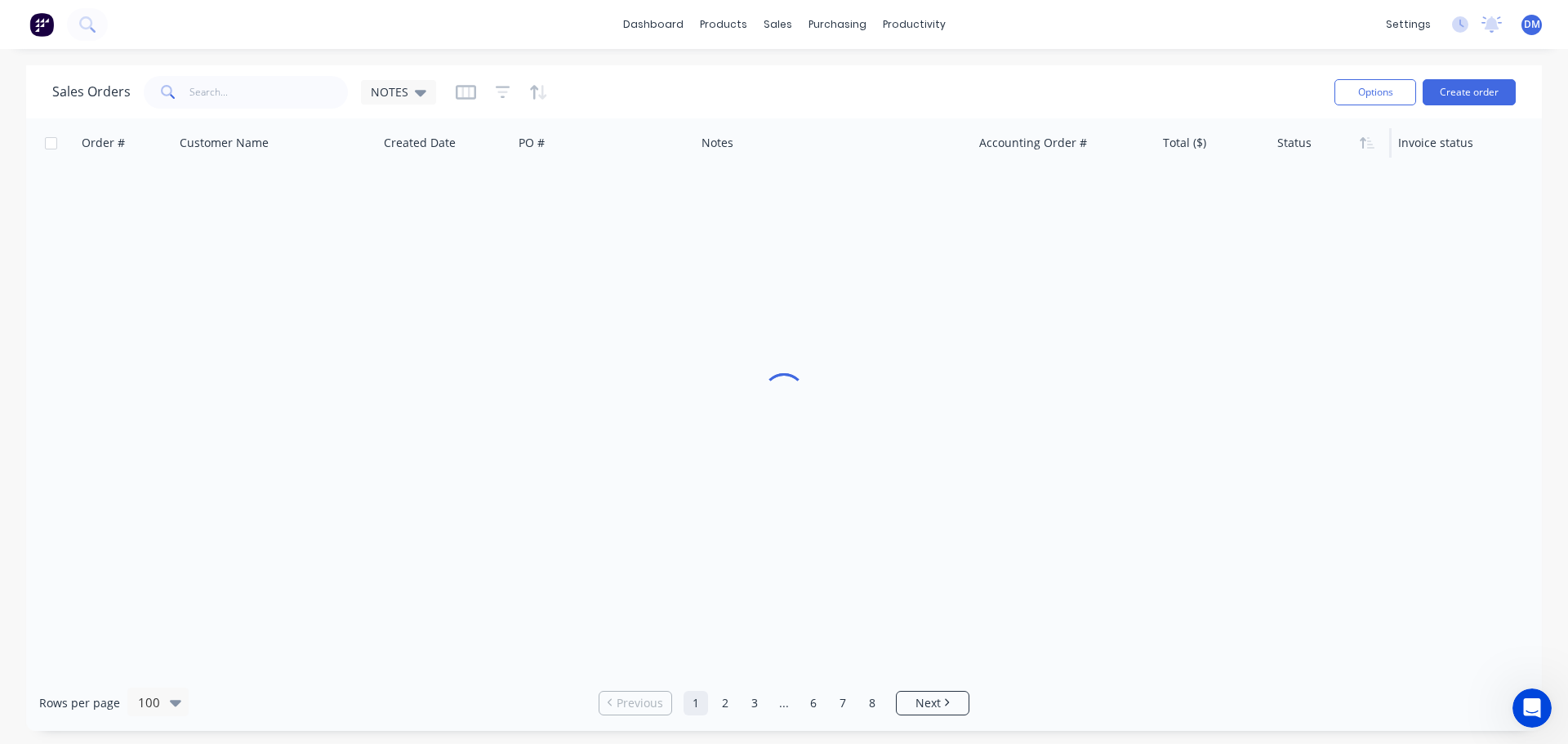
click at [790, 86] on div "Sales Orders NOTES" at bounding box center [686, 92] width 1269 height 40
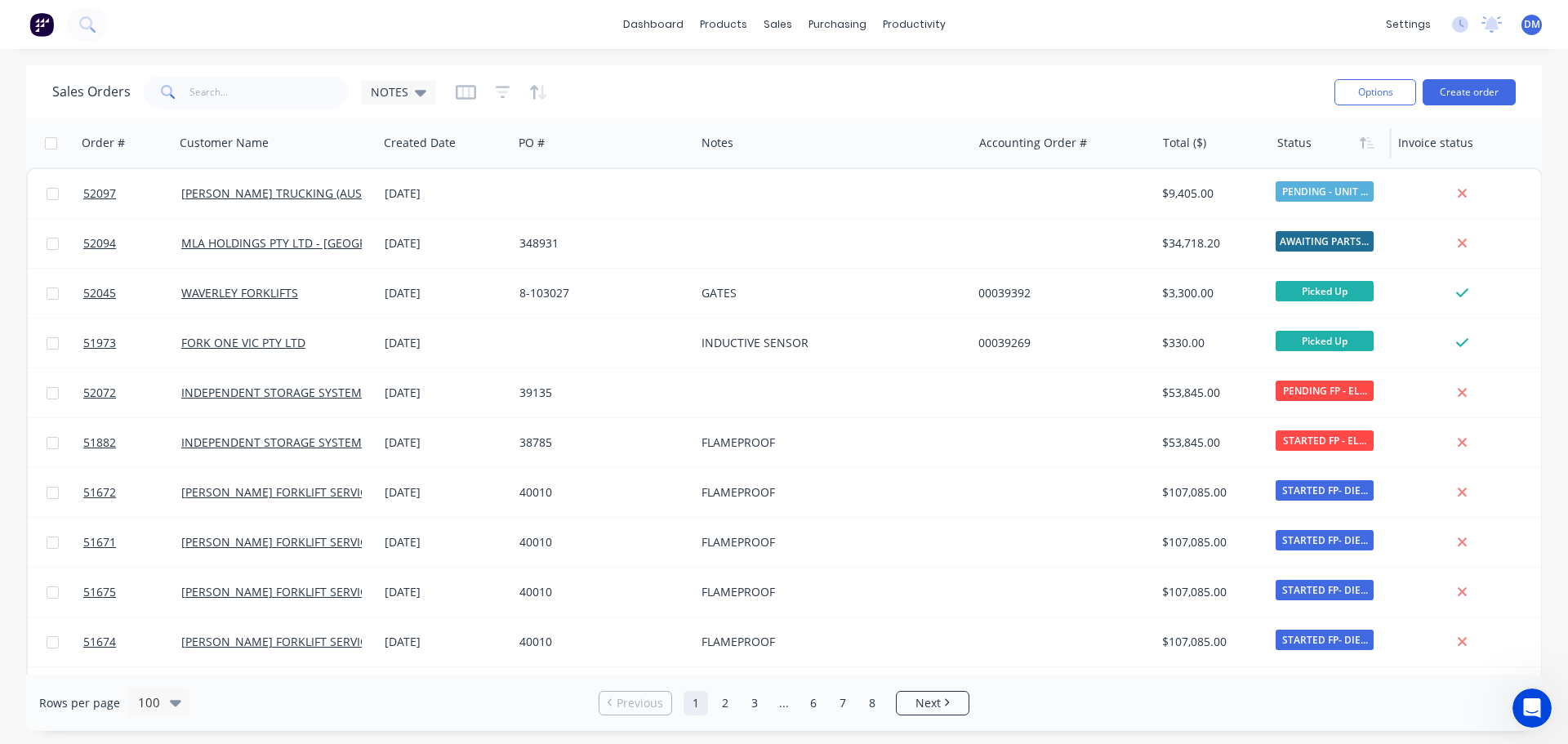
click at [1292, 148] on div at bounding box center [1328, 142] width 102 height 32
click at [1283, 149] on div at bounding box center [1328, 142] width 102 height 32
click at [1365, 141] on icon "button" at bounding box center [1366, 142] width 15 height 13
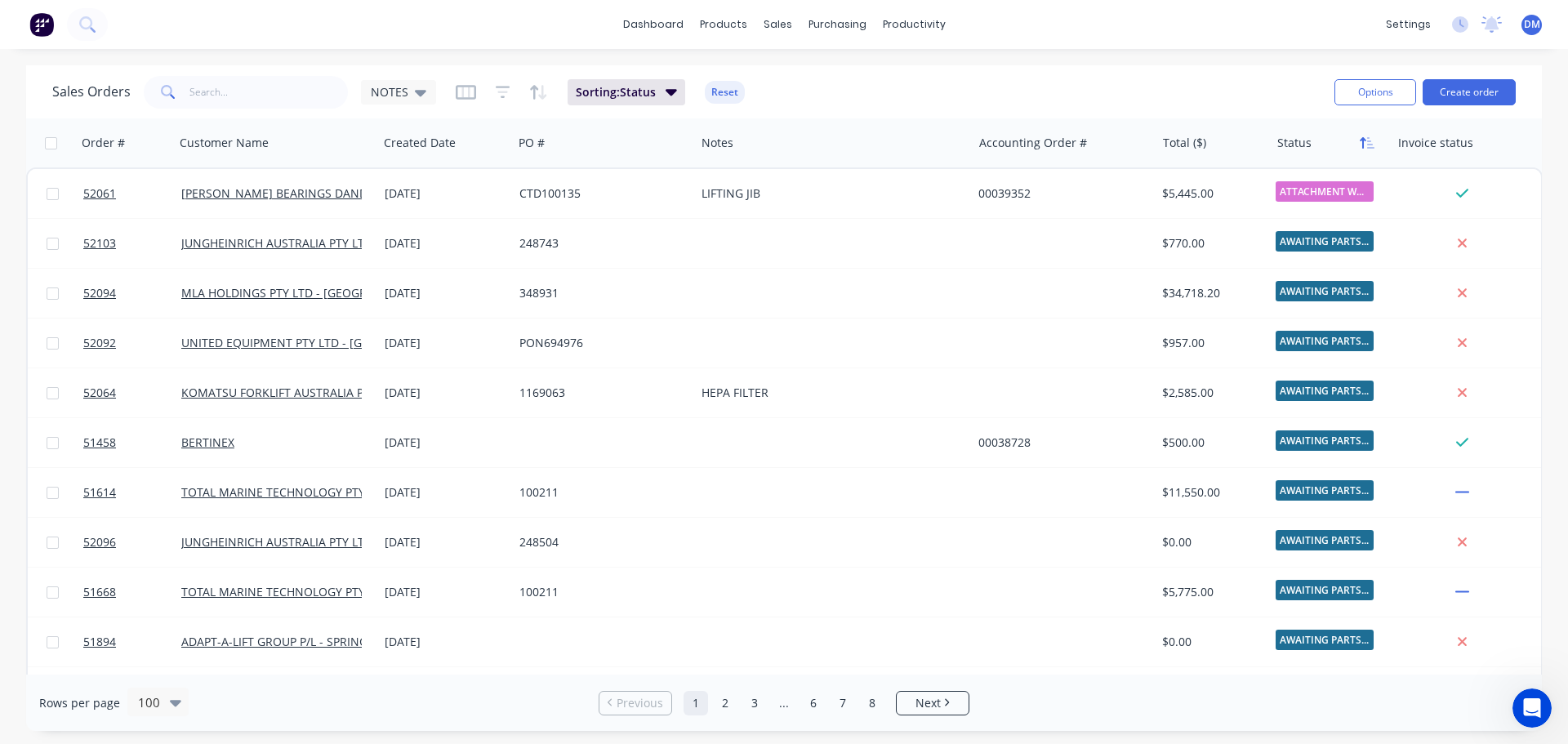
click at [1365, 141] on icon "button" at bounding box center [1366, 142] width 15 height 13
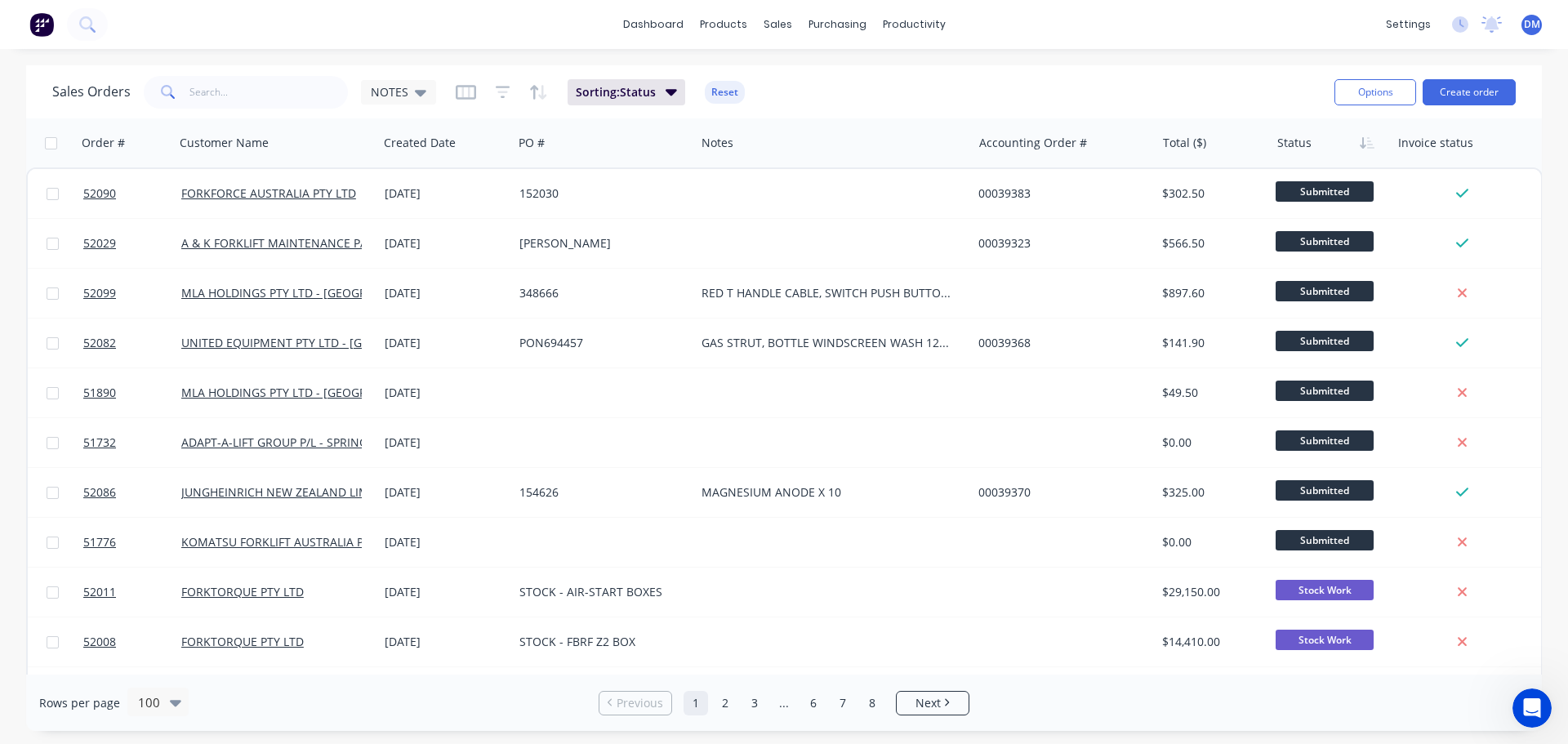
click at [1365, 141] on icon "button" at bounding box center [1366, 142] width 15 height 13
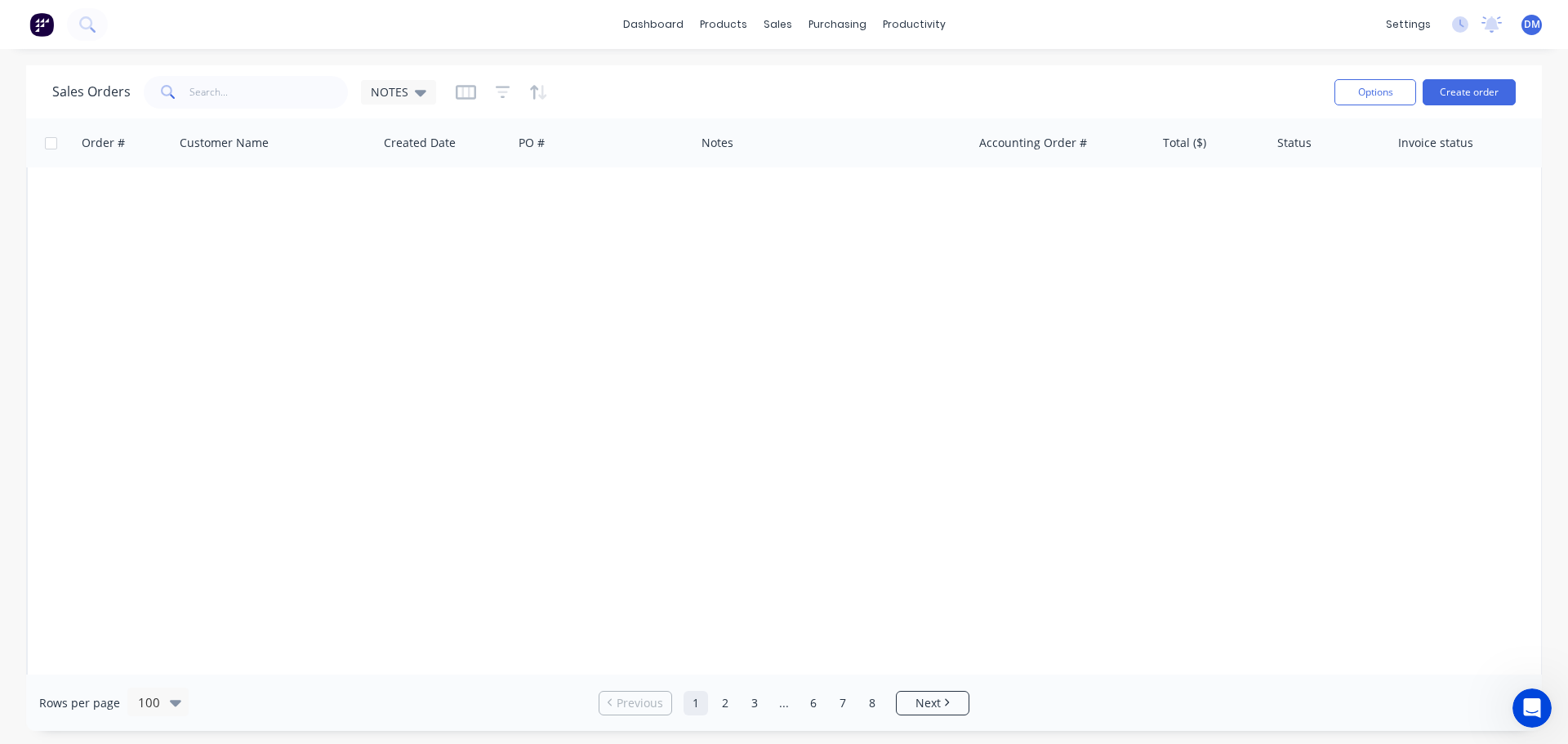
scroll to position [0, 0]
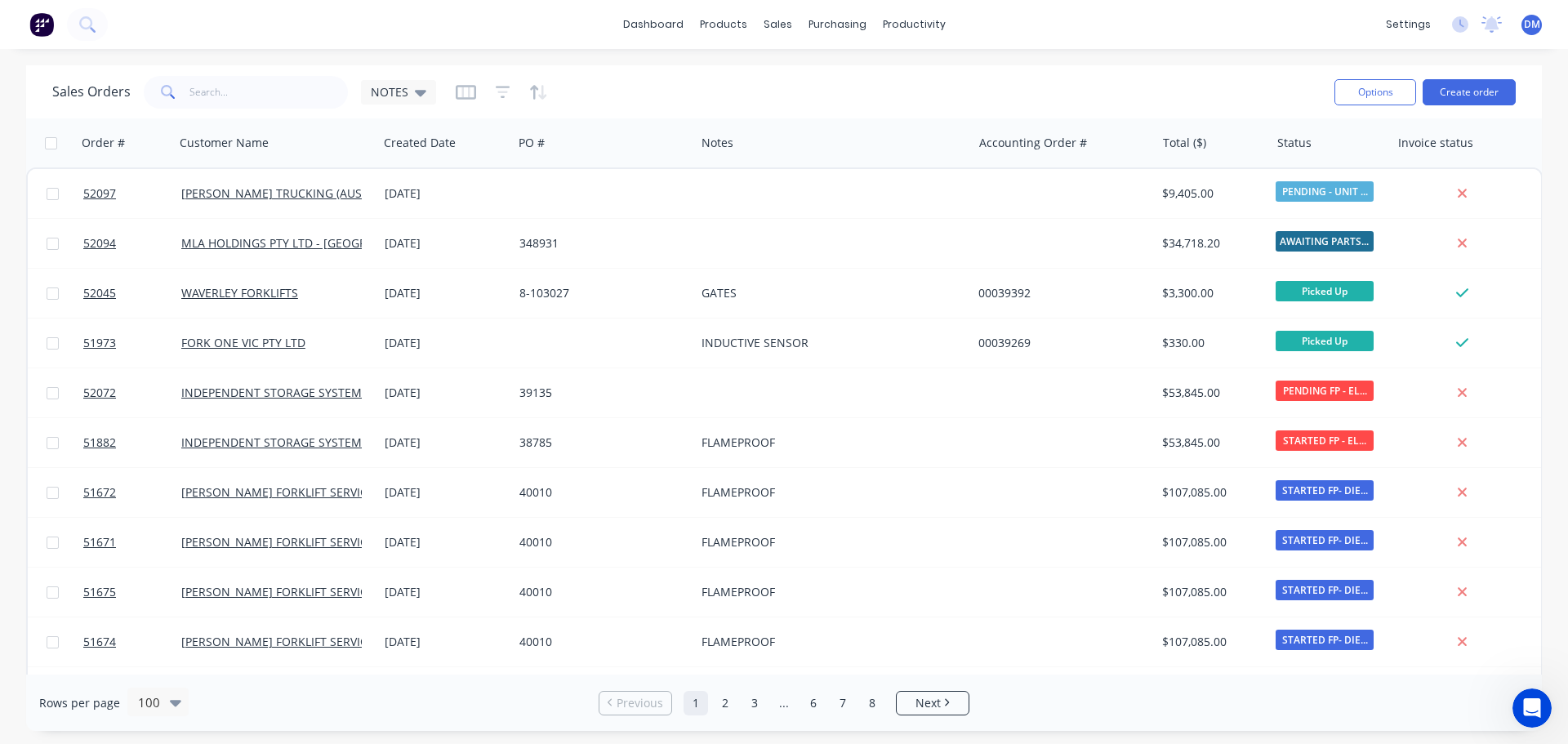
click at [1367, 145] on icon "button" at bounding box center [1366, 142] width 15 height 13
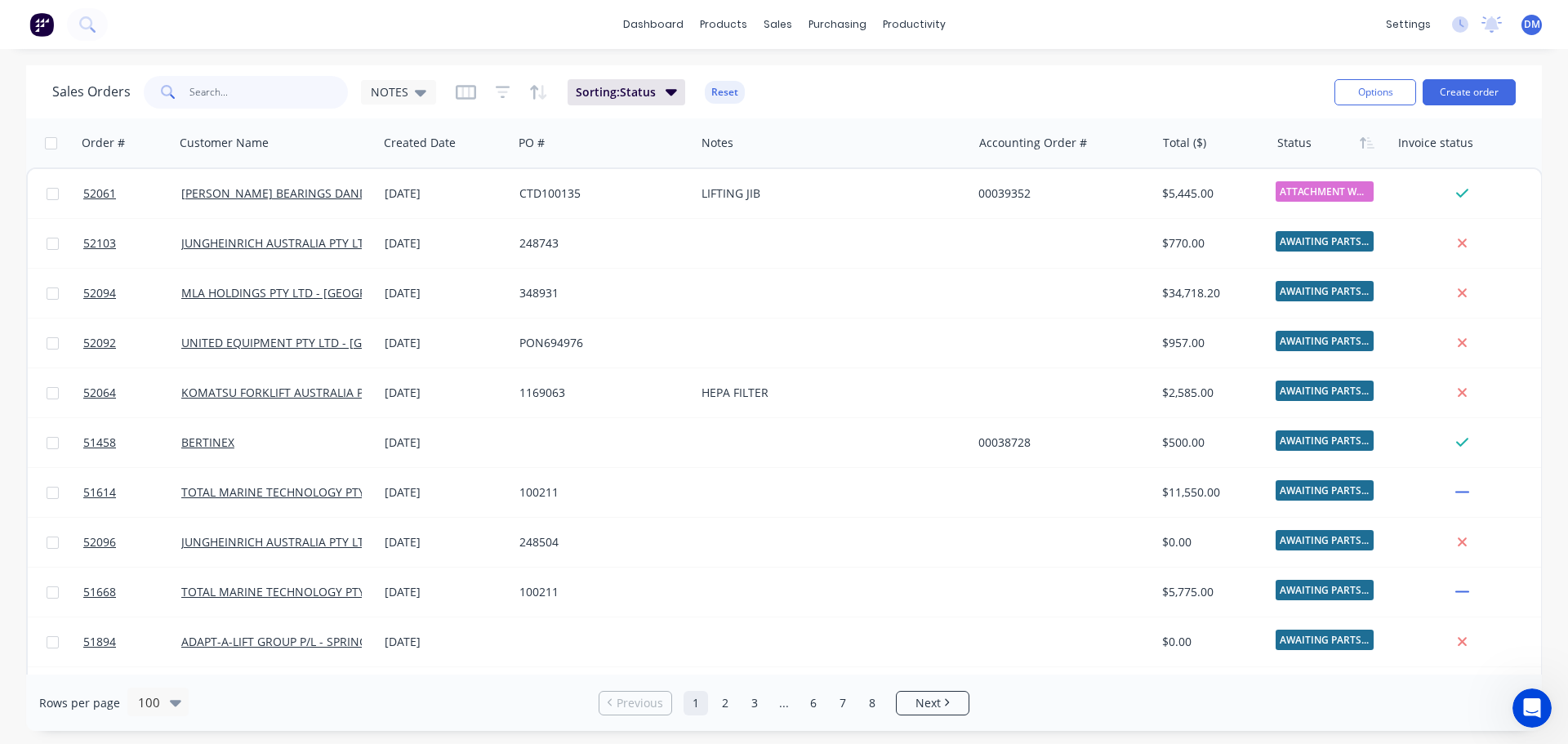
click at [216, 84] on input "text" at bounding box center [269, 92] width 159 height 32
click at [670, 92] on icon "button" at bounding box center [671, 92] width 11 height 6
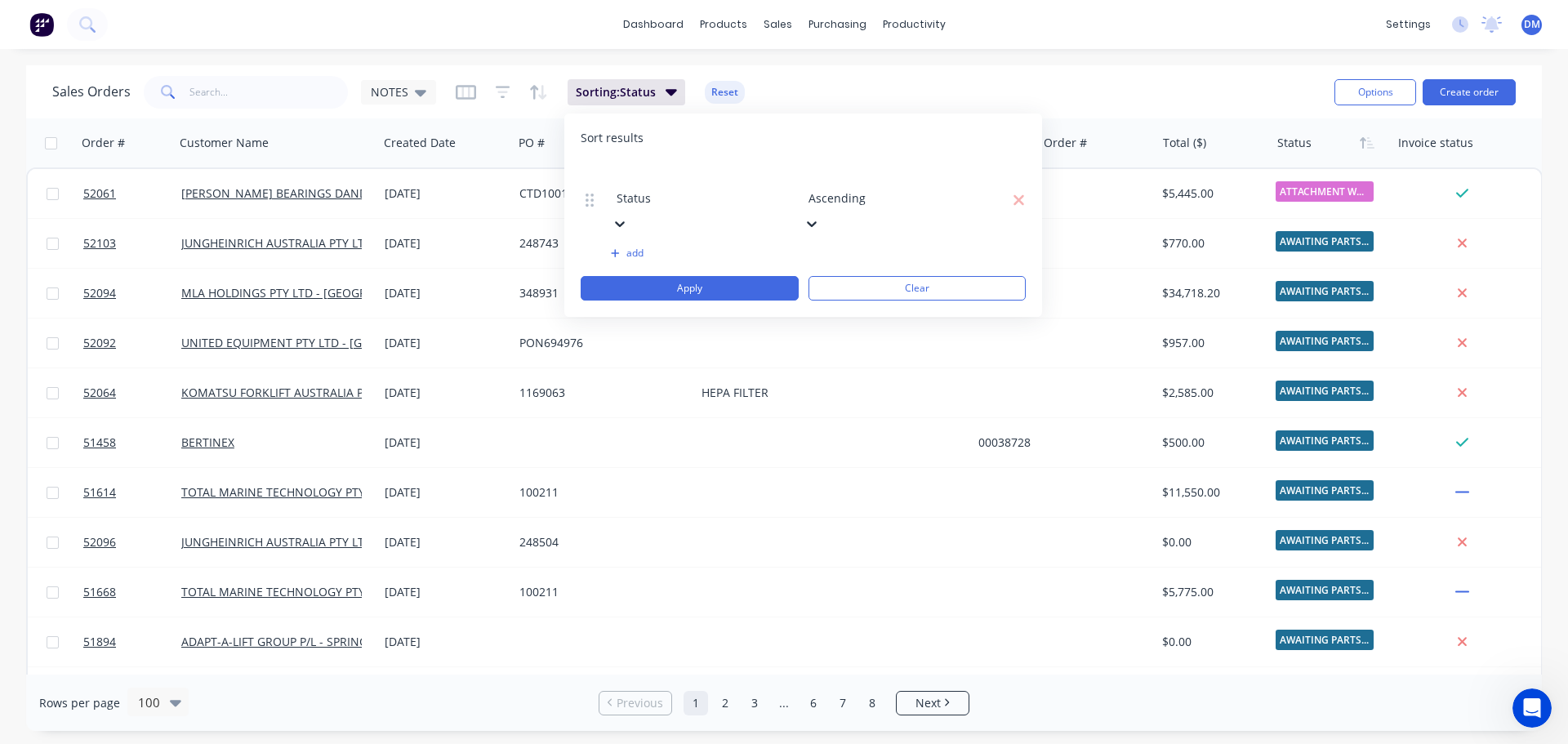
click at [634, 246] on button "add" at bounding box center [702, 252] width 182 height 13
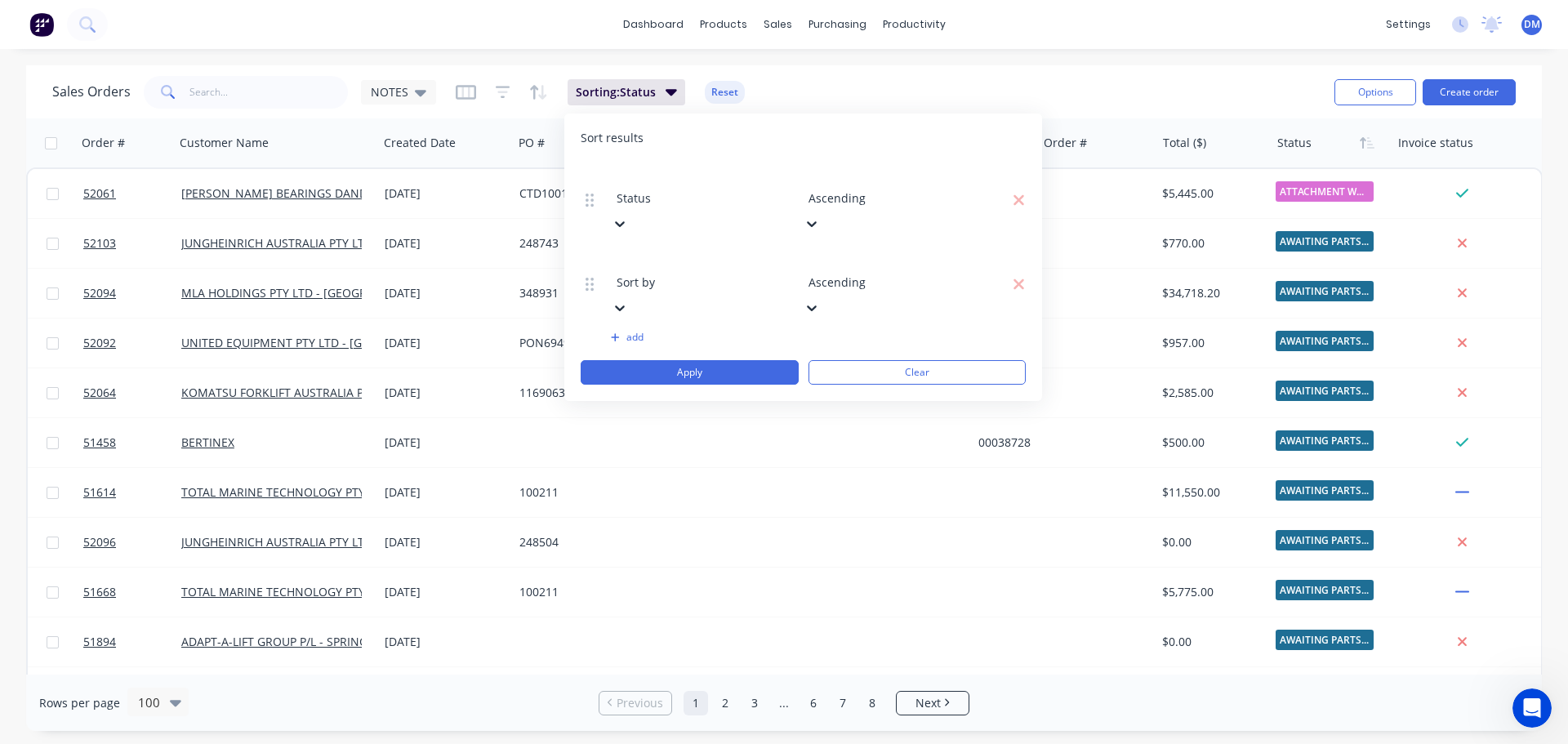
click at [717, 250] on div at bounding box center [733, 259] width 235 height 20
click at [787, 86] on div "Sales Orders NOTES Sorting: Status Reset" at bounding box center [686, 92] width 1269 height 40
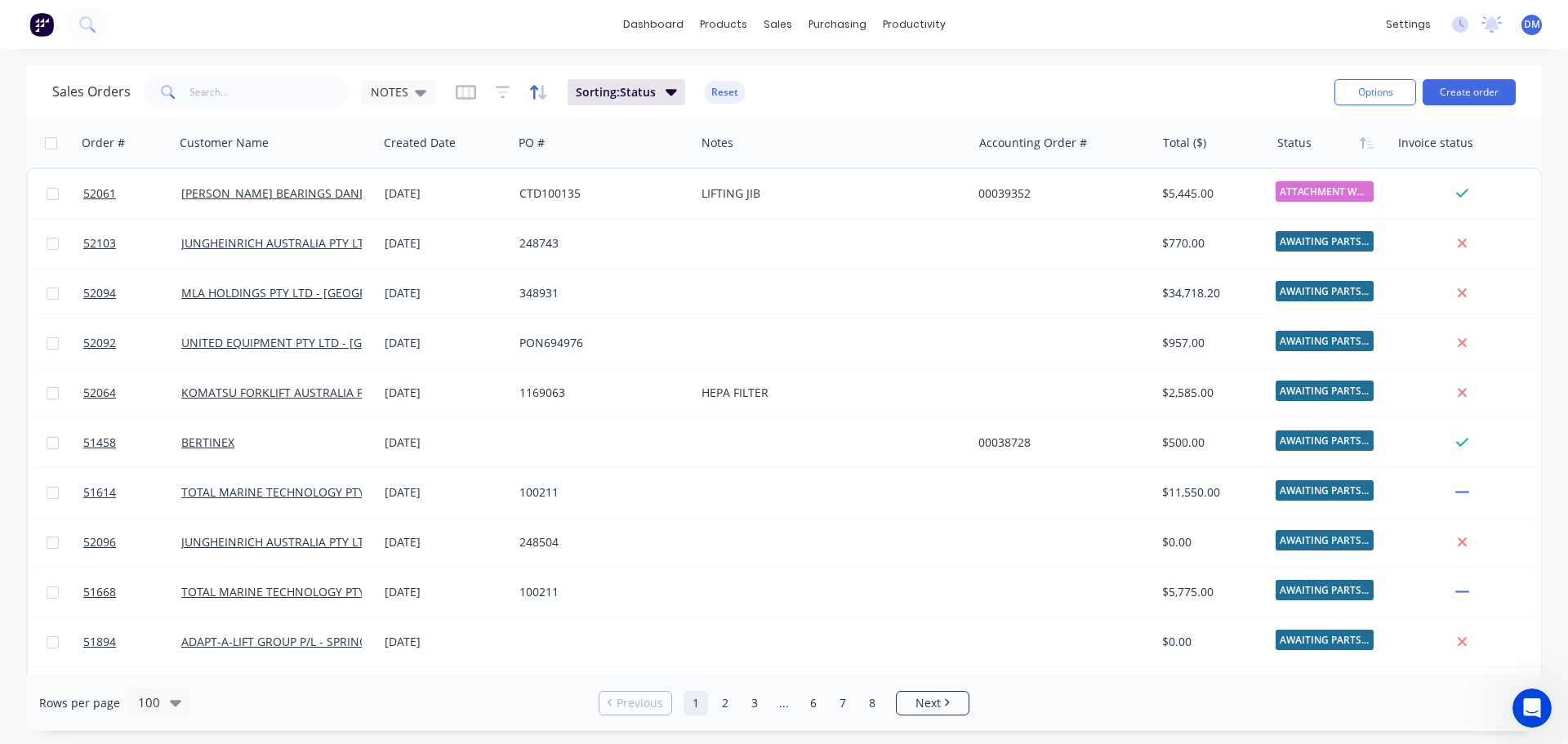
click at [534, 94] on icon "button" at bounding box center [539, 92] width 19 height 17
click at [499, 89] on icon "button" at bounding box center [503, 92] width 15 height 17
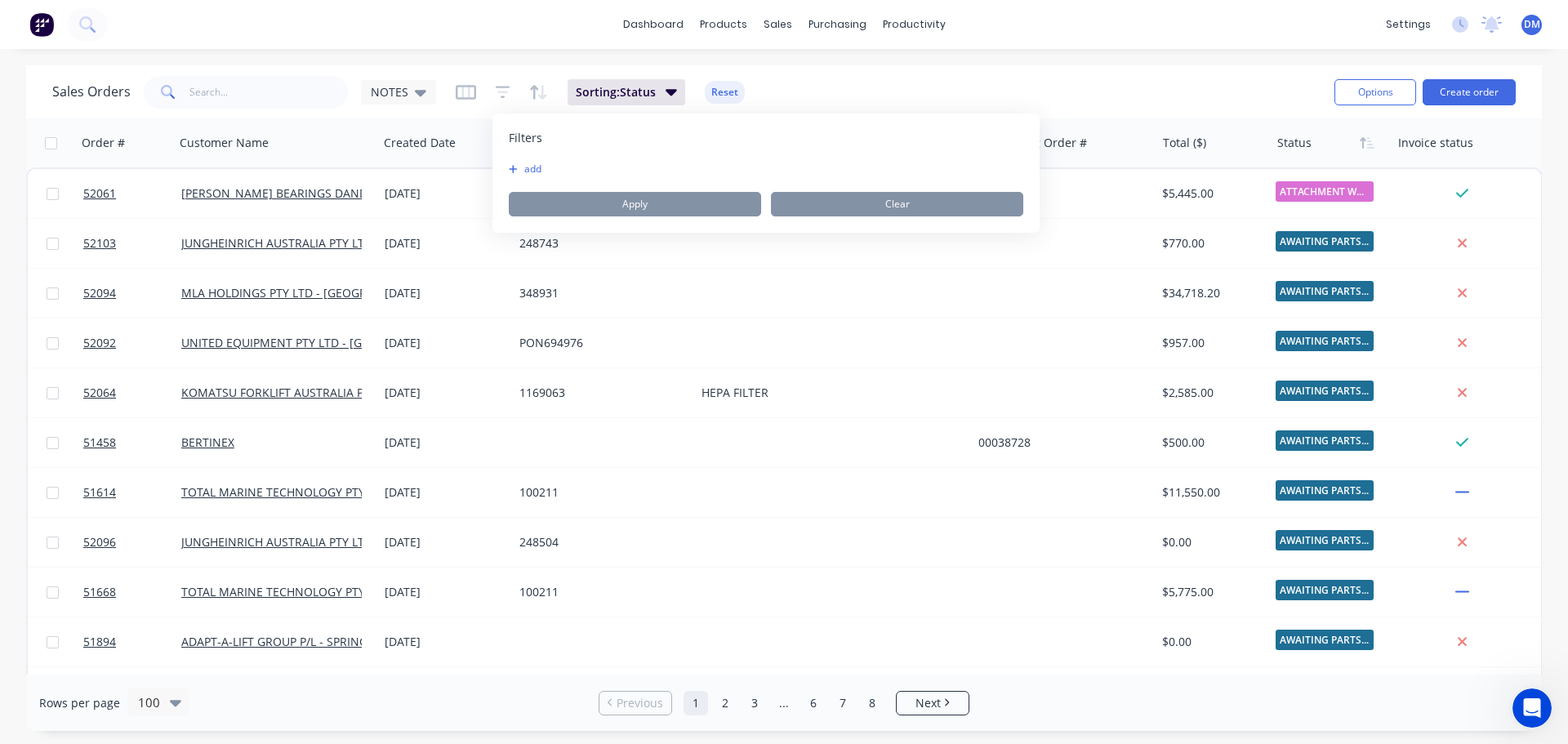
click at [535, 167] on button "add" at bounding box center [529, 169] width 41 height 13
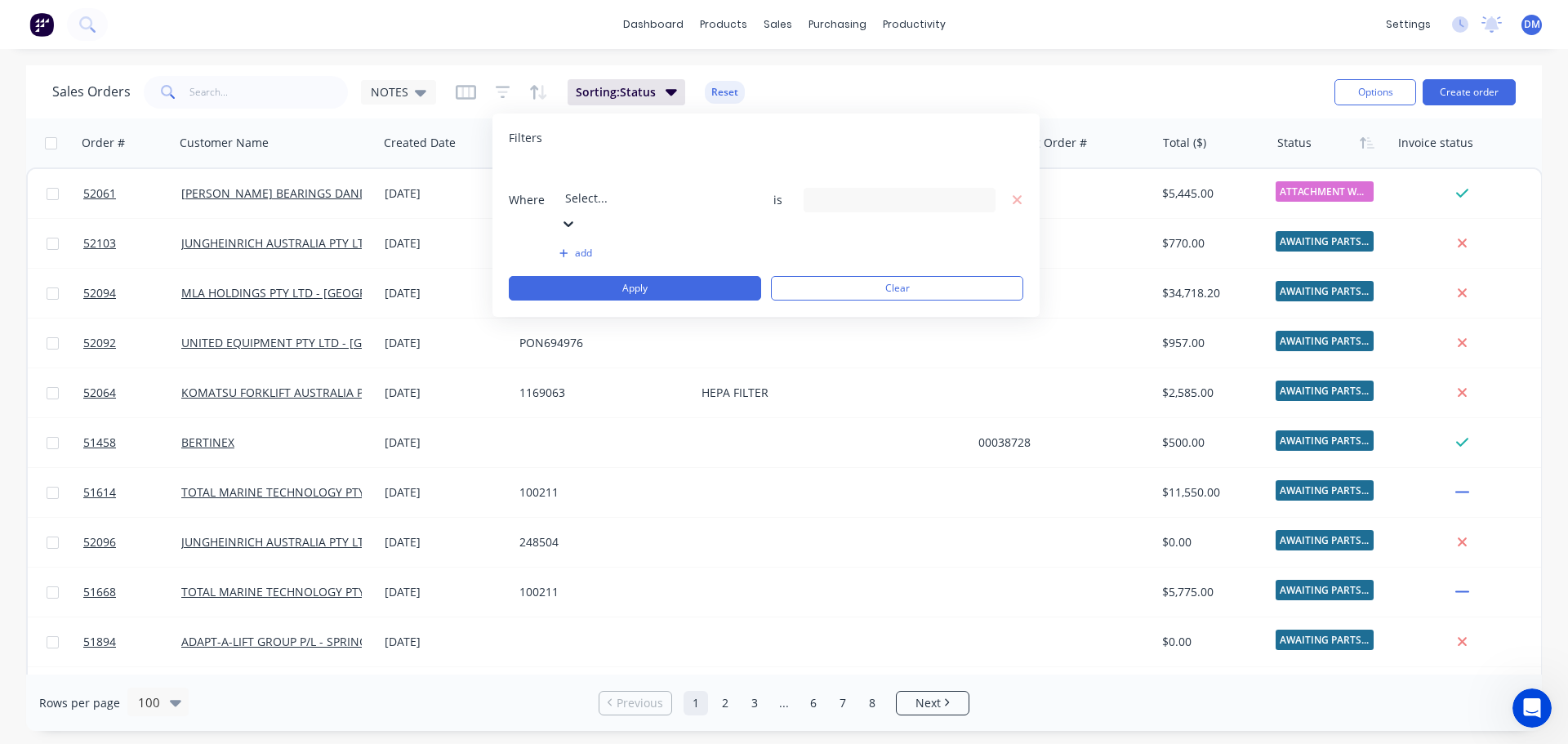
click at [574, 221] on icon at bounding box center [567, 224] width 10 height 6
drag, startPoint x: 629, startPoint y: 419, endPoint x: 697, endPoint y: 309, distance: 129.3
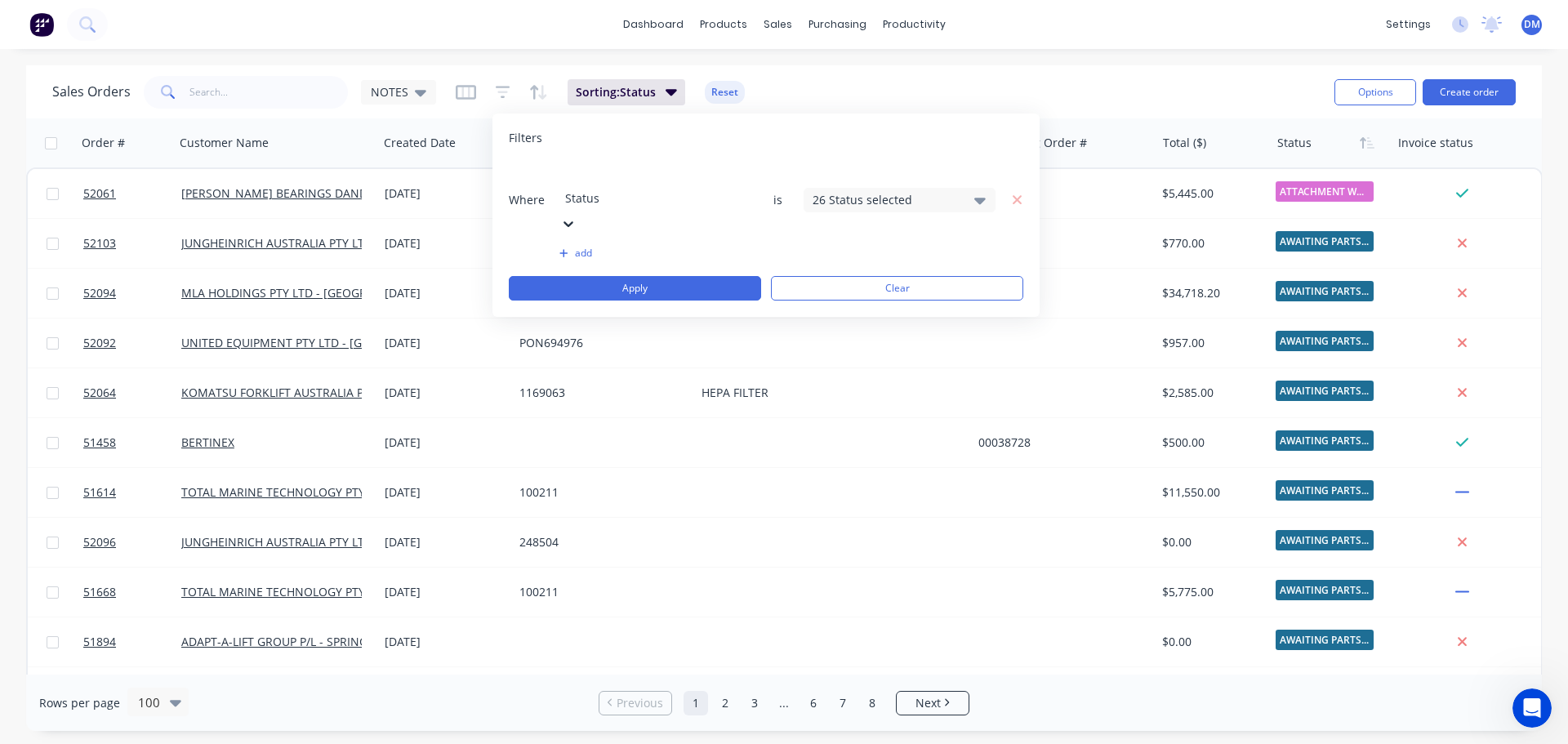
click at [975, 191] on icon at bounding box center [980, 200] width 11 height 18
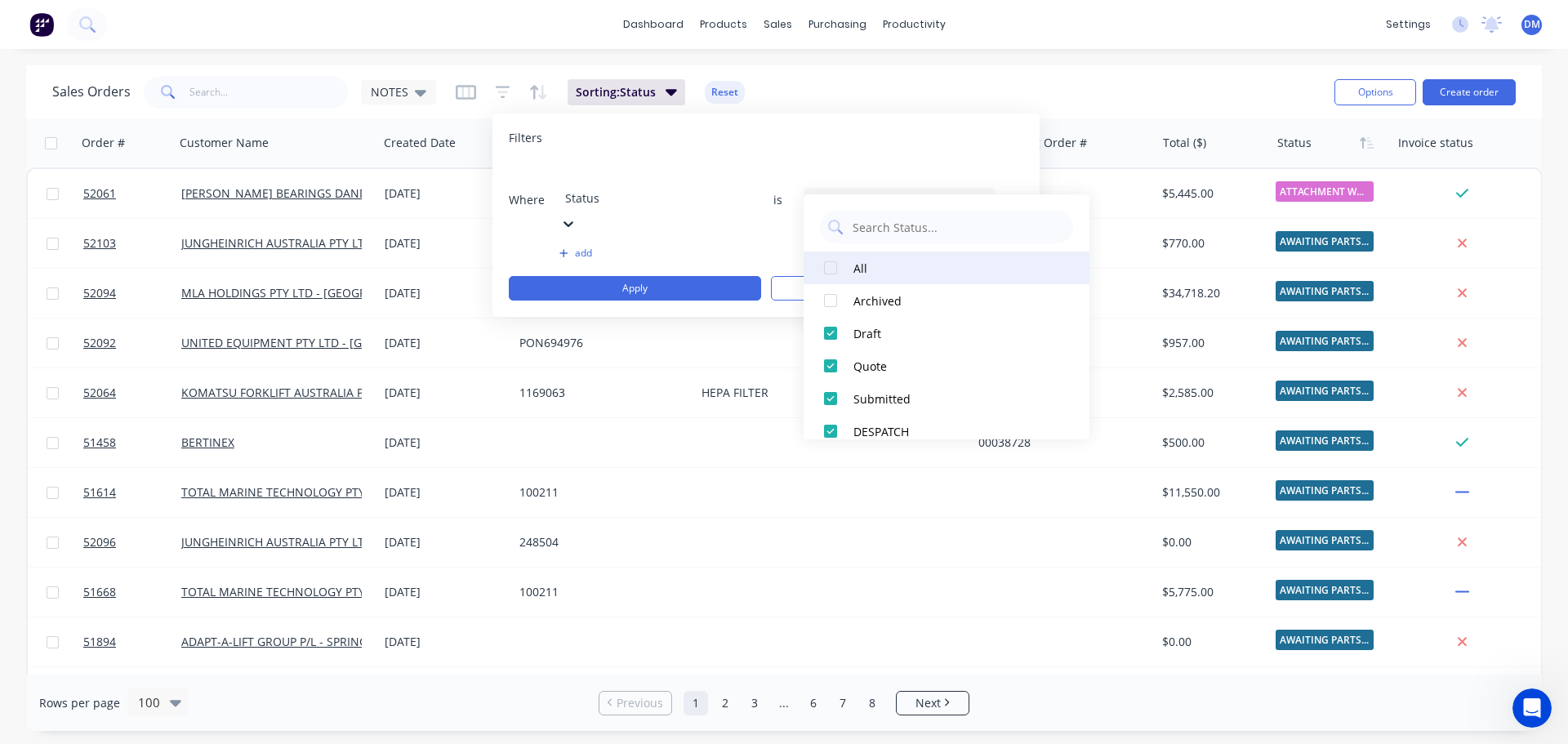
click at [823, 271] on div at bounding box center [829, 267] width 32 height 32
click at [829, 270] on div at bounding box center [829, 267] width 32 height 32
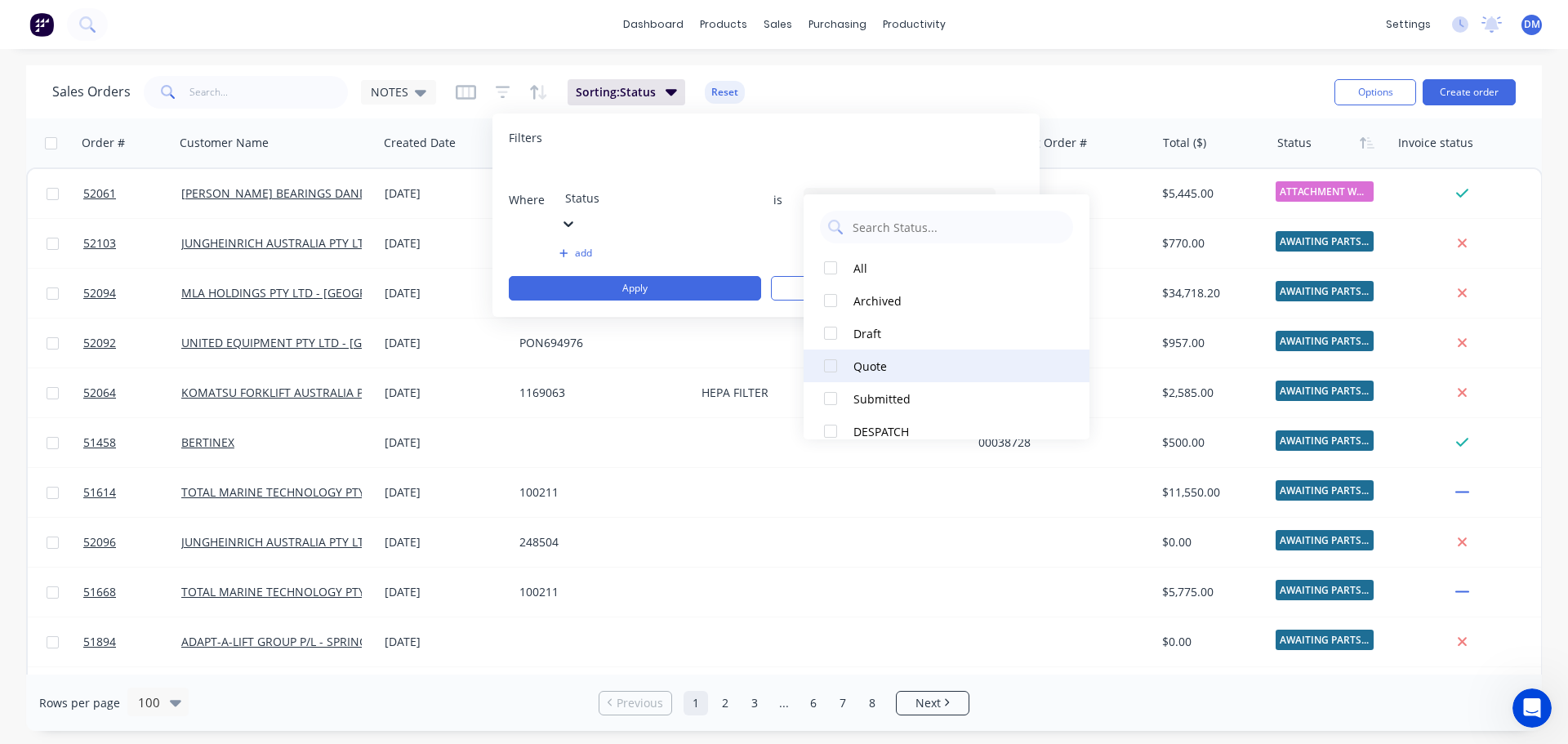
click at [825, 370] on div at bounding box center [829, 365] width 32 height 32
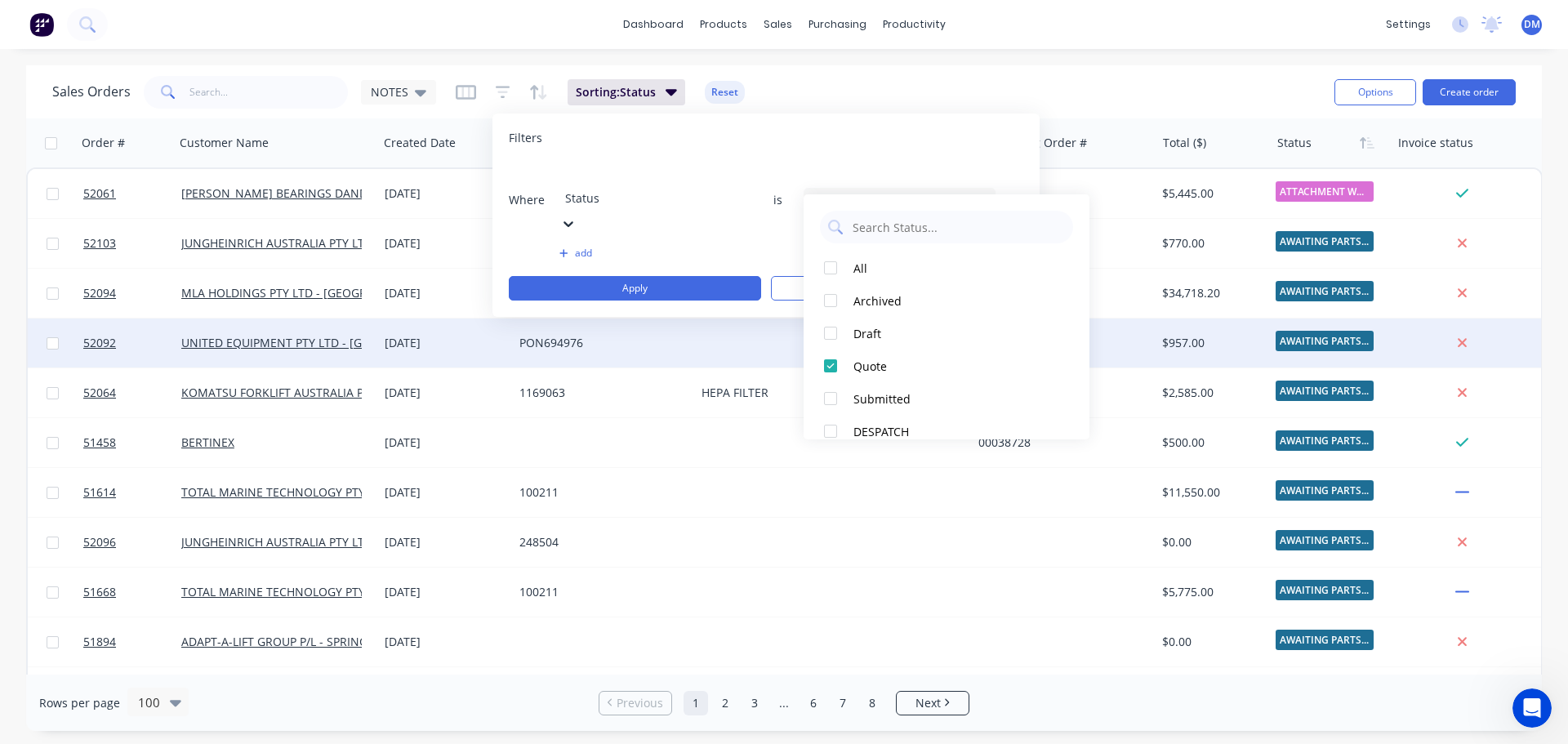
click at [803, 349] on button "Quote" at bounding box center [946, 365] width 285 height 32
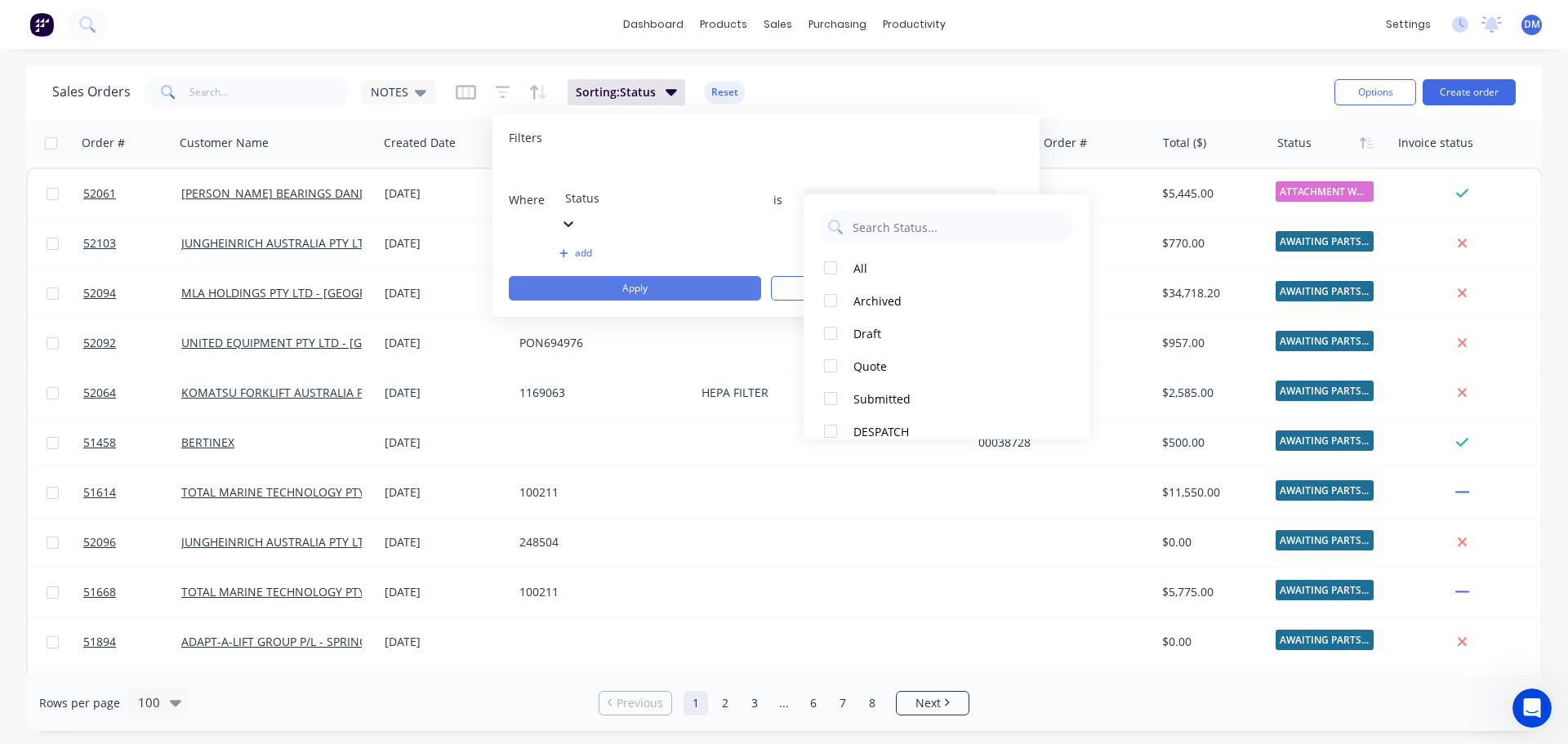
click at [658, 276] on button "Apply" at bounding box center [635, 288] width 252 height 24
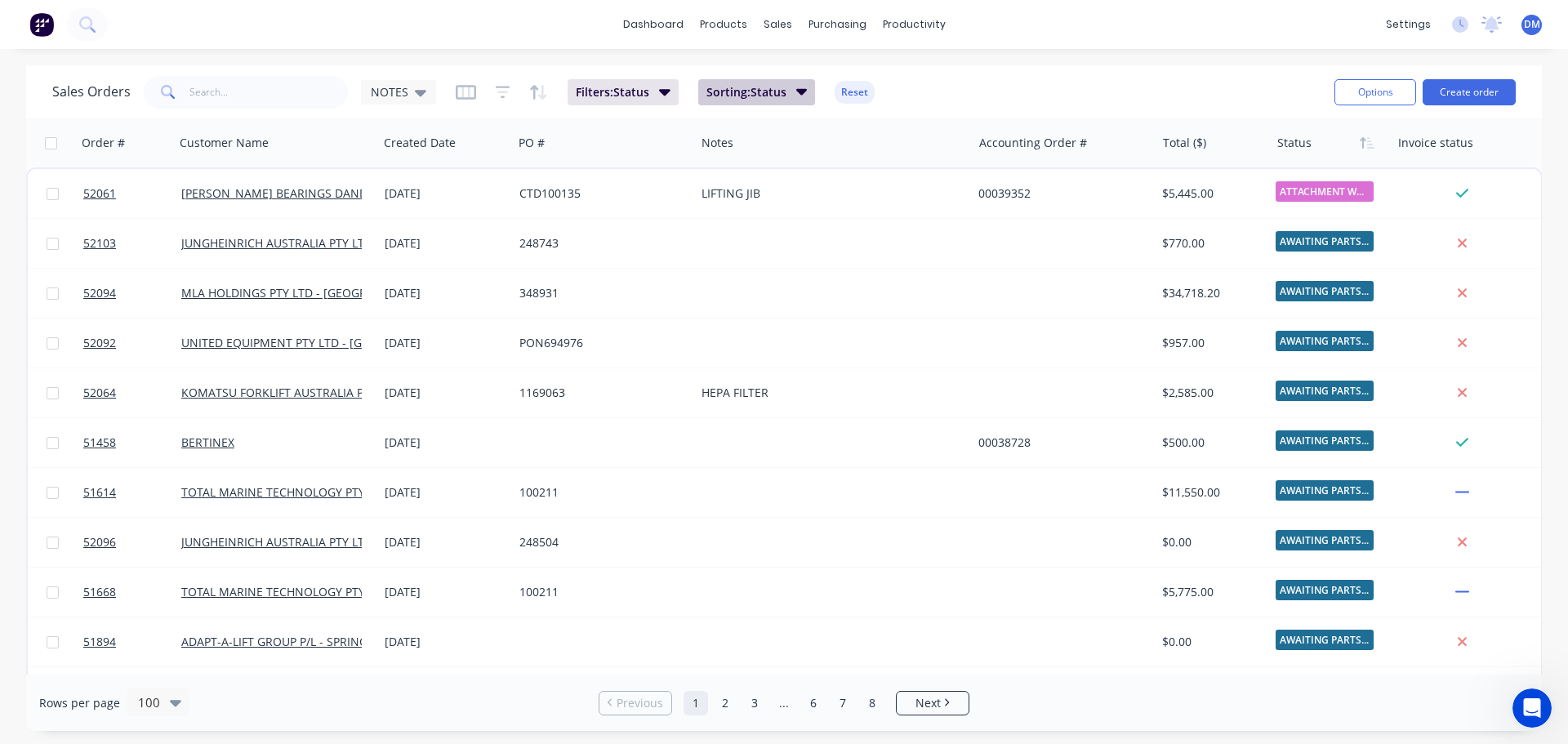
click at [800, 92] on icon "button" at bounding box center [801, 92] width 11 height 6
click at [632, 90] on span "Filters: Status" at bounding box center [612, 92] width 73 height 17
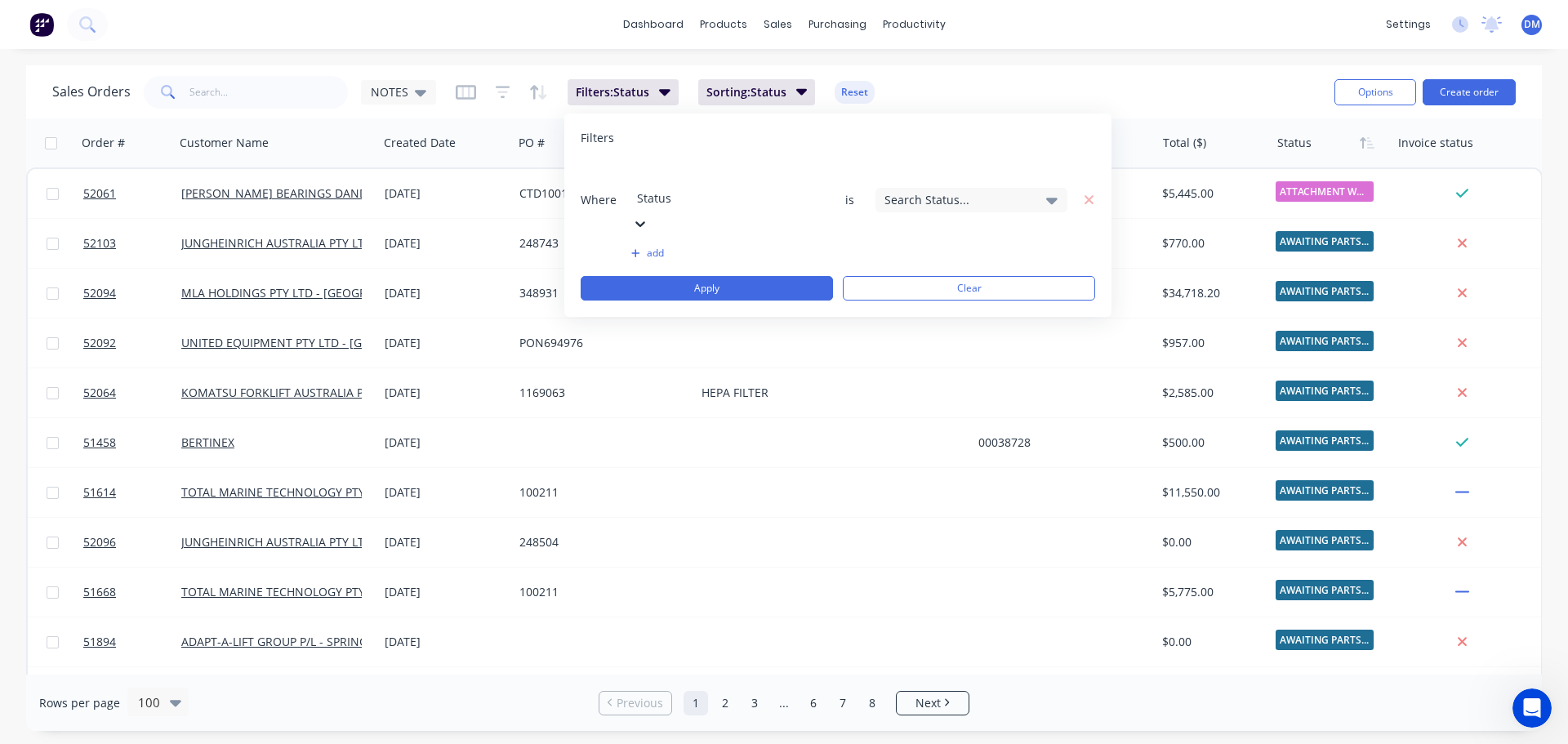
click at [906, 191] on div "Search Status..." at bounding box center [958, 200] width 148 height 17
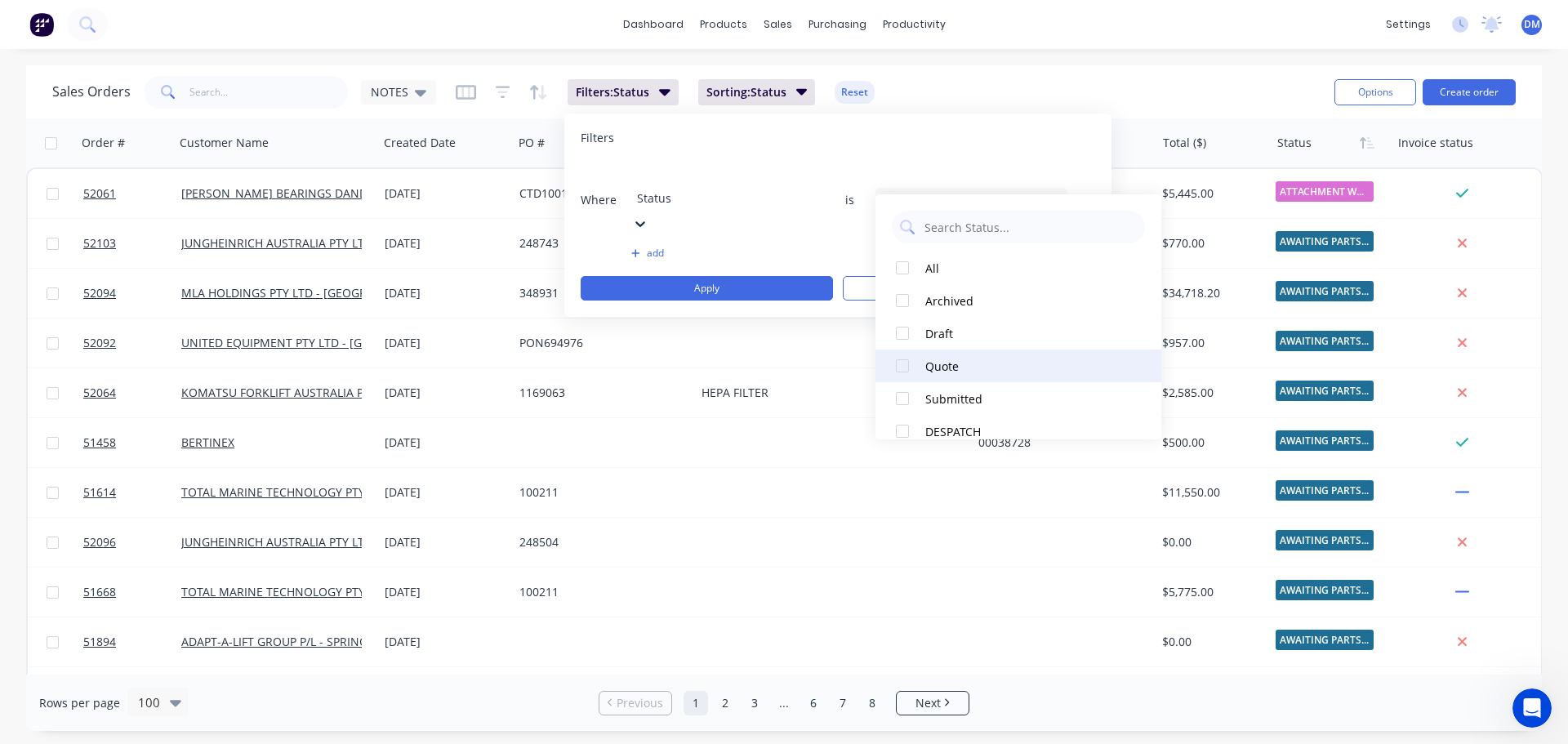
click at [899, 365] on div at bounding box center [902, 365] width 32 height 32
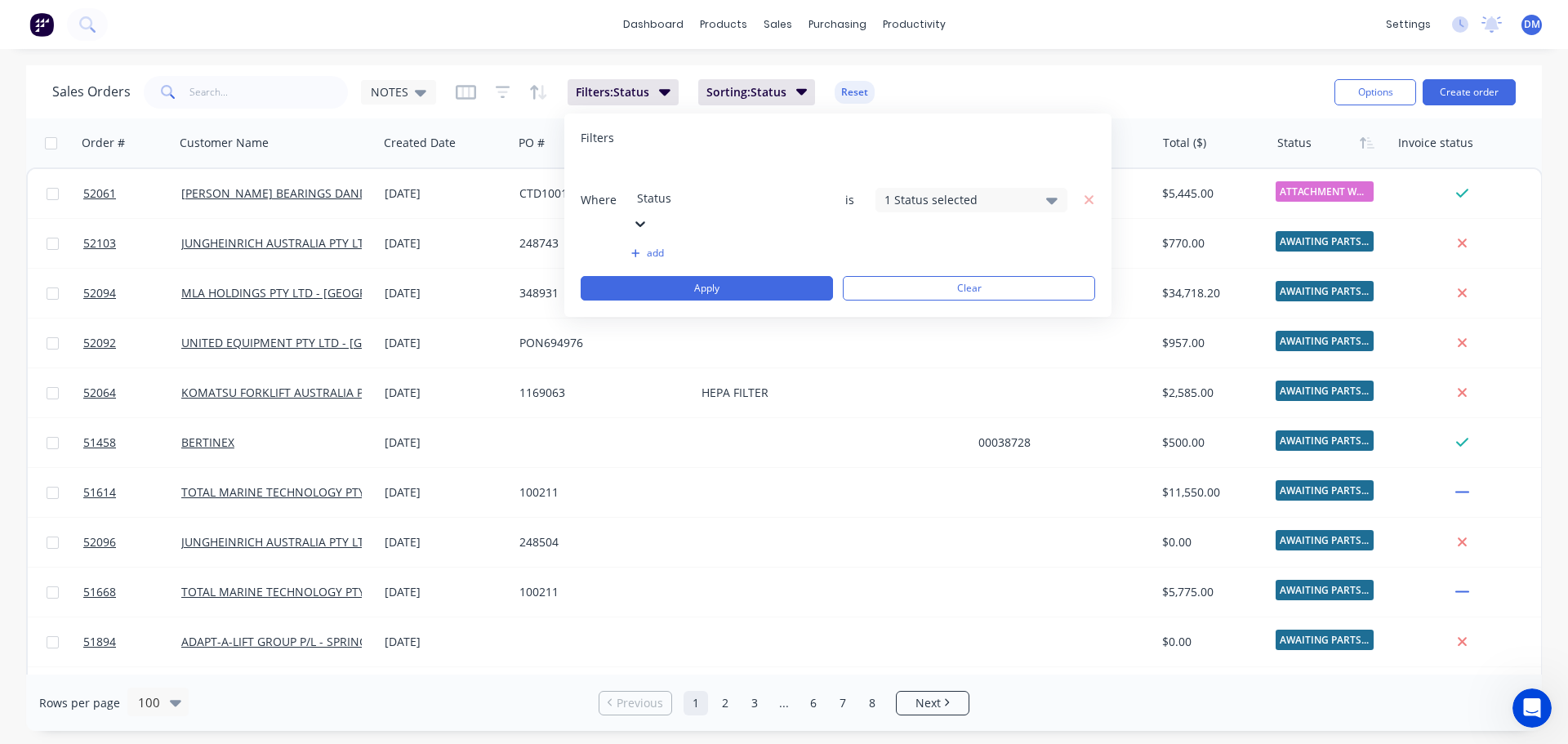
click at [918, 135] on div "Filters" at bounding box center [837, 138] width 514 height 17
click at [740, 276] on button "Apply" at bounding box center [706, 288] width 252 height 24
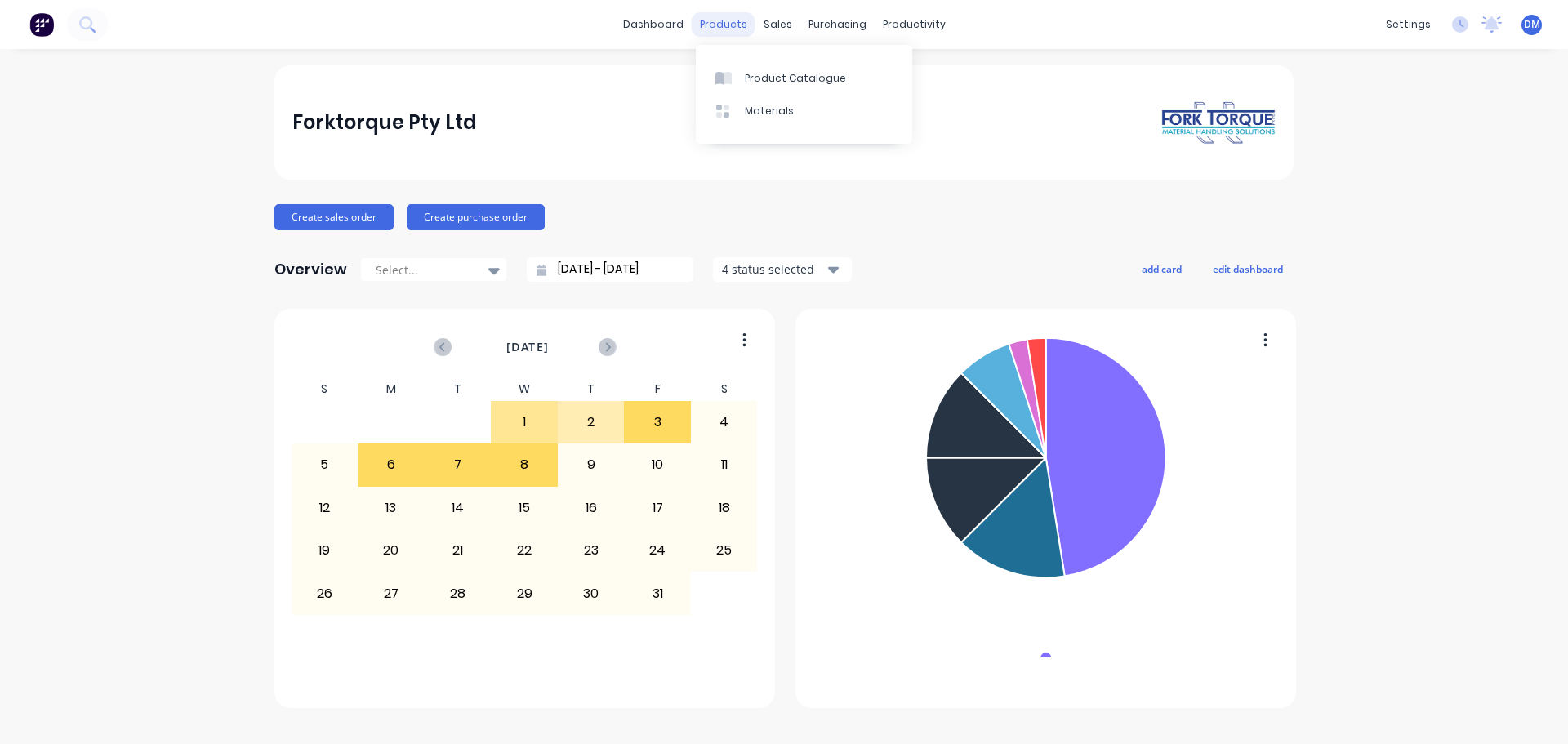
click at [735, 25] on div "products" at bounding box center [723, 24] width 64 height 24
click at [768, 83] on div "Product Catalogue" at bounding box center [795, 78] width 101 height 15
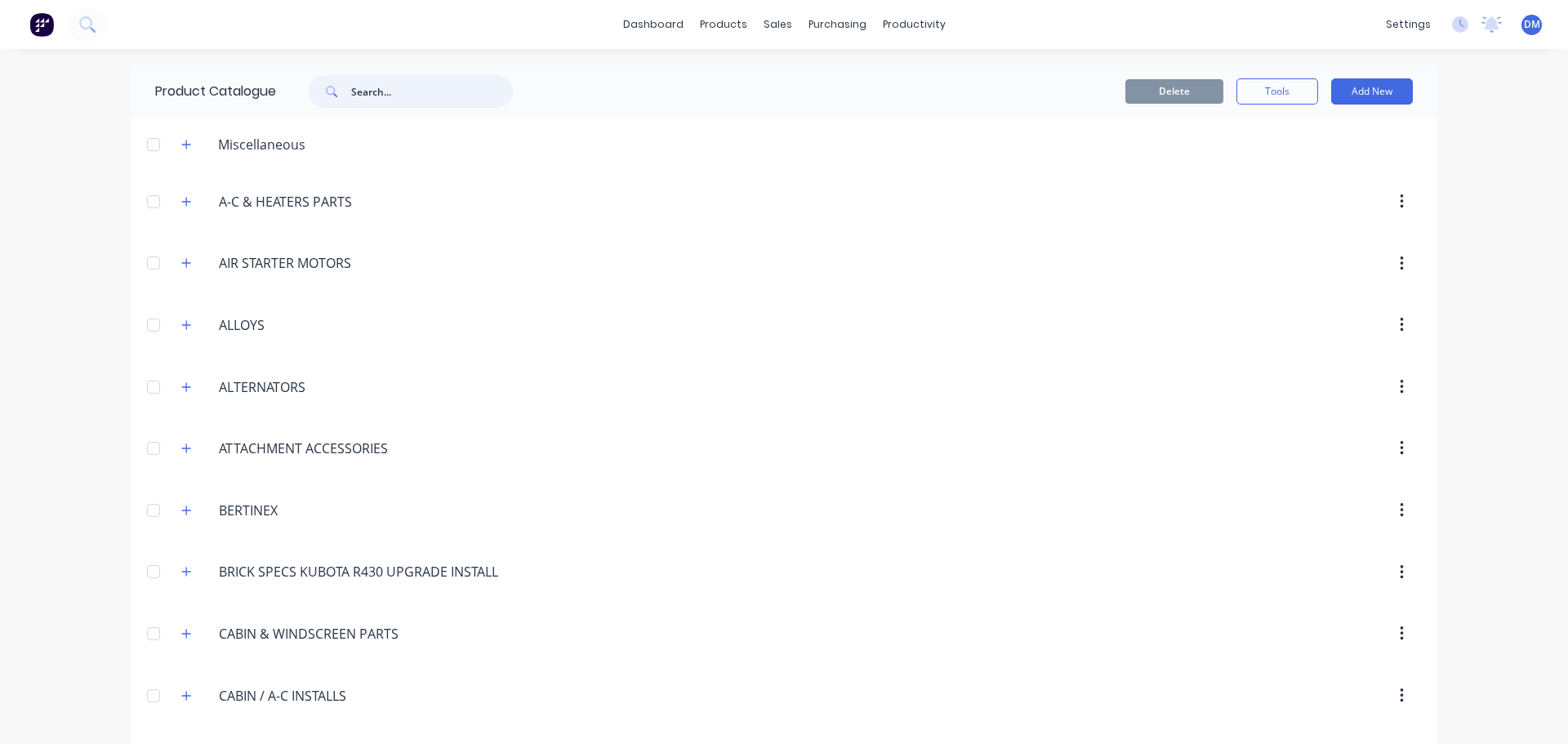
drag, startPoint x: 366, startPoint y: 90, endPoint x: 378, endPoint y: 104, distance: 18.4
click at [367, 93] on input "text" at bounding box center [431, 91] width 162 height 32
type input "advanced cutting"
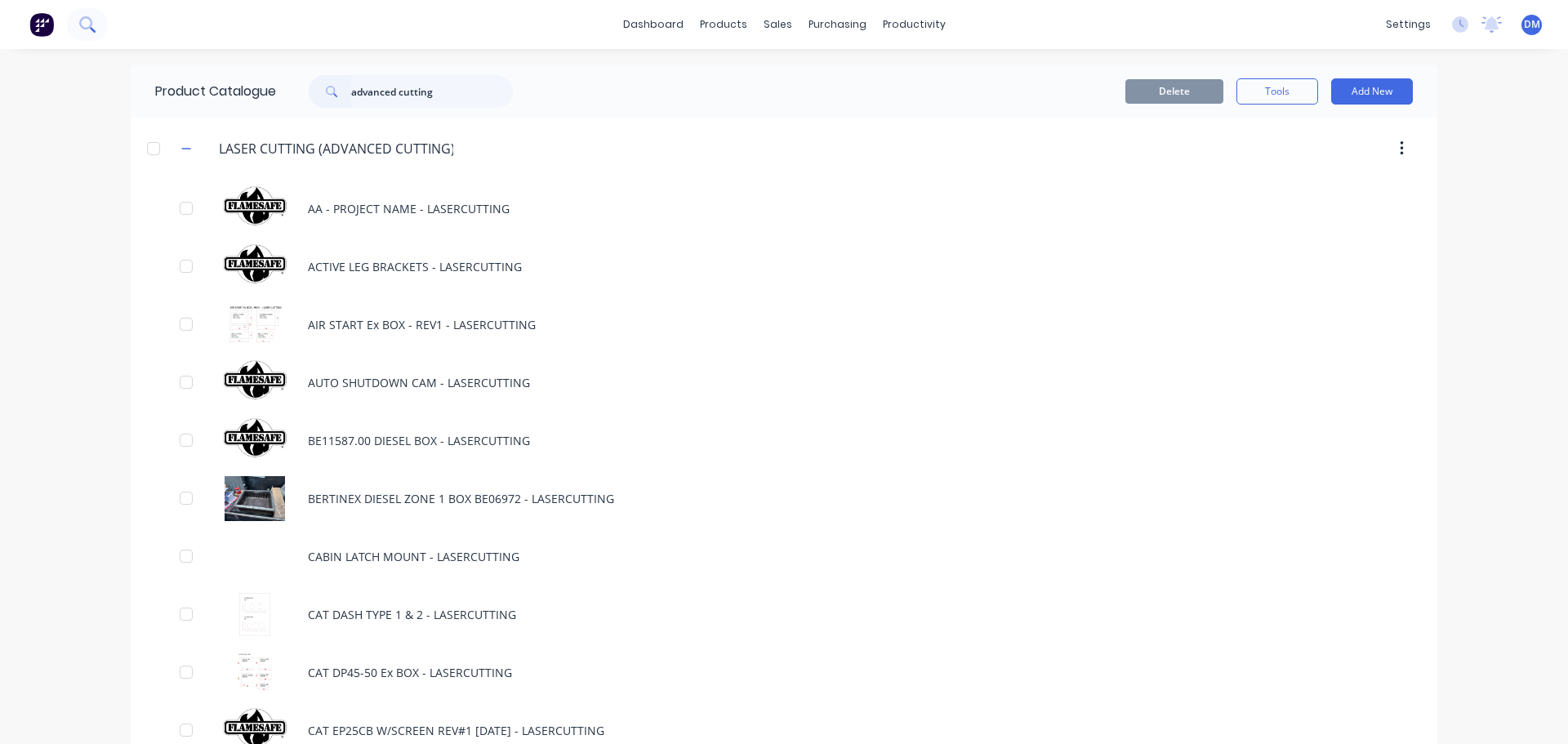
click at [85, 23] on icon at bounding box center [87, 24] width 16 height 16
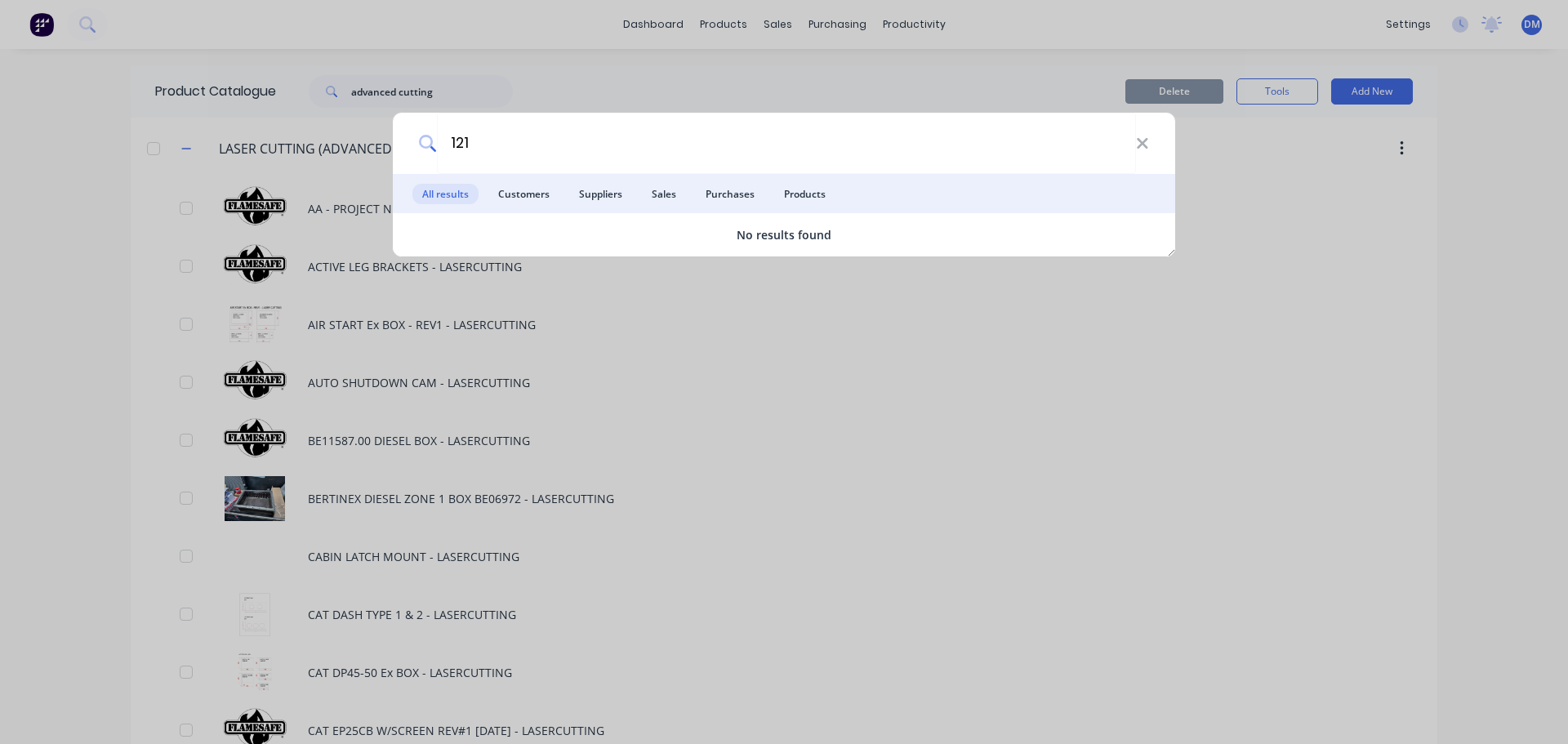
type input "121"
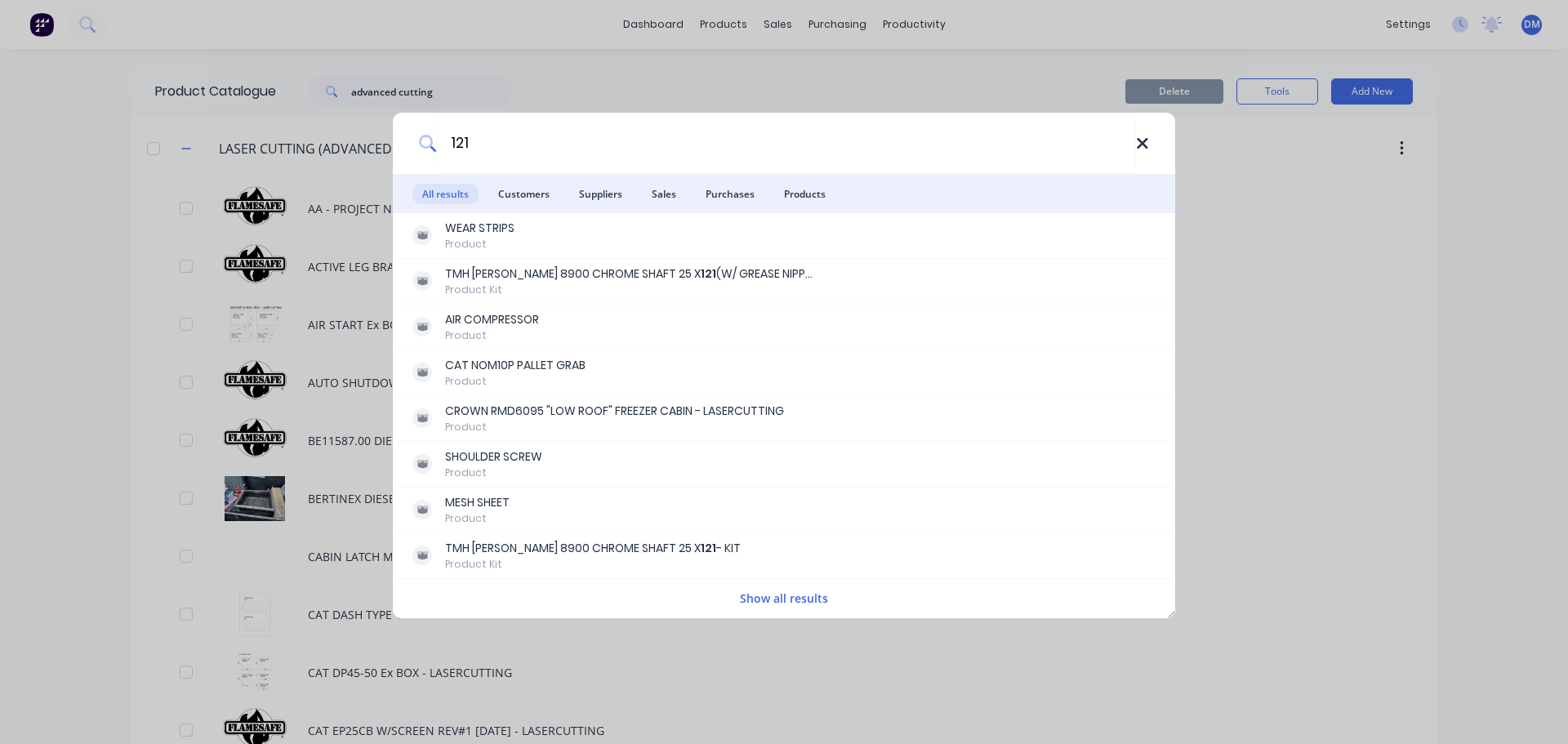
click at [1140, 145] on icon at bounding box center [1142, 143] width 10 height 10
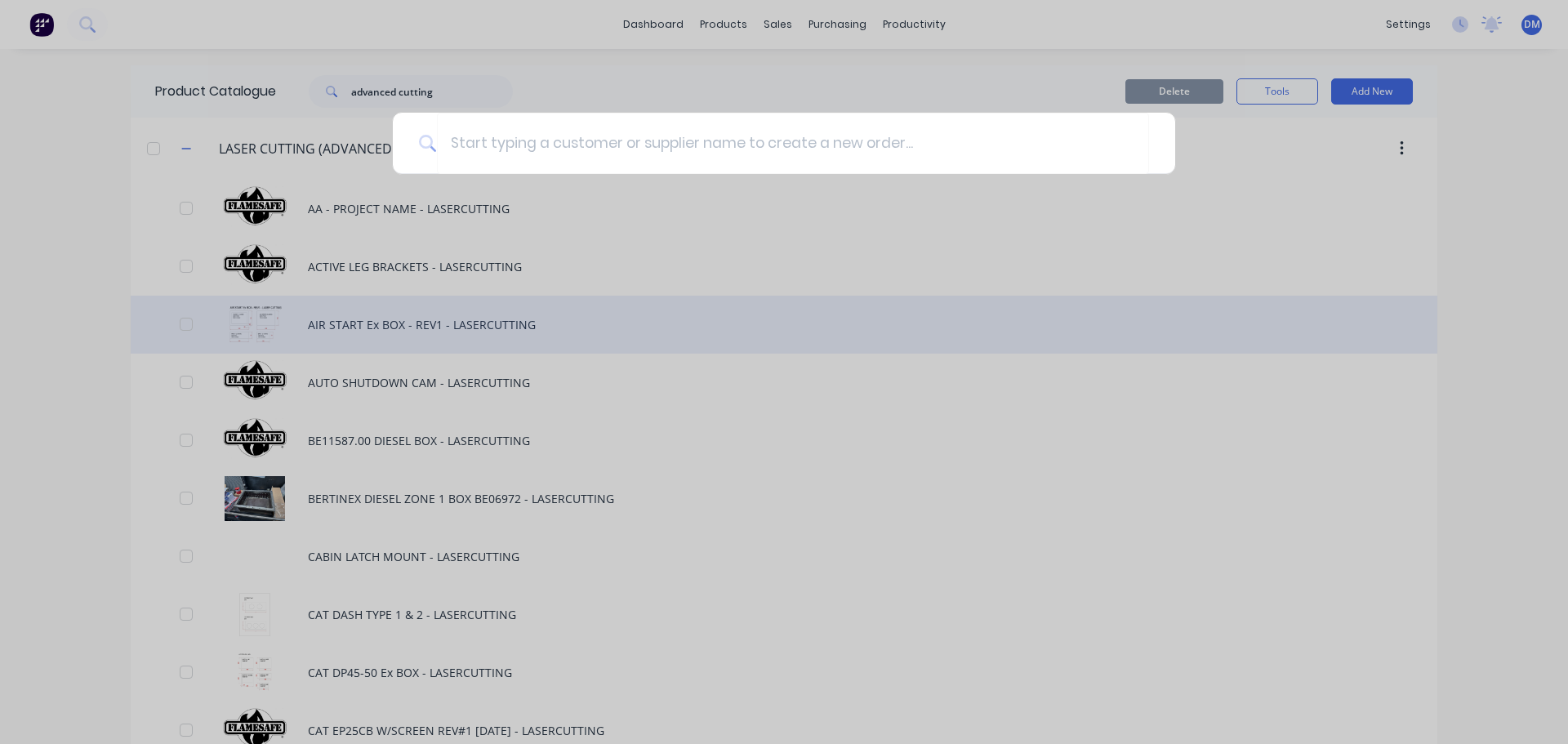
drag, startPoint x: 466, startPoint y: 293, endPoint x: 488, endPoint y: 295, distance: 22.1
click at [484, 296] on div at bounding box center [784, 372] width 1568 height 744
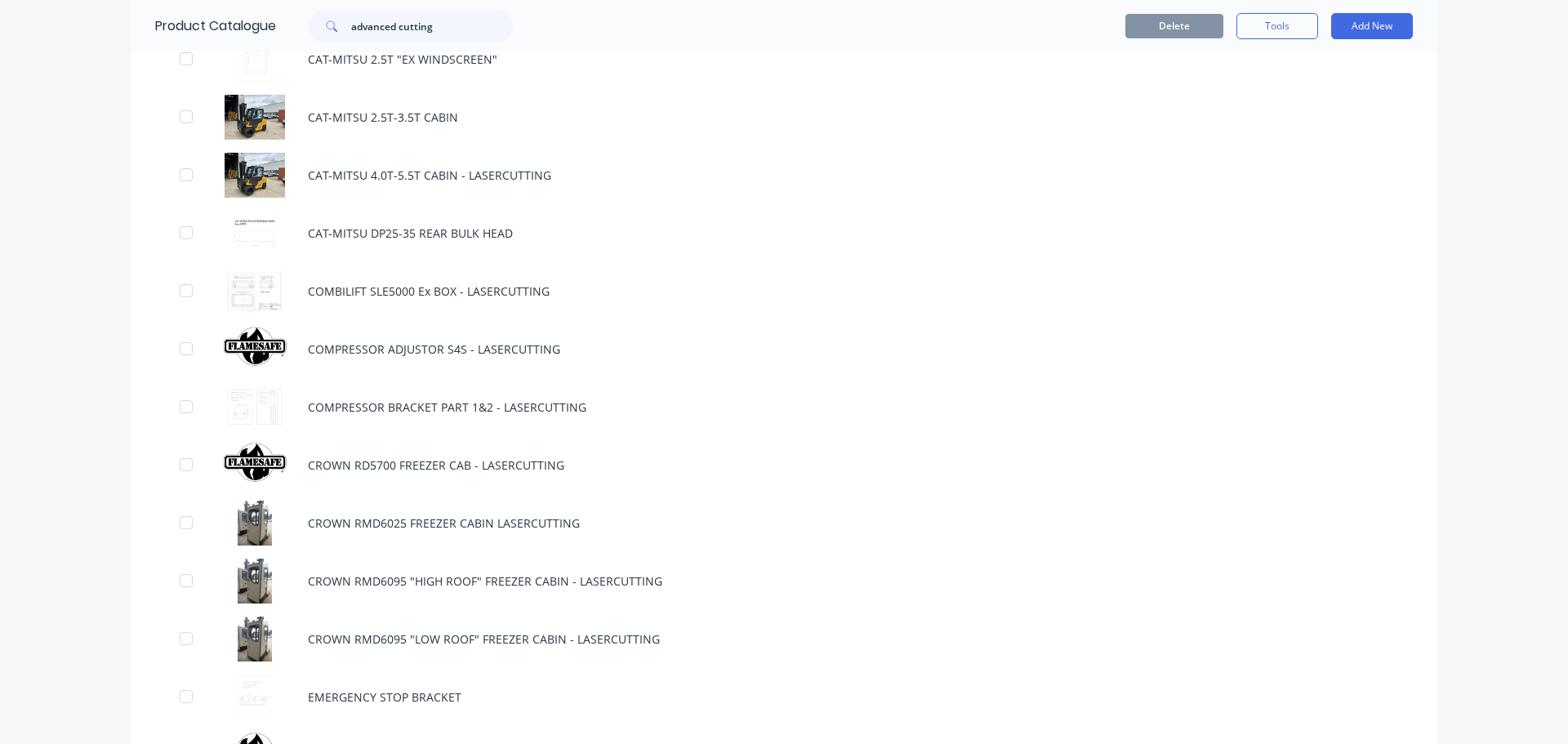
scroll to position [980, 0]
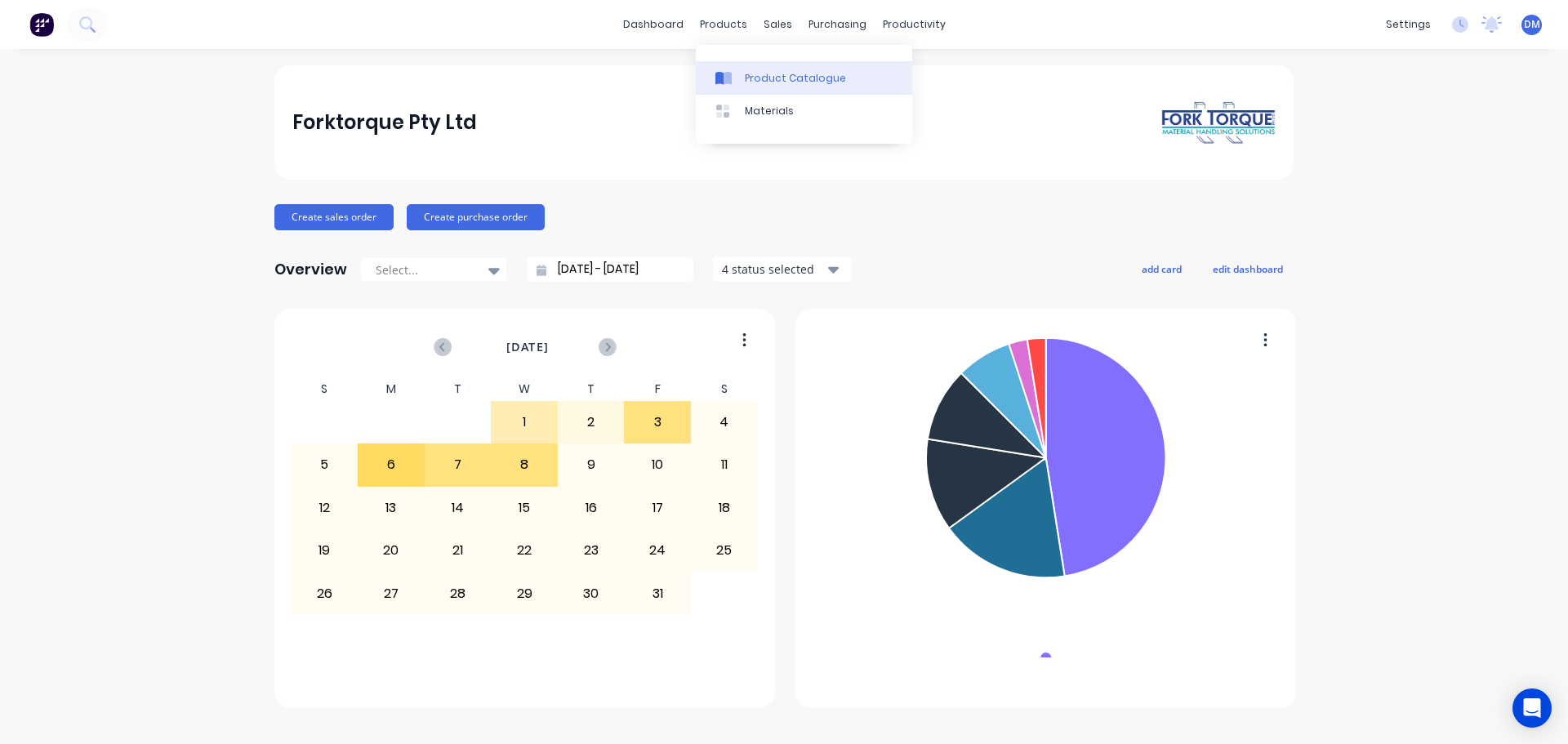
click at [768, 74] on div "Product Catalogue" at bounding box center [795, 78] width 101 height 15
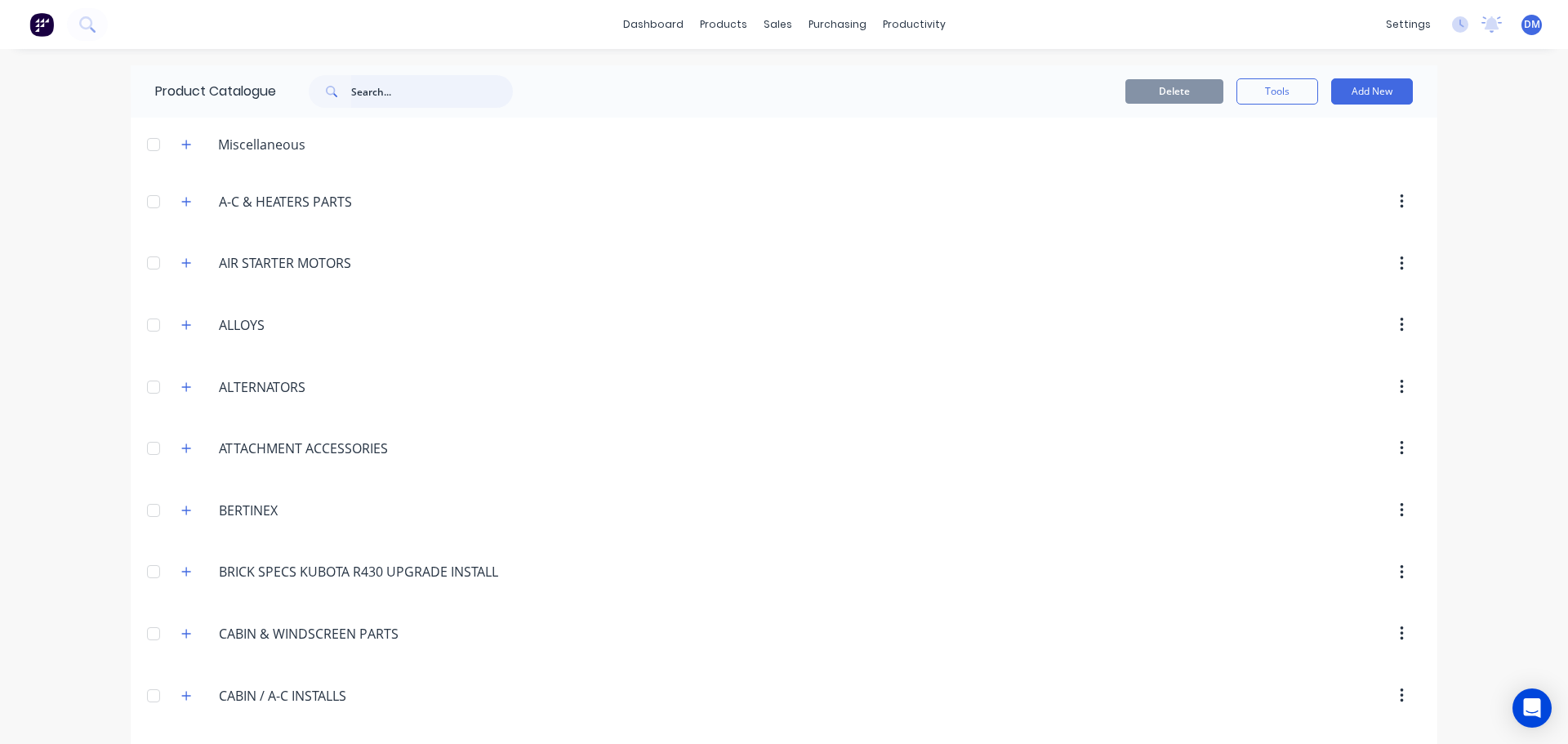
click at [373, 98] on input "text" at bounding box center [431, 91] width 162 height 32
type input "fitting"
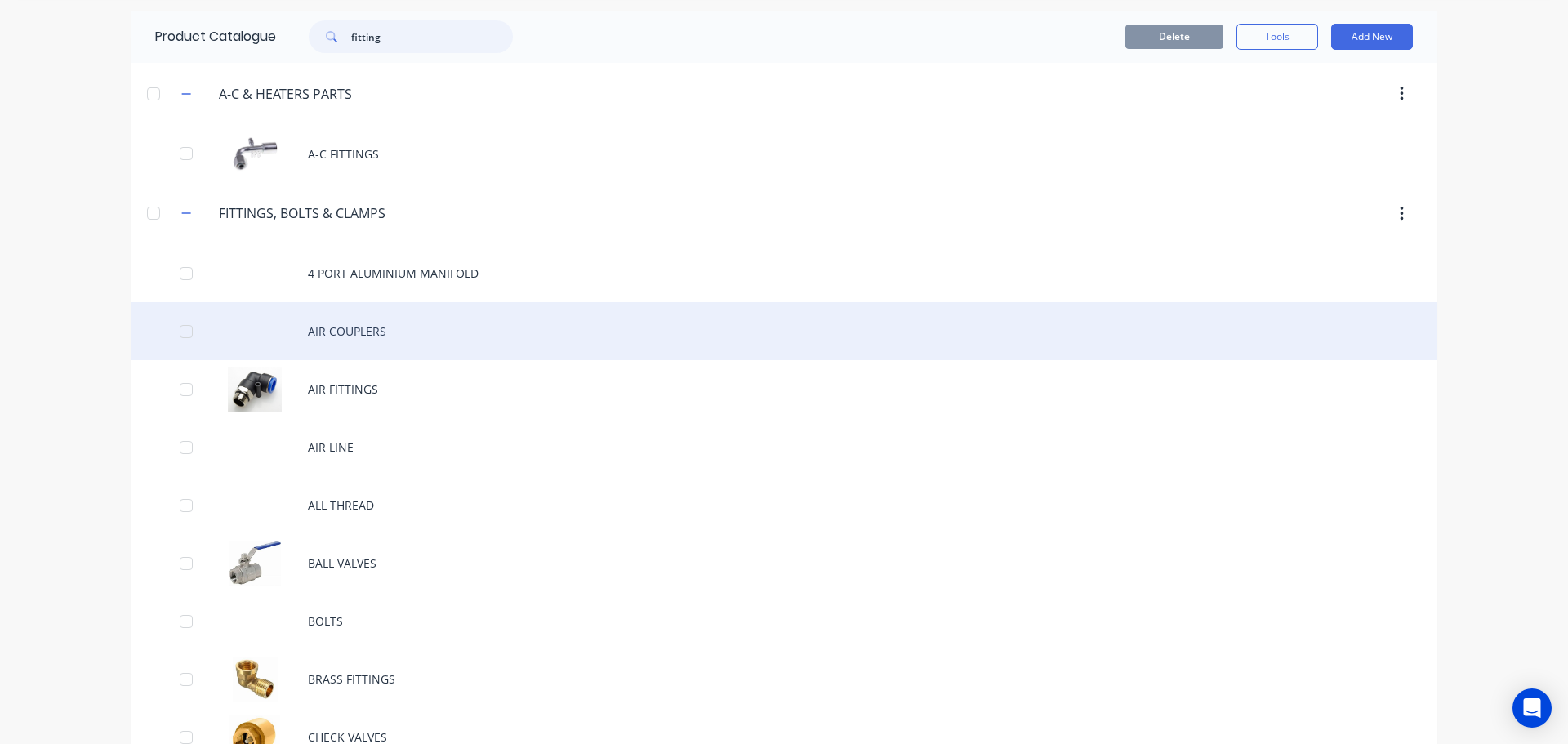
scroll to position [82, 0]
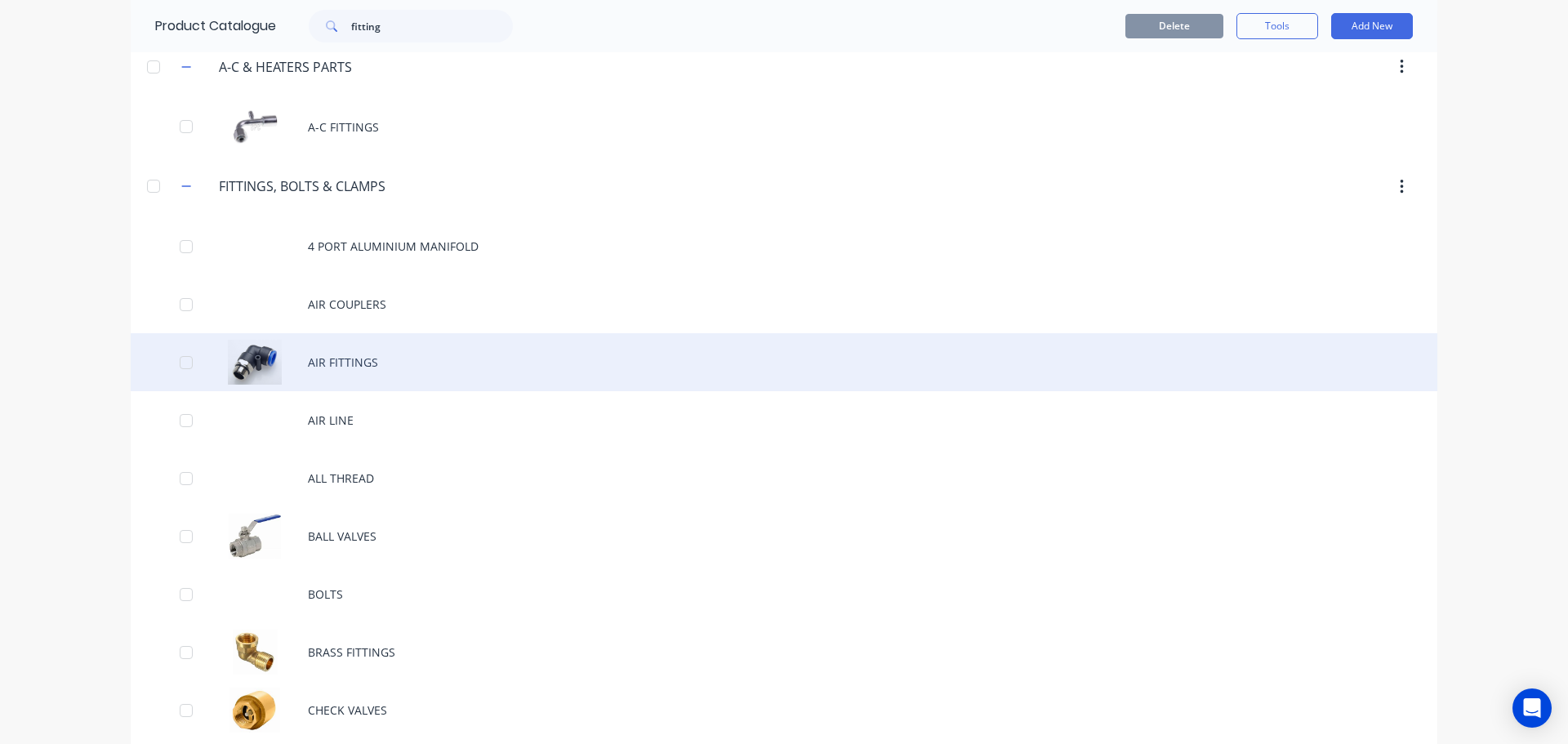
click at [423, 362] on div "AIR FITTINGS" at bounding box center [784, 362] width 1306 height 58
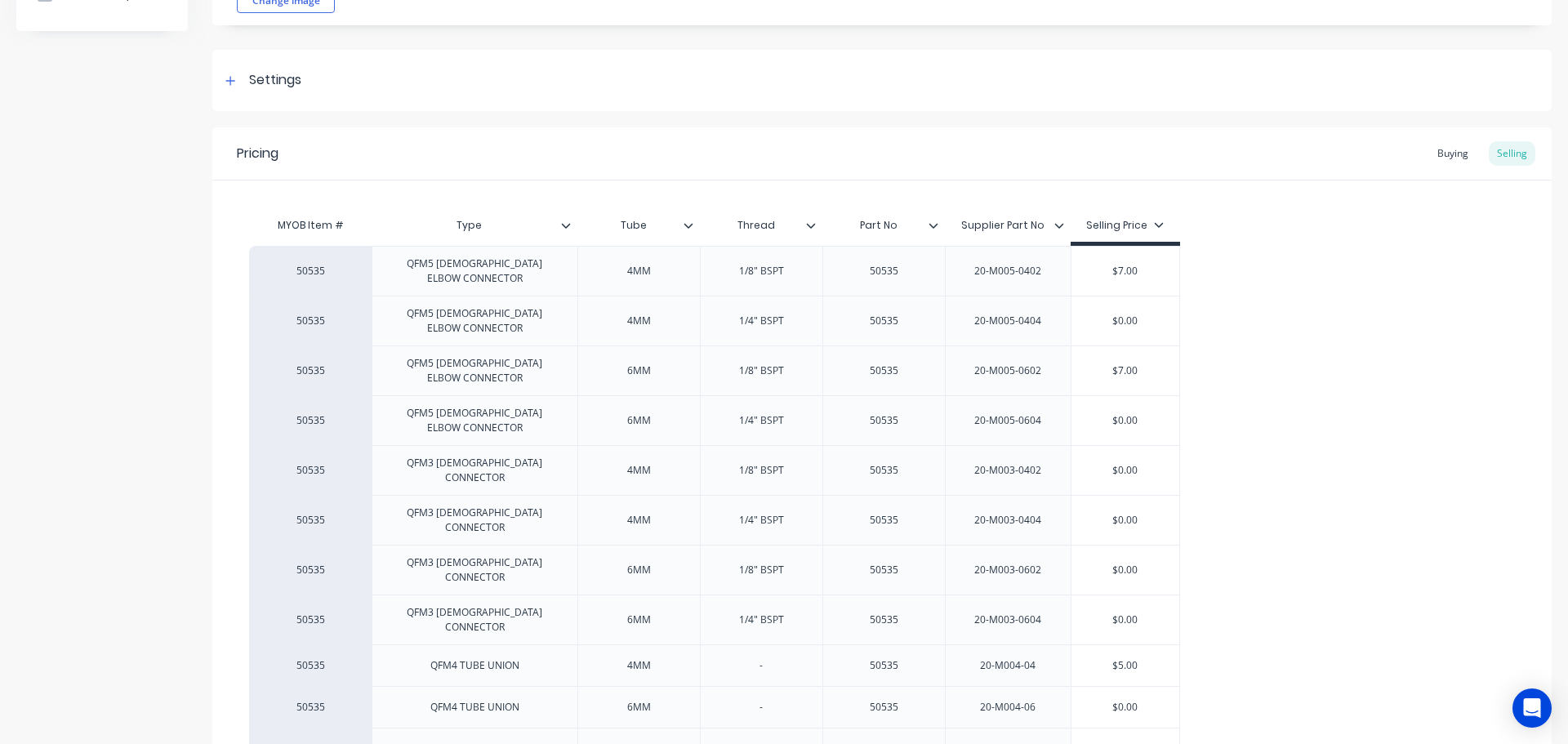
type textarea "x"
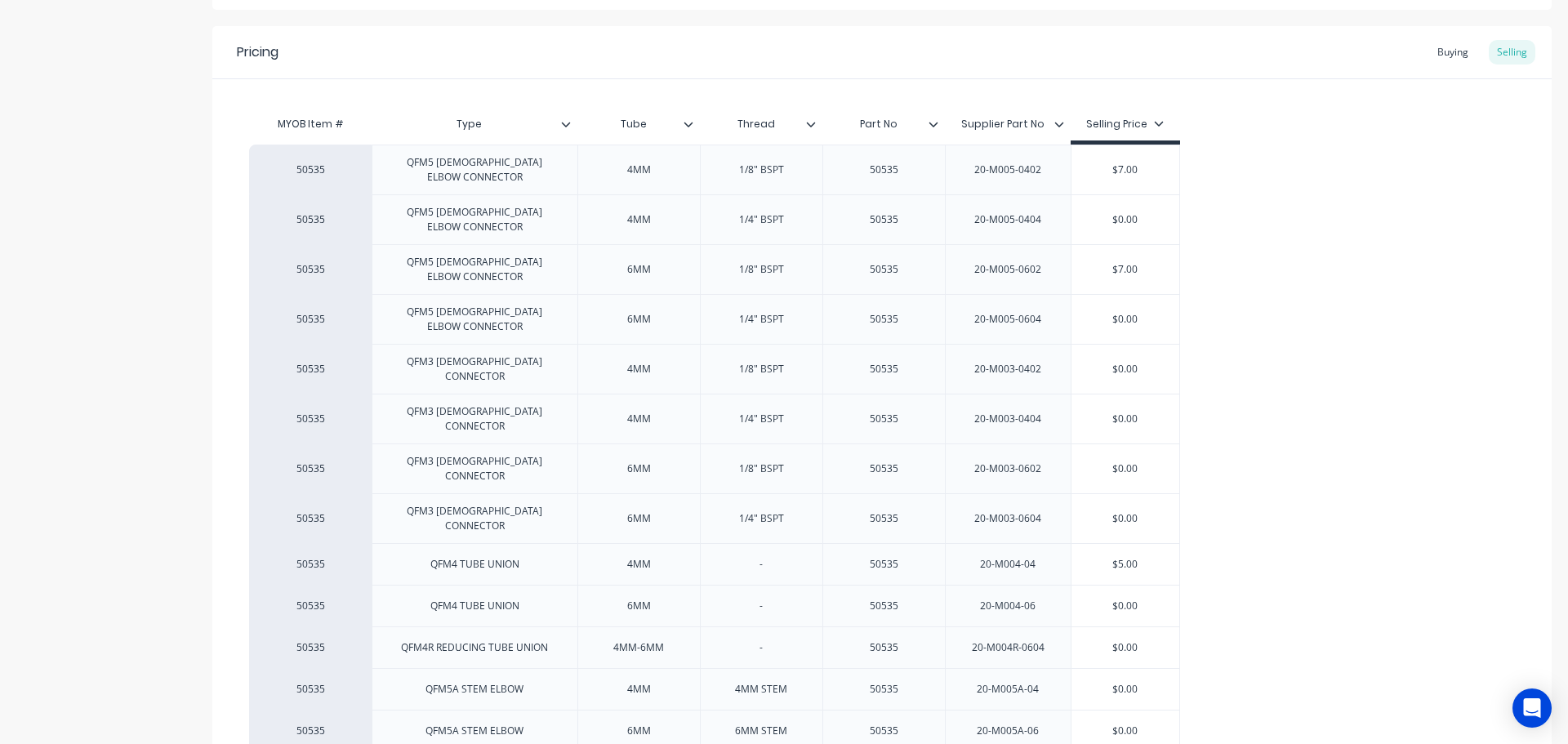
scroll to position [327, 0]
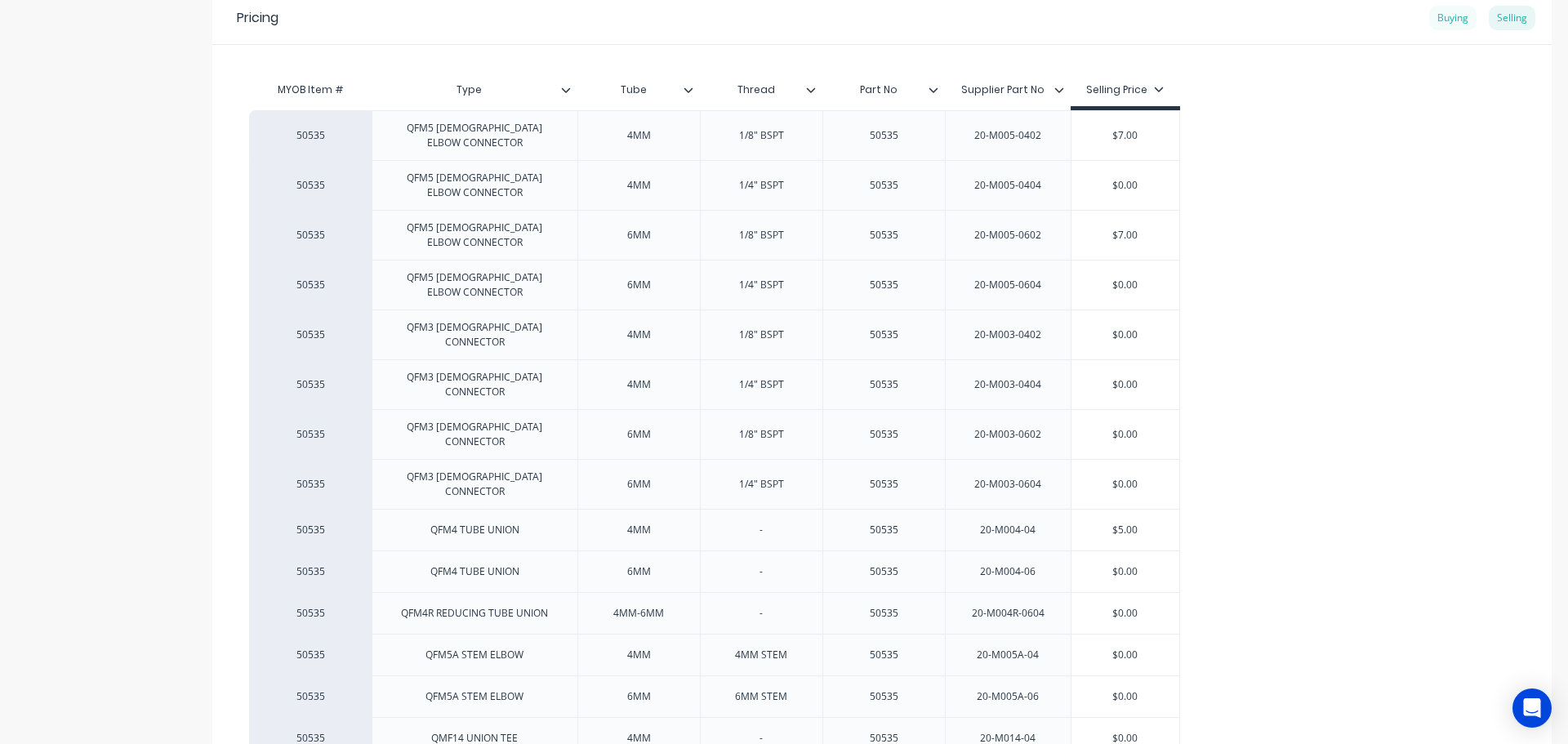
click at [1440, 18] on div "Buying" at bounding box center [1453, 18] width 47 height 24
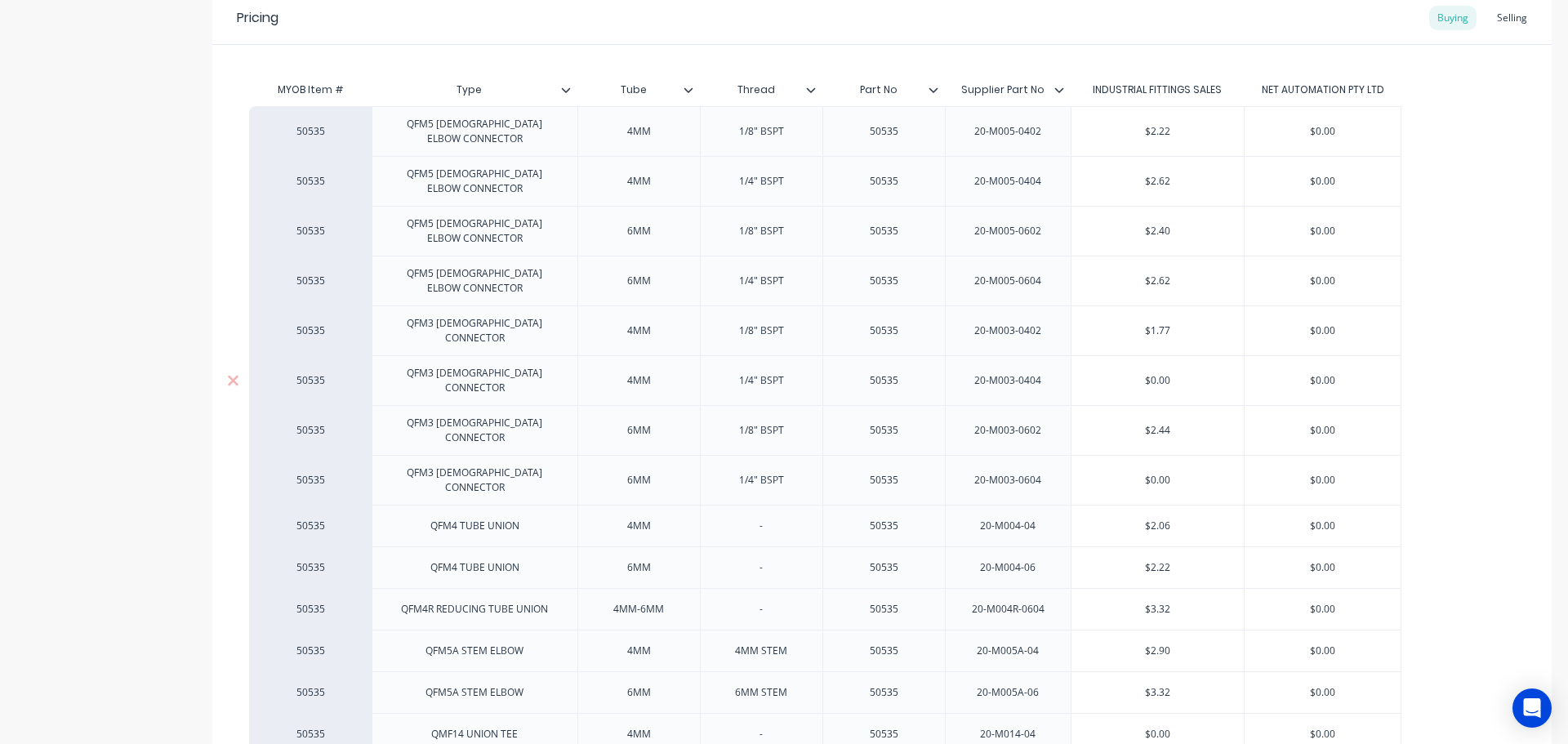
click at [1166, 373] on input "$0.00" at bounding box center [1158, 380] width 173 height 15
drag, startPoint x: 1174, startPoint y: 334, endPoint x: 1090, endPoint y: 337, distance: 84.1
click at [1101, 373] on input "$0.00" at bounding box center [1158, 380] width 173 height 15
type input "2"
type textarea "x"
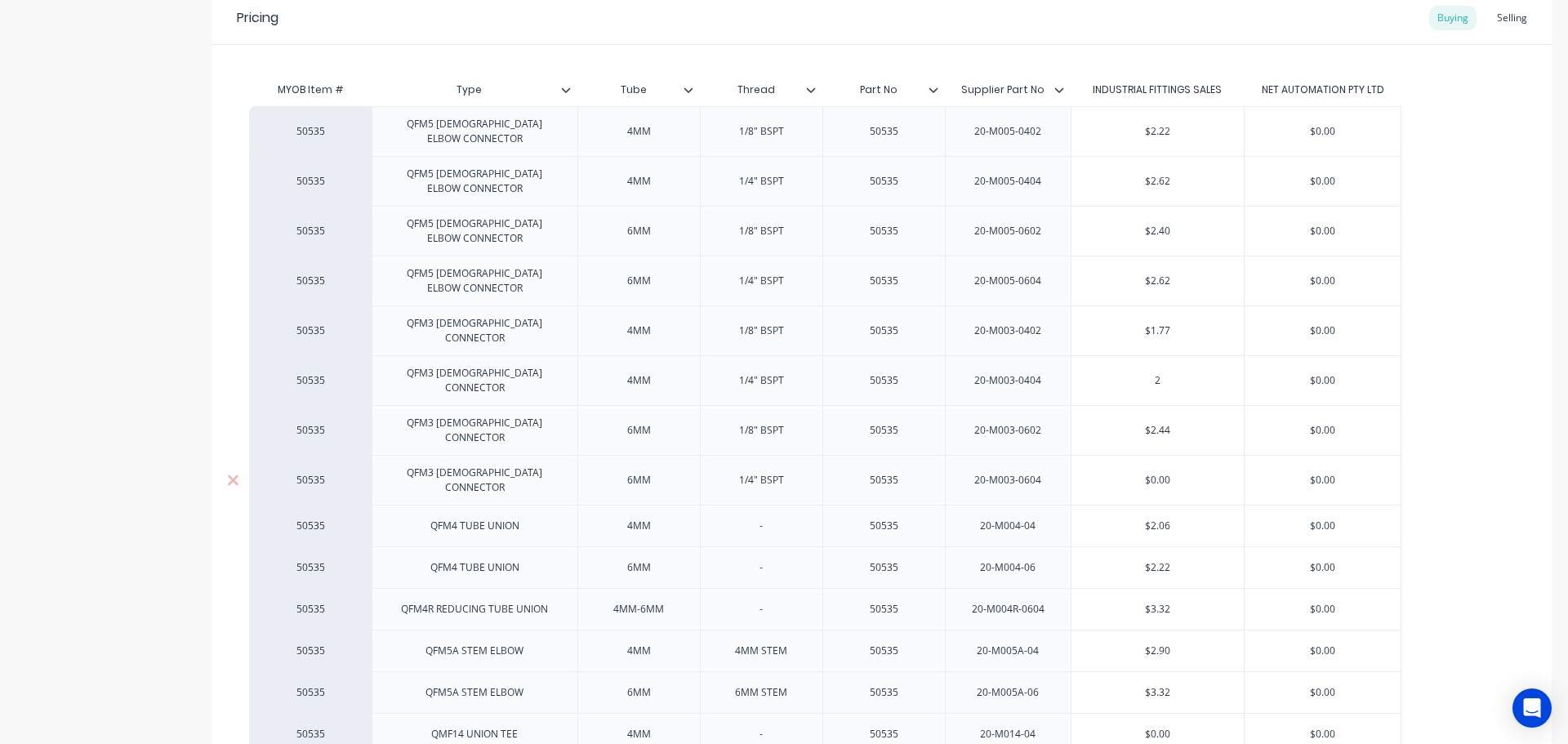
type input "2."
type textarea "x"
type input "2.62"
type textarea "x"
type input "2.62"
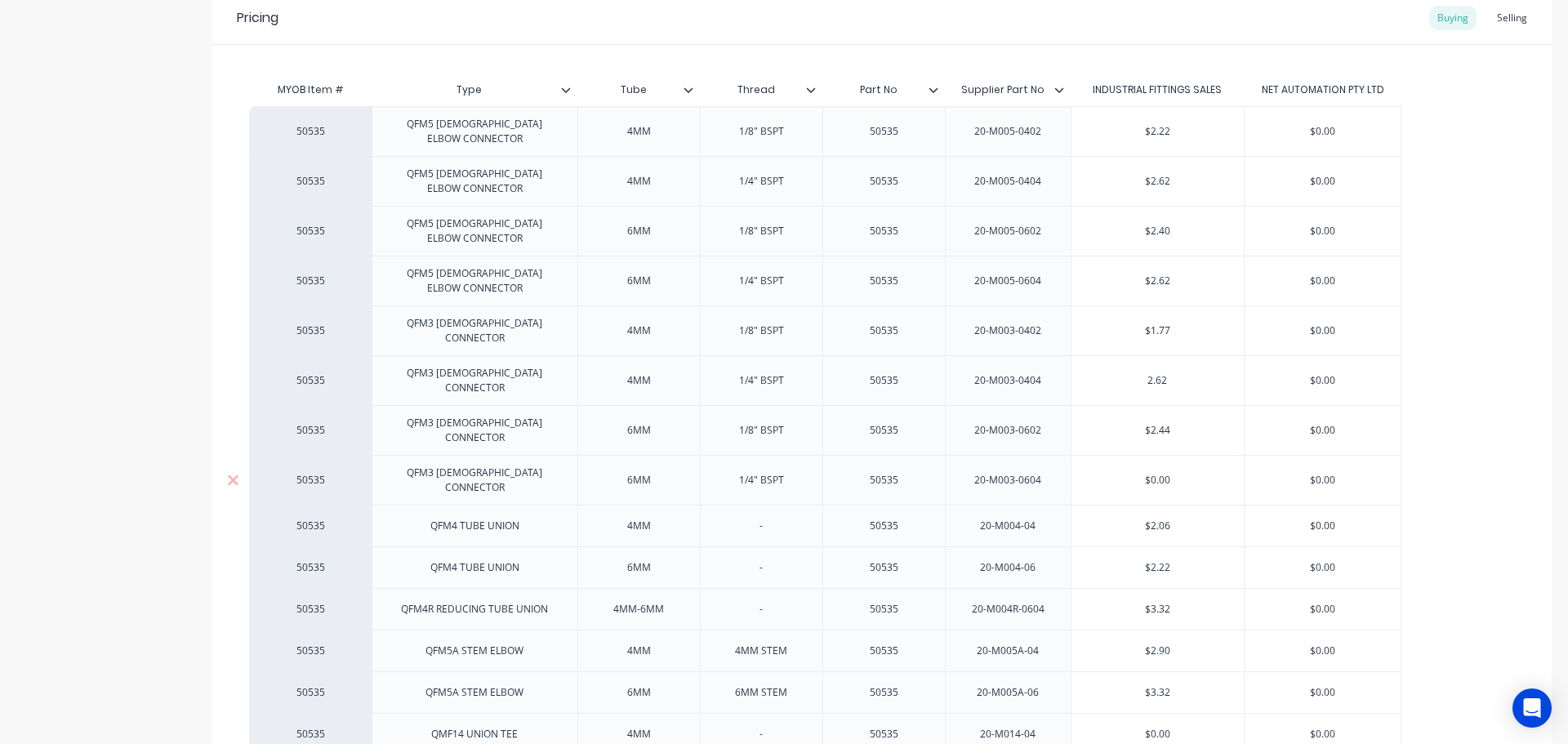
type input "$0.00"
drag, startPoint x: 1186, startPoint y: 334, endPoint x: 1004, endPoint y: 363, distance: 184.3
click at [1024, 355] on div "50535 QFM3 MALE CONNECTOR 4MM 1/4" BSPT 50535 20-M003-0404 $2.62 $2.62 $0.00 $0…" at bounding box center [825, 380] width 1152 height 50
type input "0"
type textarea "x"
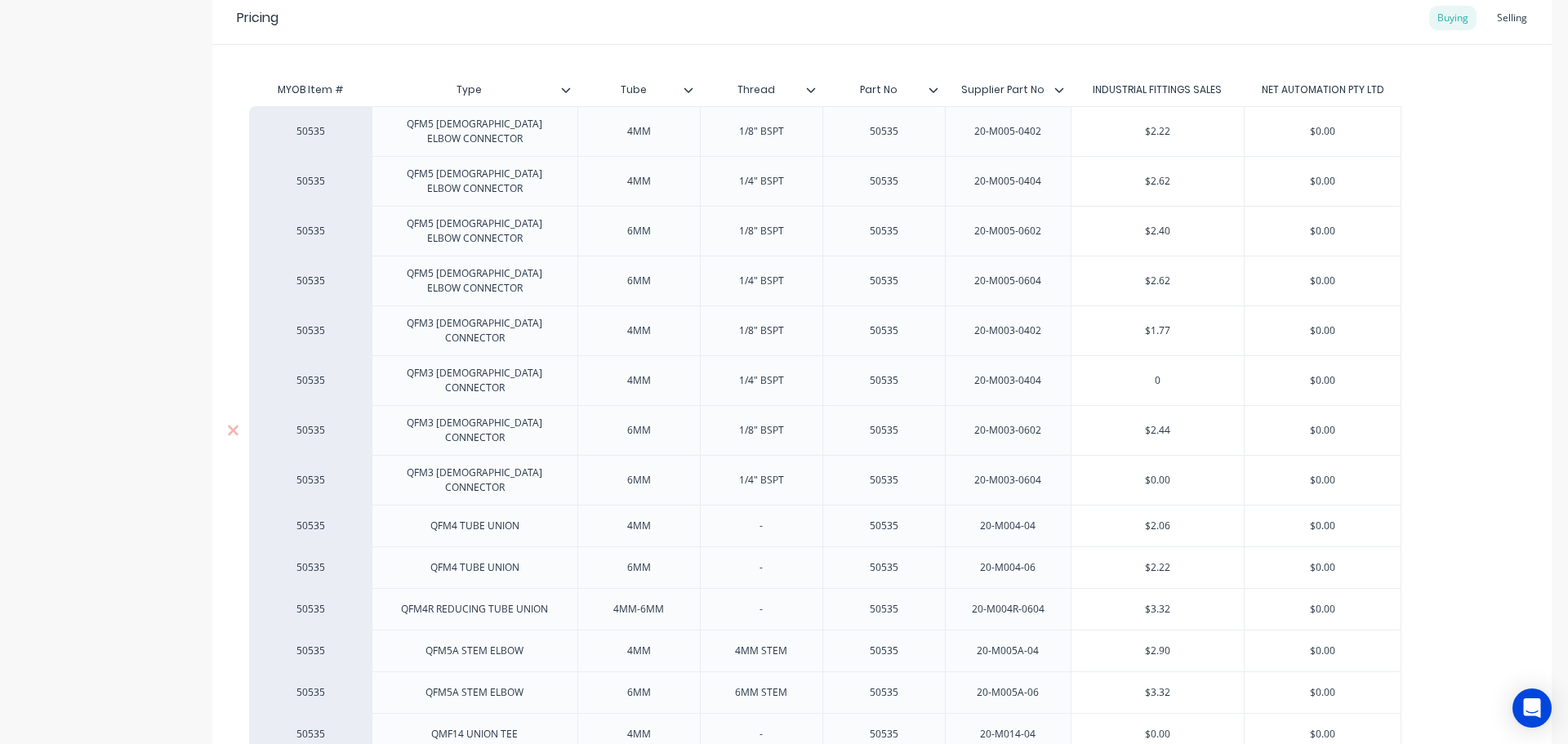
type input "0"
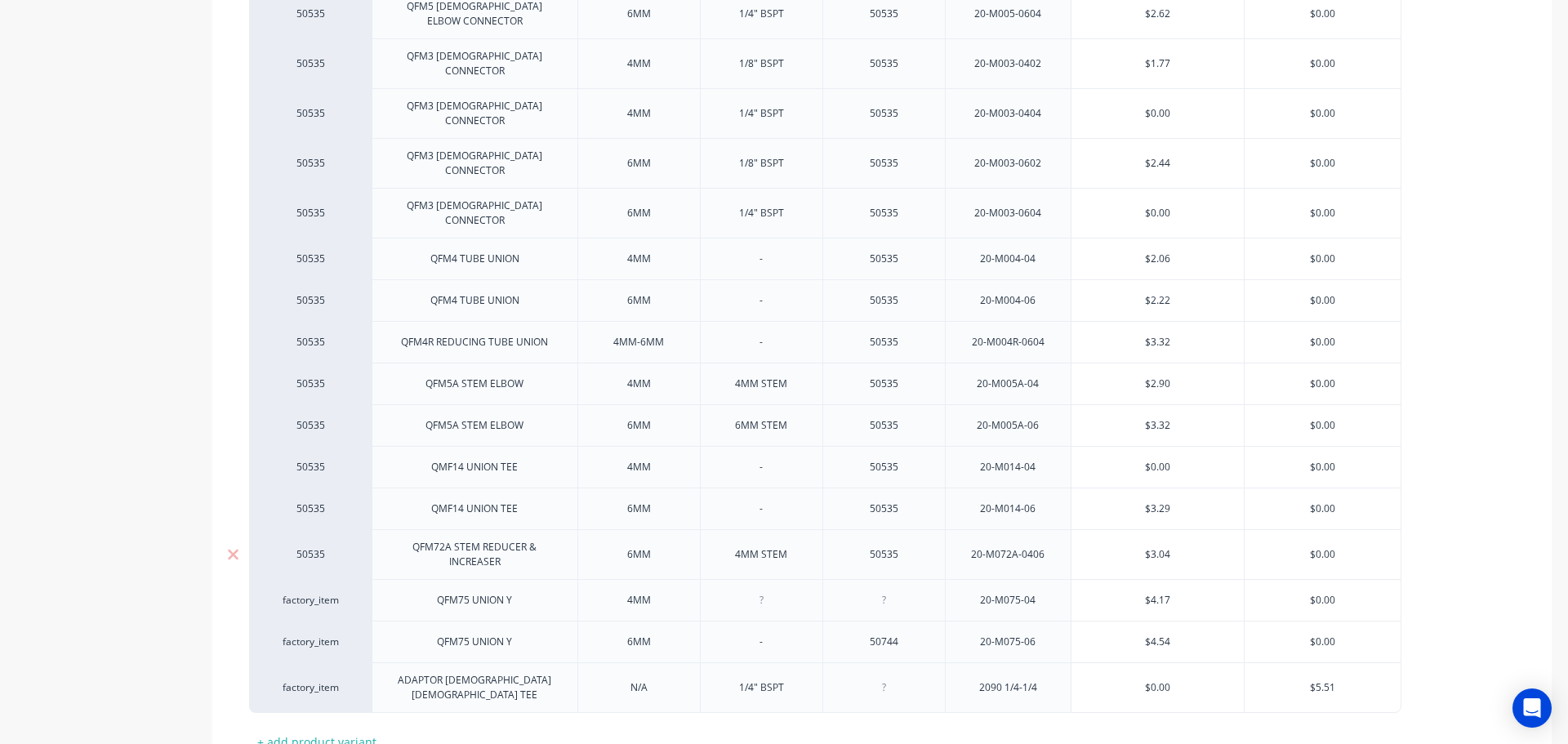
scroll to position [651, 0]
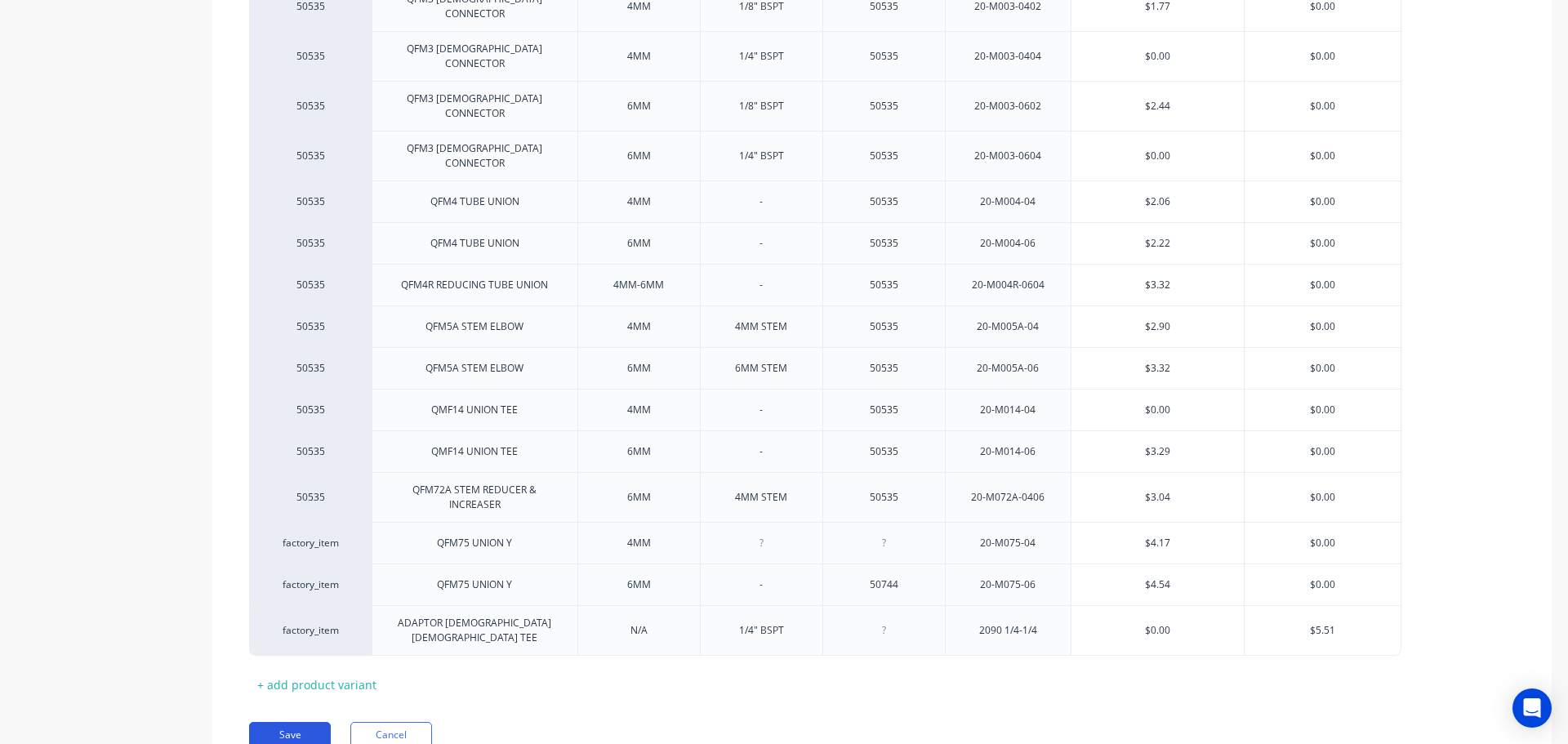
click at [286, 722] on button "Save" at bounding box center [290, 735] width 82 height 26
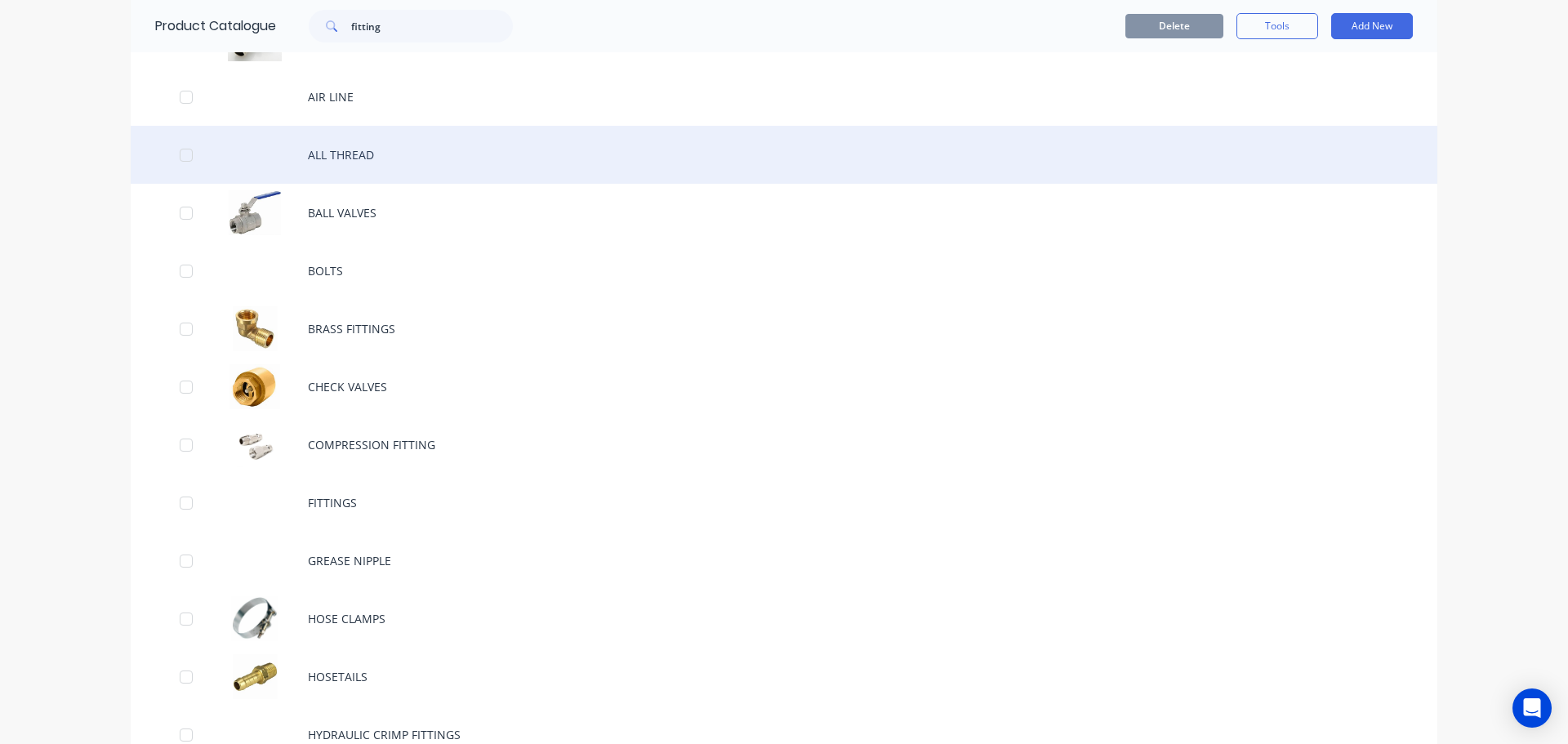
scroll to position [409, 0]
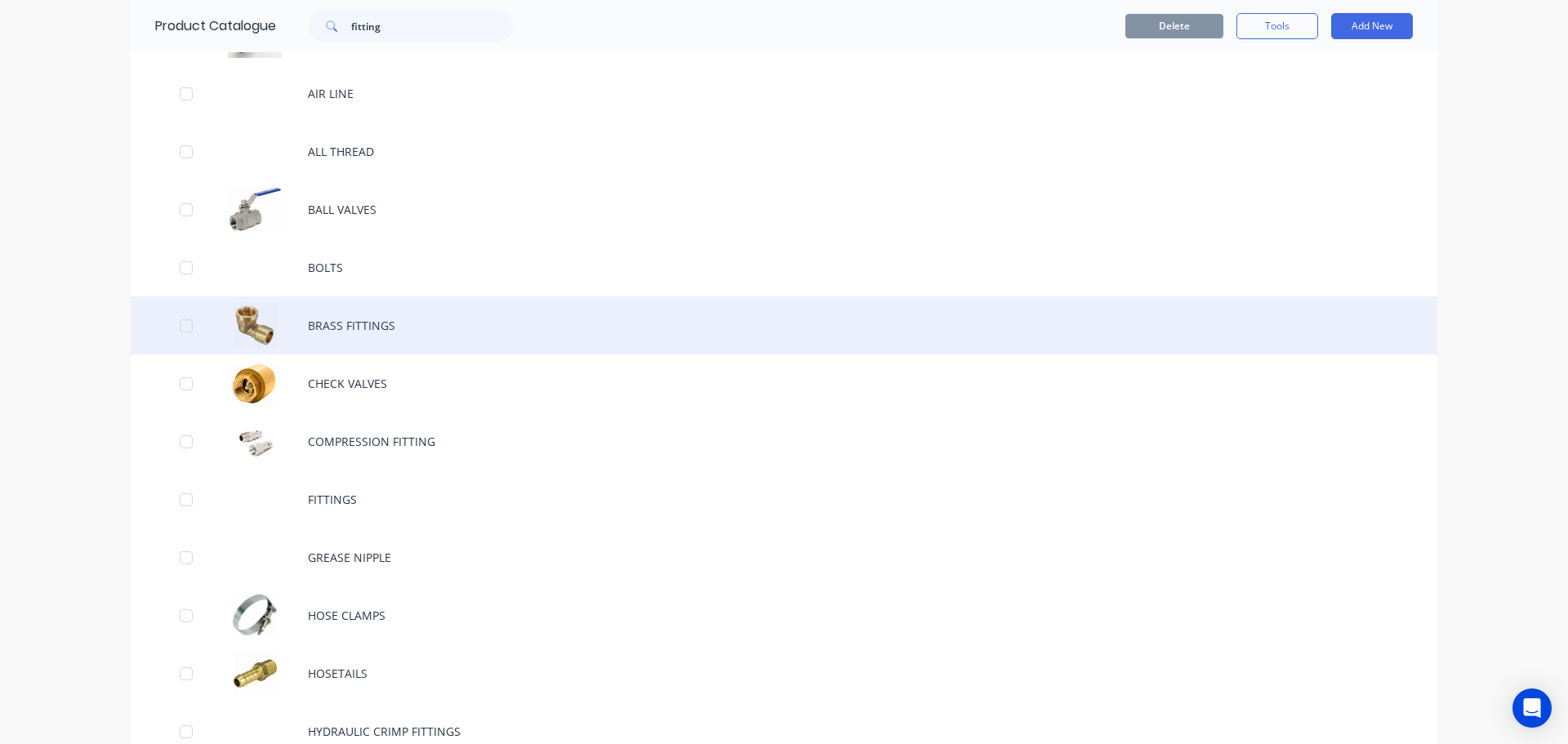
click at [279, 321] on div "BRASS FITTINGS" at bounding box center [784, 325] width 1306 height 58
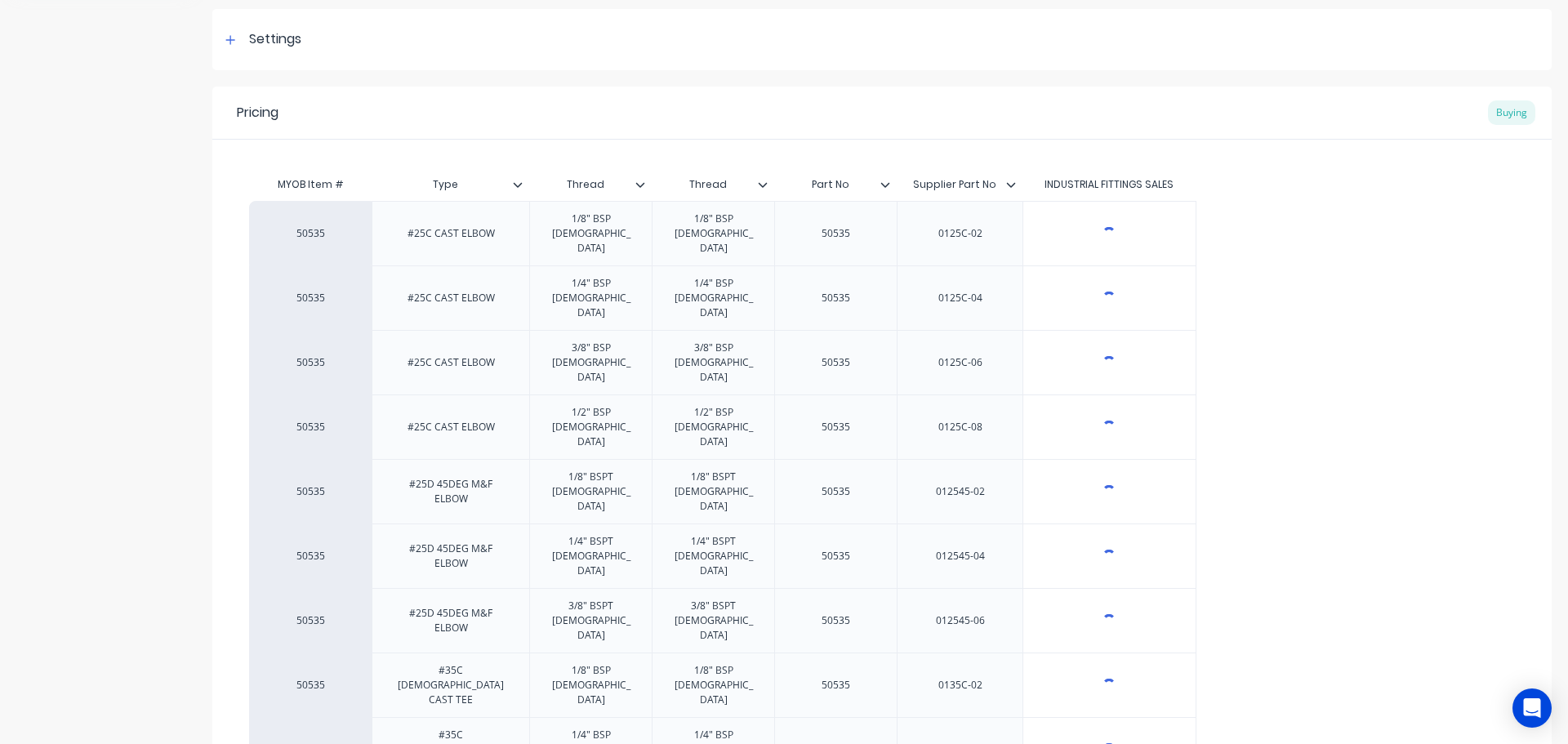
scroll to position [245, 0]
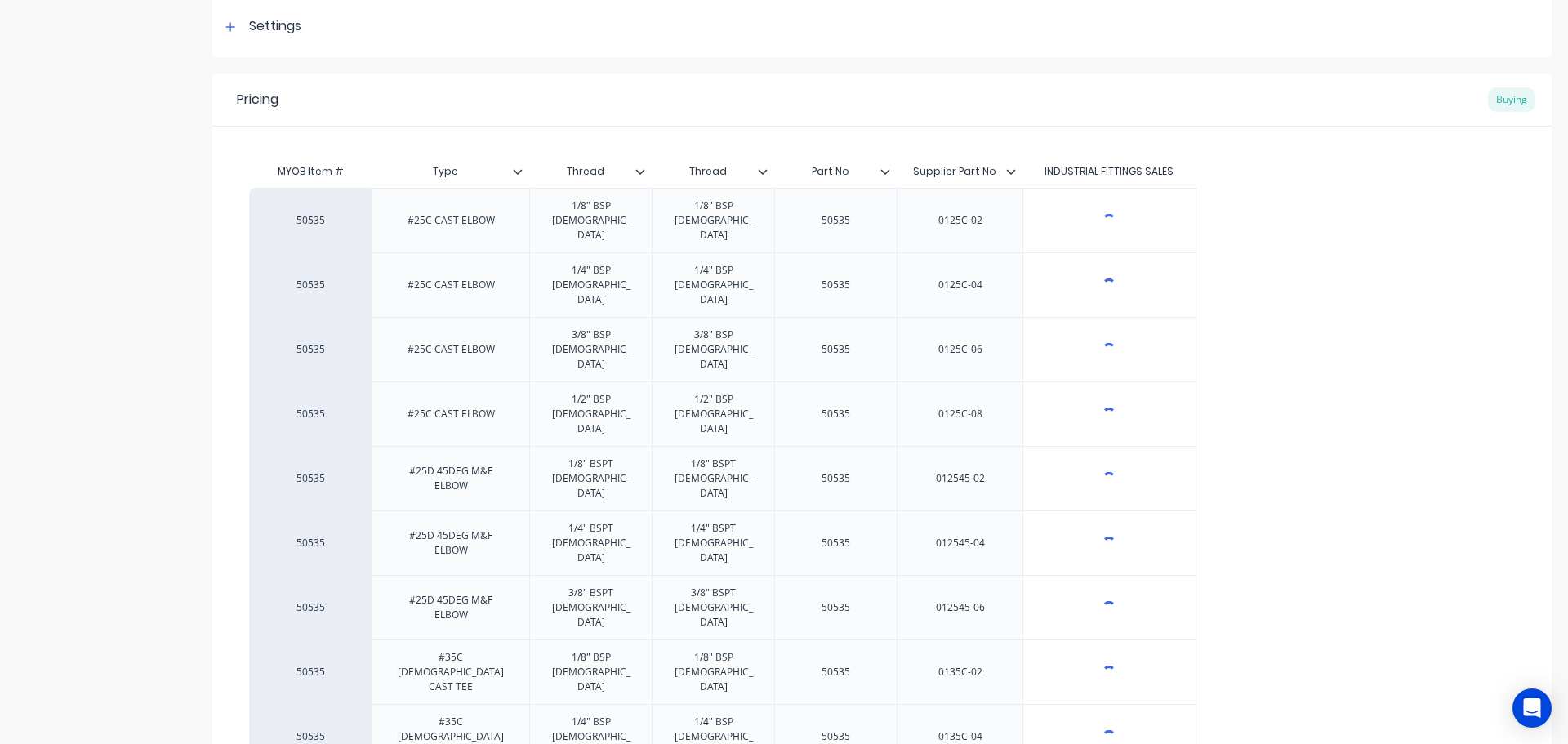
type textarea "x"
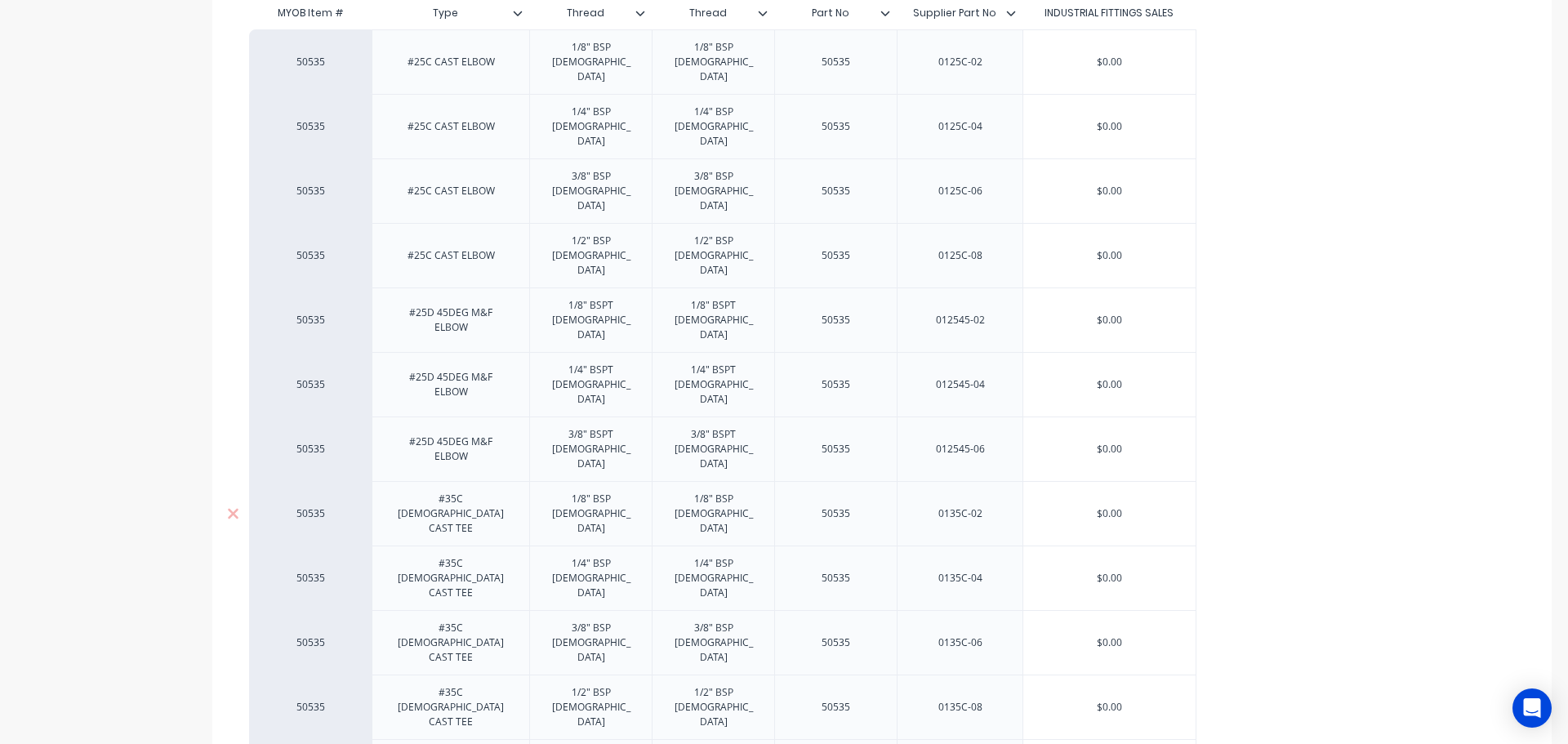
scroll to position [490, 0]
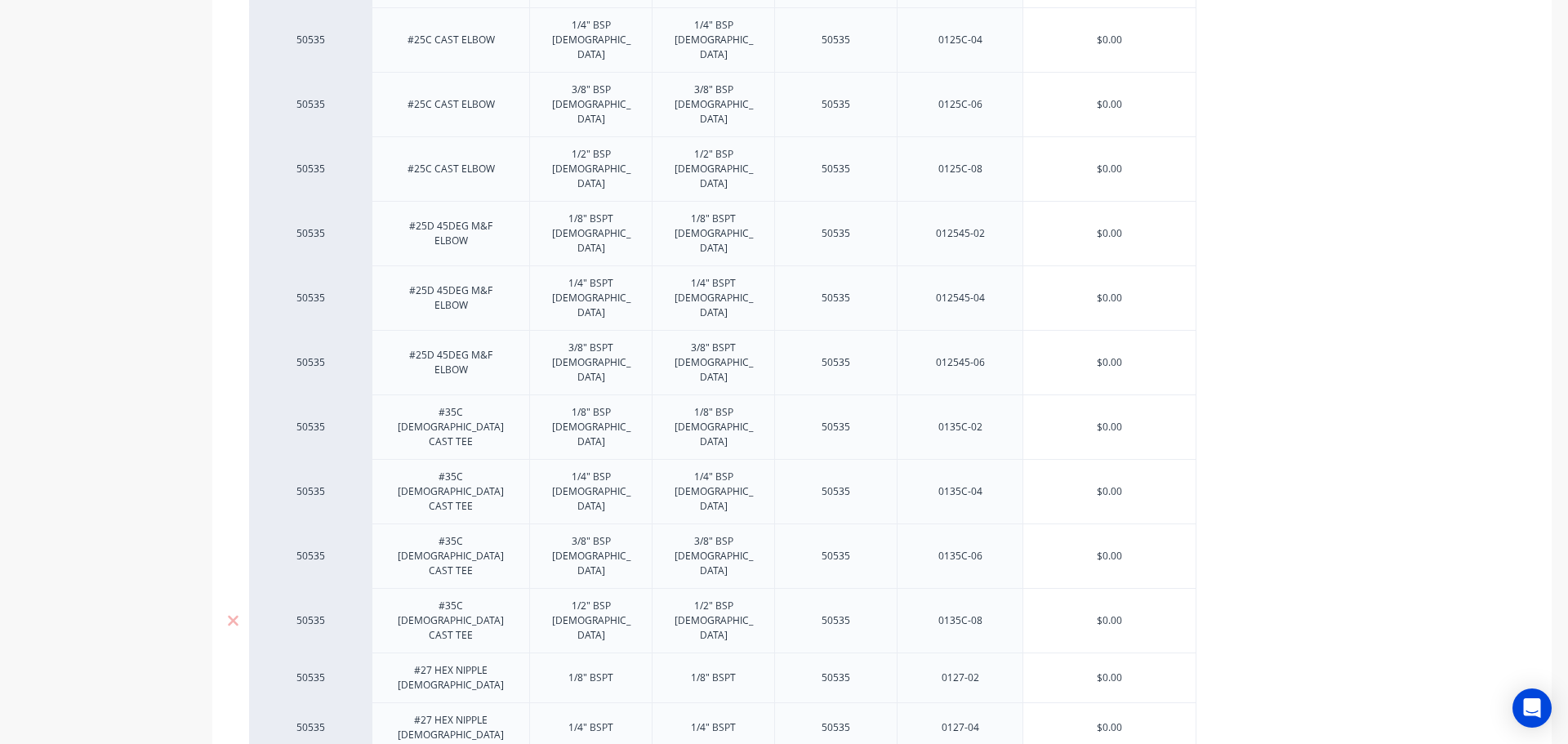
click at [1113, 613] on input "$0.00" at bounding box center [1109, 620] width 172 height 15
drag, startPoint x: 1131, startPoint y: 404, endPoint x: 1052, endPoint y: 396, distance: 79.4
click at [1054, 600] on div "$0.00 $0.00" at bounding box center [1109, 620] width 172 height 41
type input "5"
type textarea "x"
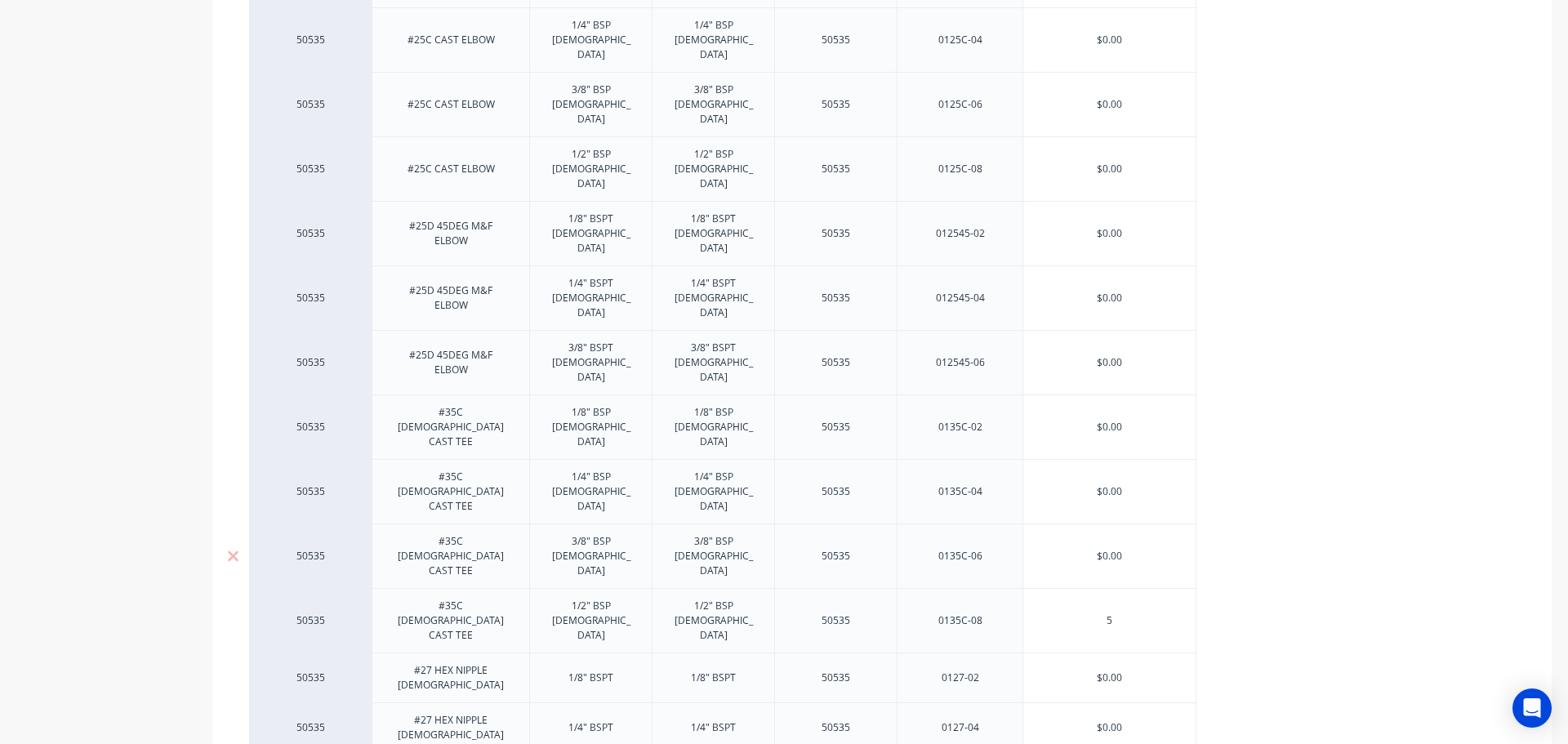
type input "5."
type textarea "x"
type input "5.47"
type textarea "x"
type input "5.47"
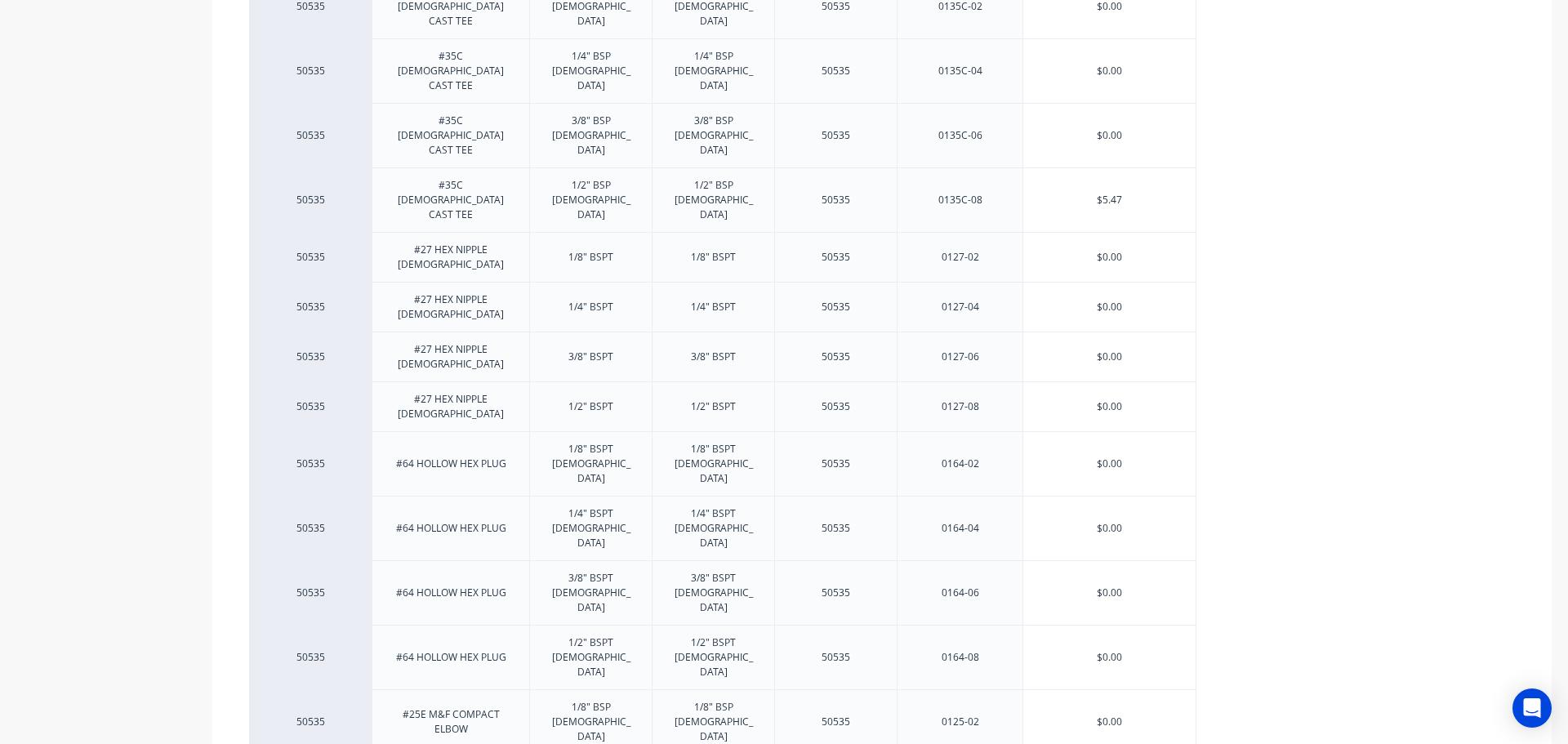
scroll to position [916, 0]
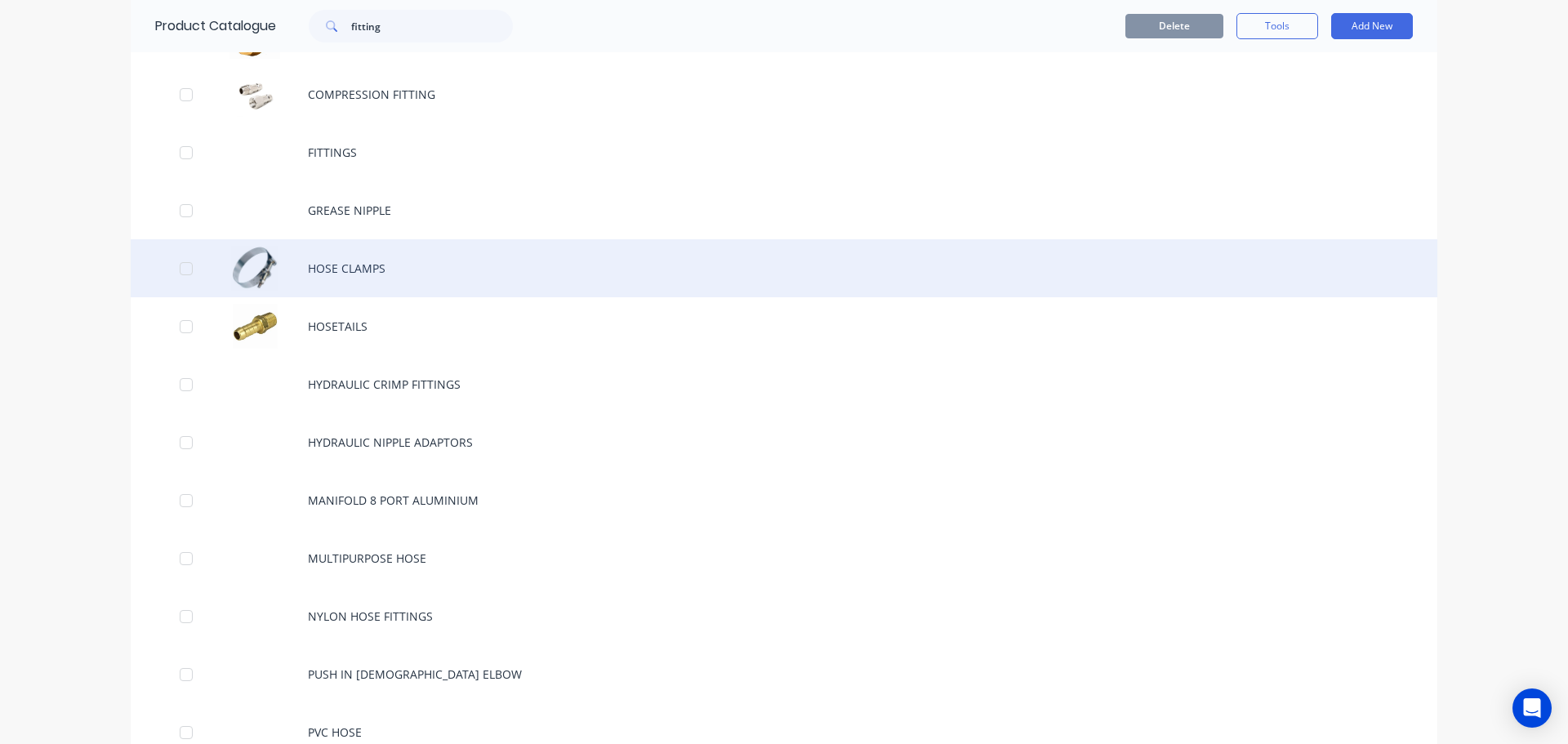
scroll to position [735, 0]
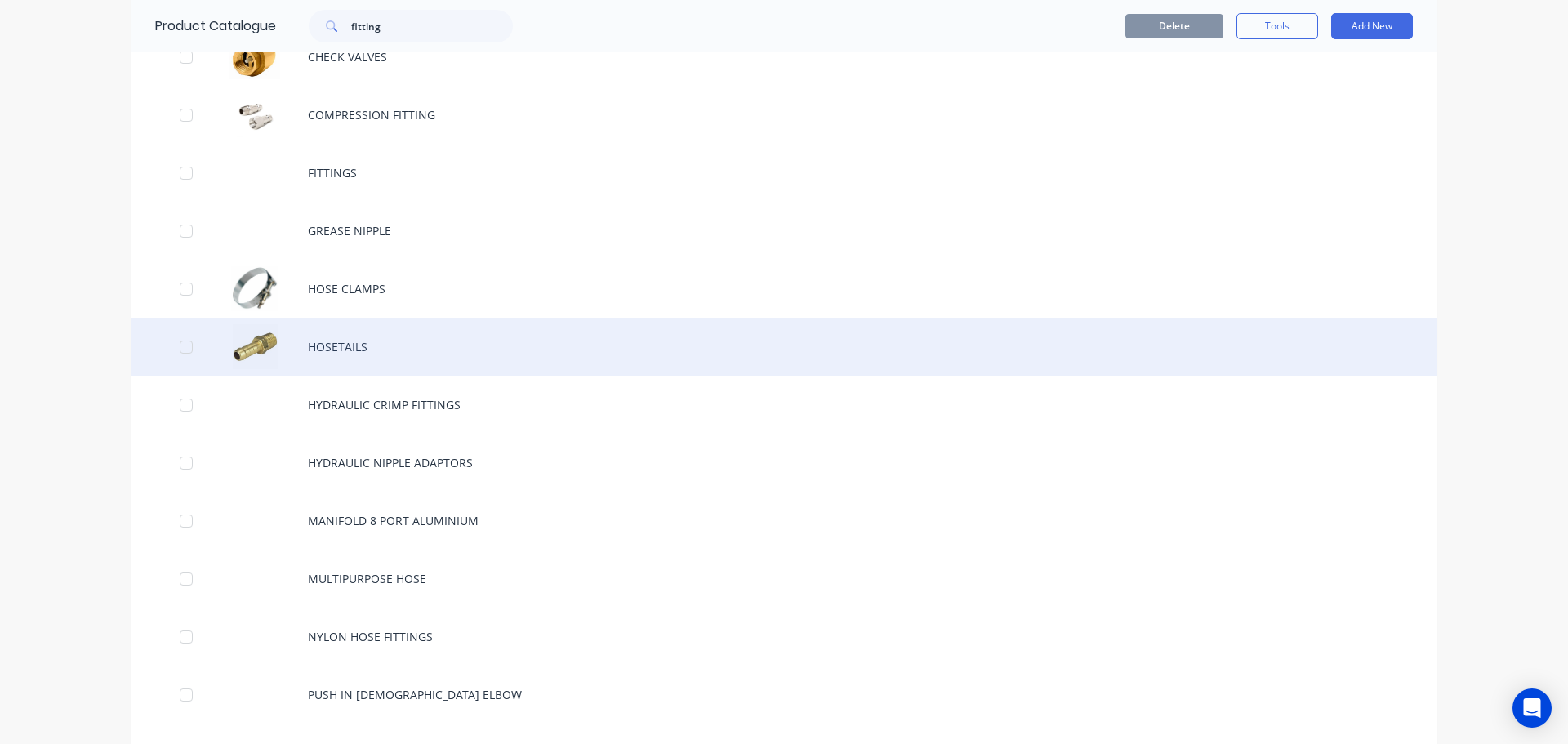
click at [333, 343] on div "HOSETAILS" at bounding box center [784, 347] width 1306 height 58
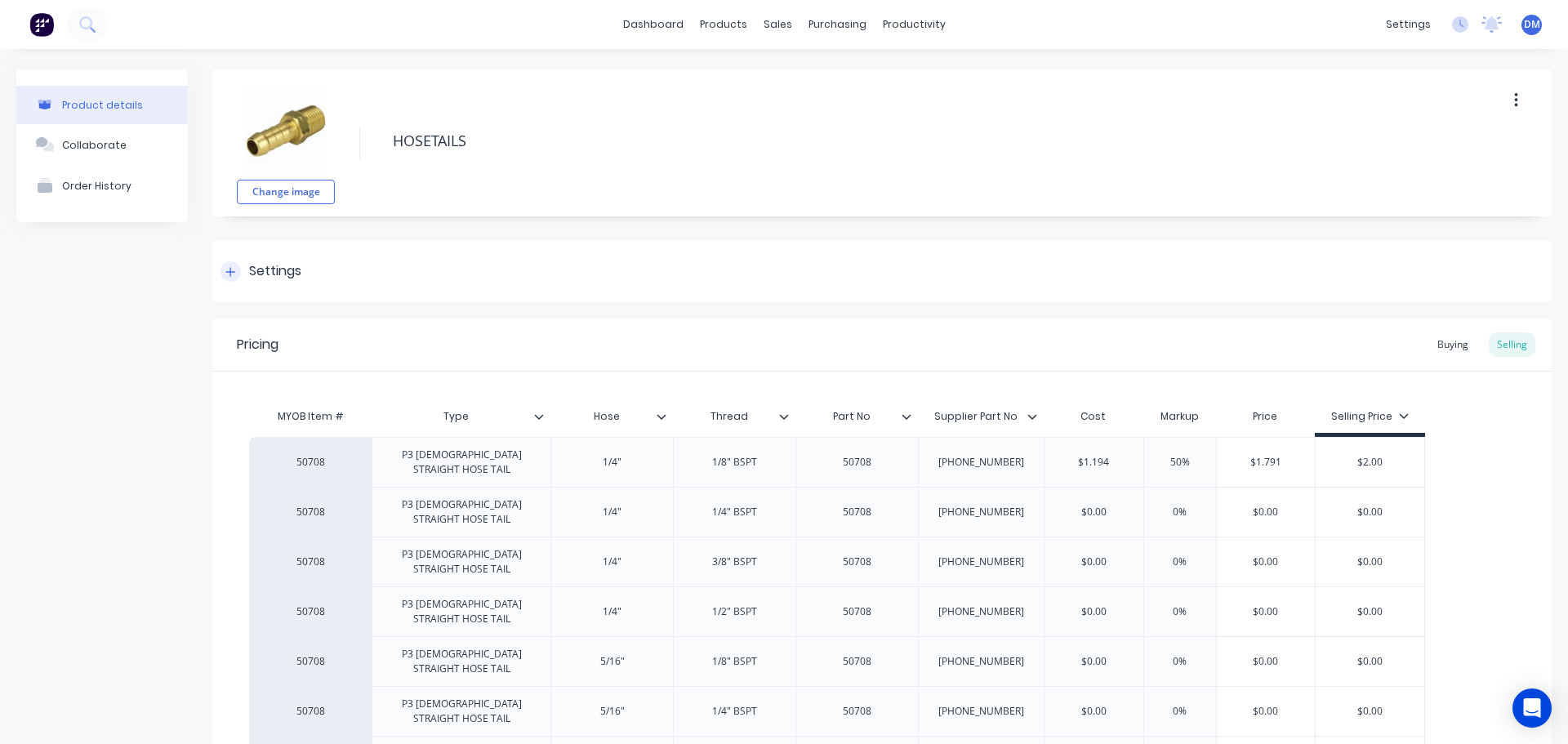
type textarea "x"
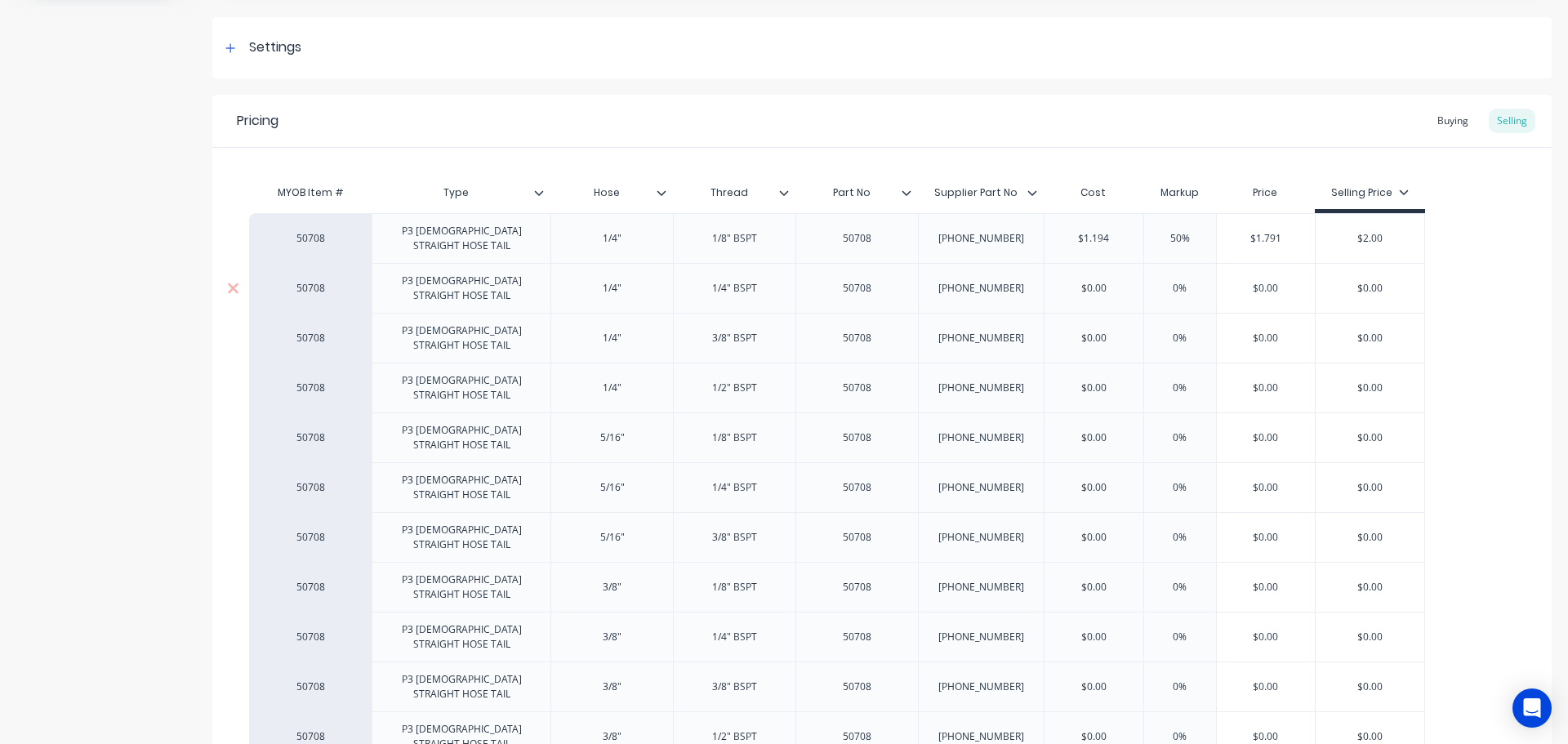
scroll to position [245, 0]
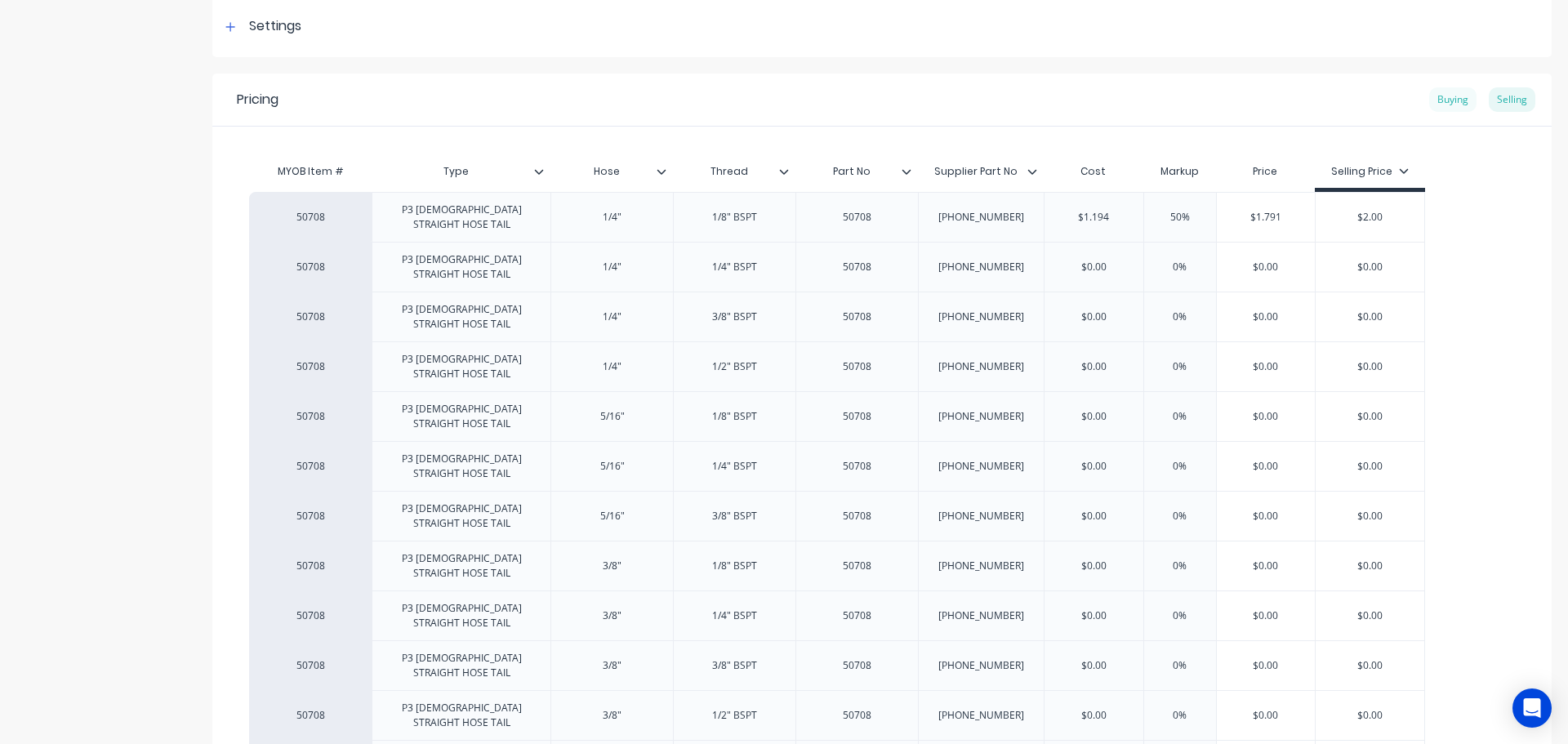
click at [1442, 94] on div "Buying" at bounding box center [1453, 100] width 47 height 24
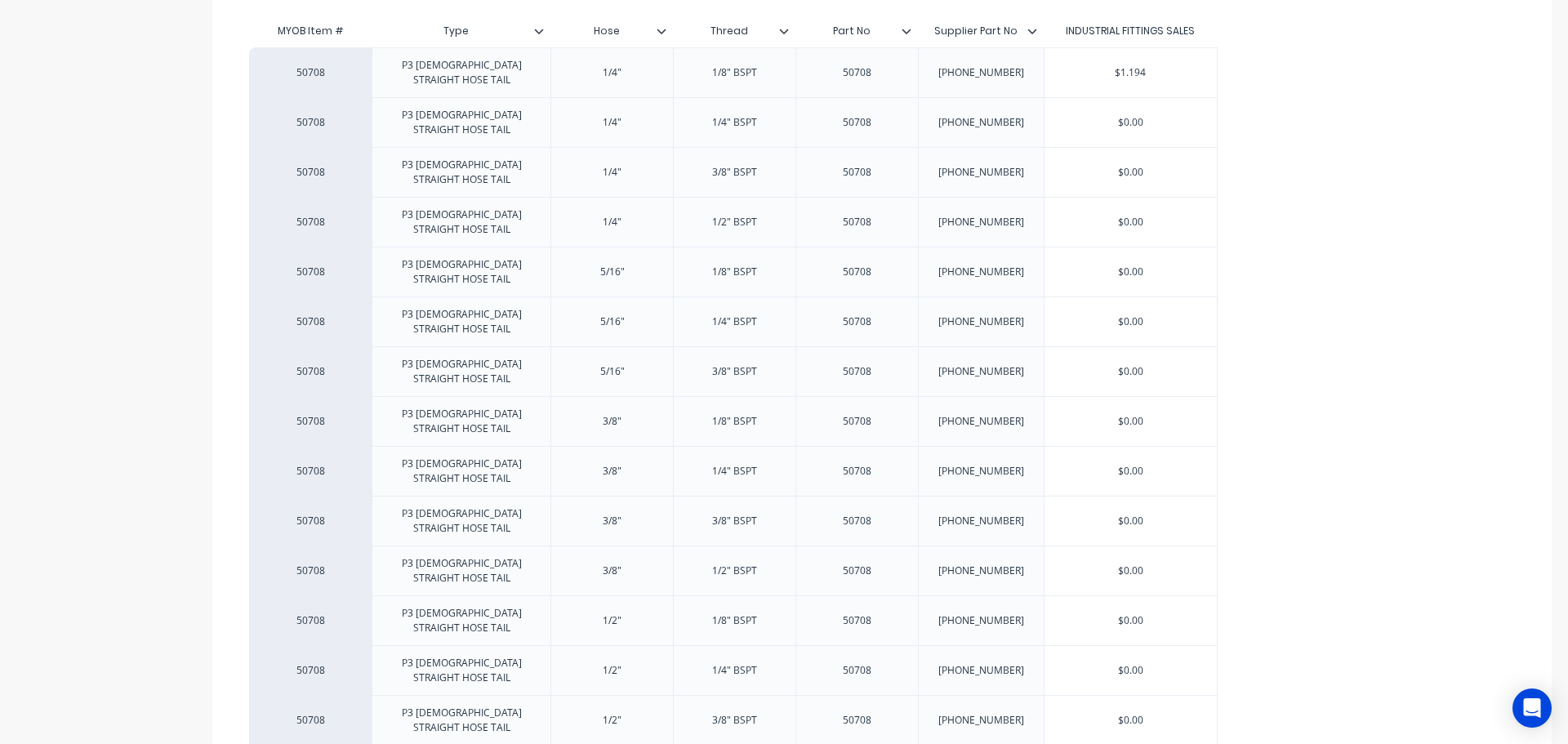
scroll to position [409, 0]
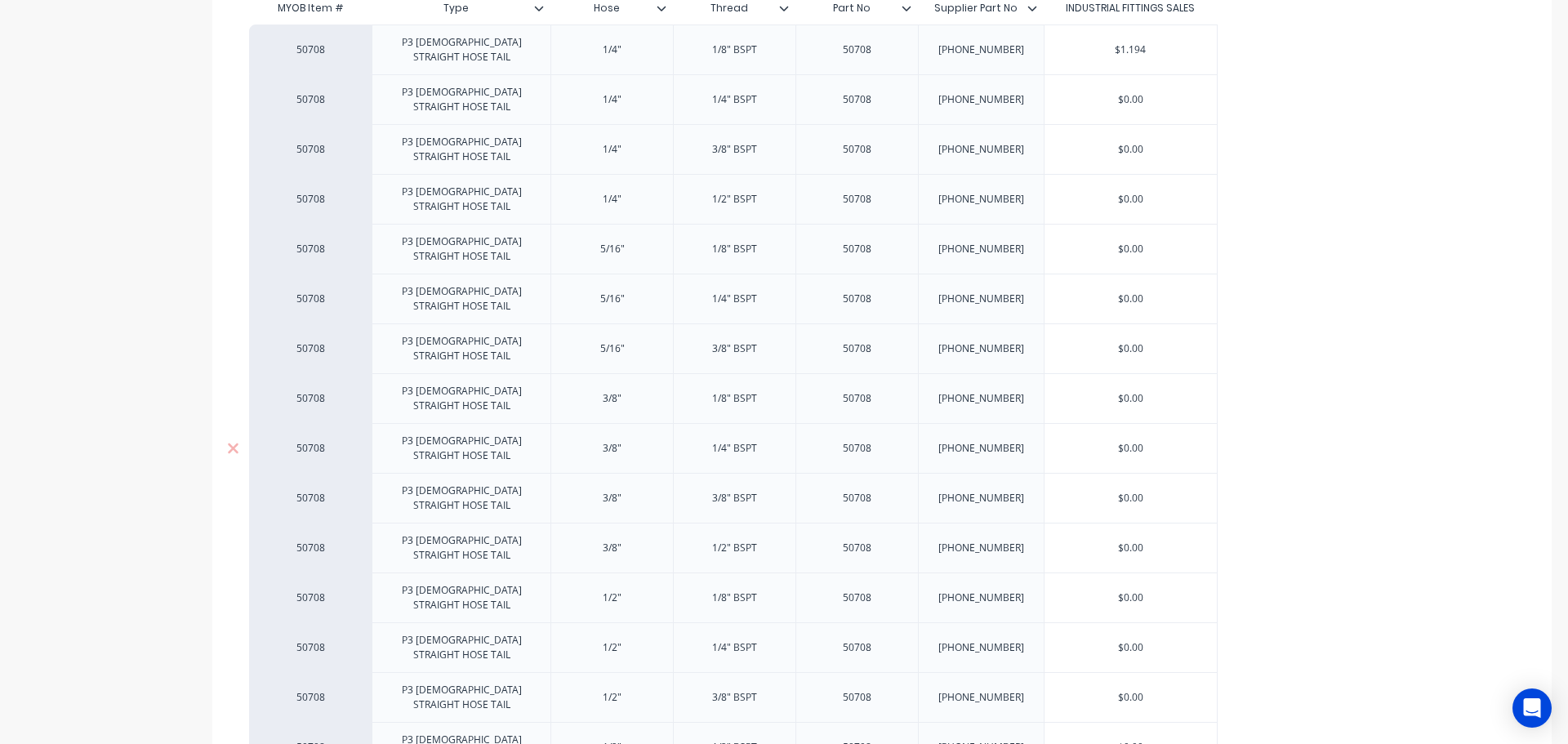
type input "$0.00"
drag, startPoint x: 1115, startPoint y: 376, endPoint x: 1167, endPoint y: 374, distance: 52.0
click at [1166, 441] on input "$0.00" at bounding box center [1130, 448] width 172 height 15
type textarea "x"
type input "1"
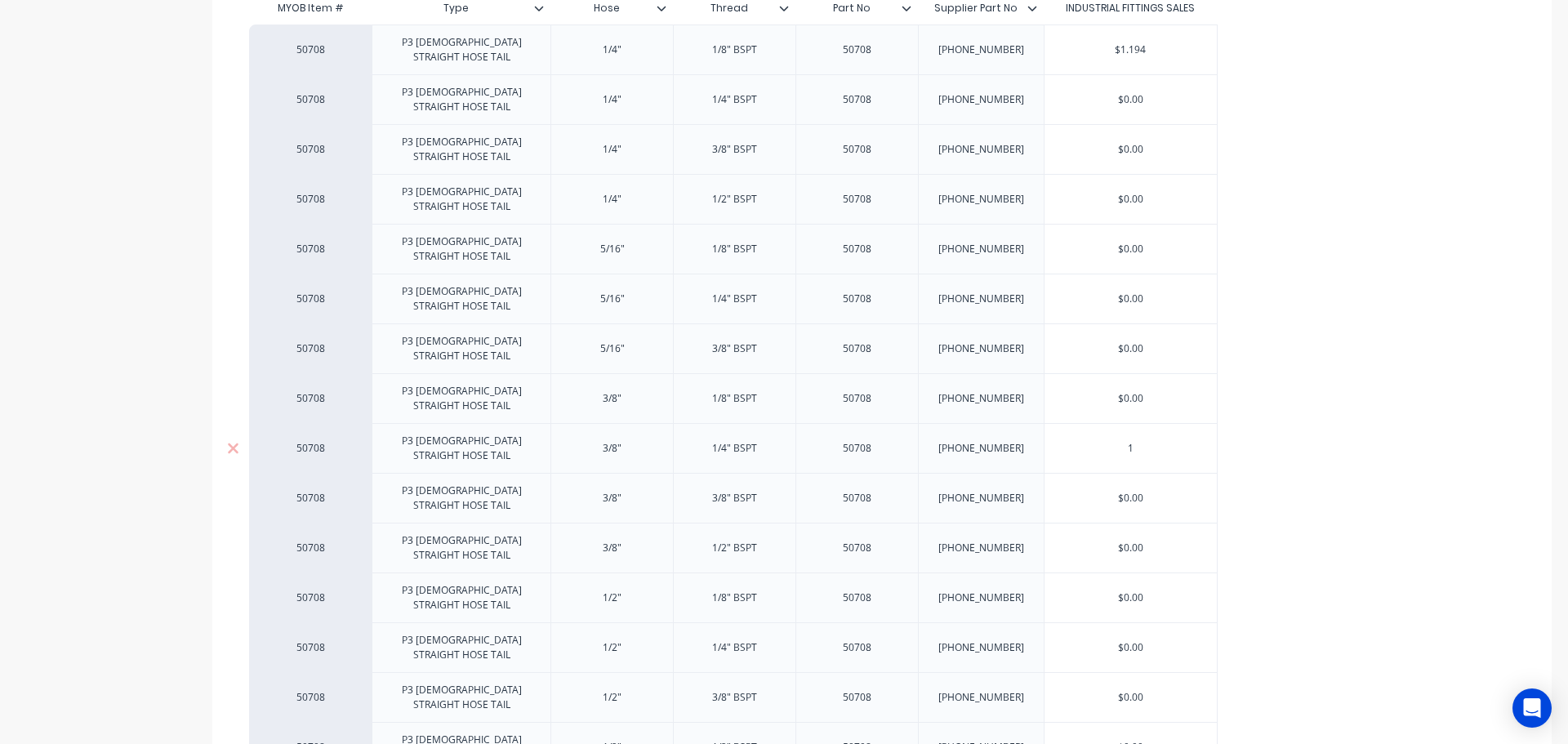
type textarea "x"
type input "1."
type textarea "x"
type input "1.3"
type textarea "x"
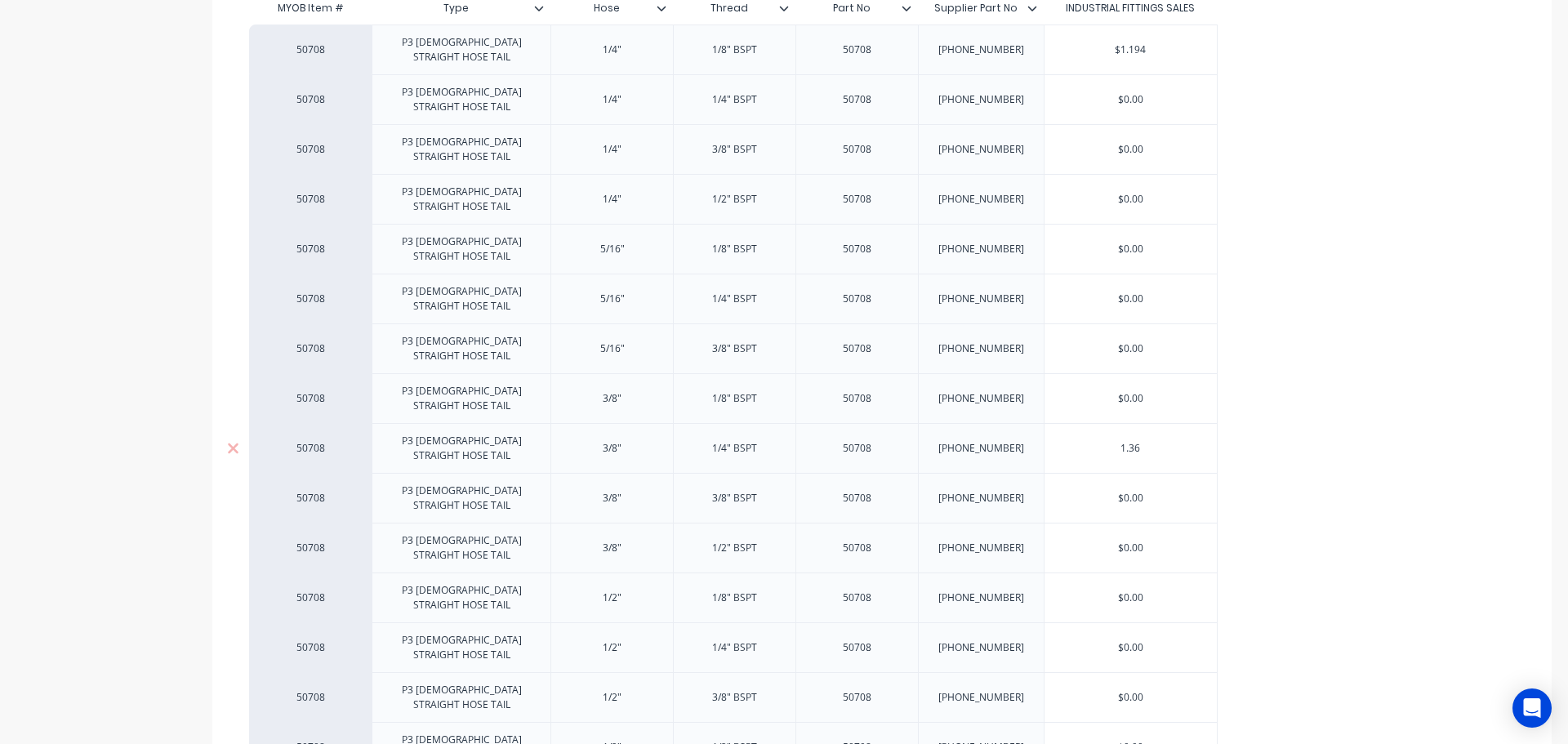
type input "1.36"
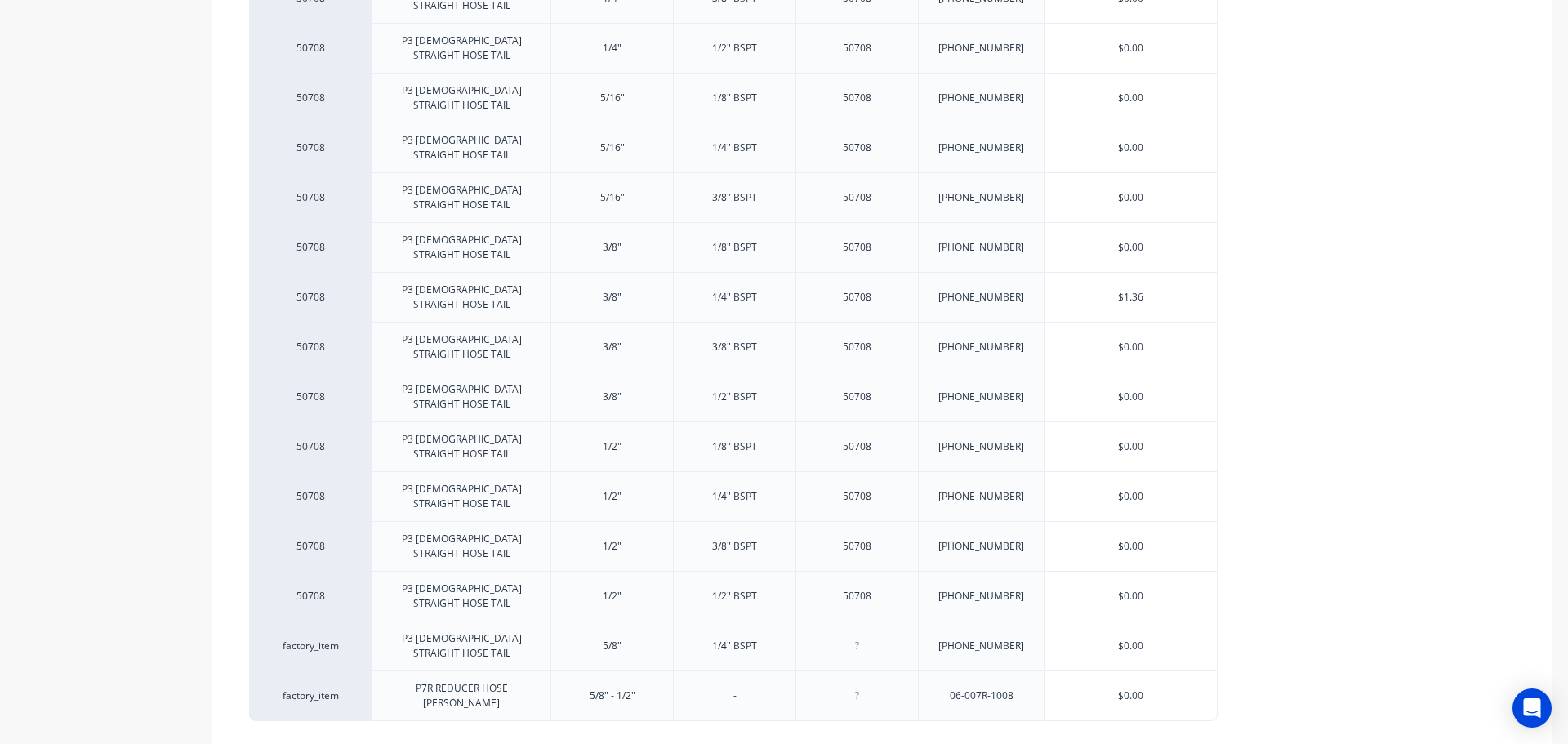
type textarea "x"
